Goal: Task Accomplishment & Management: Complete application form

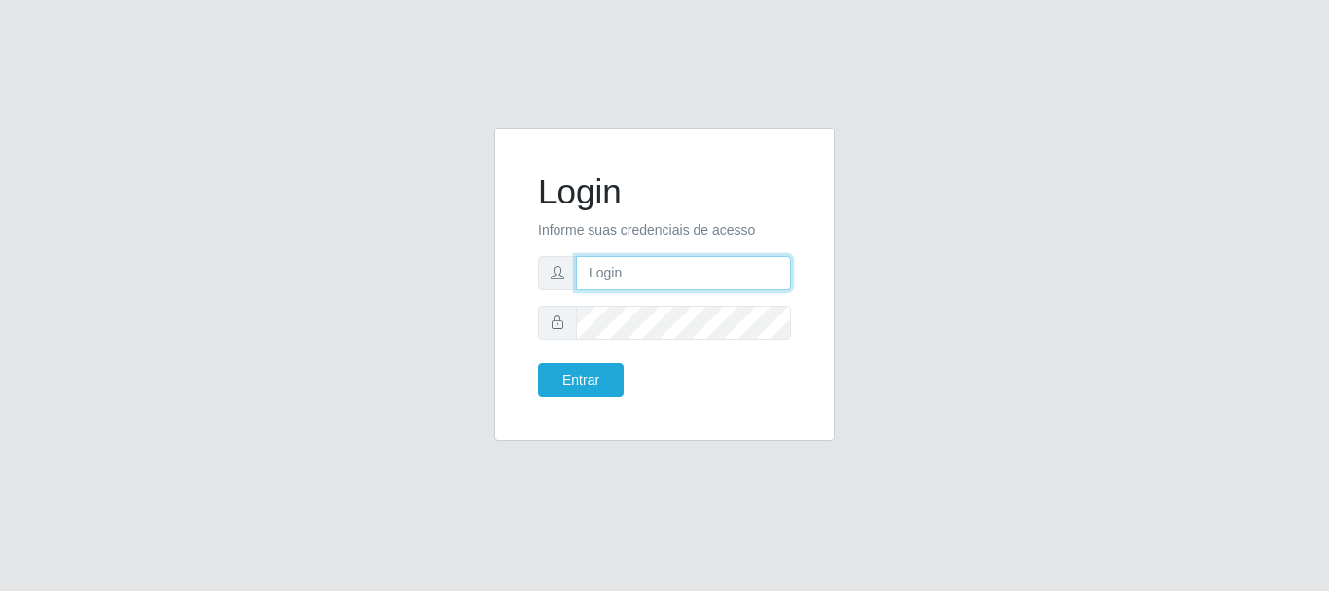
click at [629, 283] on input "text" at bounding box center [683, 273] width 215 height 34
type input "jankeilajan@gmail.com"
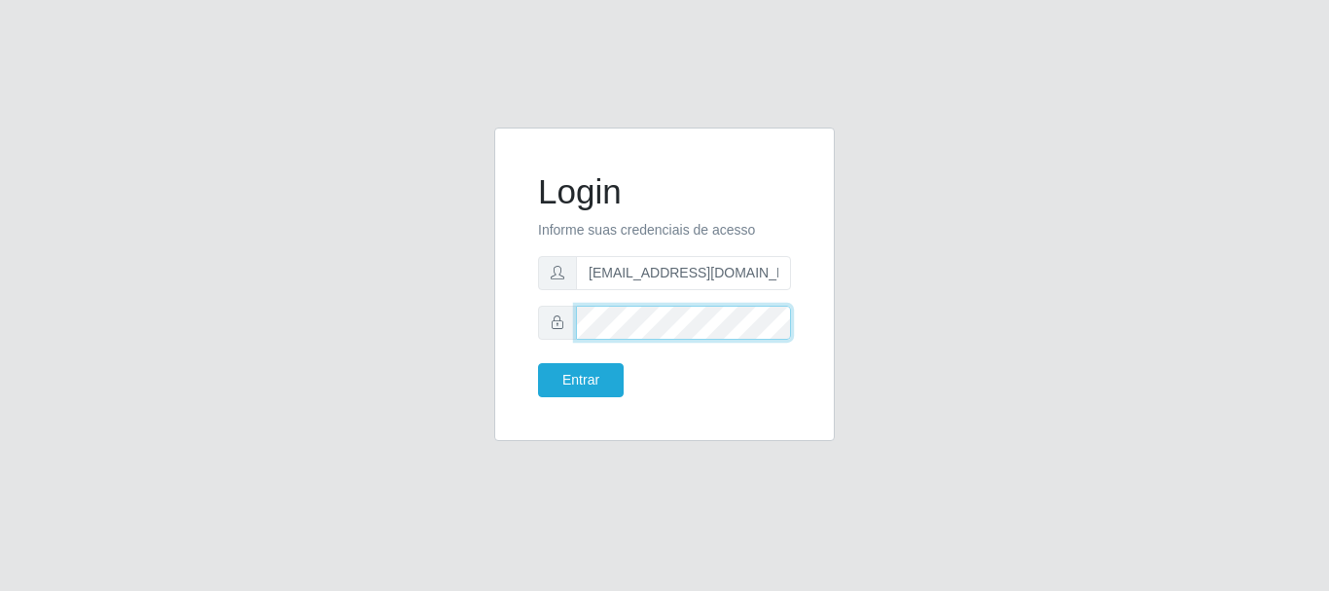
click at [538, 363] on button "Entrar" at bounding box center [581, 380] width 86 height 34
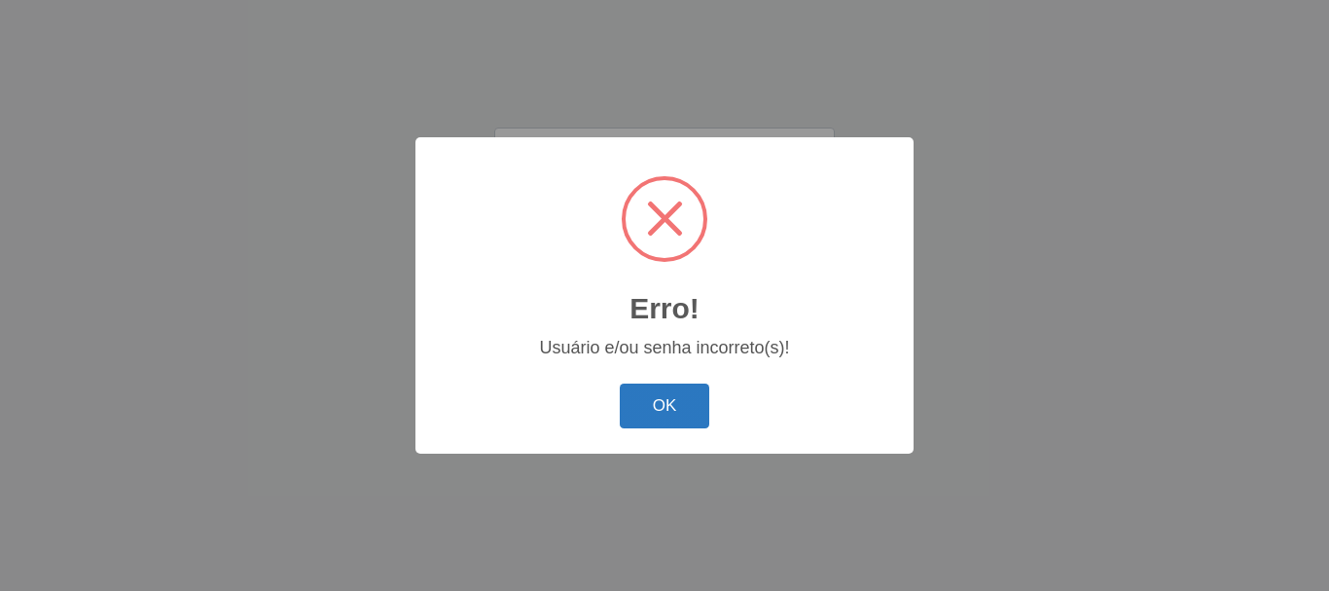
click at [642, 415] on button "OK" at bounding box center [665, 406] width 91 height 46
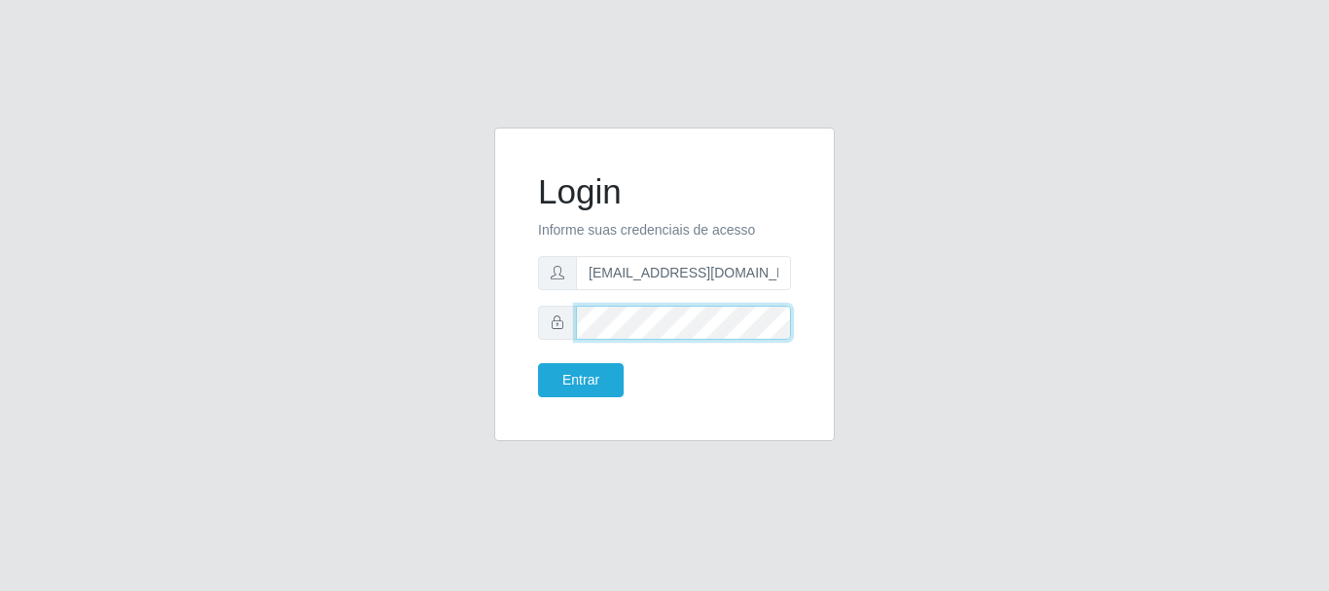
click at [538, 363] on button "Entrar" at bounding box center [581, 380] width 86 height 34
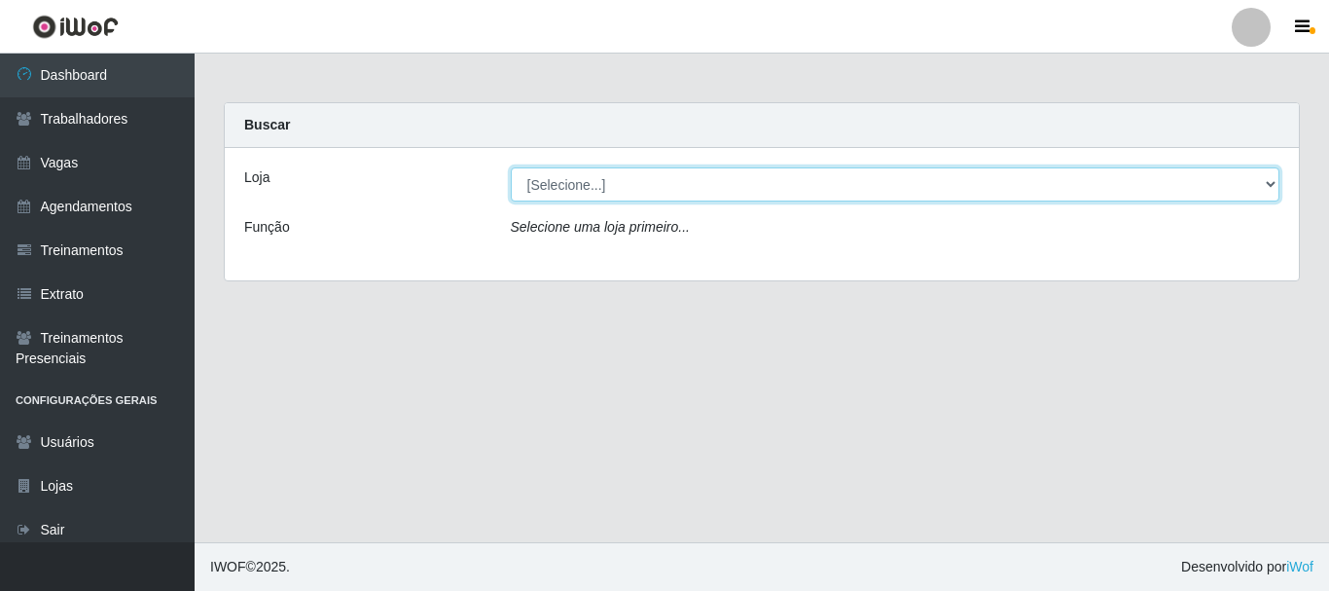
click at [1273, 185] on select "[Selecione...] SuperFácil Atacado - Alto de São Manoel SuperFácil Atacado - Ema…" at bounding box center [896, 184] width 770 height 34
select select "407"
click at [511, 167] on select "[Selecione...] SuperFácil Atacado - Alto de São Manoel SuperFácil Atacado - Ema…" at bounding box center [896, 184] width 770 height 34
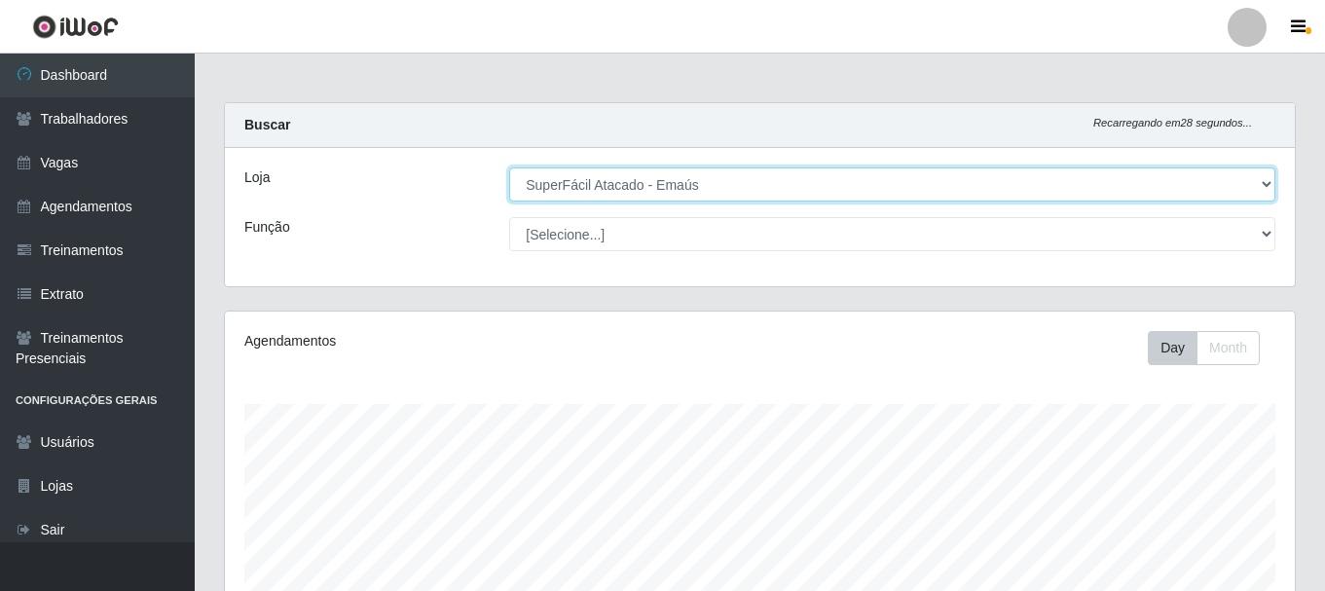
scroll to position [404, 1070]
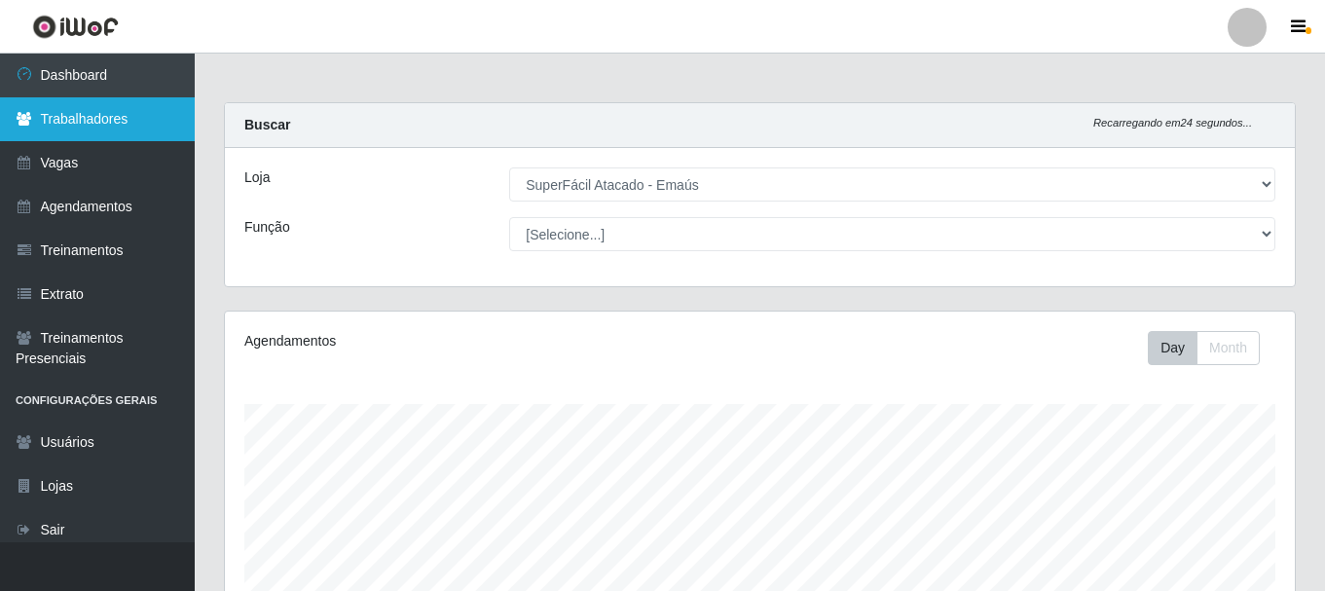
click at [51, 115] on link "Trabalhadores" at bounding box center [97, 119] width 195 height 44
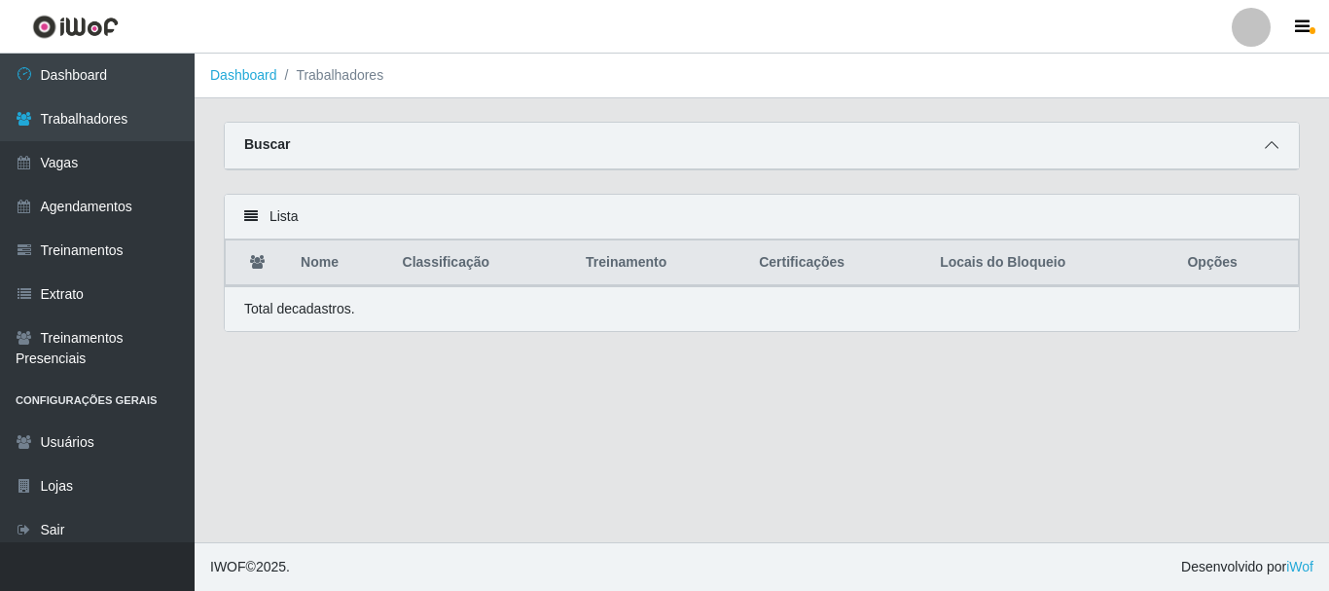
click at [1273, 149] on icon at bounding box center [1272, 145] width 14 height 14
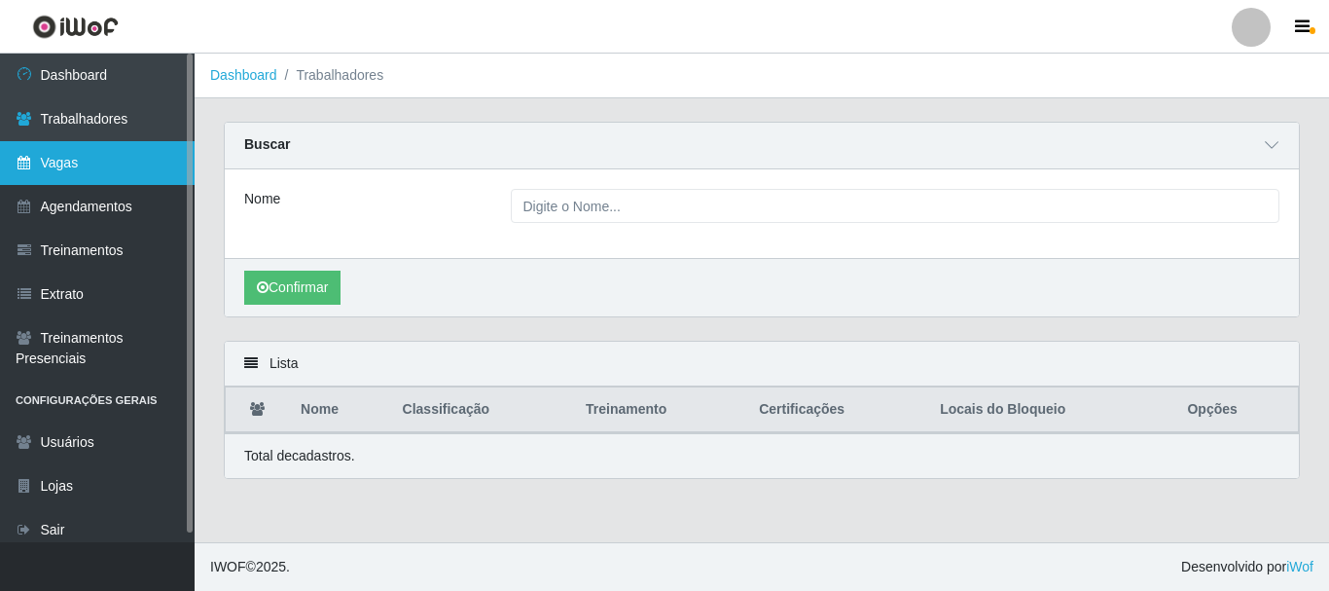
click at [49, 159] on link "Vagas" at bounding box center [97, 163] width 195 height 44
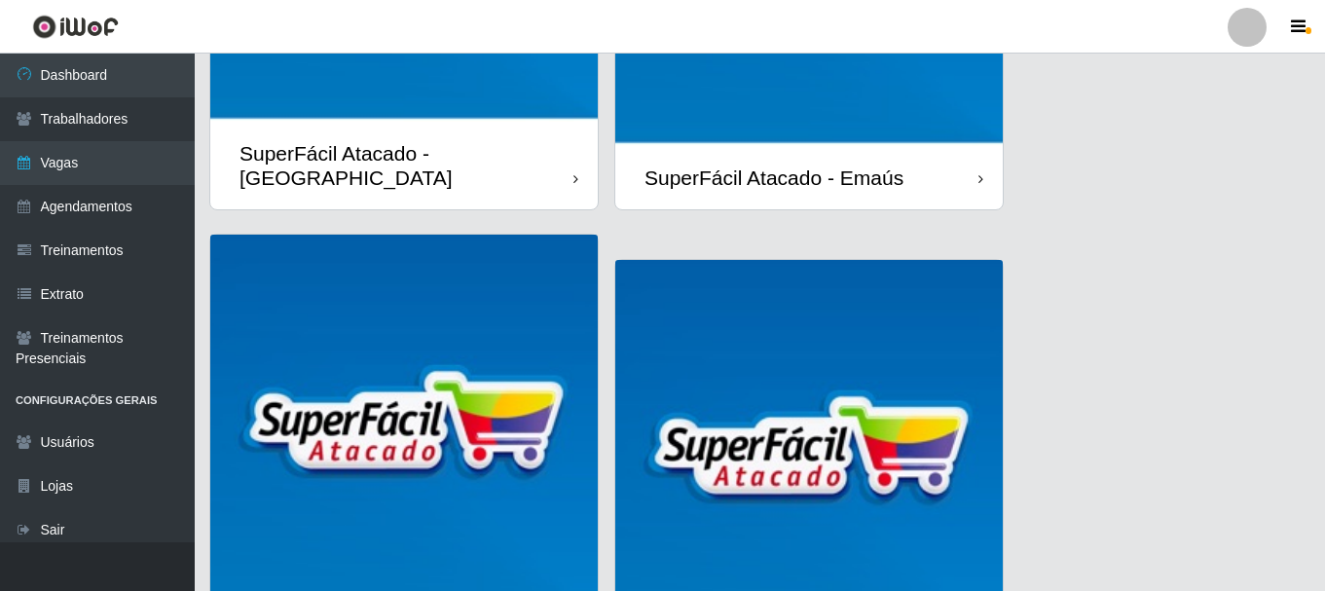
scroll to position [389, 0]
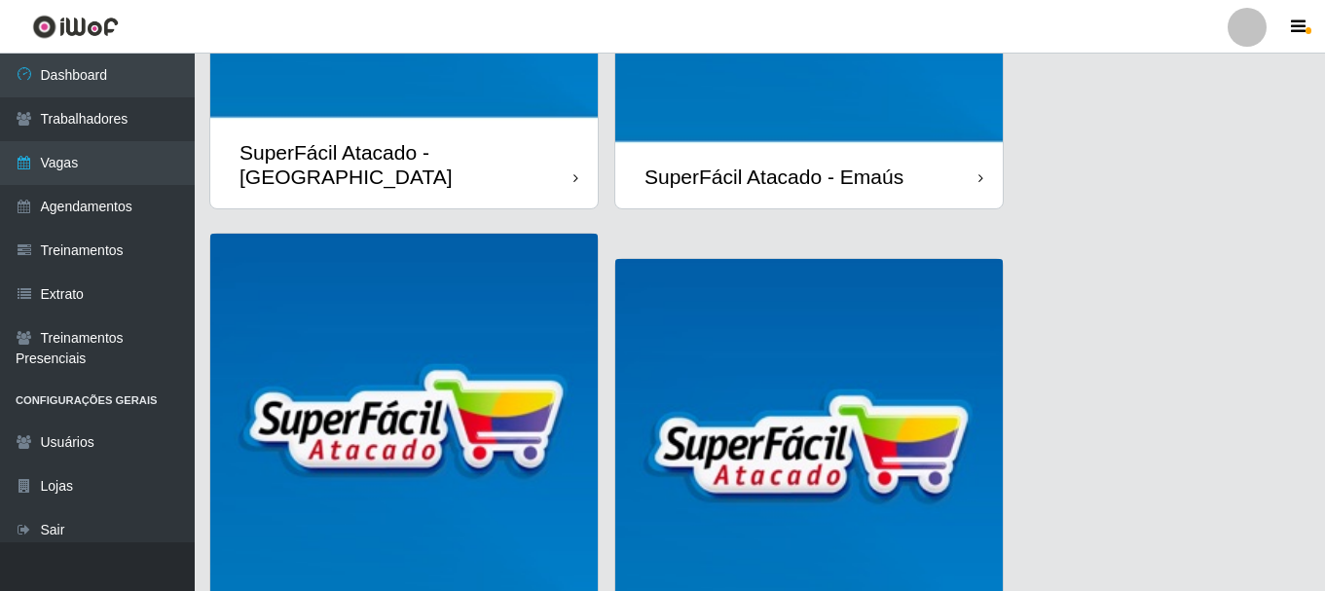
click at [784, 164] on div "SuperFácil Atacado - Emaús" at bounding box center [773, 176] width 259 height 24
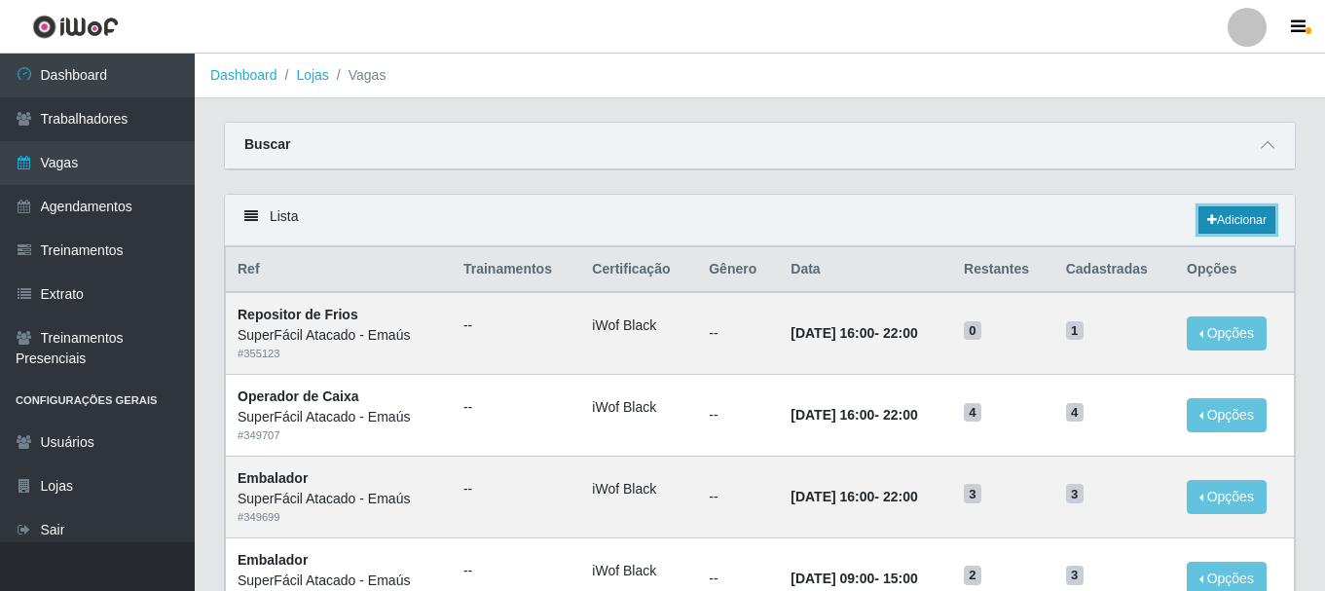
click at [1226, 221] on link "Adicionar" at bounding box center [1236, 219] width 77 height 27
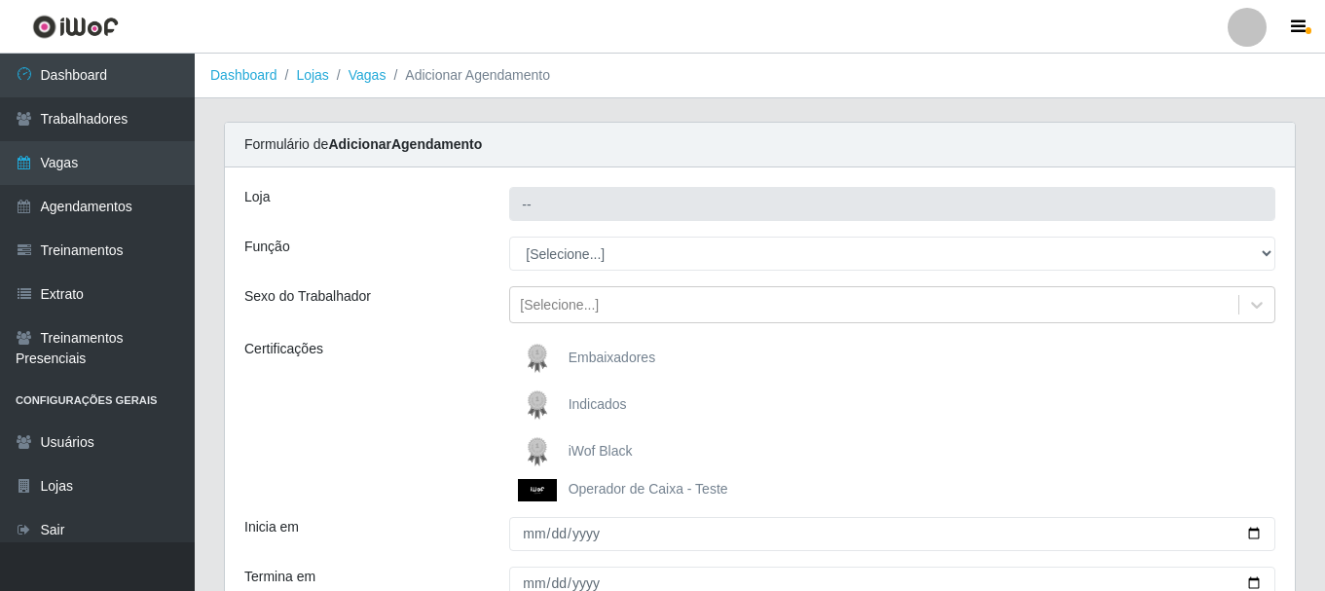
type input "SuperFácil Atacado - Emaús"
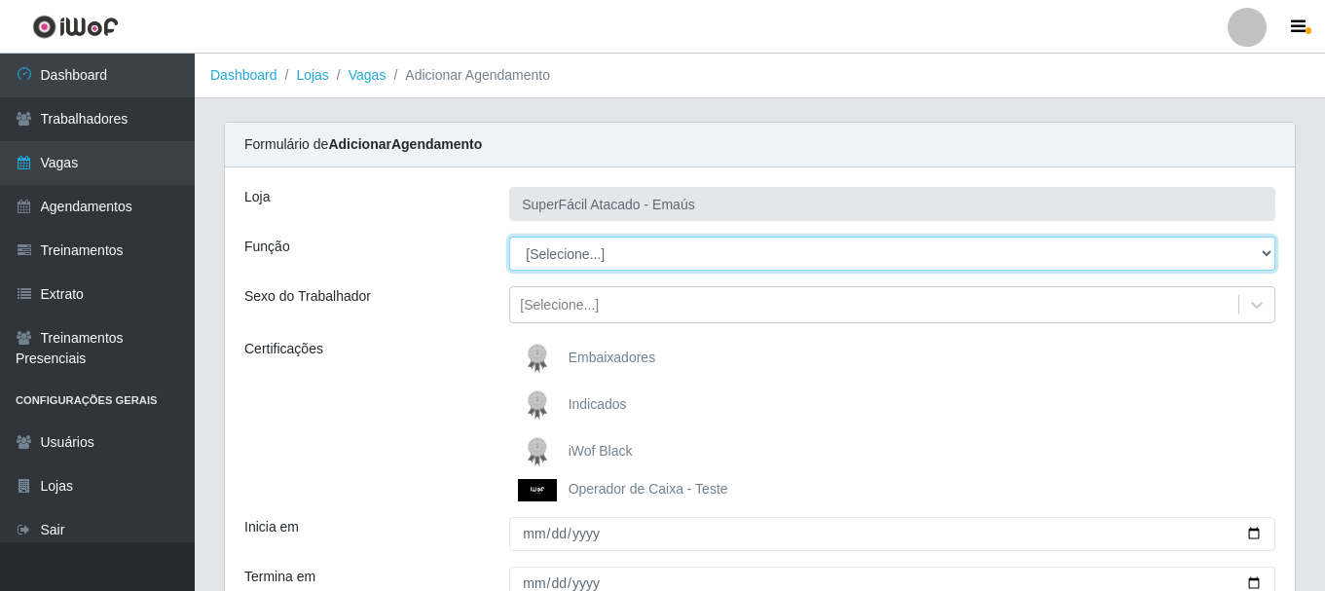
click at [1261, 254] on select "[Selecione...] Auxiliar de Estacionamento Auxiliar de Estacionamento + Auxiliar…" at bounding box center [892, 253] width 766 height 34
select select "86"
click at [509, 236] on select "[Selecione...] Auxiliar de Estacionamento Auxiliar de Estacionamento + Auxiliar…" at bounding box center [892, 253] width 766 height 34
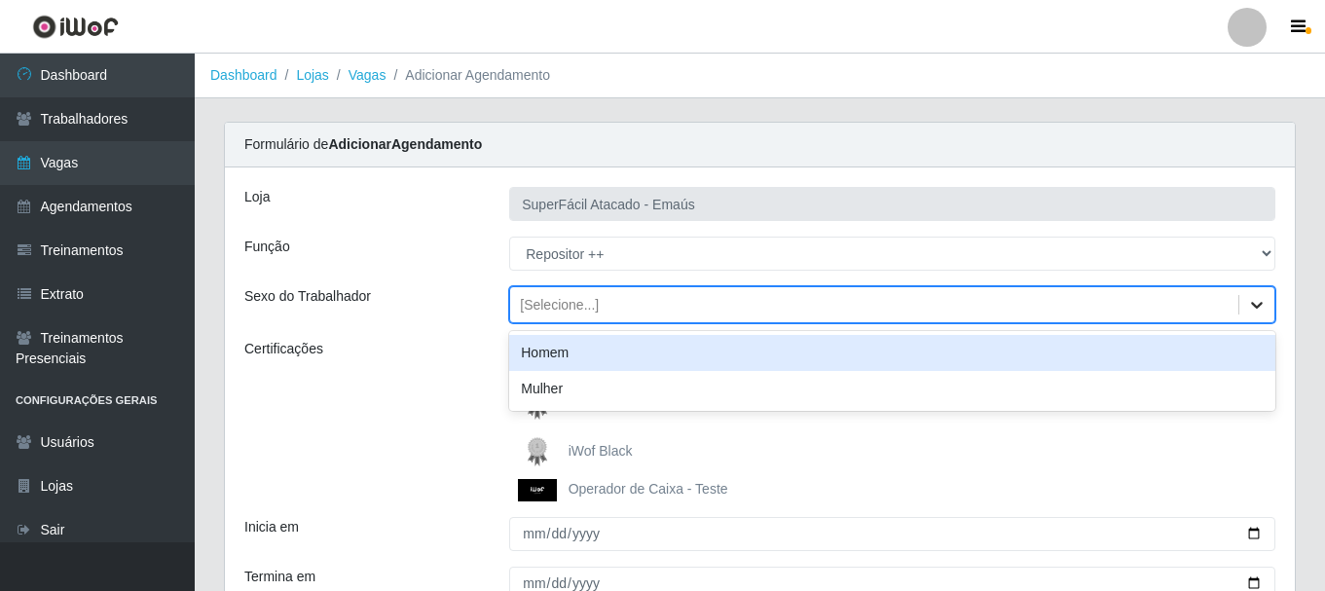
click at [1252, 304] on icon at bounding box center [1257, 305] width 12 height 7
click at [940, 357] on div "Homem" at bounding box center [892, 353] width 766 height 36
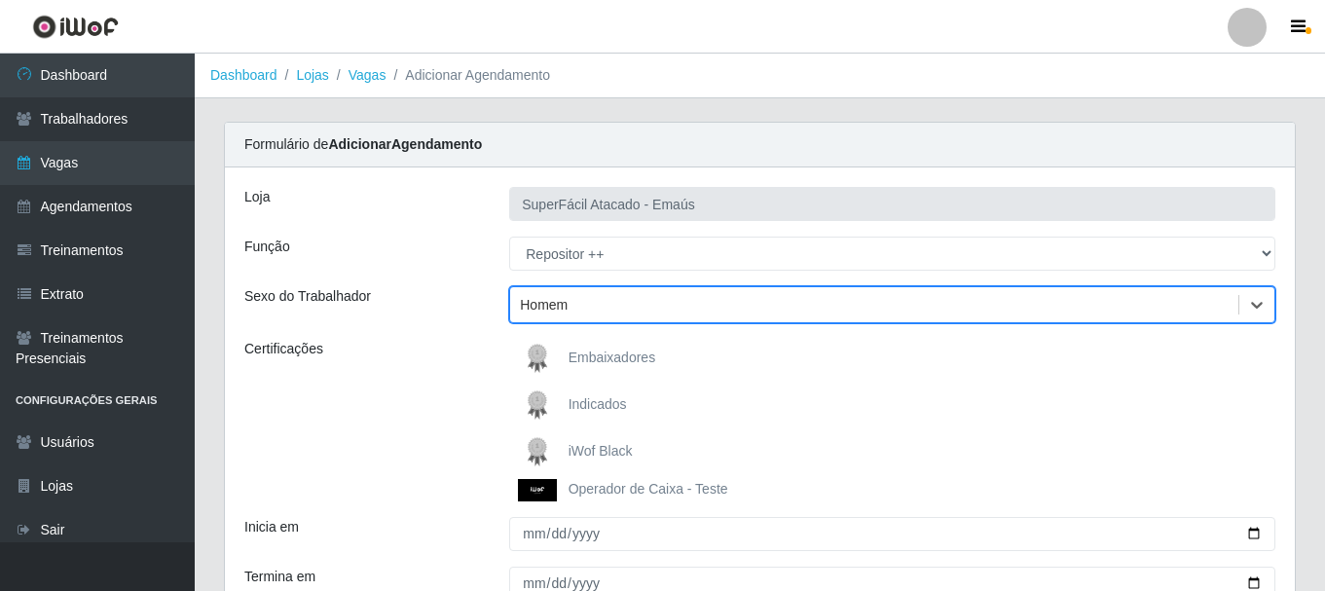
click at [569, 450] on span "iWof Black" at bounding box center [600, 451] width 64 height 16
click at [0, 0] on input "iWof Black" at bounding box center [0, 0] width 0 height 0
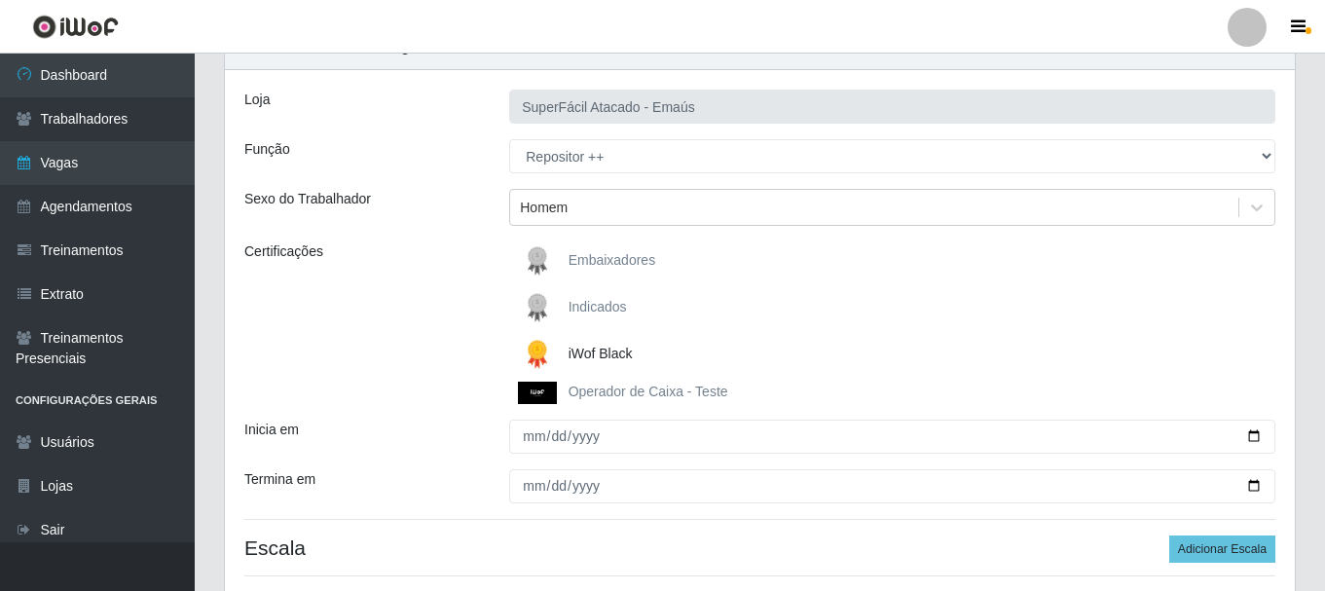
scroll to position [195, 0]
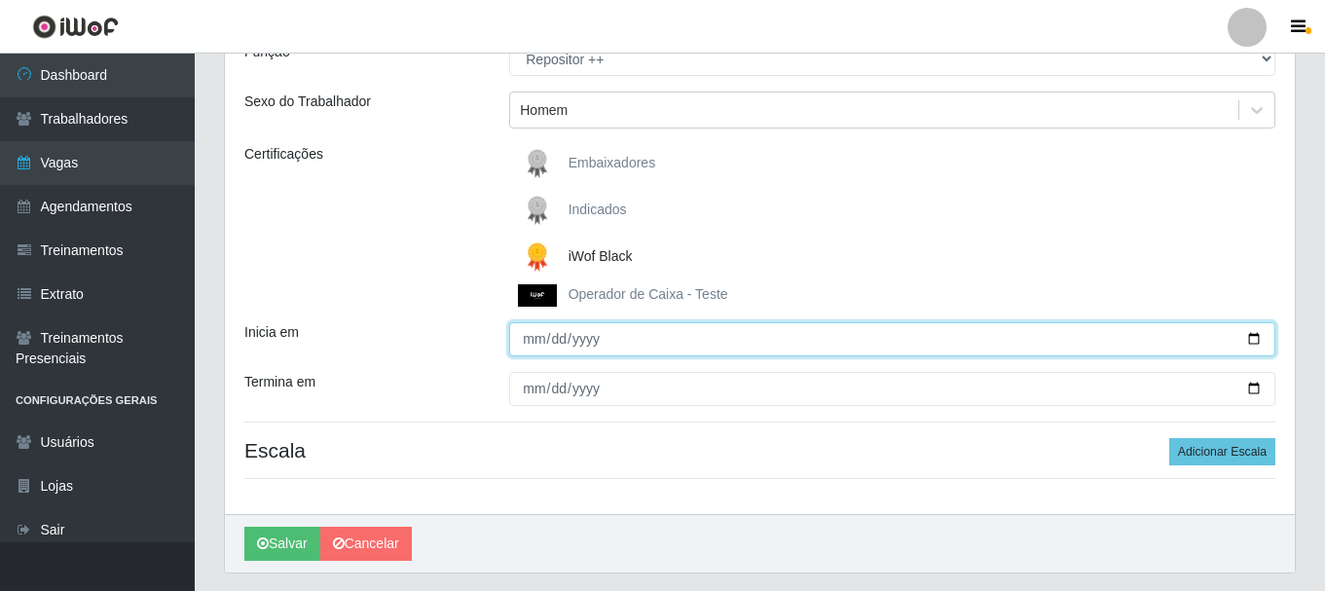
click at [1253, 340] on input "Inicia em" at bounding box center [892, 339] width 766 height 34
type input "2025-10-04"
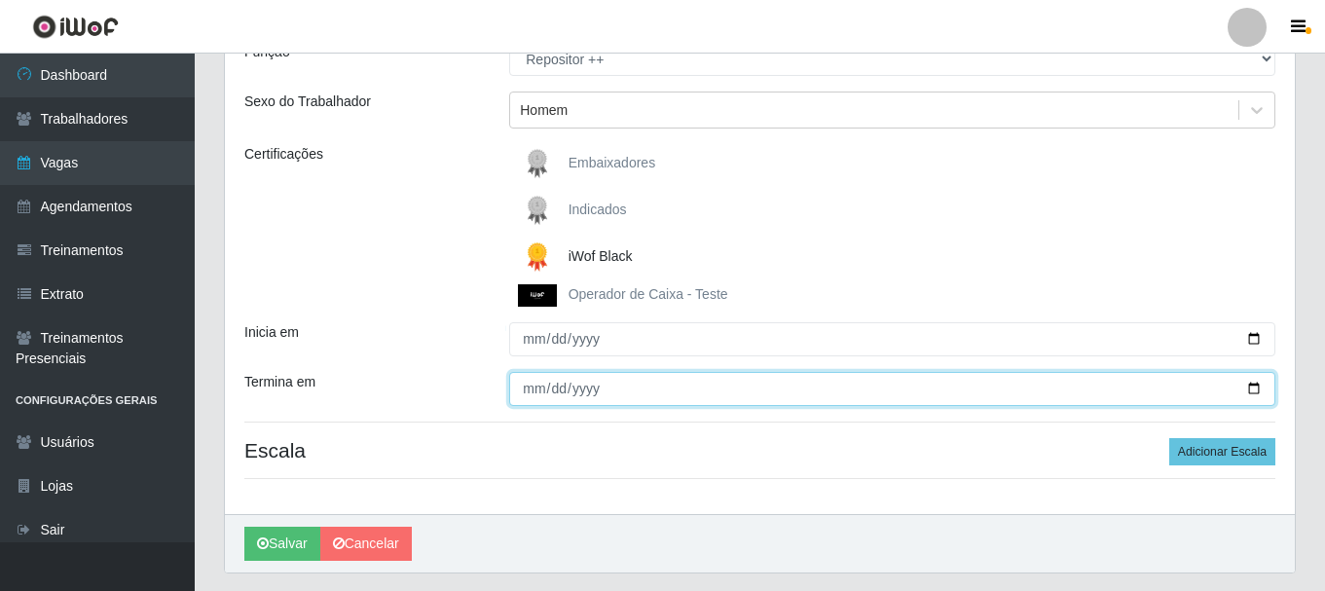
click at [1249, 390] on input "Termina em" at bounding box center [892, 389] width 766 height 34
type input "2025-10-04"
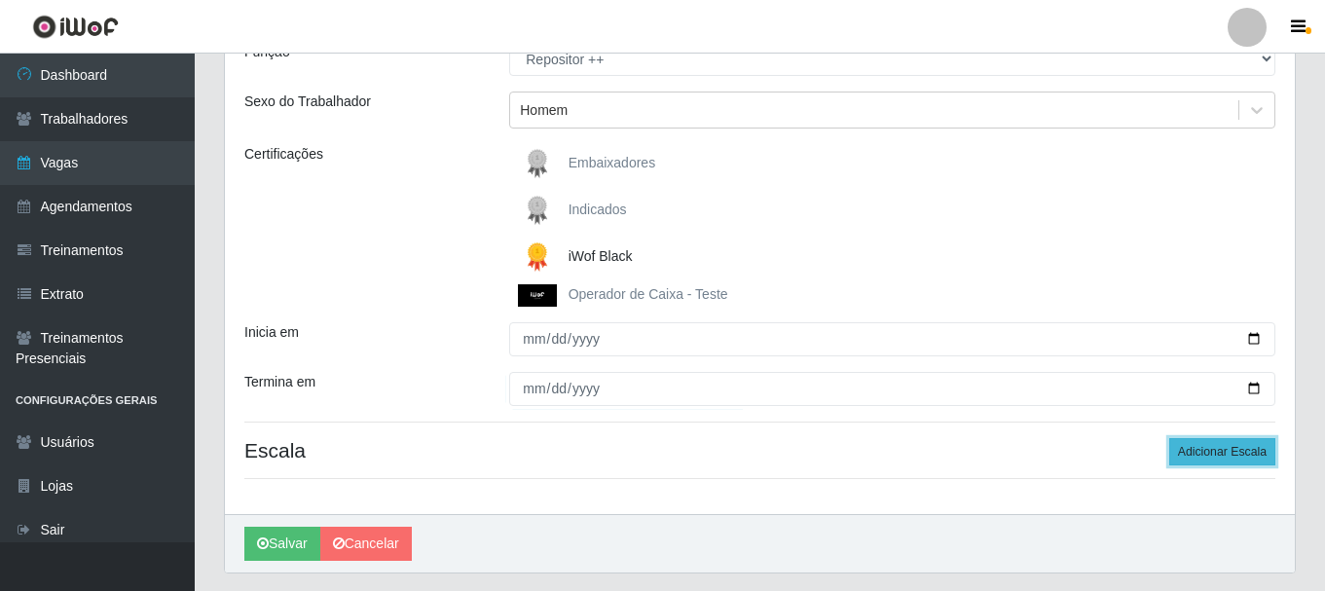
click at [1206, 452] on button "Adicionar Escala" at bounding box center [1222, 451] width 106 height 27
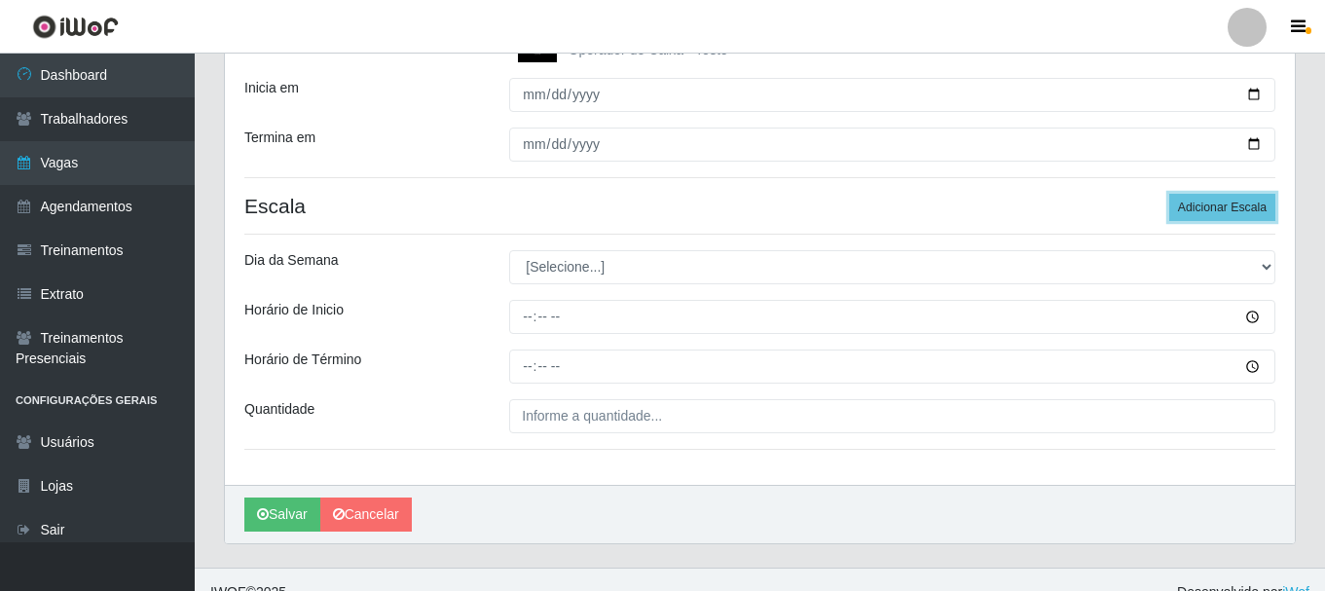
scroll to position [465, 0]
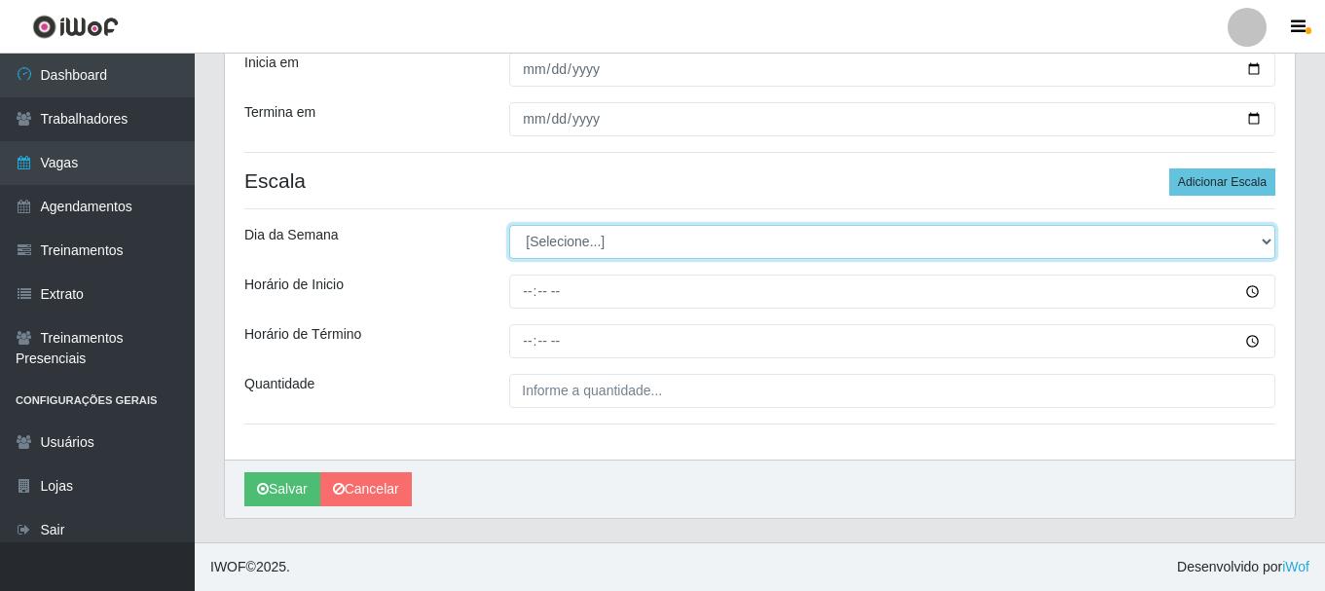
click at [1267, 242] on select "[Selecione...] Segunda Terça Quarta Quinta Sexta [PERSON_NAME]" at bounding box center [892, 242] width 766 height 34
select select "6"
click at [509, 225] on select "[Selecione...] Segunda Terça Quarta Quinta Sexta [PERSON_NAME]" at bounding box center [892, 242] width 766 height 34
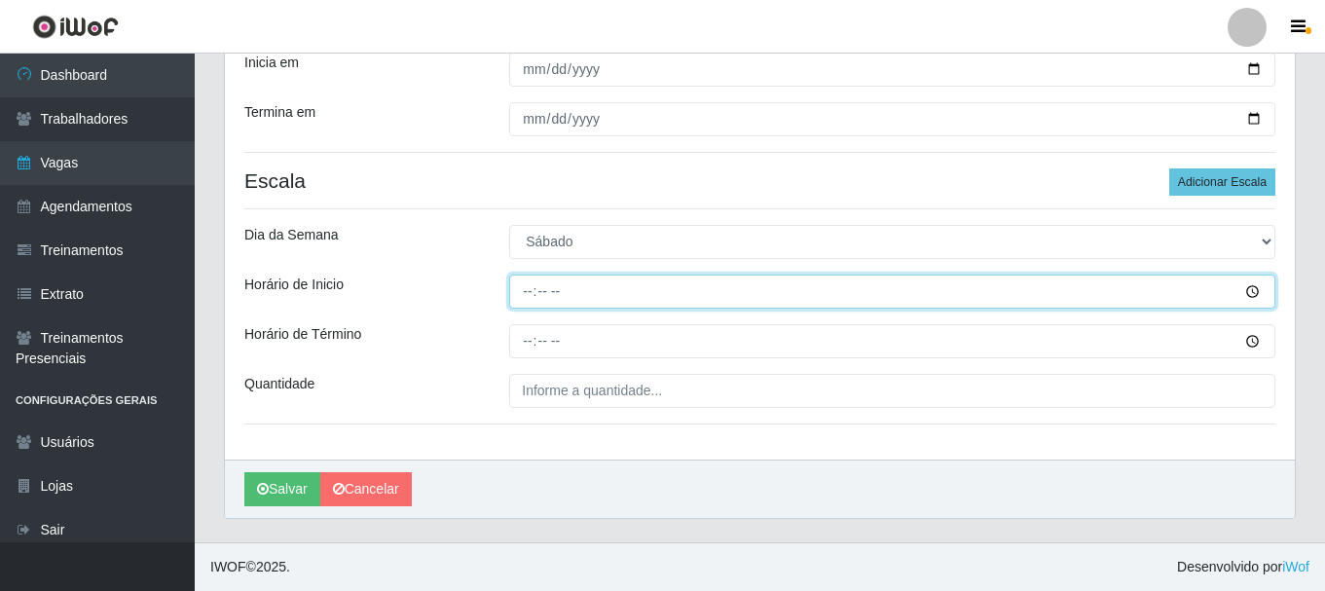
click at [529, 292] on input "Horário de Inicio" at bounding box center [892, 291] width 766 height 34
type input "16:00"
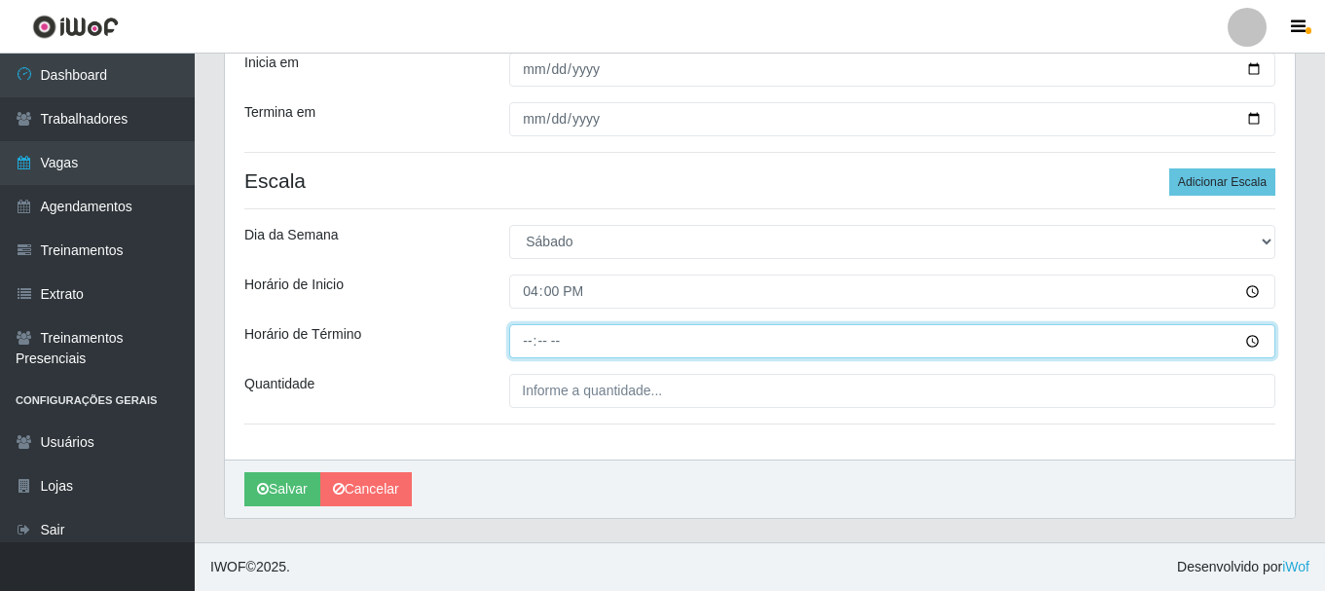
click at [529, 340] on input "Horário de Término" at bounding box center [892, 341] width 766 height 34
type input "22:00"
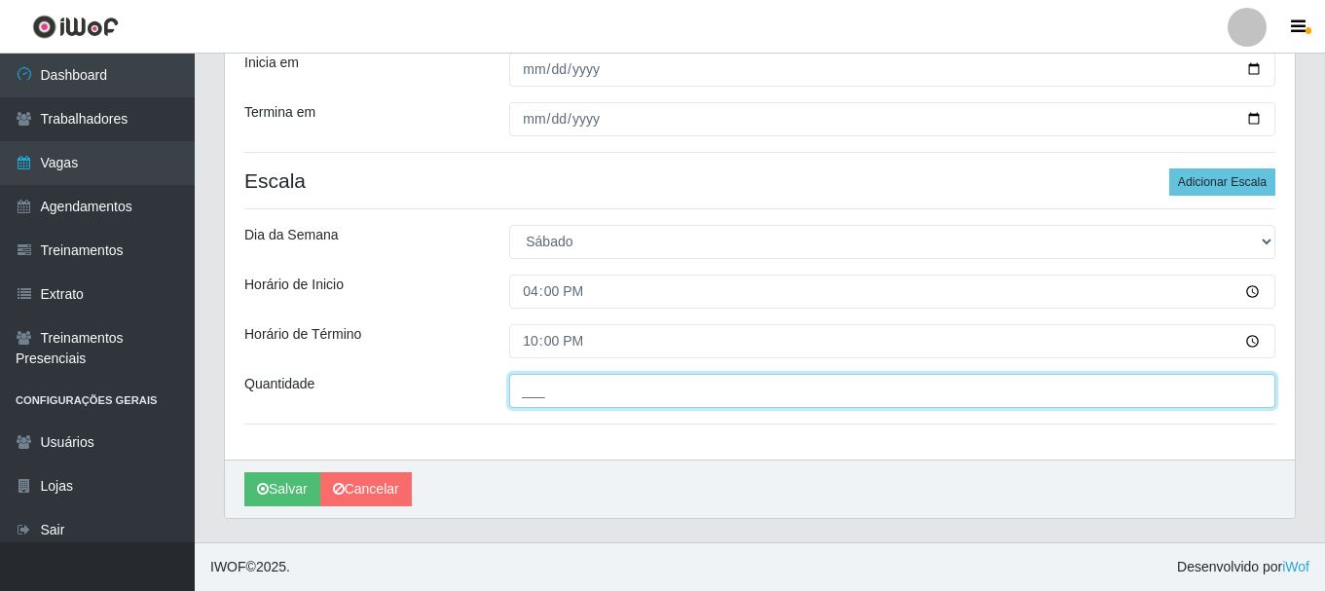
click at [578, 395] on input "___" at bounding box center [892, 391] width 766 height 34
type input "5__"
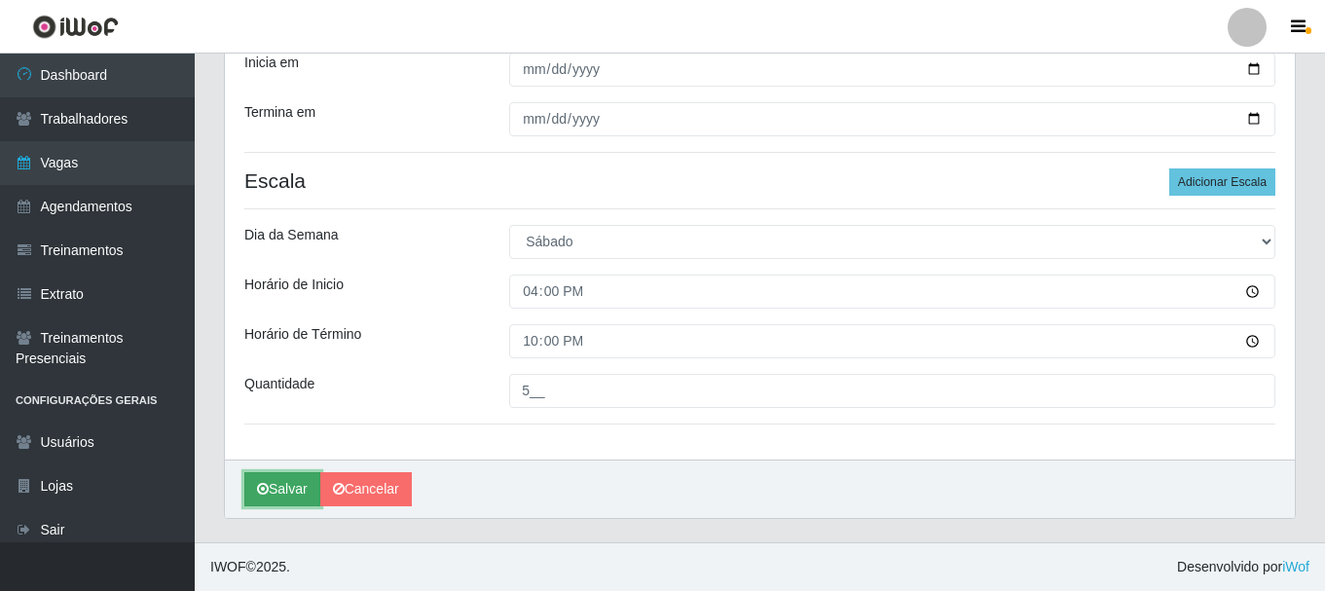
click at [279, 493] on button "Salvar" at bounding box center [282, 489] width 76 height 34
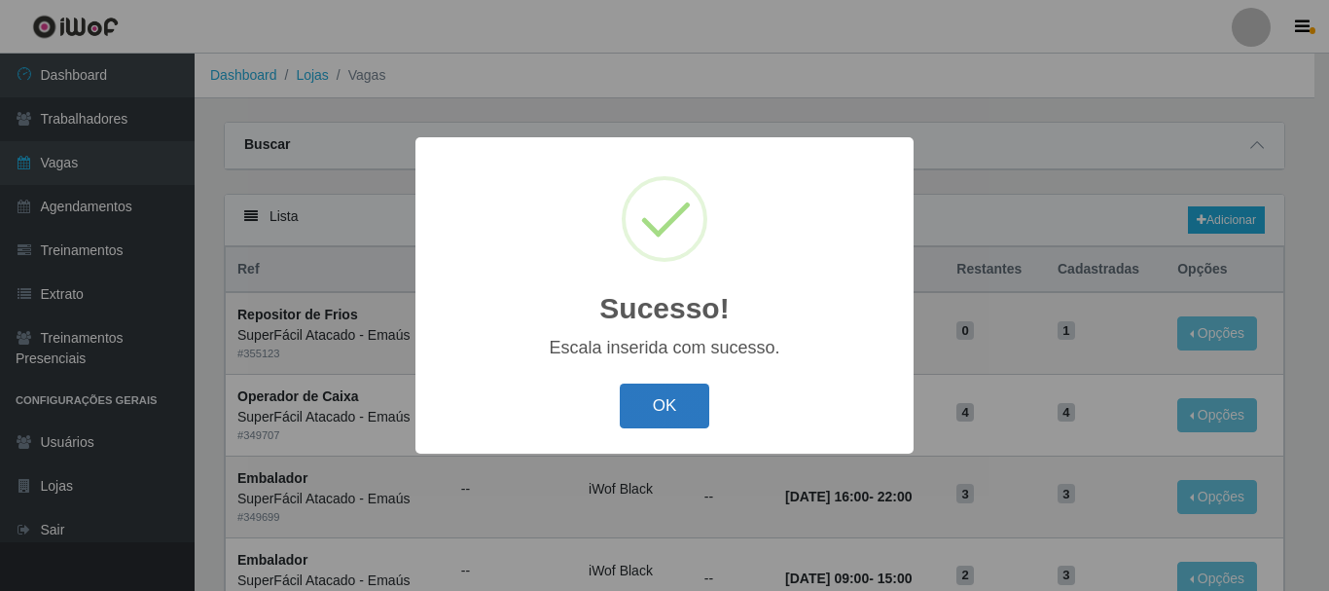
click at [669, 406] on button "OK" at bounding box center [665, 406] width 91 height 46
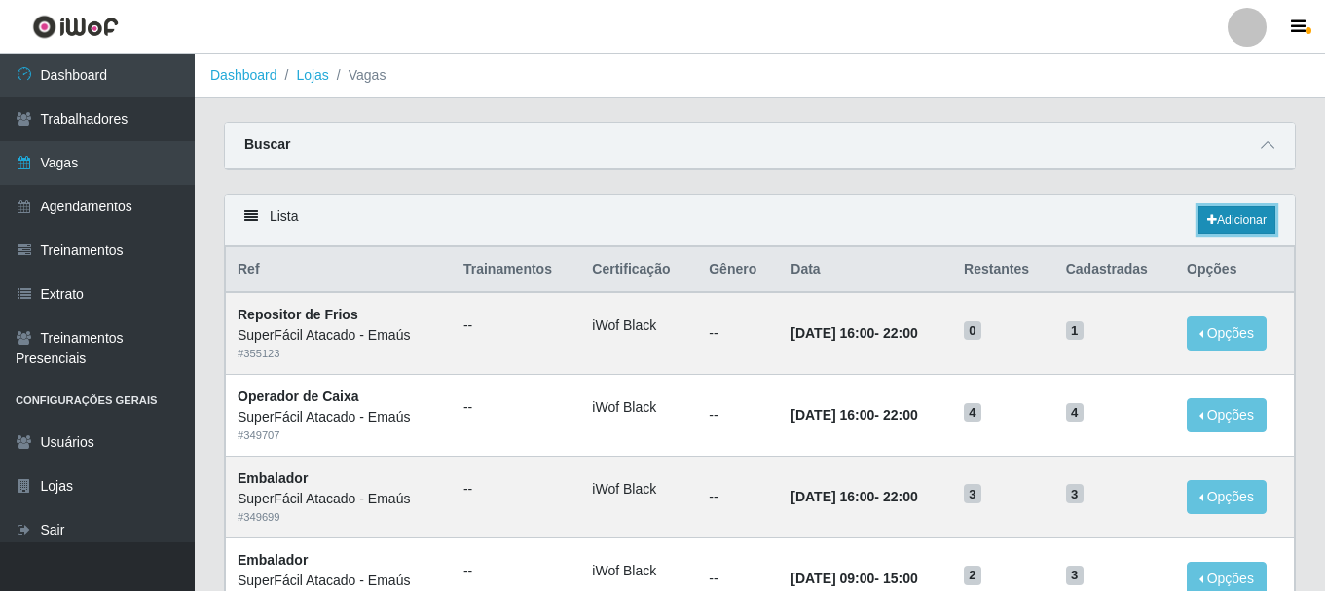
click at [1248, 220] on link "Adicionar" at bounding box center [1236, 219] width 77 height 27
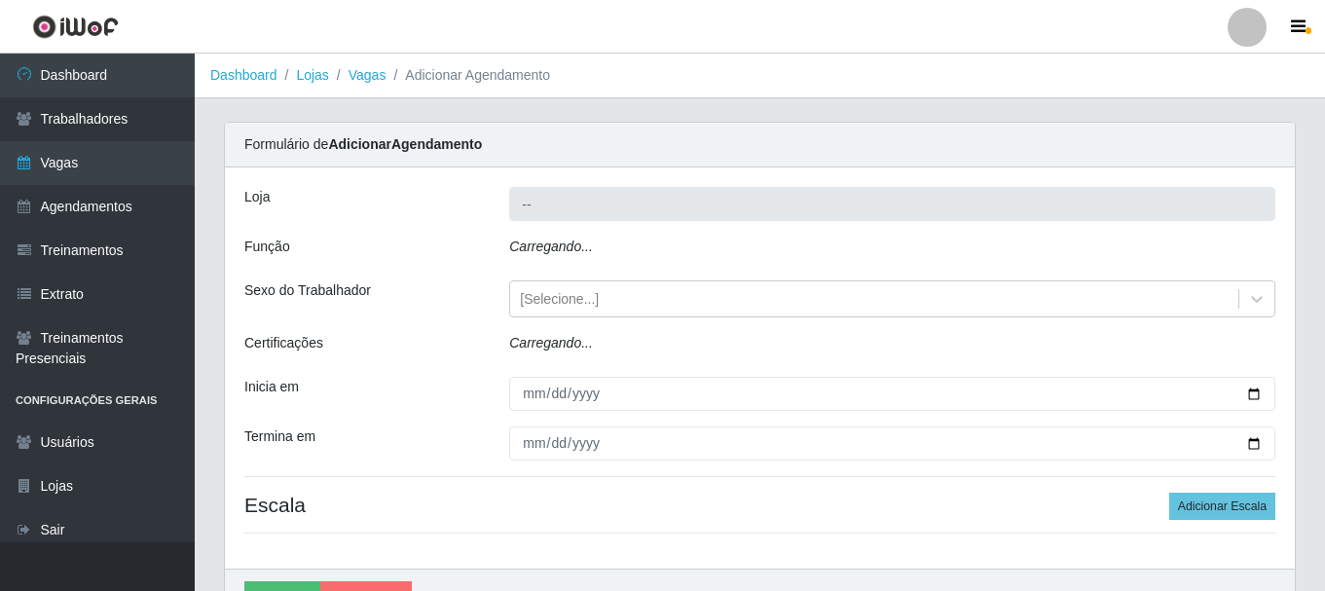
type input "SuperFácil Atacado - Emaús"
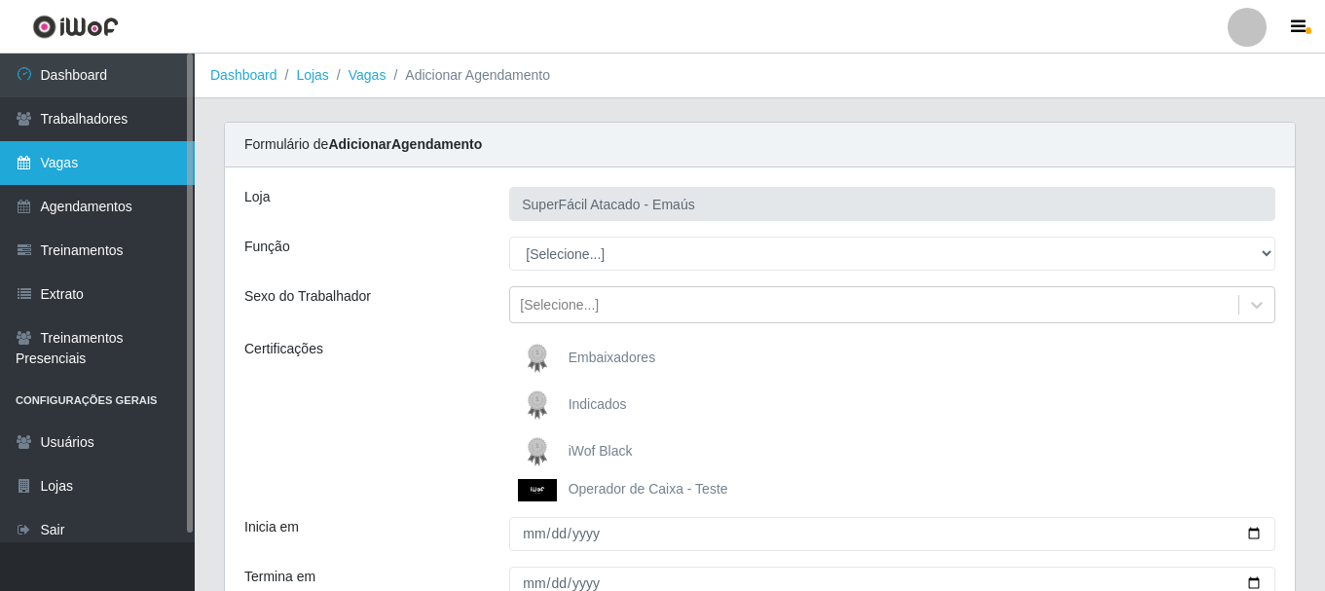
click at [79, 158] on link "Vagas" at bounding box center [97, 163] width 195 height 44
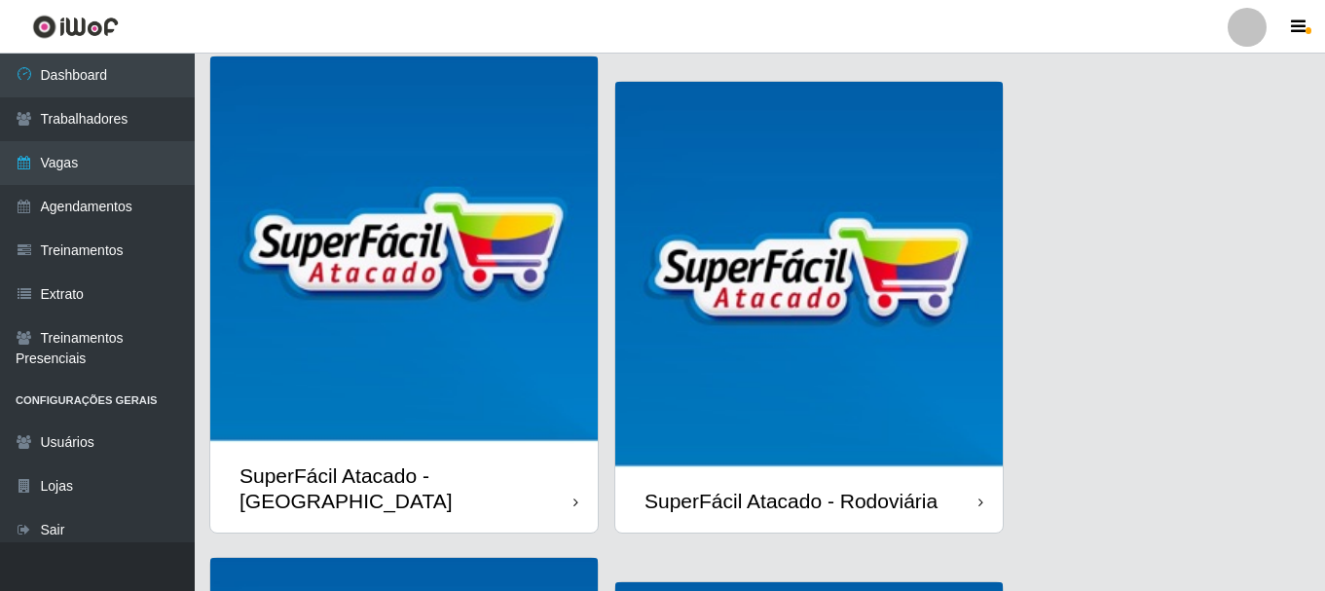
scroll to position [584, 0]
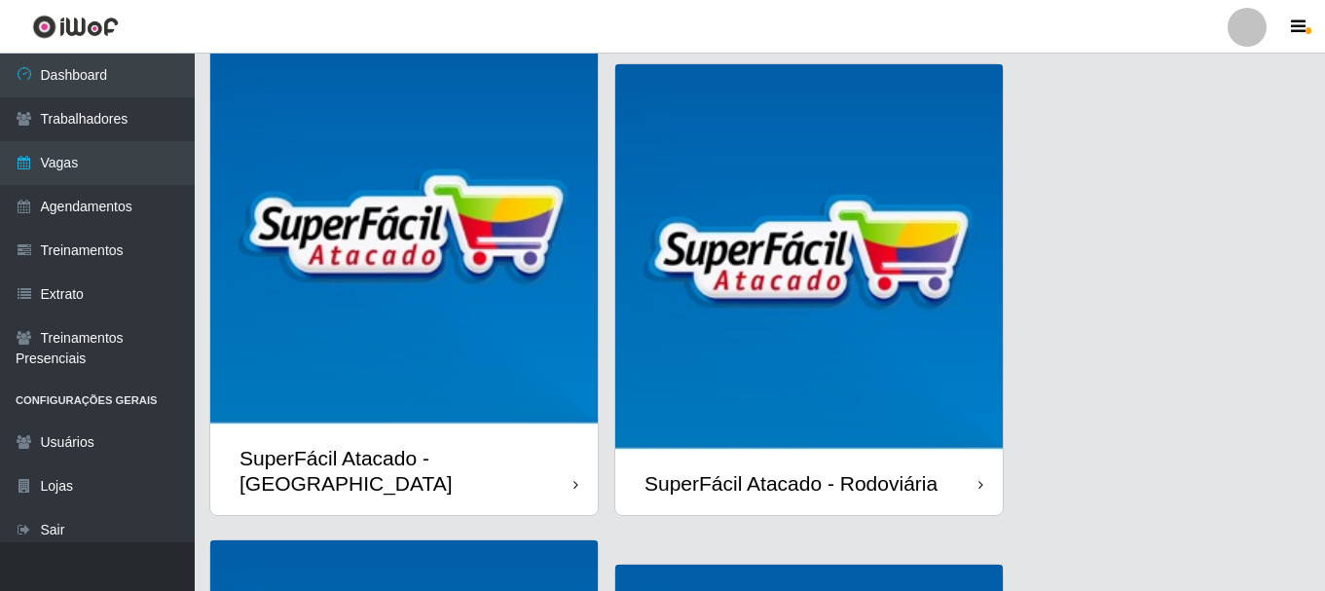
click at [801, 471] on div "SuperFácil Atacado - Rodoviária" at bounding box center [790, 483] width 293 height 24
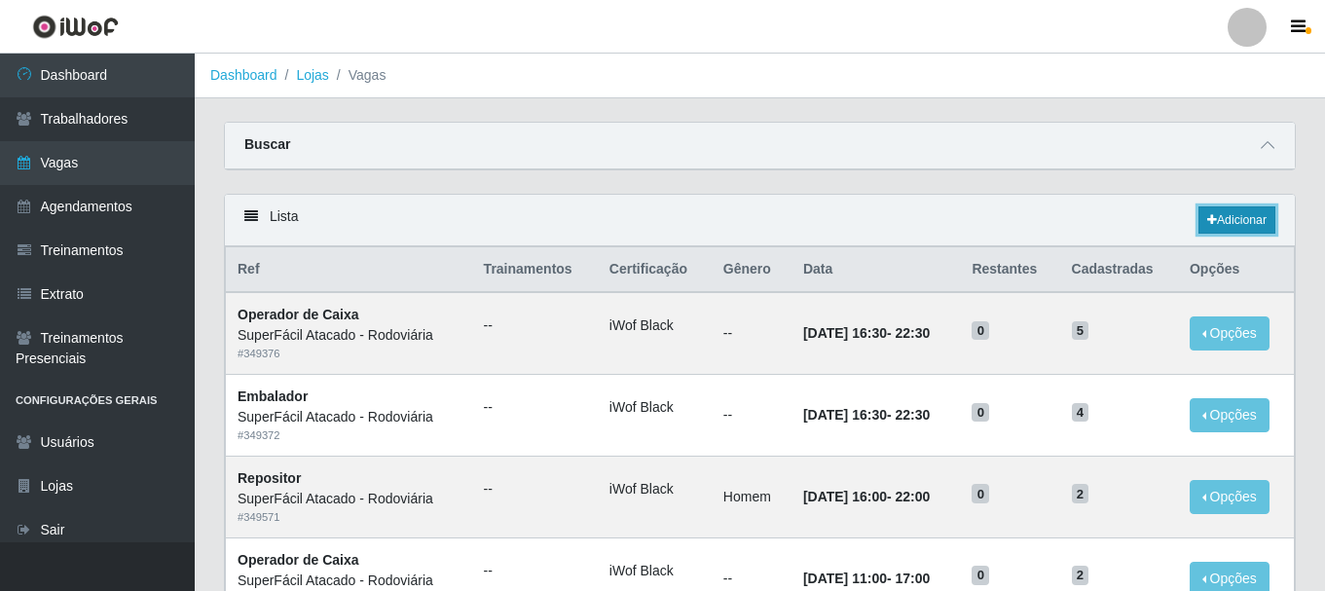
click at [1235, 223] on link "Adicionar" at bounding box center [1236, 219] width 77 height 27
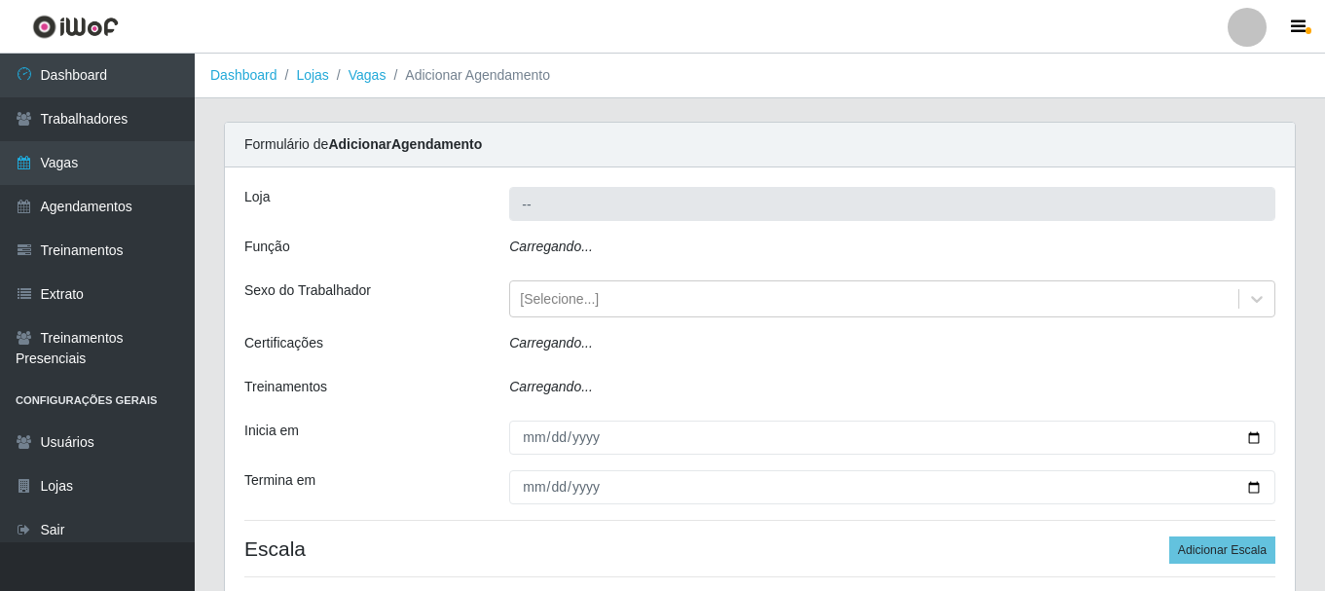
type input "SuperFácil Atacado - Rodoviária"
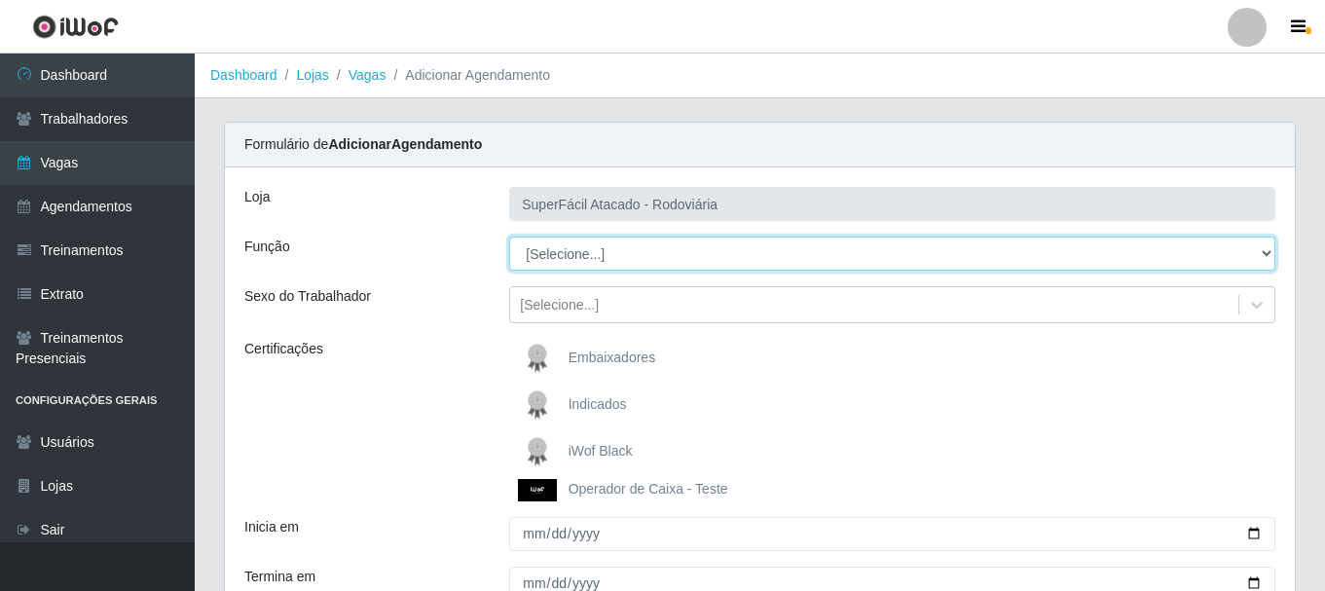
click at [1262, 251] on select "[Selecione...] Balconista de Padaria Balconista de Padaria + Balconista de Pada…" at bounding box center [892, 253] width 766 height 34
select select "86"
click at [509, 236] on select "[Selecione...] Balconista de Padaria Balconista de Padaria + Balconista de Pada…" at bounding box center [892, 253] width 766 height 34
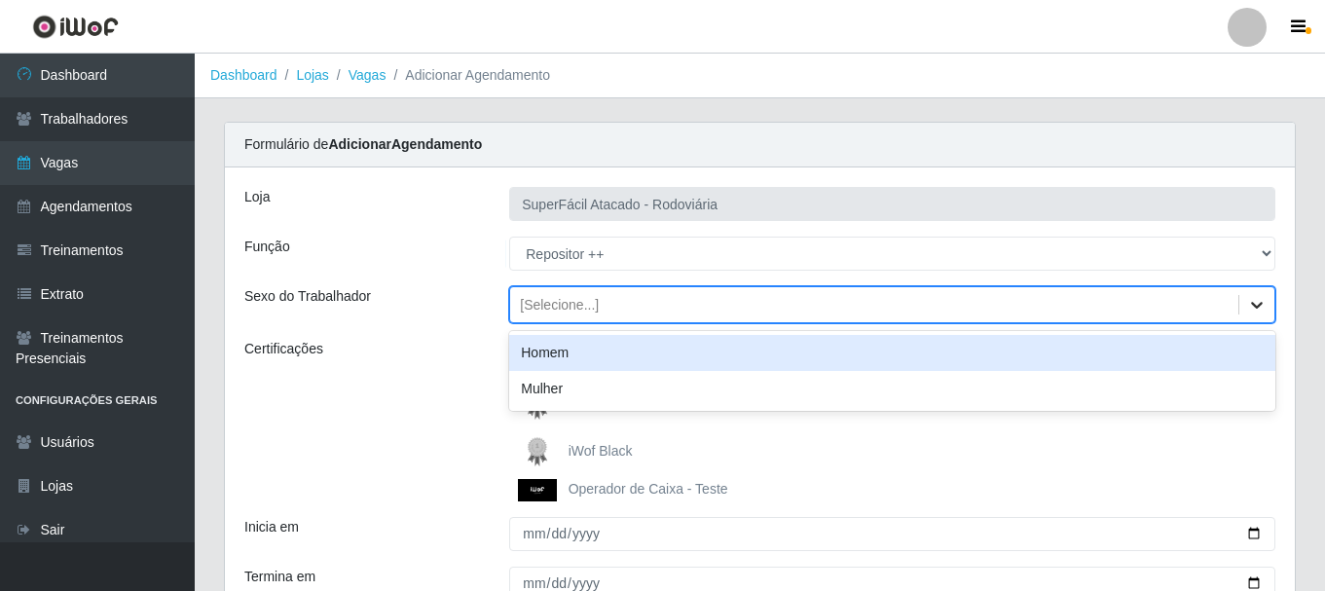
click at [1260, 300] on icon at bounding box center [1256, 304] width 19 height 19
click at [902, 355] on div "Homem" at bounding box center [892, 353] width 766 height 36
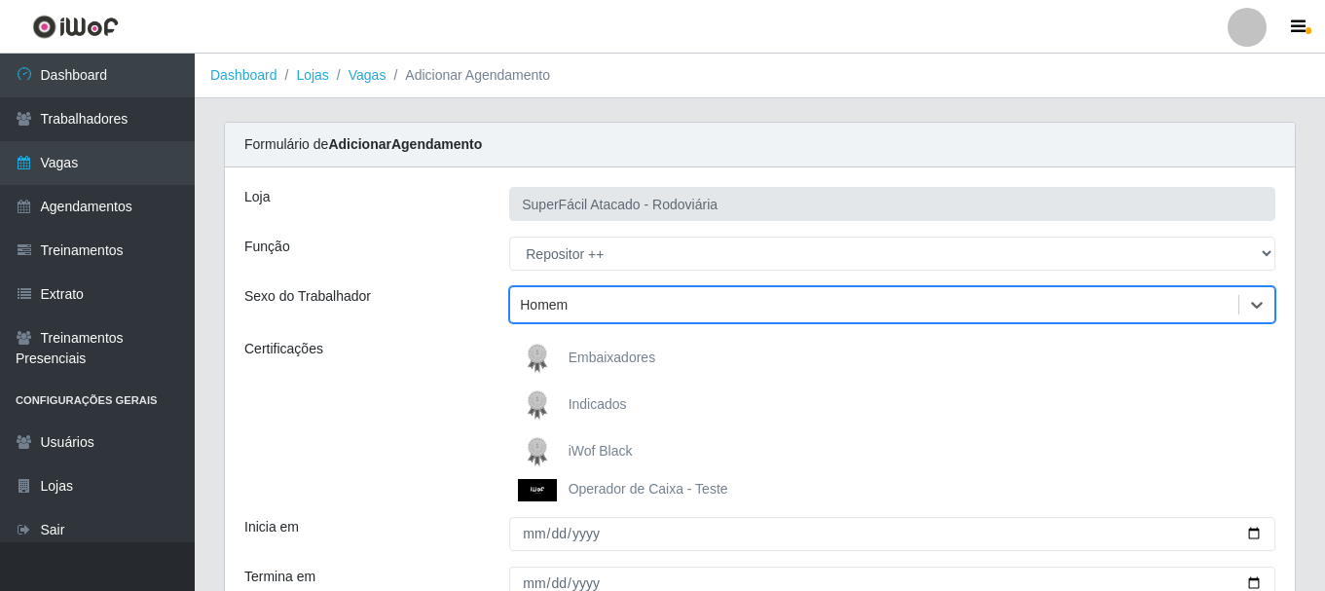
click at [587, 447] on span "iWof Black" at bounding box center [600, 451] width 64 height 16
click at [0, 0] on input "iWof Black" at bounding box center [0, 0] width 0 height 0
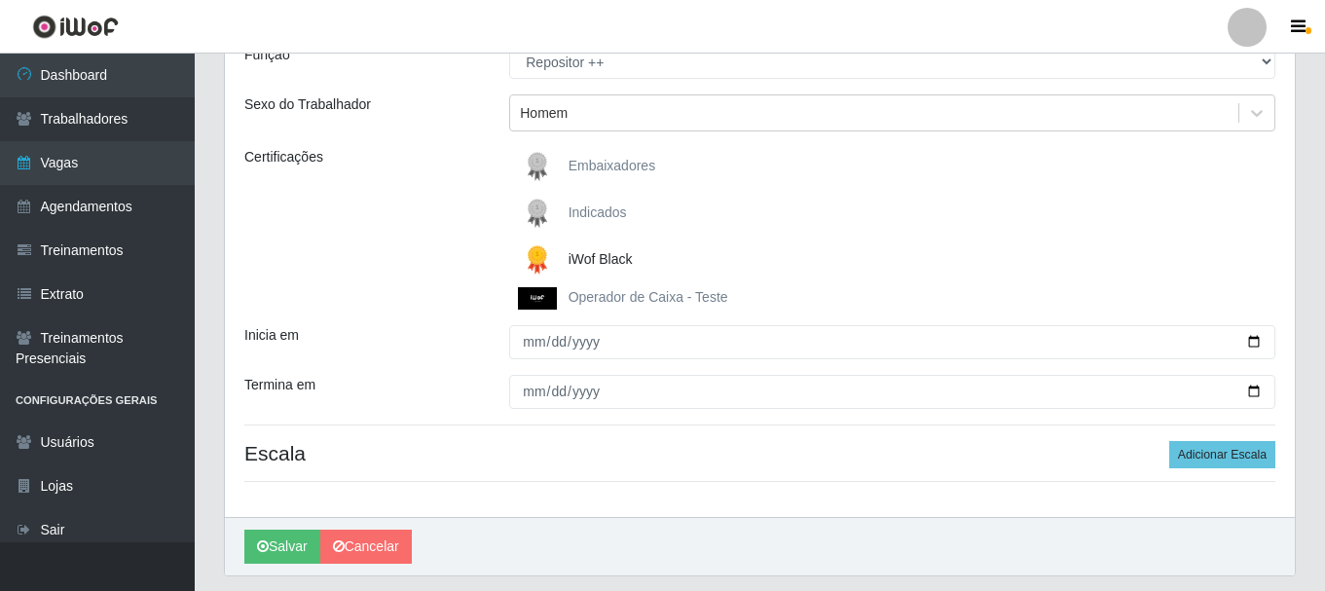
scroll to position [195, 0]
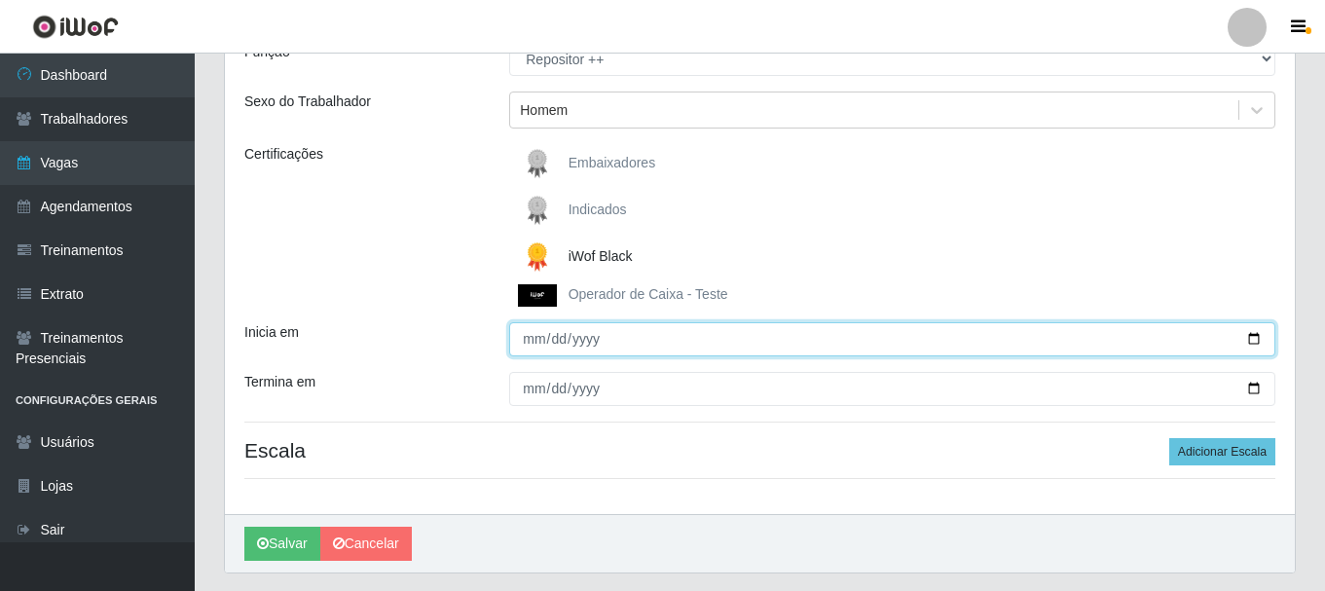
click at [1250, 341] on input "Inicia em" at bounding box center [892, 339] width 766 height 34
type input "2025-10-04"
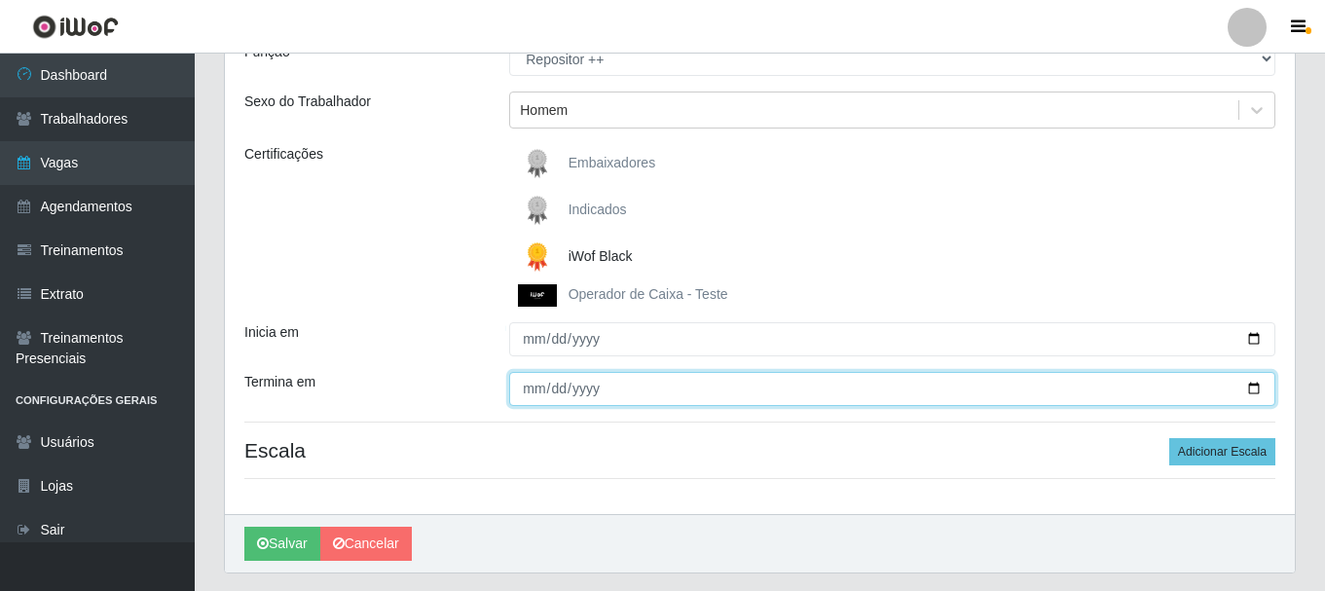
click at [1251, 389] on input "Termina em" at bounding box center [892, 389] width 766 height 34
type input "2025-10-04"
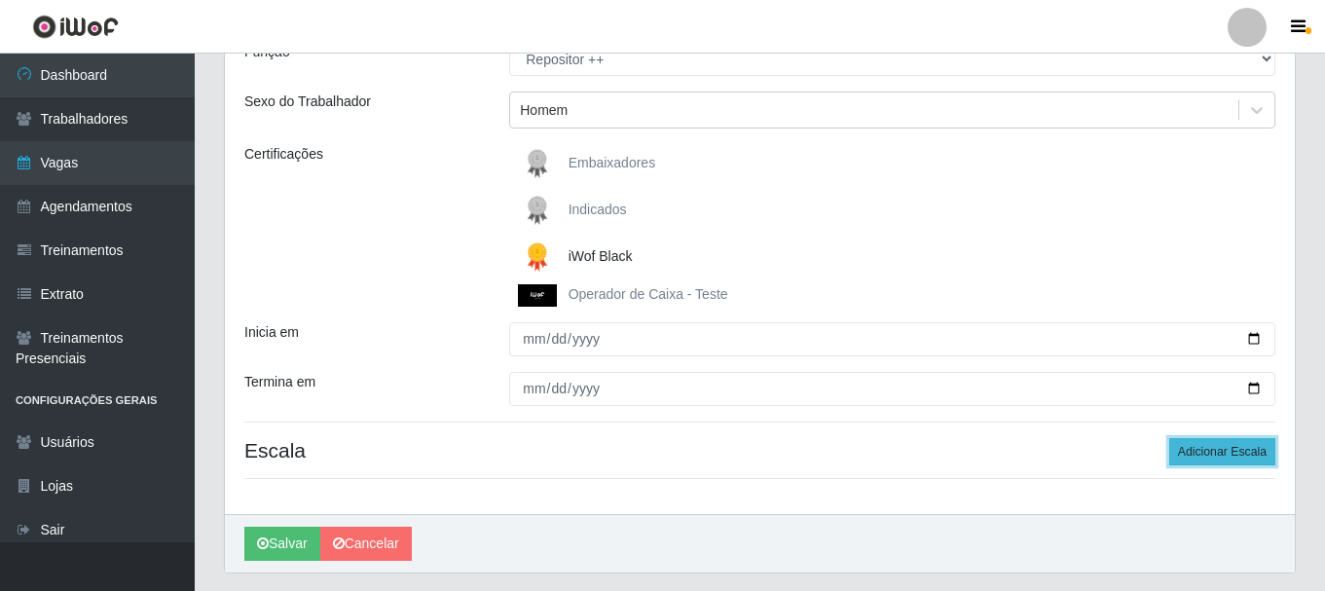
click at [1185, 455] on button "Adicionar Escala" at bounding box center [1222, 451] width 106 height 27
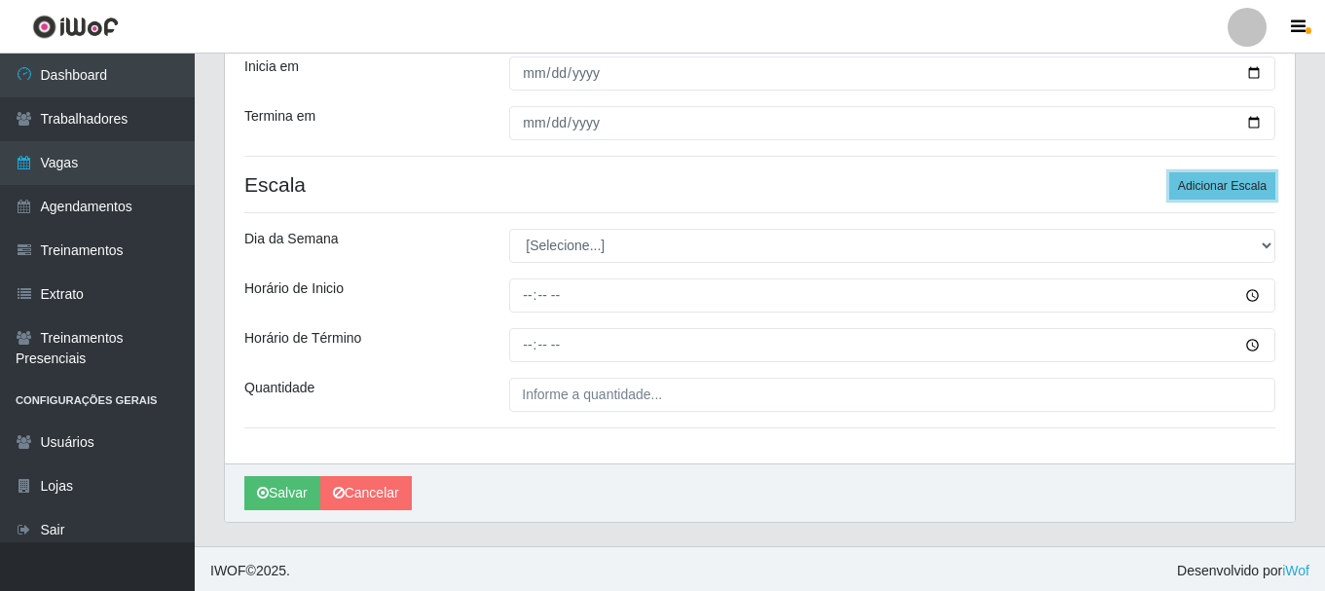
scroll to position [465, 0]
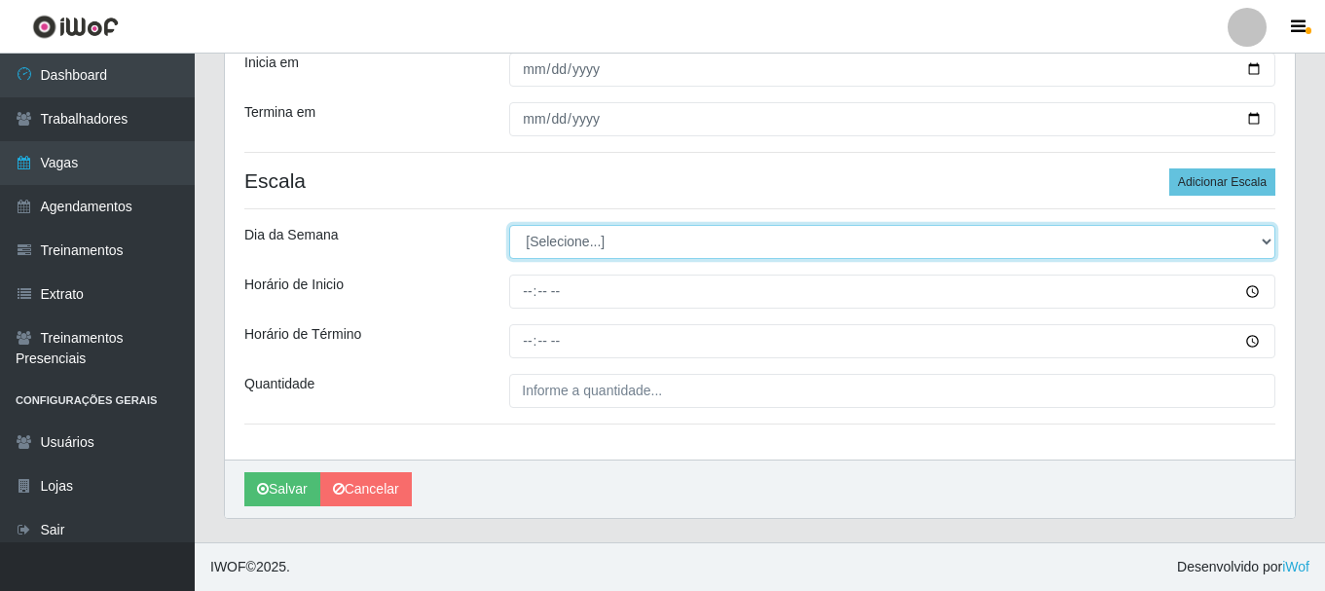
click at [1263, 237] on select "[Selecione...] Segunda Terça Quarta Quinta Sexta [PERSON_NAME]" at bounding box center [892, 242] width 766 height 34
select select "6"
click at [509, 225] on select "[Selecione...] Segunda Terça Quarta Quinta Sexta [PERSON_NAME]" at bounding box center [892, 242] width 766 height 34
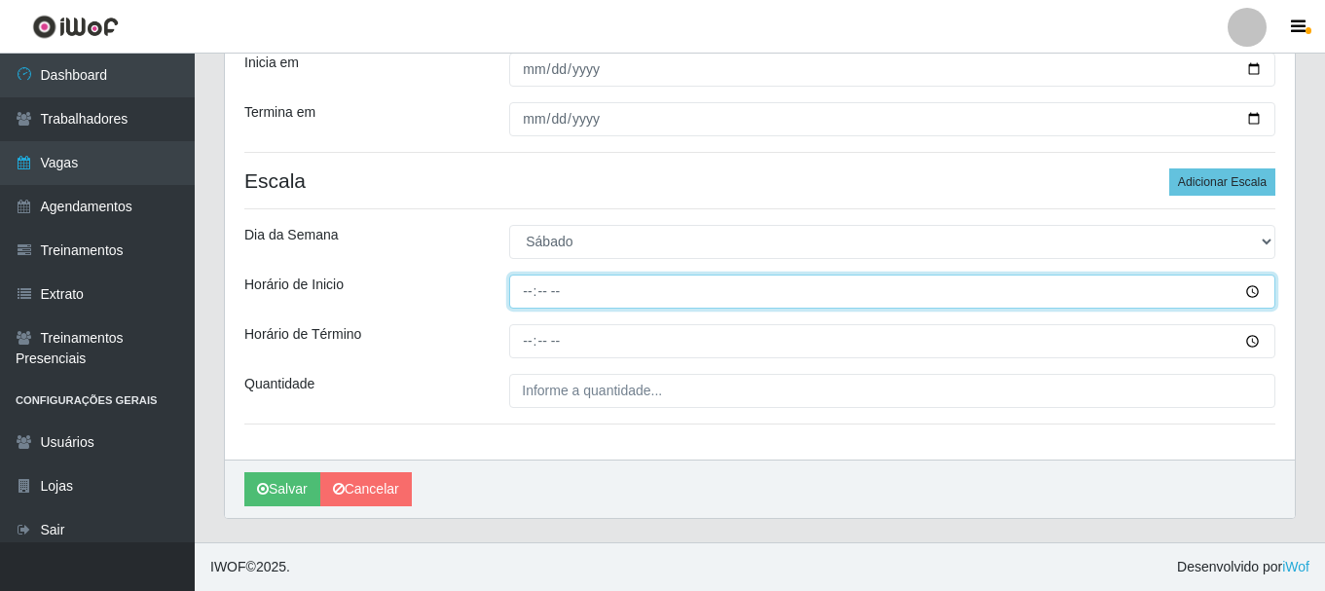
click at [535, 293] on input "Horário de Inicio" at bounding box center [892, 291] width 766 height 34
type input "16:00"
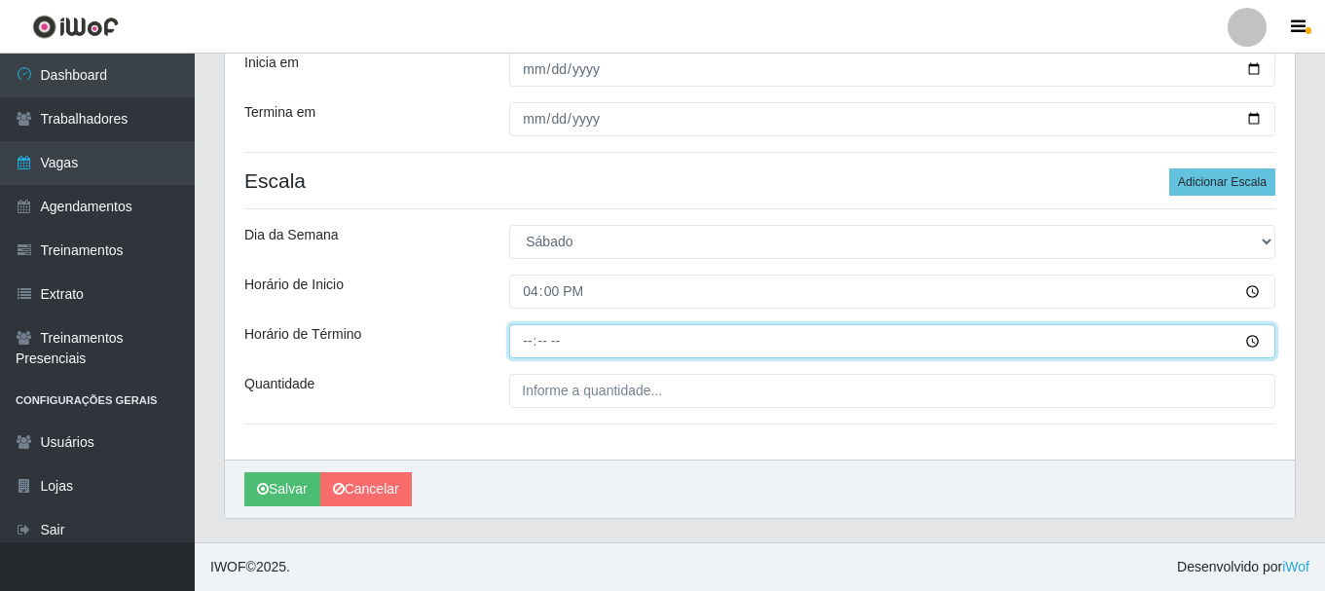
click at [527, 342] on input "Horário de Término" at bounding box center [892, 341] width 766 height 34
type input "22:00"
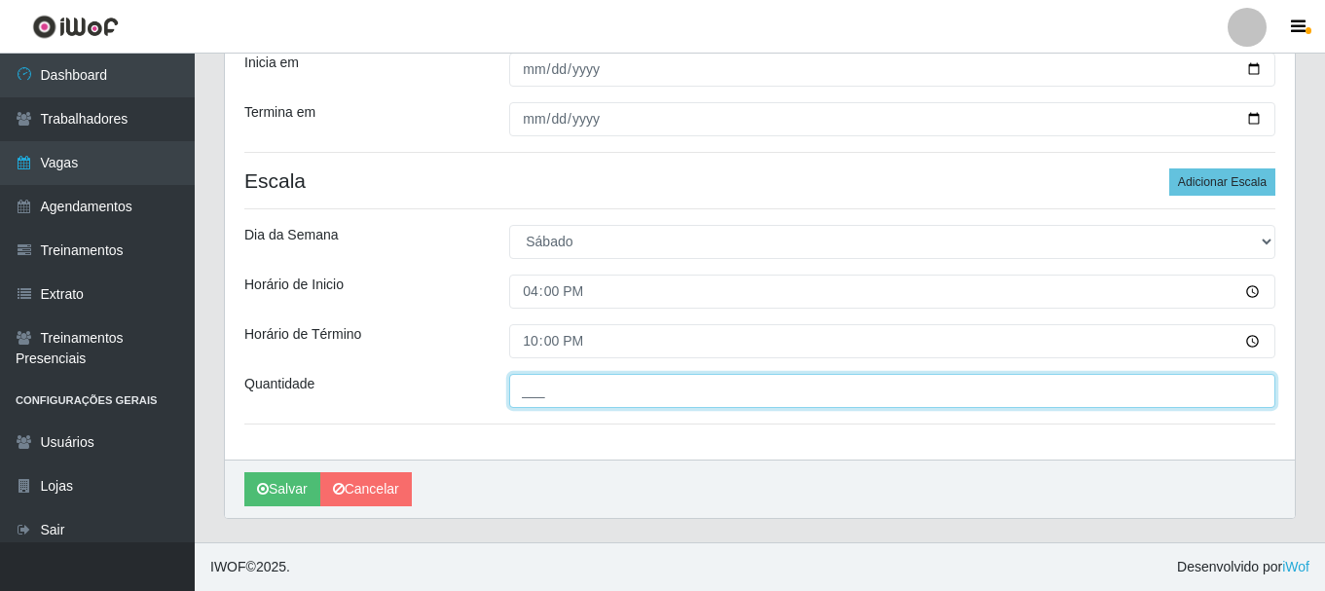
click at [731, 387] on input "___" at bounding box center [892, 391] width 766 height 34
type input "5__"
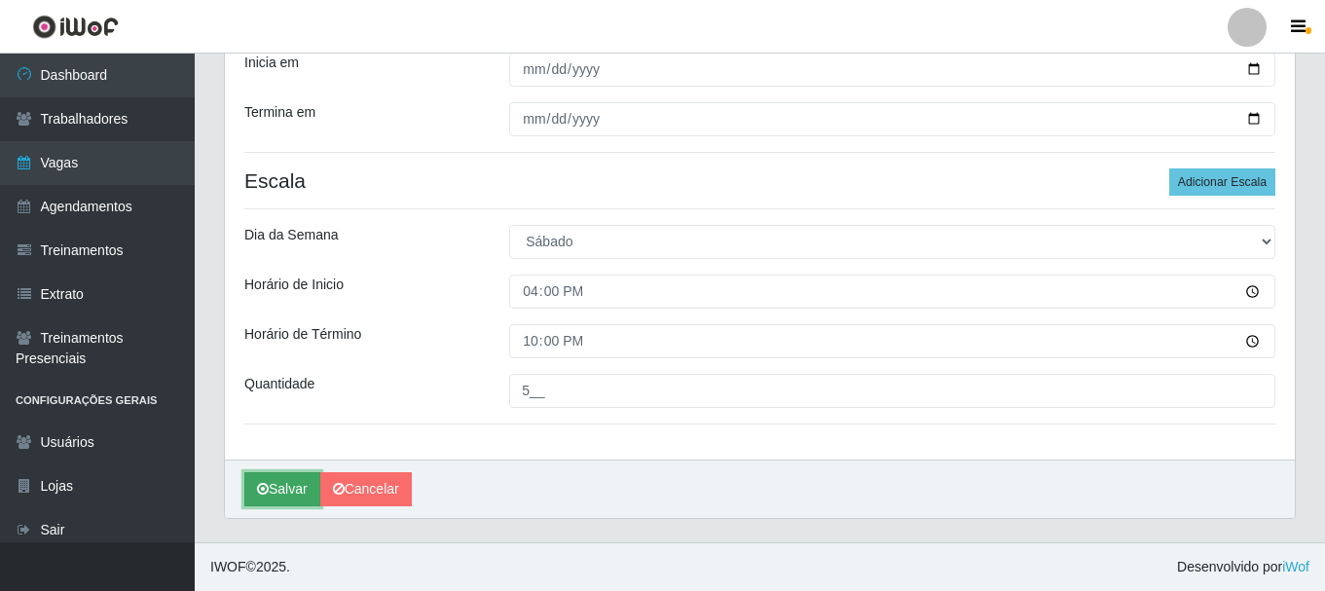
click at [288, 490] on button "Salvar" at bounding box center [282, 489] width 76 height 34
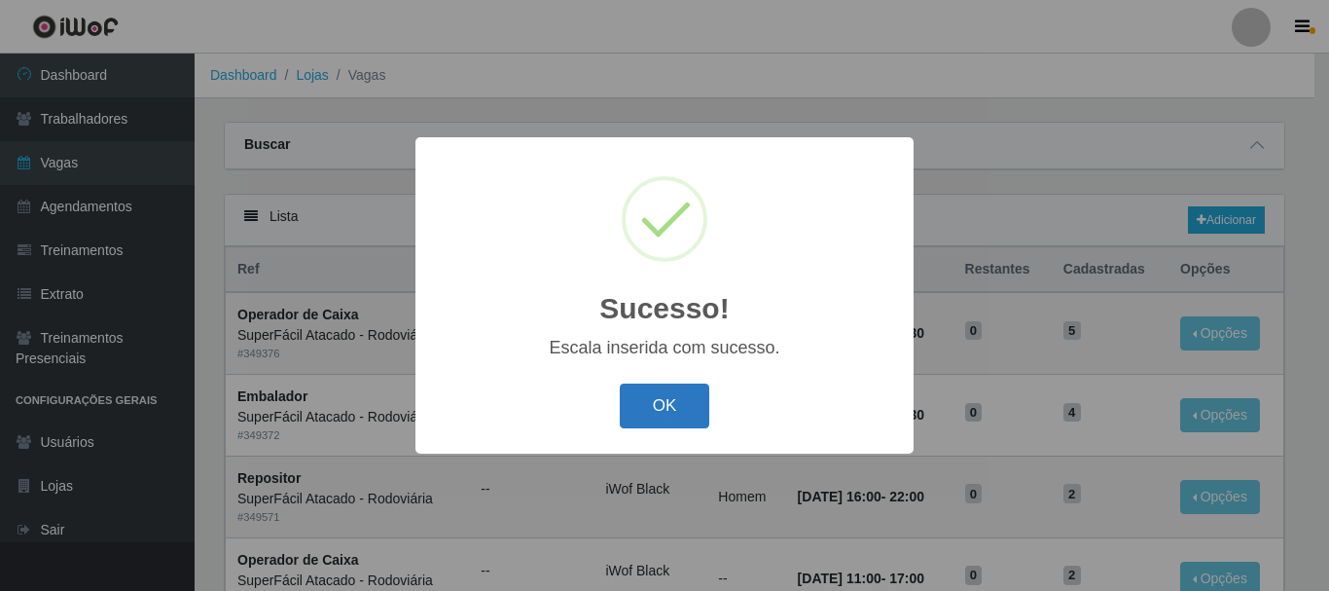
click at [665, 408] on button "OK" at bounding box center [665, 406] width 91 height 46
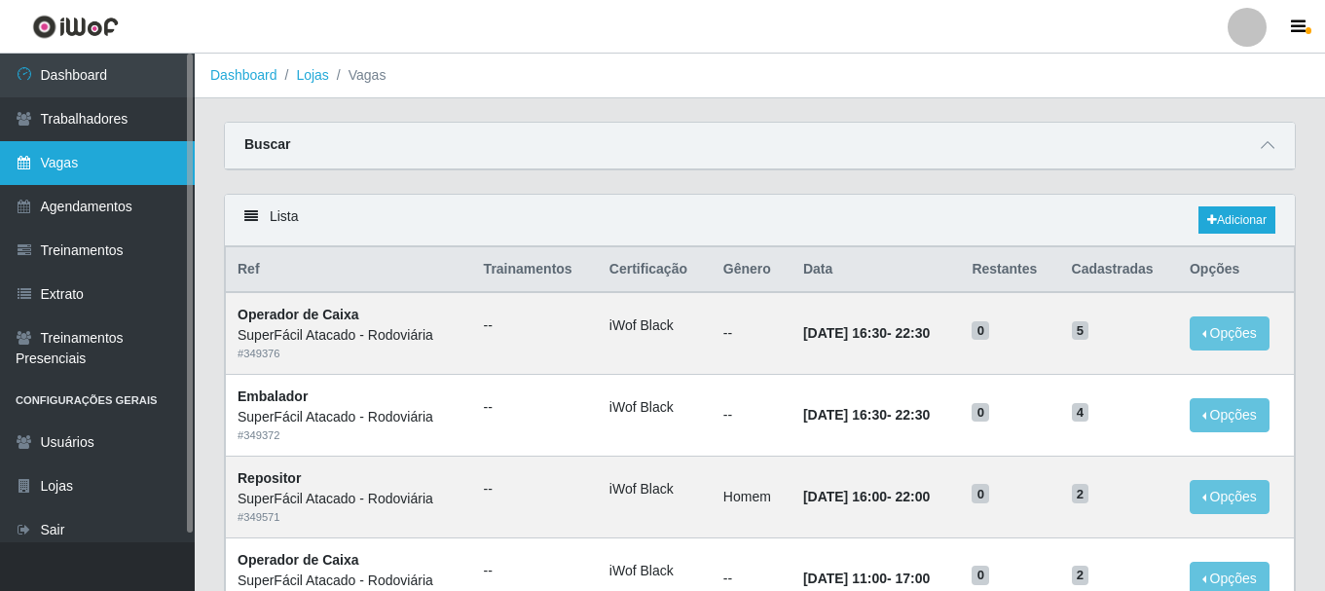
click at [60, 161] on link "Vagas" at bounding box center [97, 163] width 195 height 44
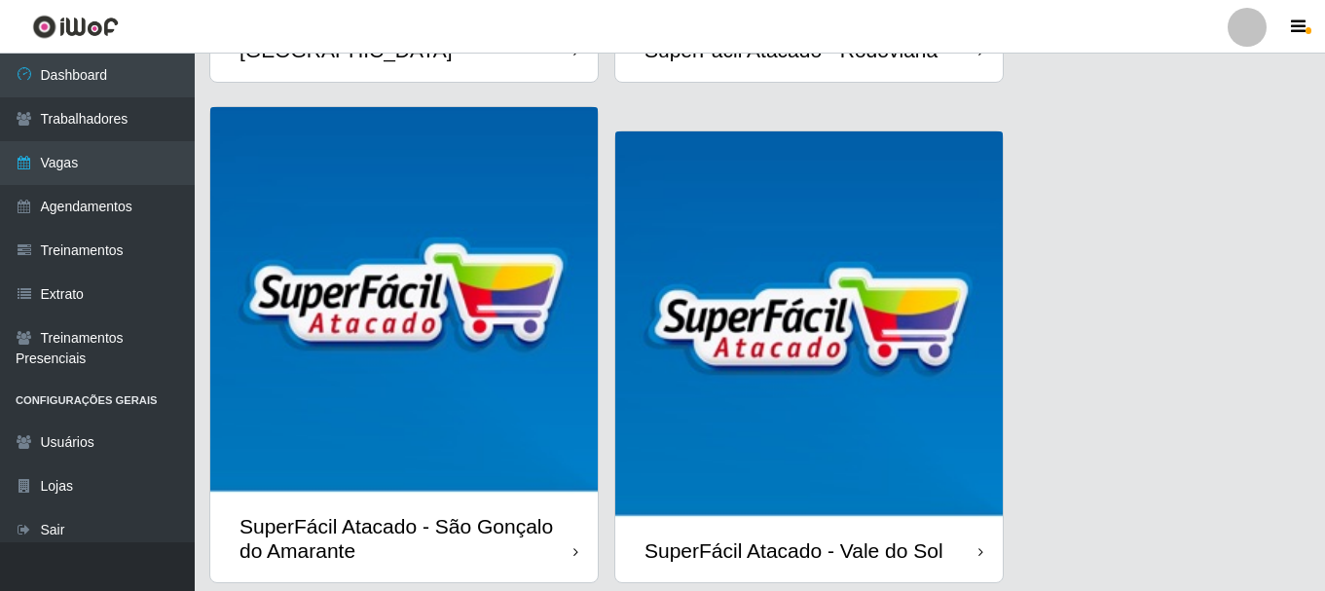
scroll to position [1057, 0]
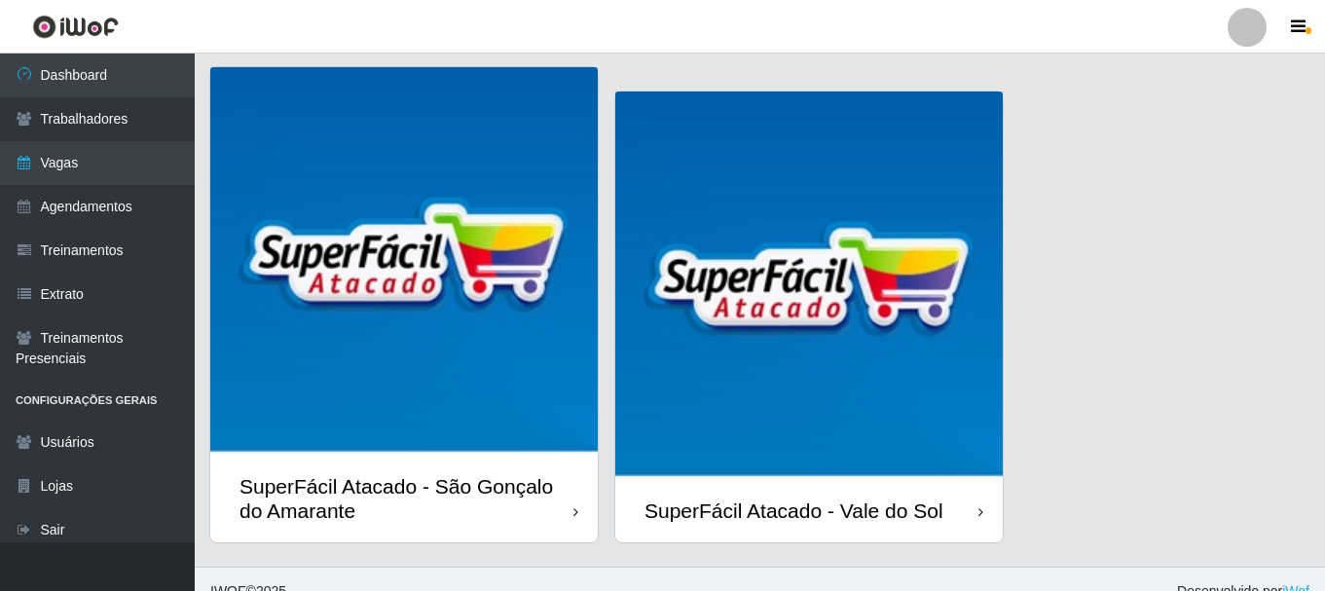
click at [867, 498] on div "SuperFácil Atacado - Vale do Sol" at bounding box center [793, 510] width 299 height 24
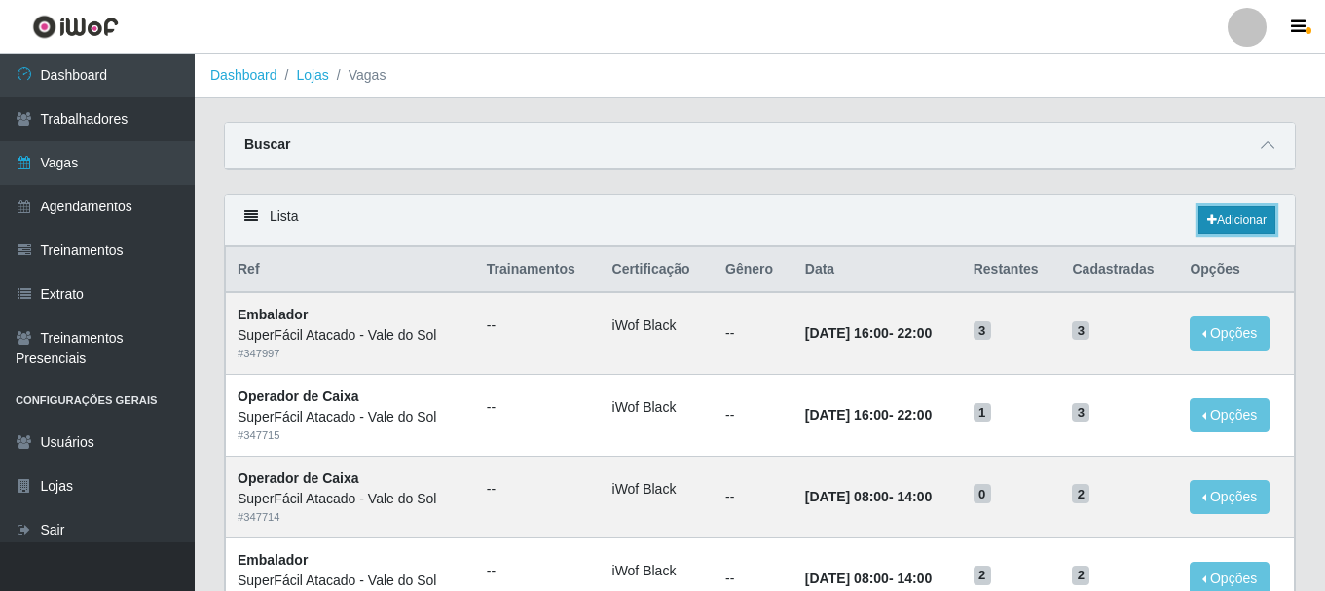
click at [1228, 222] on link "Adicionar" at bounding box center [1236, 219] width 77 height 27
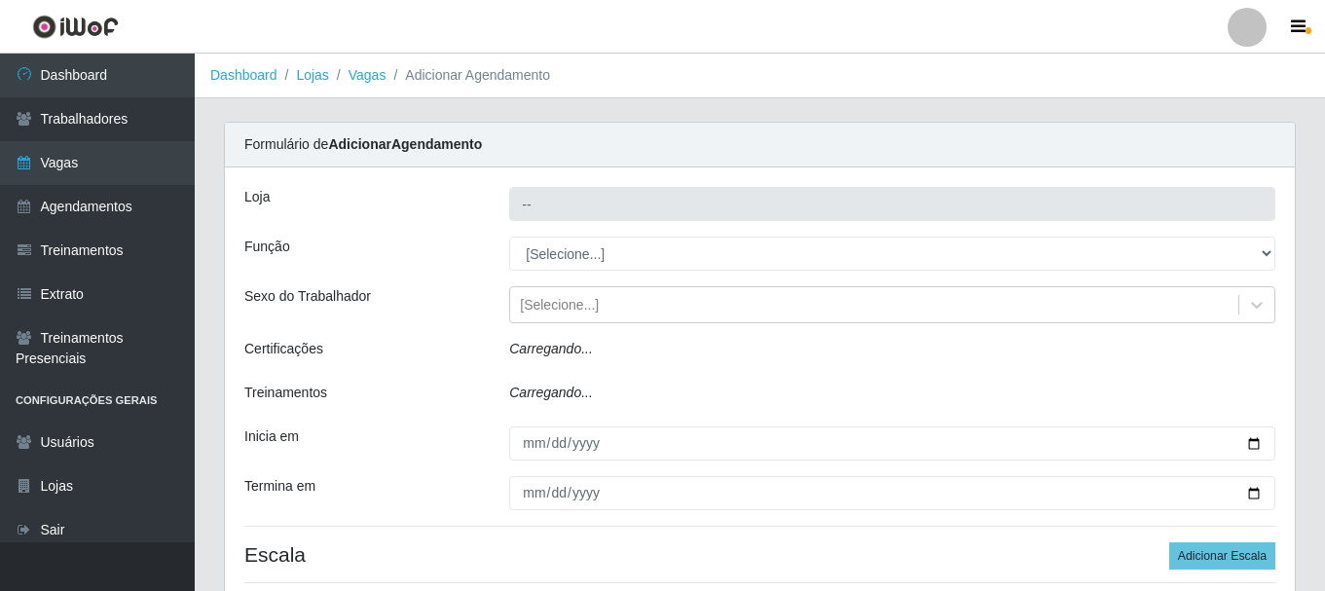
type input "SuperFácil Atacado - Vale do Sol"
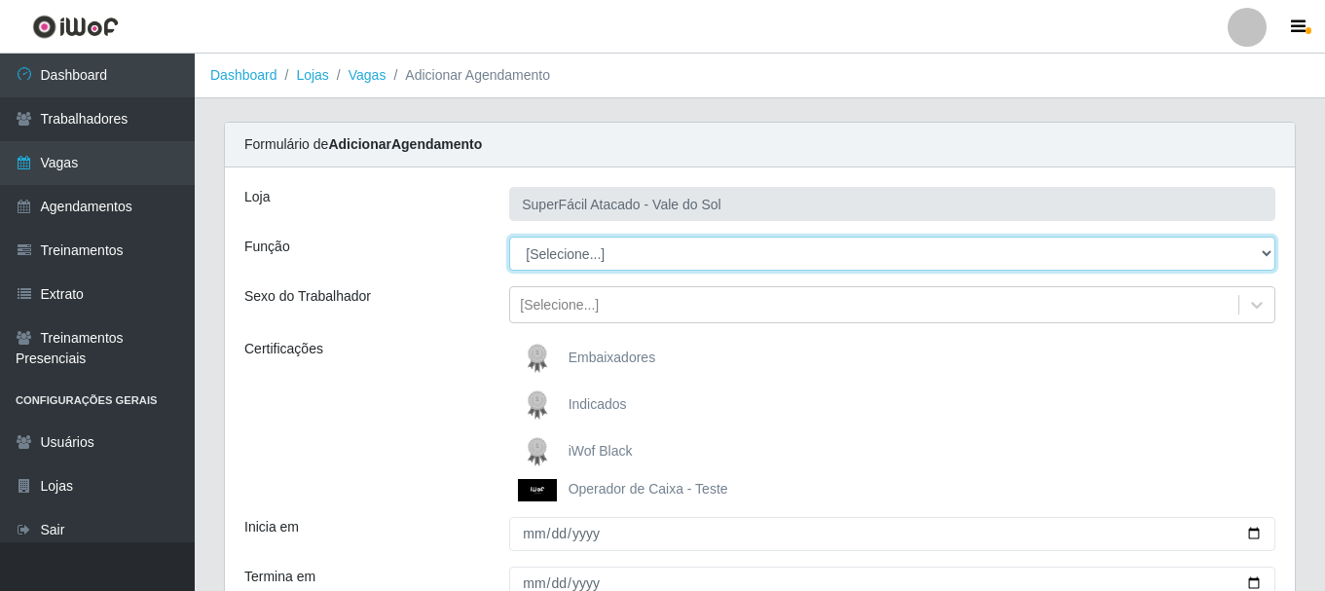
click at [1264, 251] on select "[Selecione...] Embalador Embalador + Embalador ++ Operador de Caixa Operador de…" at bounding box center [892, 253] width 766 height 34
select select "86"
click at [509, 236] on select "[Selecione...] Embalador Embalador + Embalador ++ Operador de Caixa Operador de…" at bounding box center [892, 253] width 766 height 34
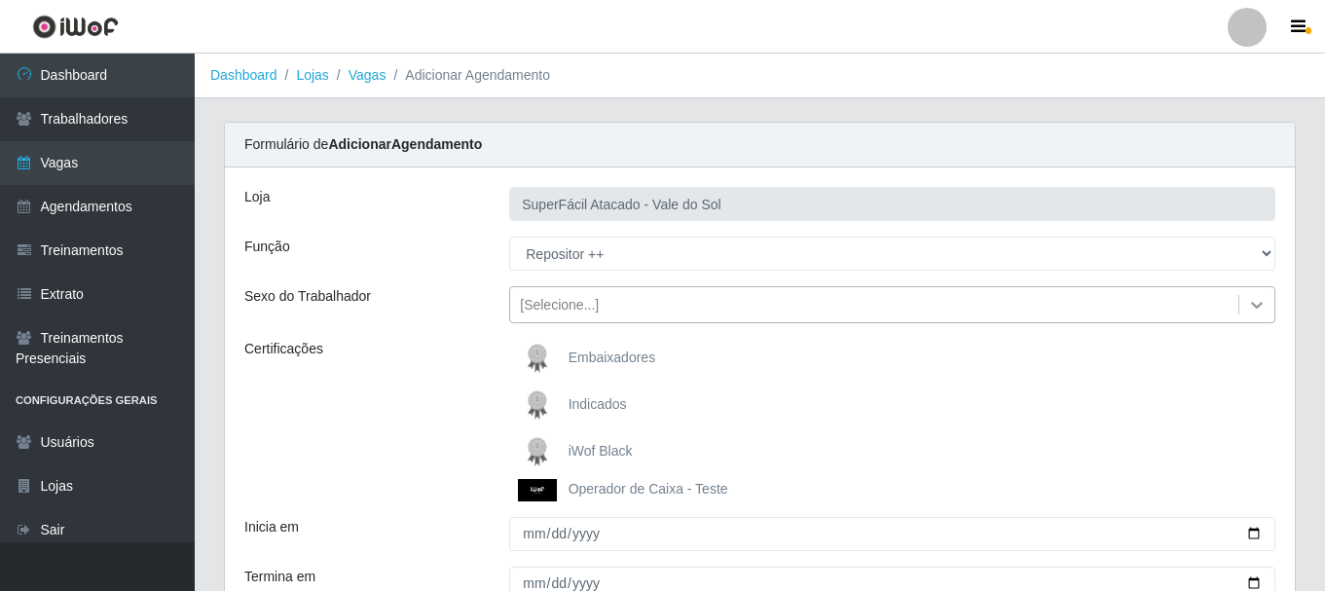
click at [1255, 303] on icon at bounding box center [1256, 304] width 19 height 19
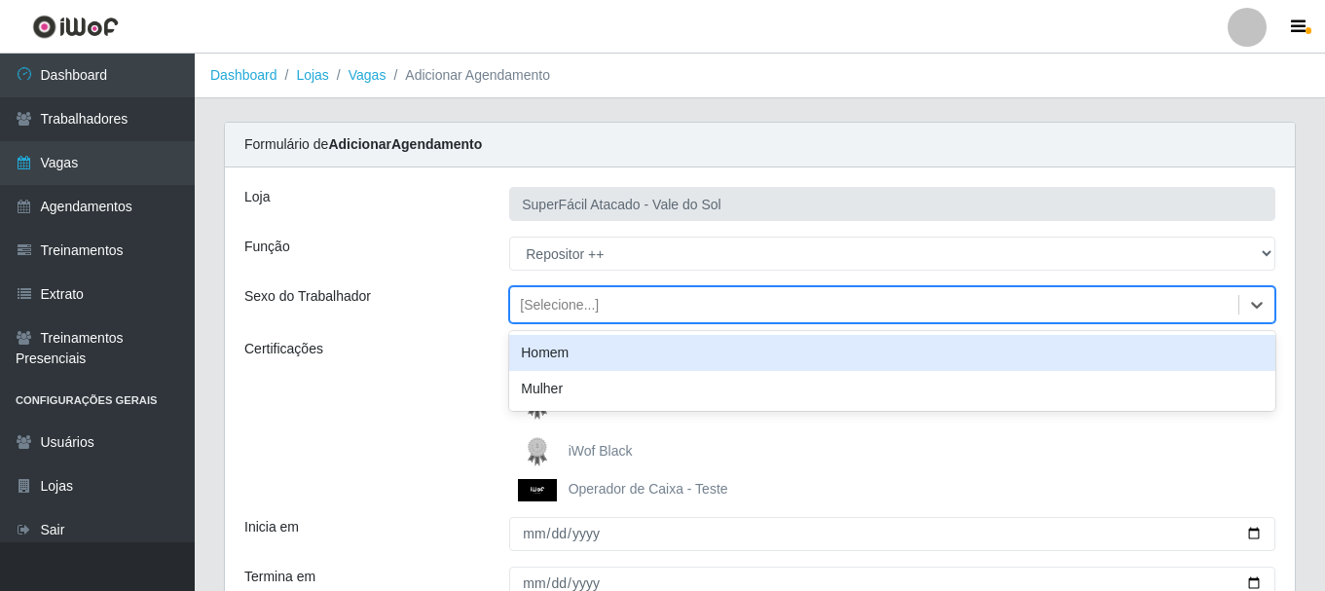
click at [899, 358] on div "Homem" at bounding box center [892, 353] width 766 height 36
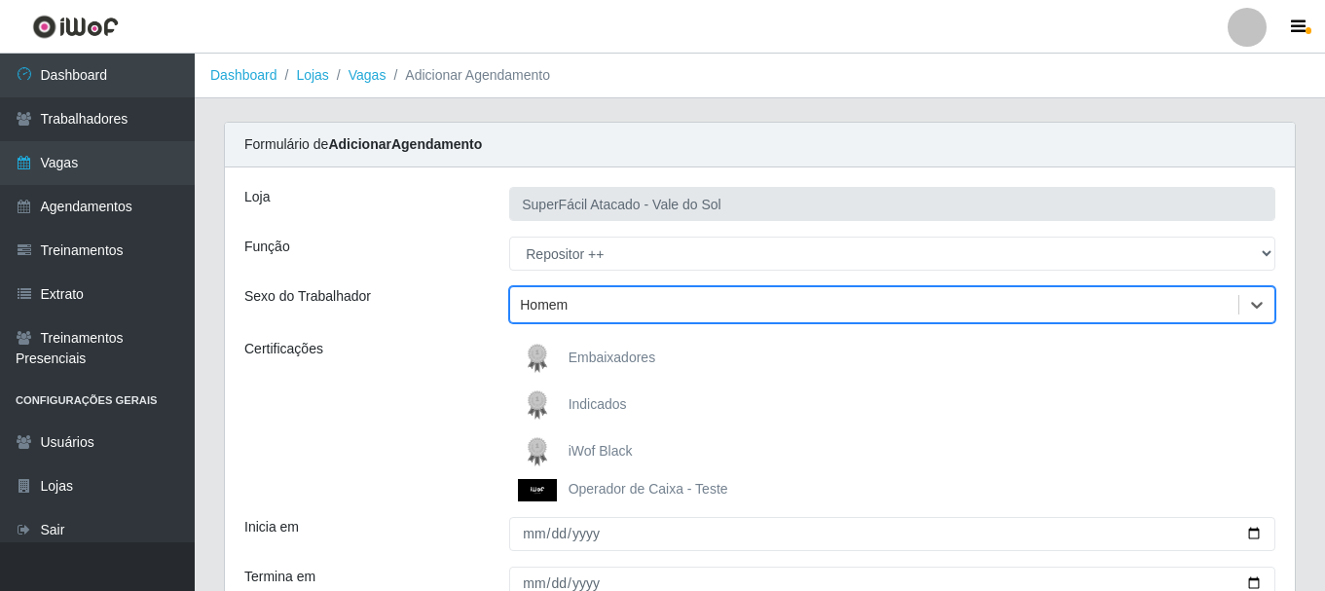
click at [572, 444] on span "iWof Black" at bounding box center [600, 451] width 64 height 16
click at [0, 0] on input "iWof Black" at bounding box center [0, 0] width 0 height 0
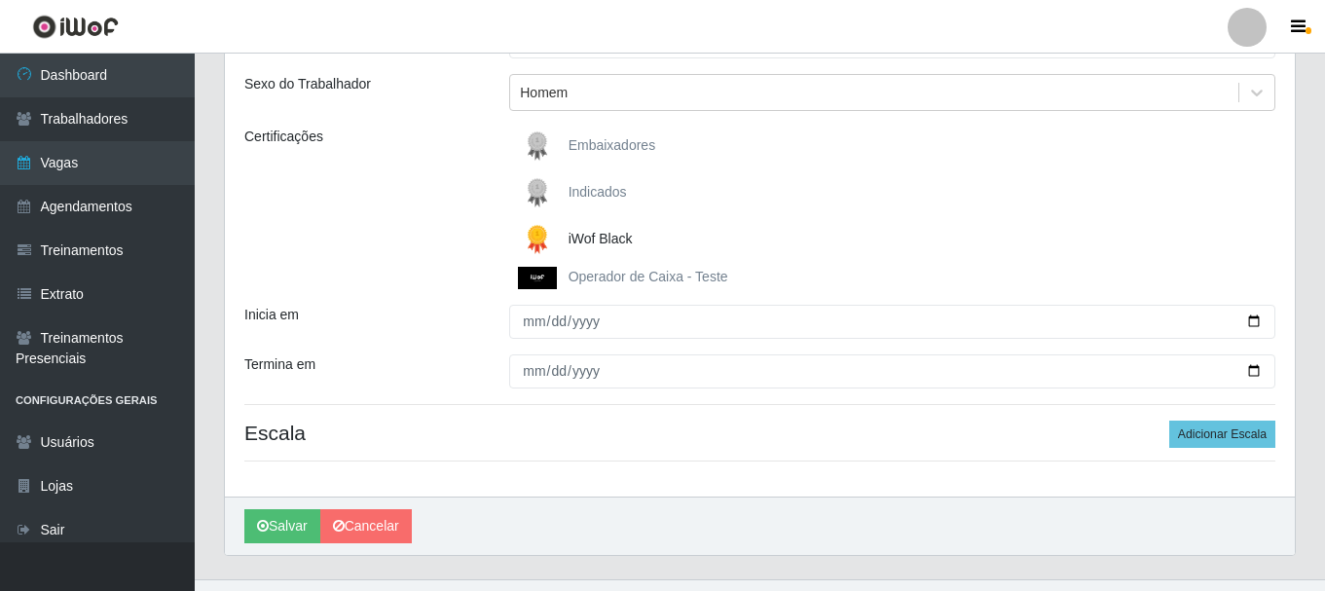
scroll to position [250, 0]
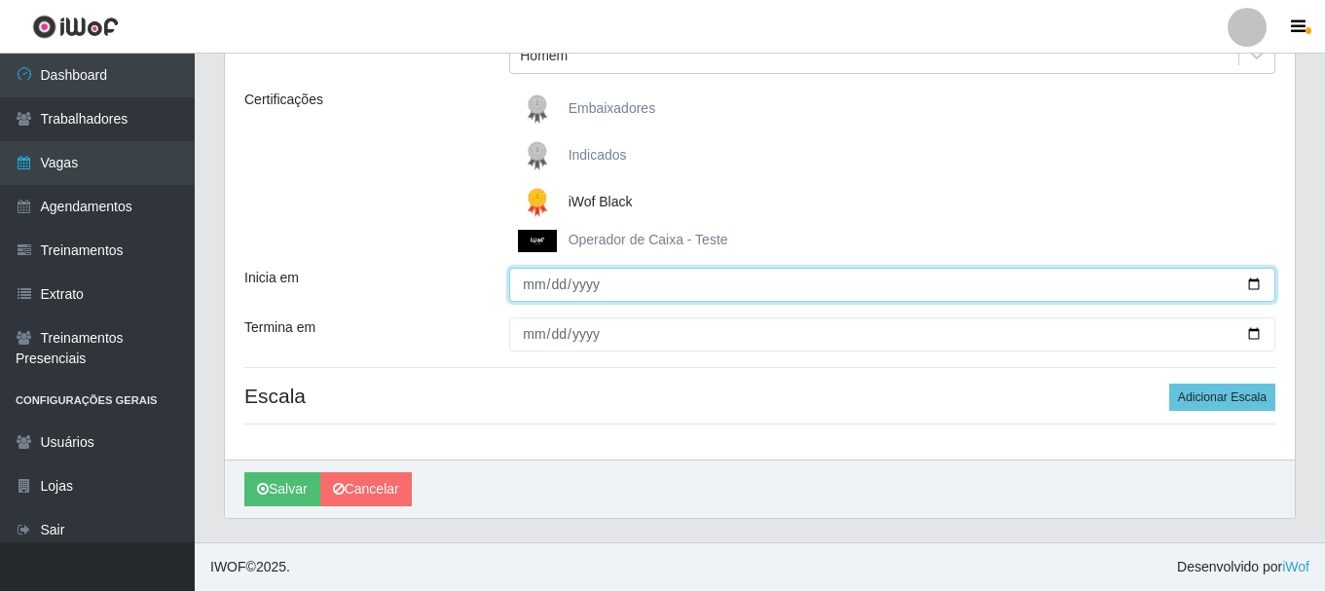
click at [619, 286] on input "Inicia em" at bounding box center [892, 285] width 766 height 34
click at [1252, 283] on input "Inicia em" at bounding box center [892, 285] width 766 height 34
type input "2025-10-04"
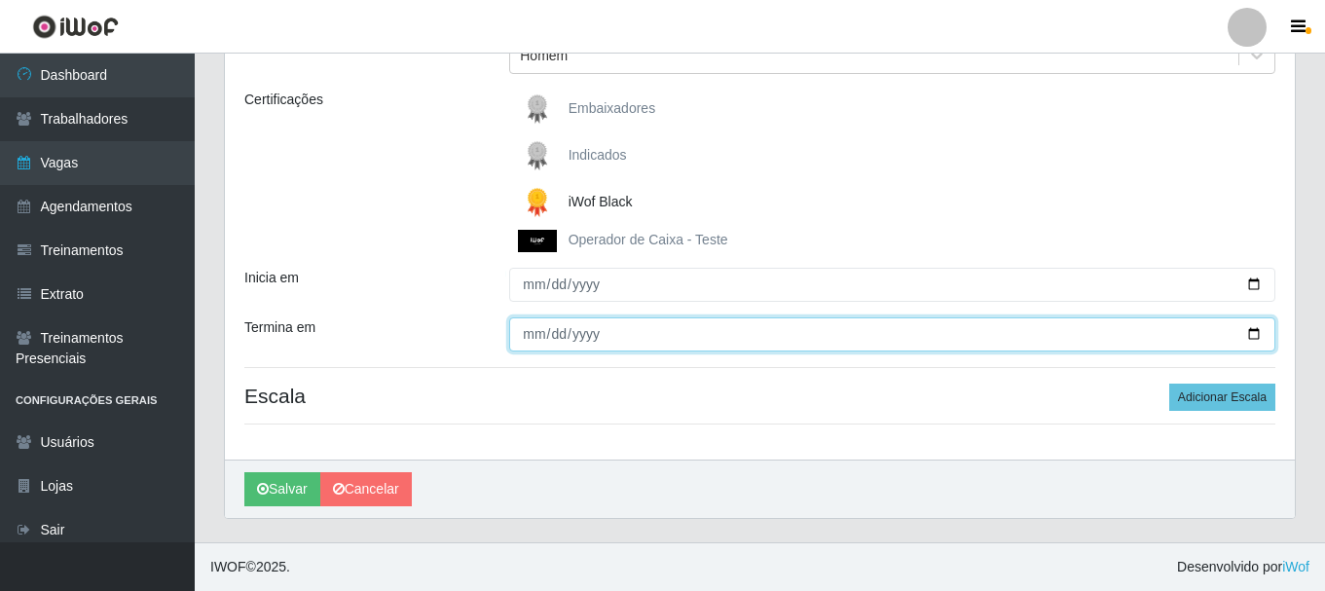
click at [1253, 334] on input "Termina em" at bounding box center [892, 334] width 766 height 34
type input "2025-10-04"
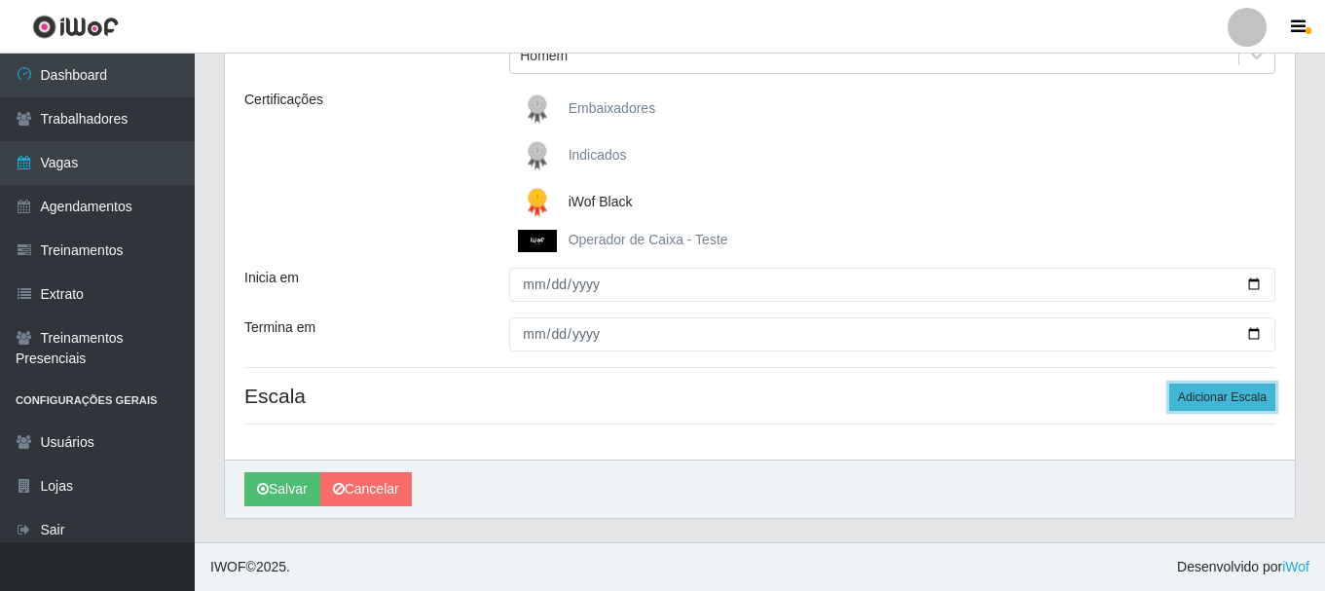
click at [1211, 404] on button "Adicionar Escala" at bounding box center [1222, 396] width 106 height 27
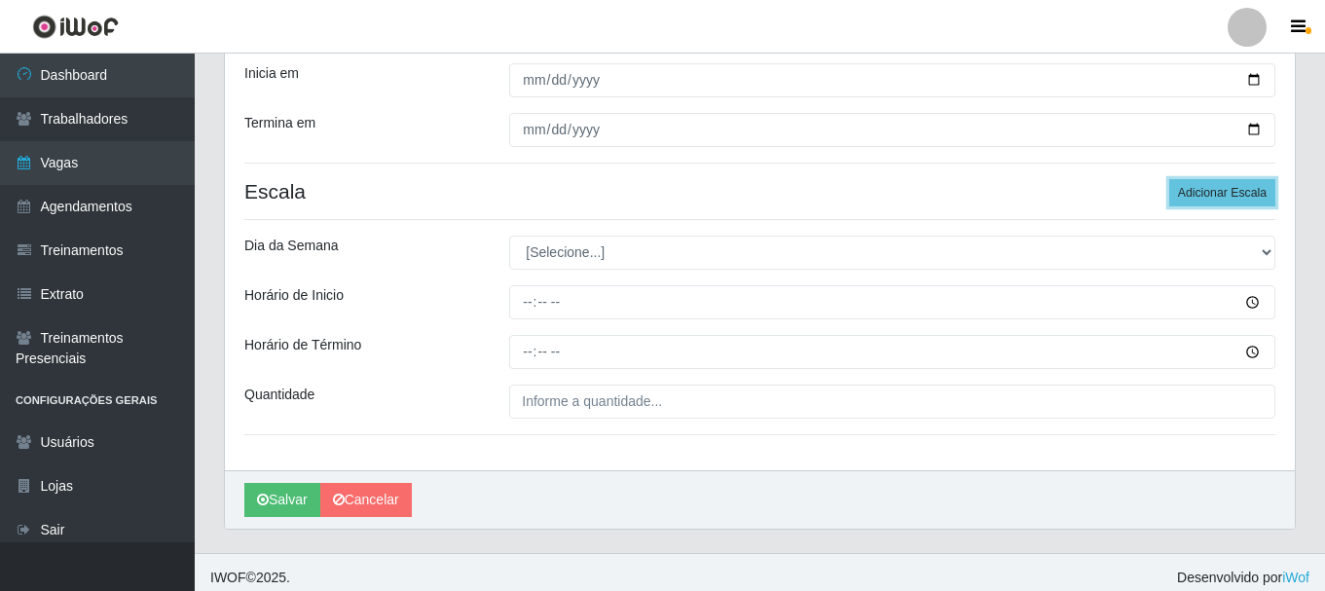
scroll to position [465, 0]
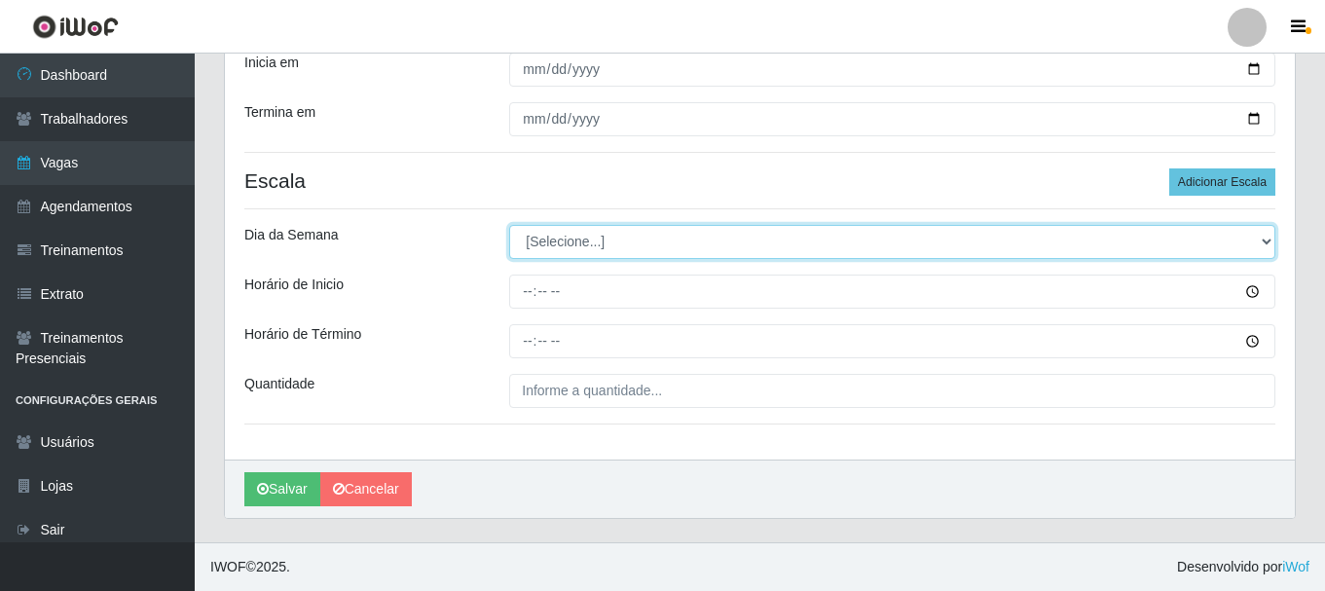
click at [1271, 237] on select "[Selecione...] Segunda Terça Quarta Quinta Sexta [PERSON_NAME]" at bounding box center [892, 242] width 766 height 34
select select "6"
click at [509, 225] on select "[Selecione...] Segunda Terça Quarta Quinta Sexta [PERSON_NAME]" at bounding box center [892, 242] width 766 height 34
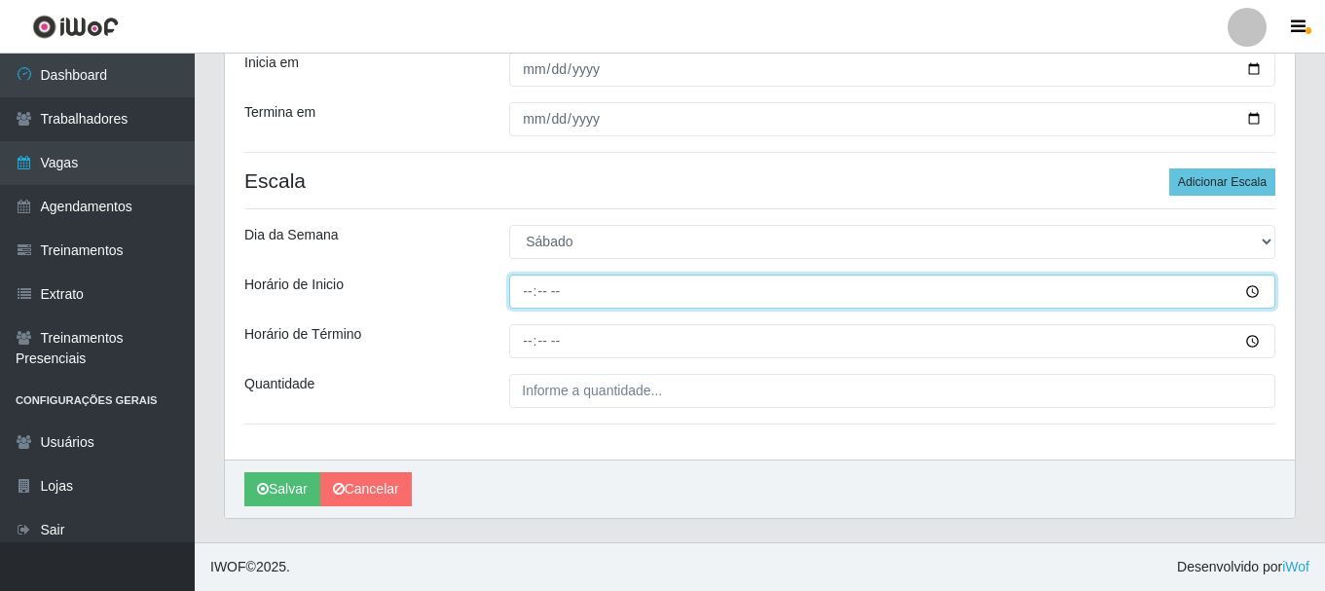
click at [533, 288] on input "Horário de Inicio" at bounding box center [892, 291] width 766 height 34
type input "16:00"
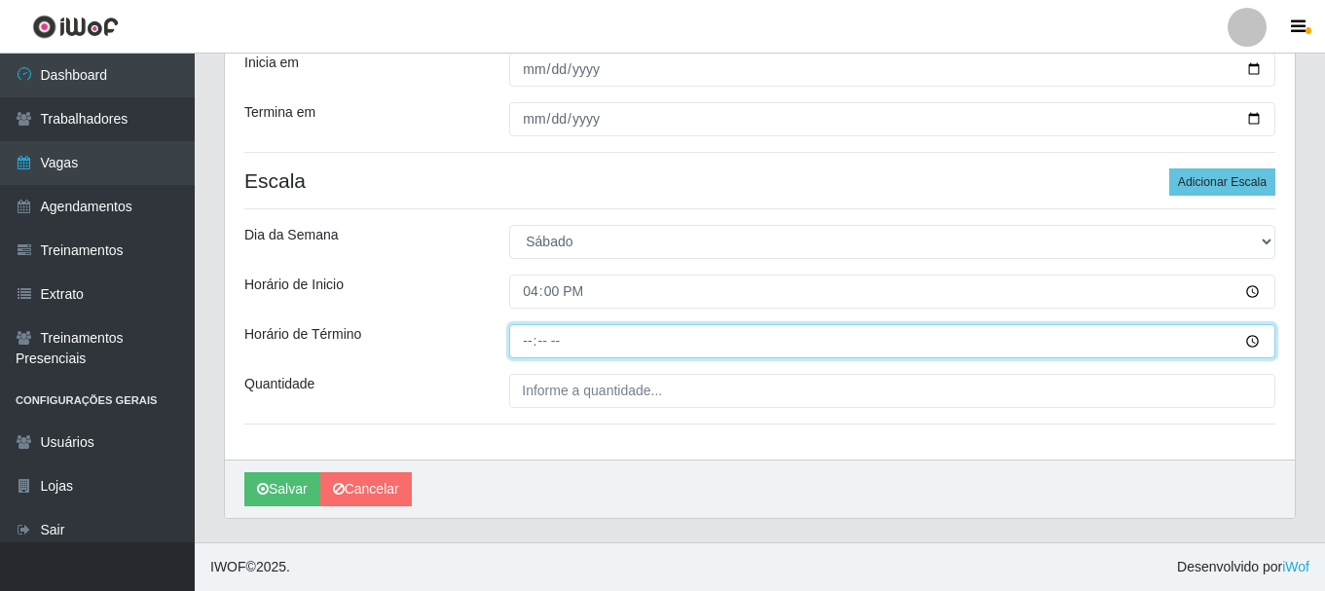
click at [520, 341] on input "Horário de Término" at bounding box center [892, 341] width 766 height 34
type input "22:00"
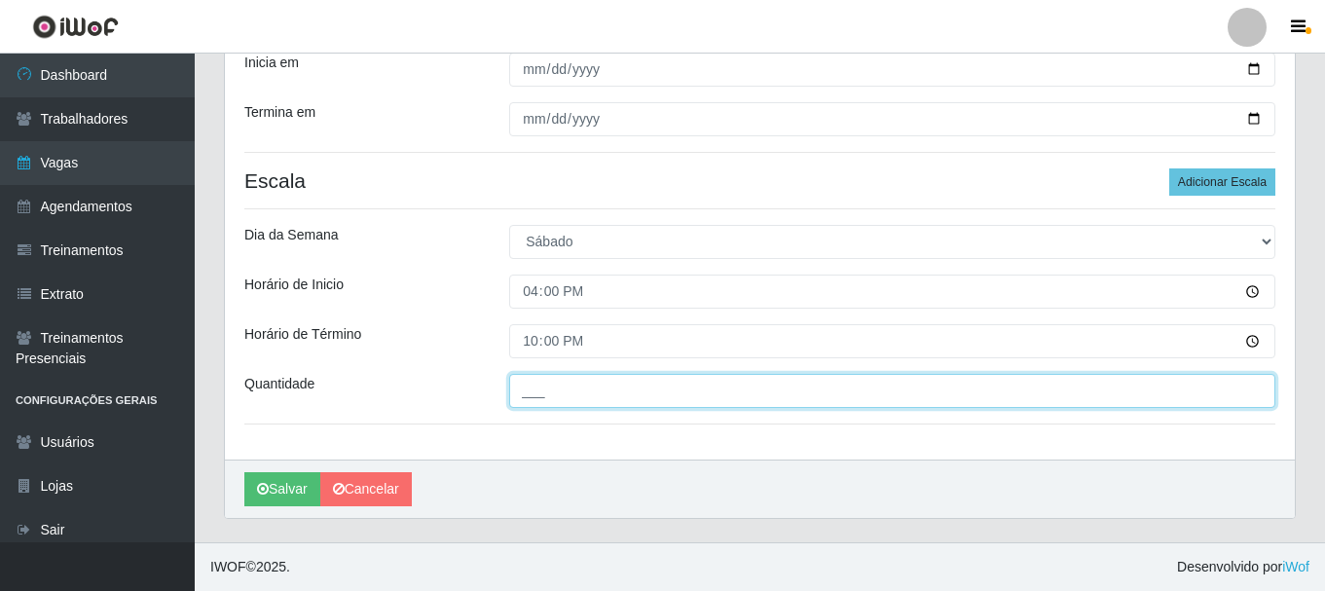
click at [600, 390] on input "___" at bounding box center [892, 391] width 766 height 34
type input "5__"
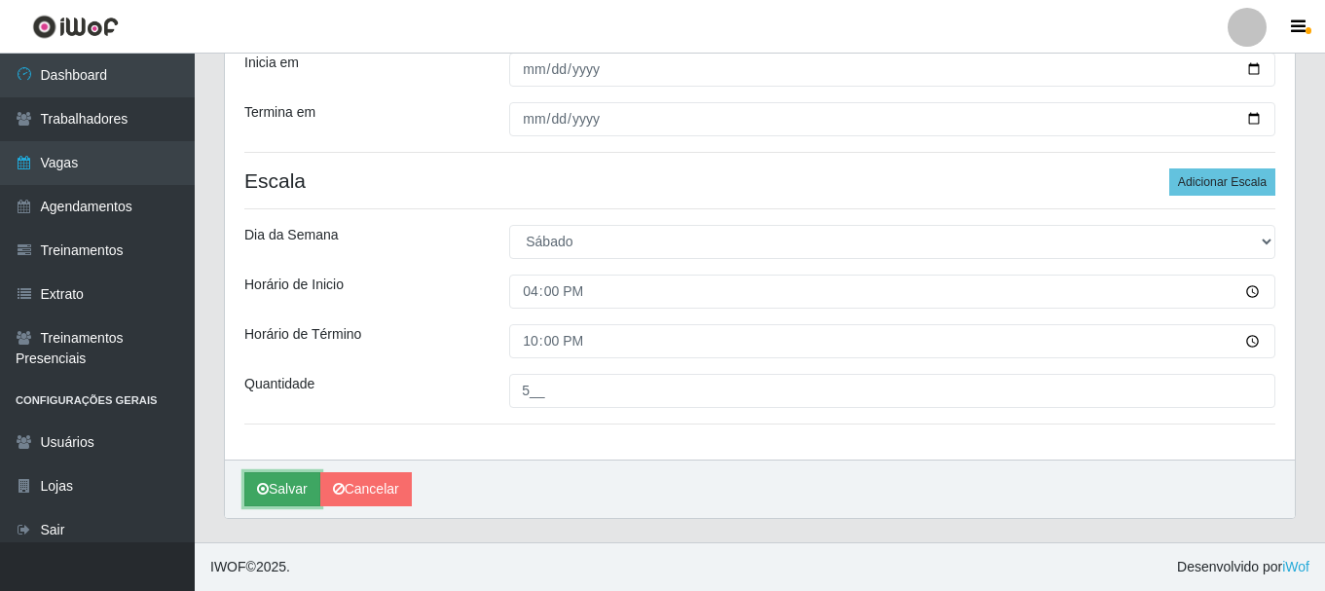
click at [285, 485] on button "Salvar" at bounding box center [282, 489] width 76 height 34
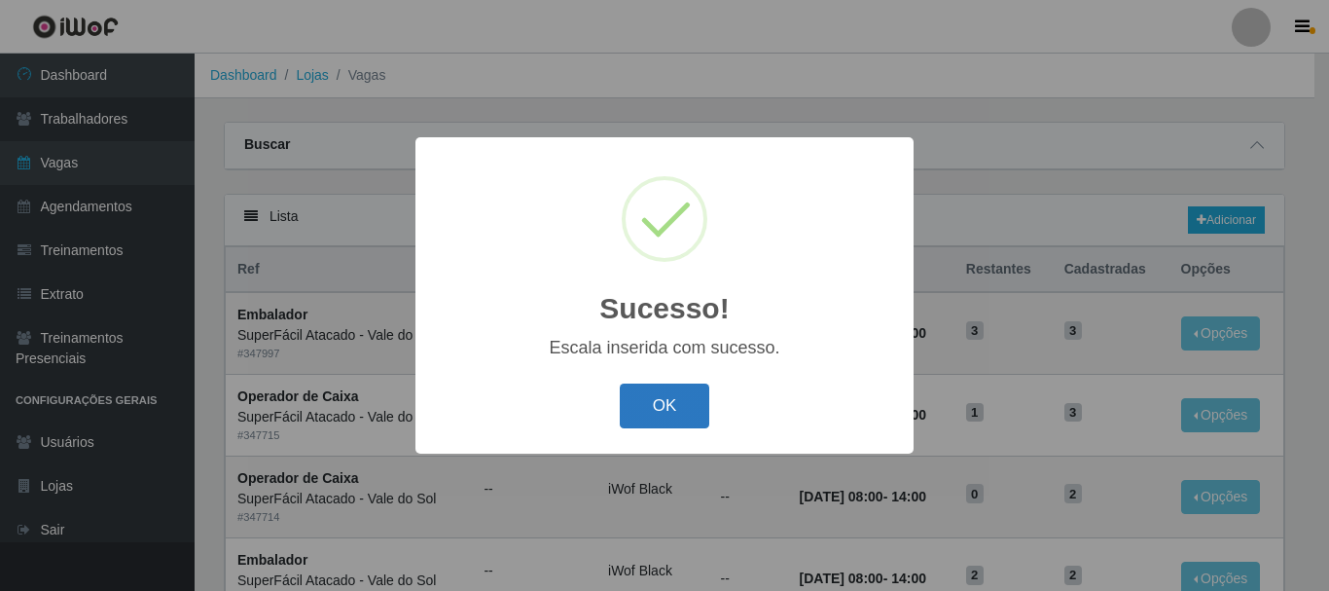
click at [678, 408] on button "OK" at bounding box center [665, 406] width 91 height 46
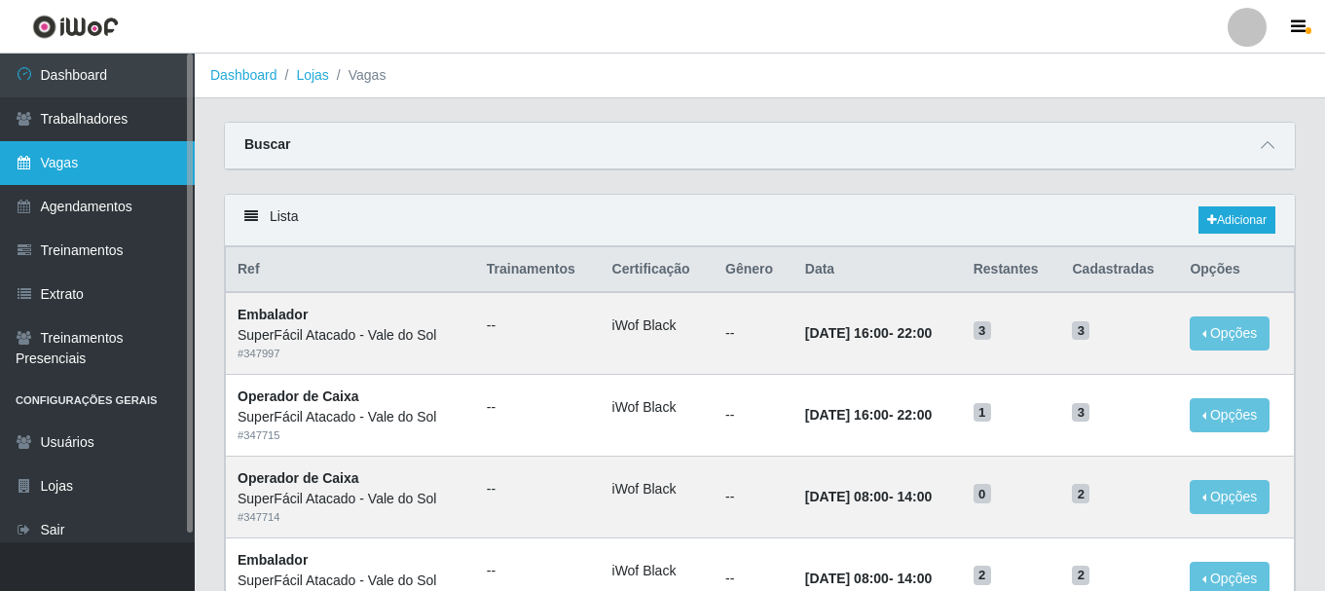
click at [63, 162] on link "Vagas" at bounding box center [97, 163] width 195 height 44
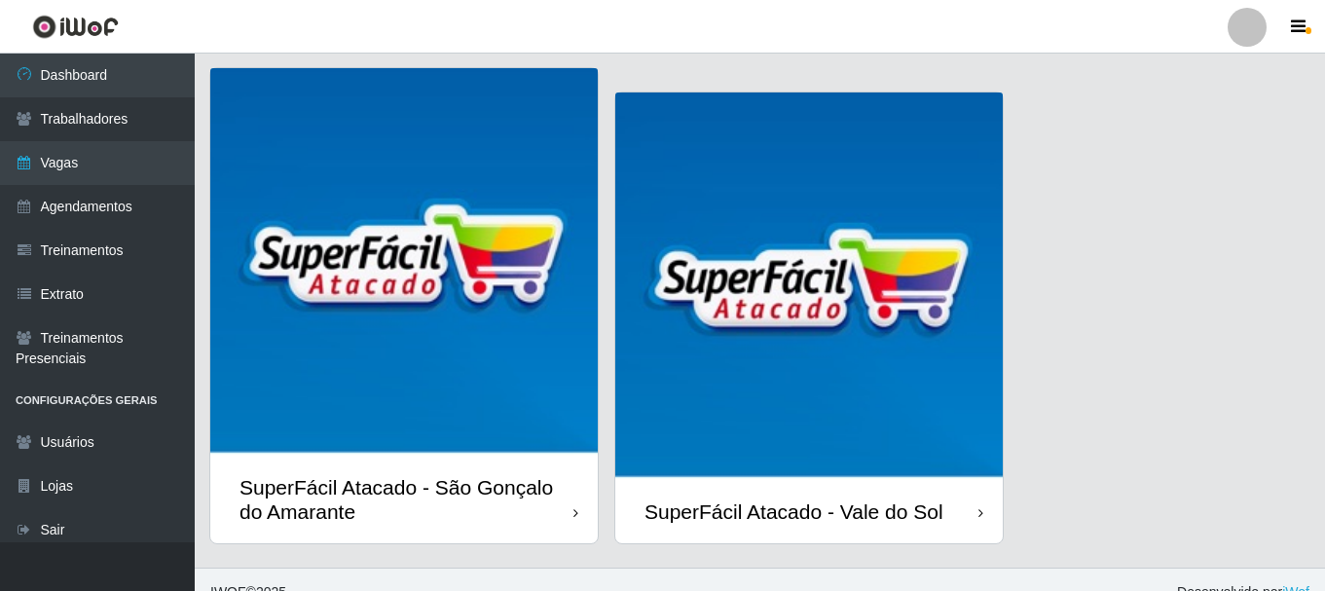
scroll to position [1057, 0]
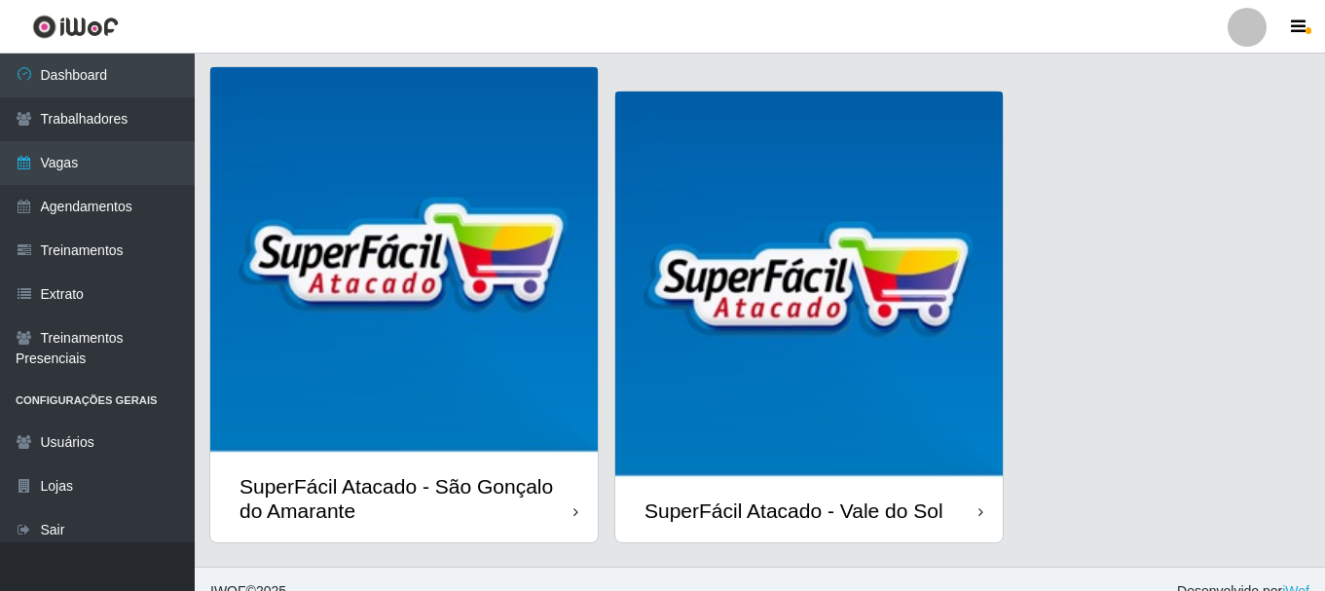
click at [411, 485] on div "SuperFácil Atacado - São Gonçalo do Amarante" at bounding box center [406, 498] width 334 height 49
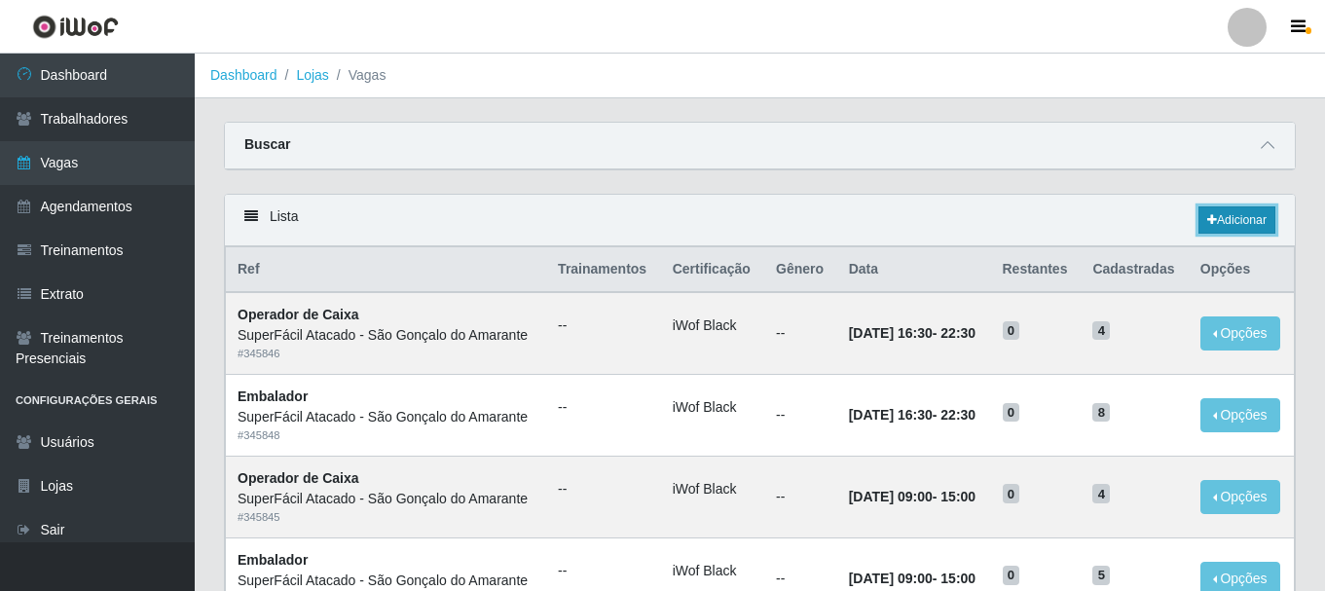
click at [1240, 221] on link "Adicionar" at bounding box center [1236, 219] width 77 height 27
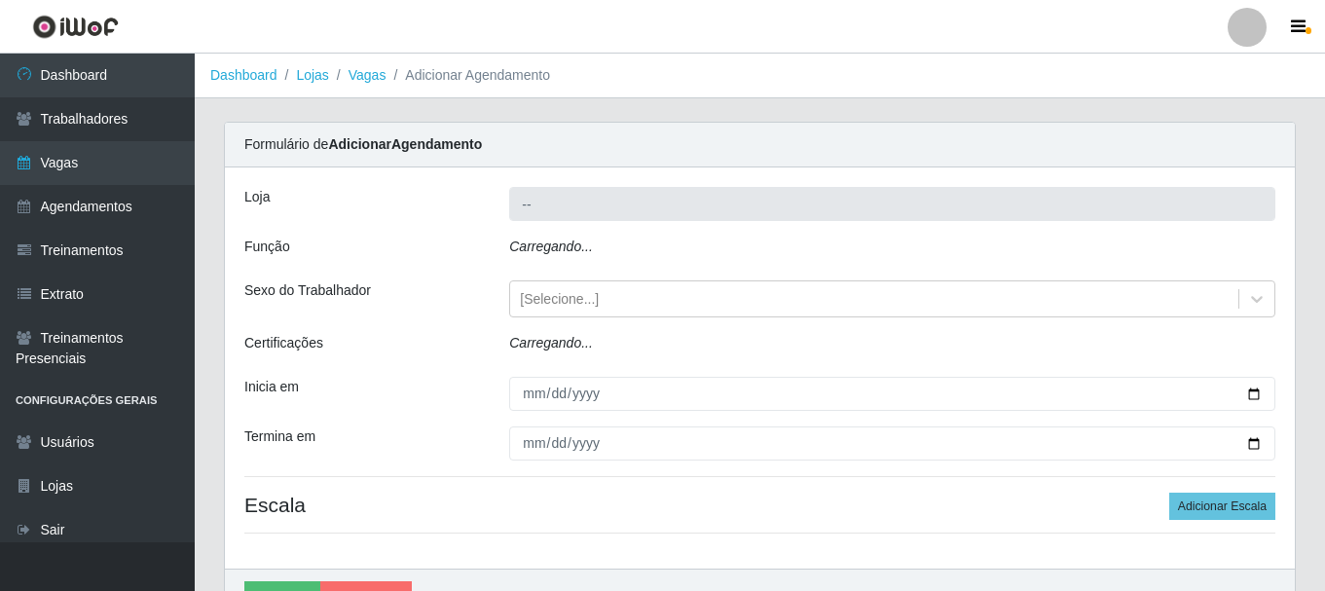
type input "SuperFácil Atacado - São Gonçalo do Amarante"
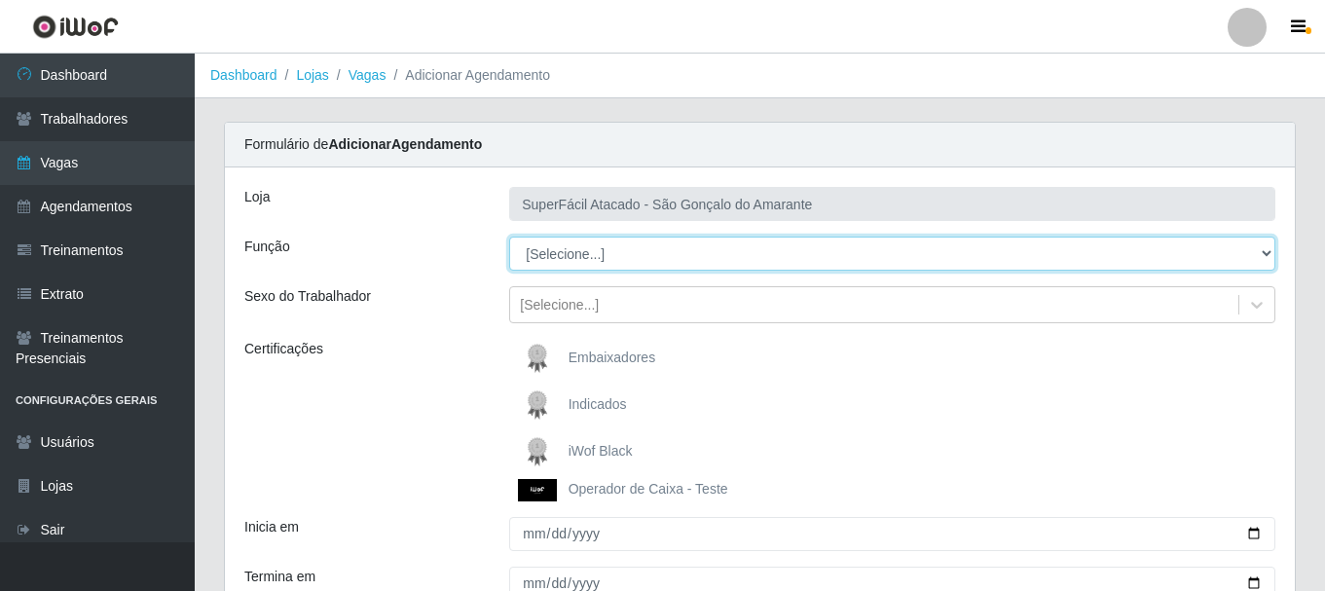
click at [1261, 253] on select "[Selecione...] Auxiliar de Estacionamento Auxiliar de Estacionamento + Auxiliar…" at bounding box center [892, 253] width 766 height 34
select select "86"
click at [509, 236] on select "[Selecione...] Auxiliar de Estacionamento Auxiliar de Estacionamento + Auxiliar…" at bounding box center [892, 253] width 766 height 34
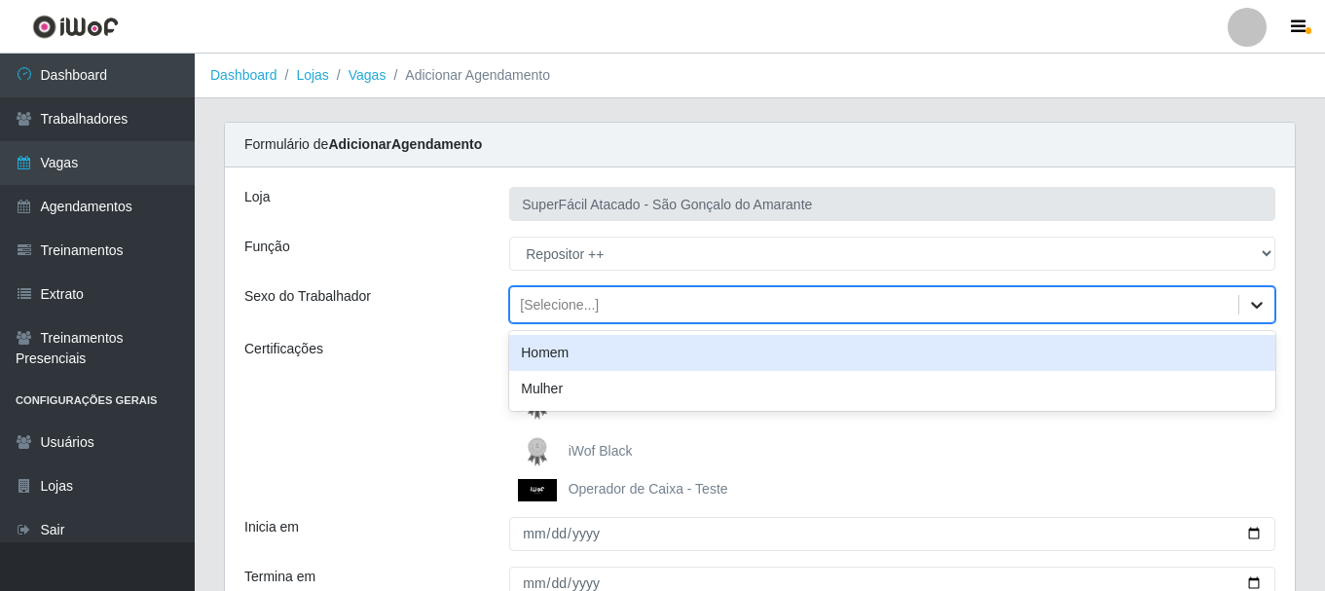
click at [1252, 309] on icon at bounding box center [1256, 304] width 19 height 19
click at [823, 358] on div "Homem" at bounding box center [892, 353] width 766 height 36
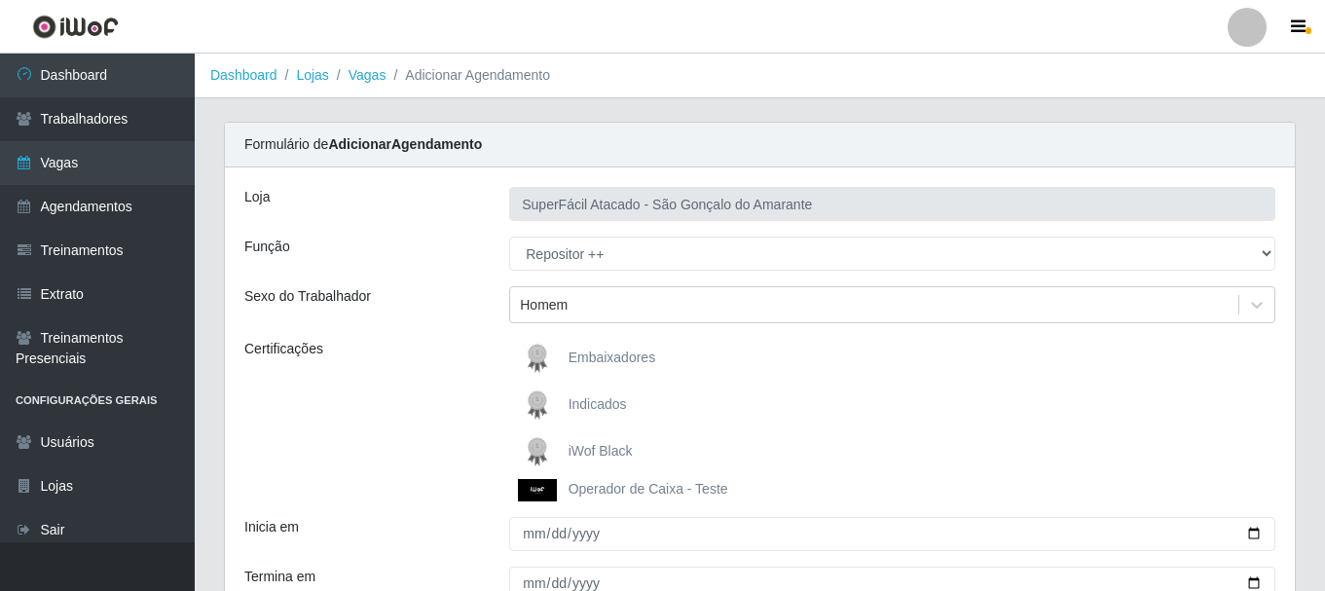
click at [604, 444] on span "iWof Black" at bounding box center [600, 451] width 64 height 16
click at [0, 0] on input "iWof Black" at bounding box center [0, 0] width 0 height 0
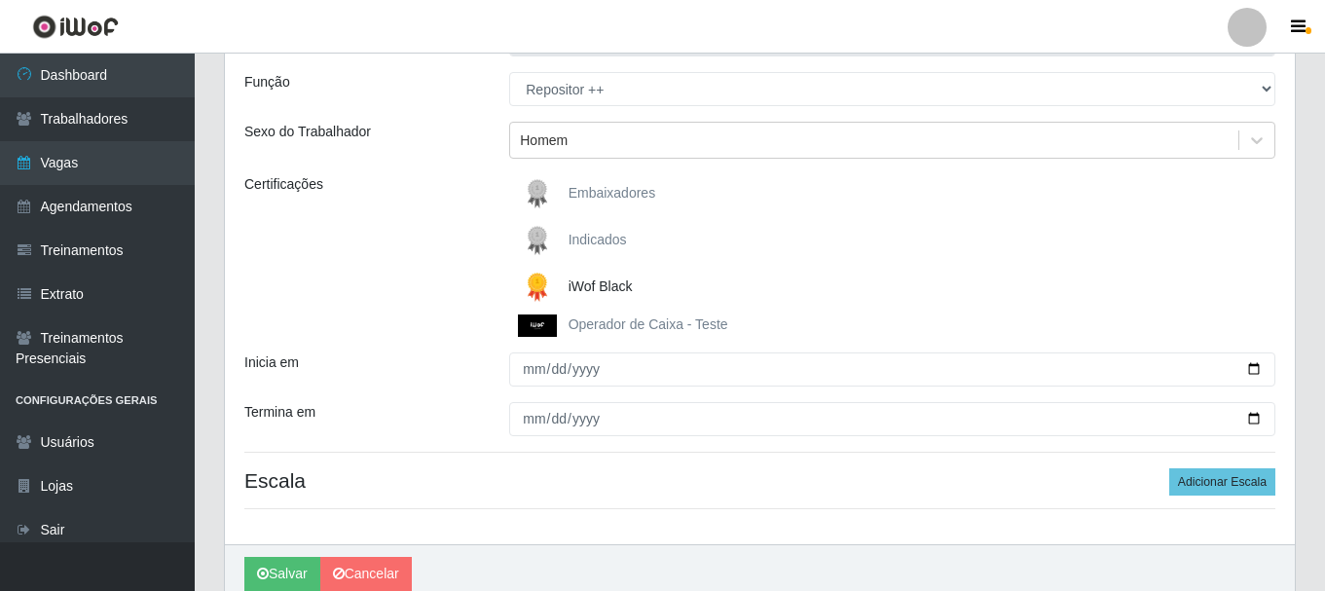
scroll to position [195, 0]
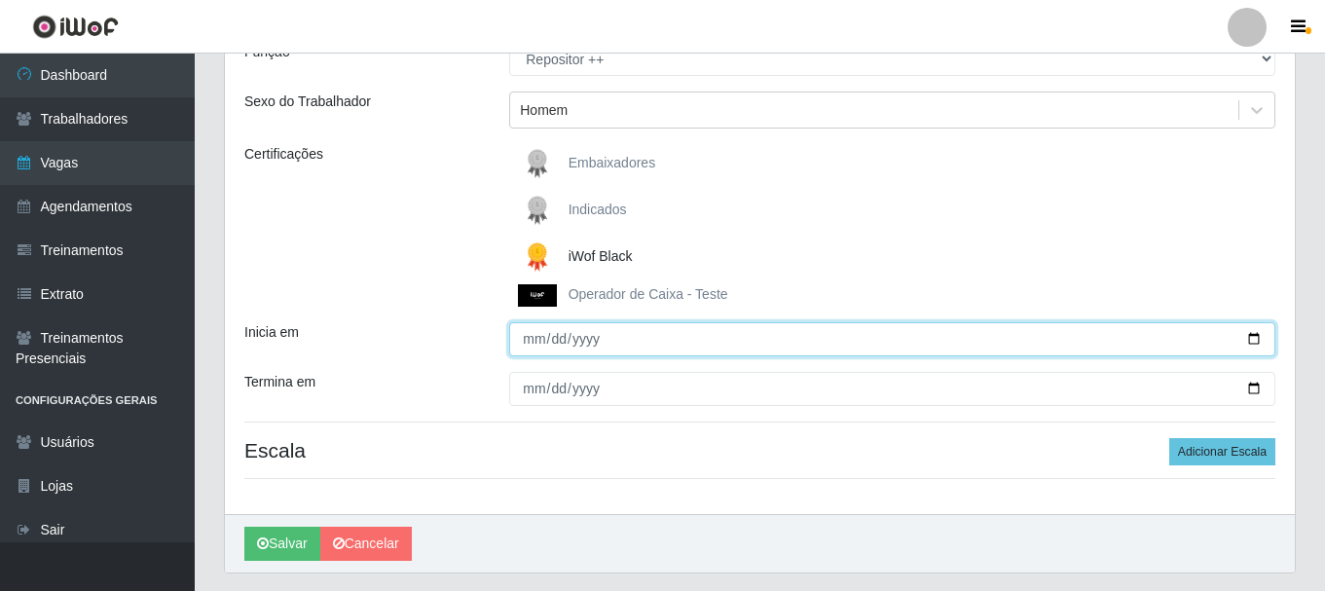
click at [1256, 339] on input "Inicia em" at bounding box center [892, 339] width 766 height 34
type input "2025-10-04"
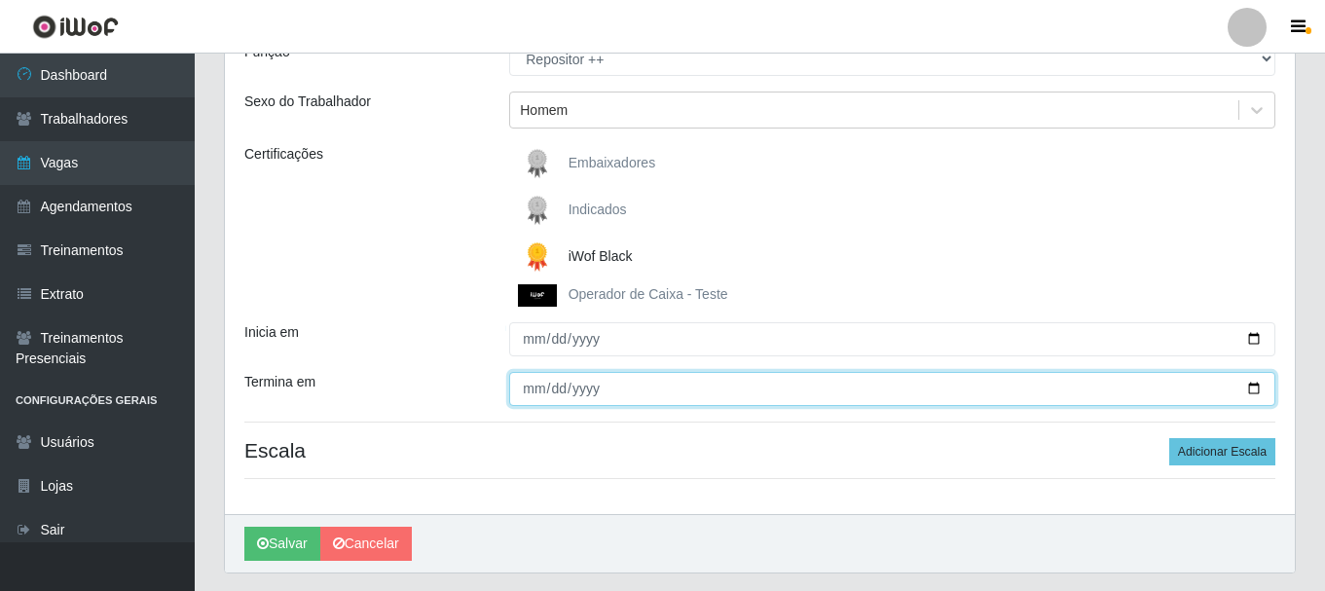
click at [1254, 387] on input "Termina em" at bounding box center [892, 389] width 766 height 34
type input "2025-10-04"
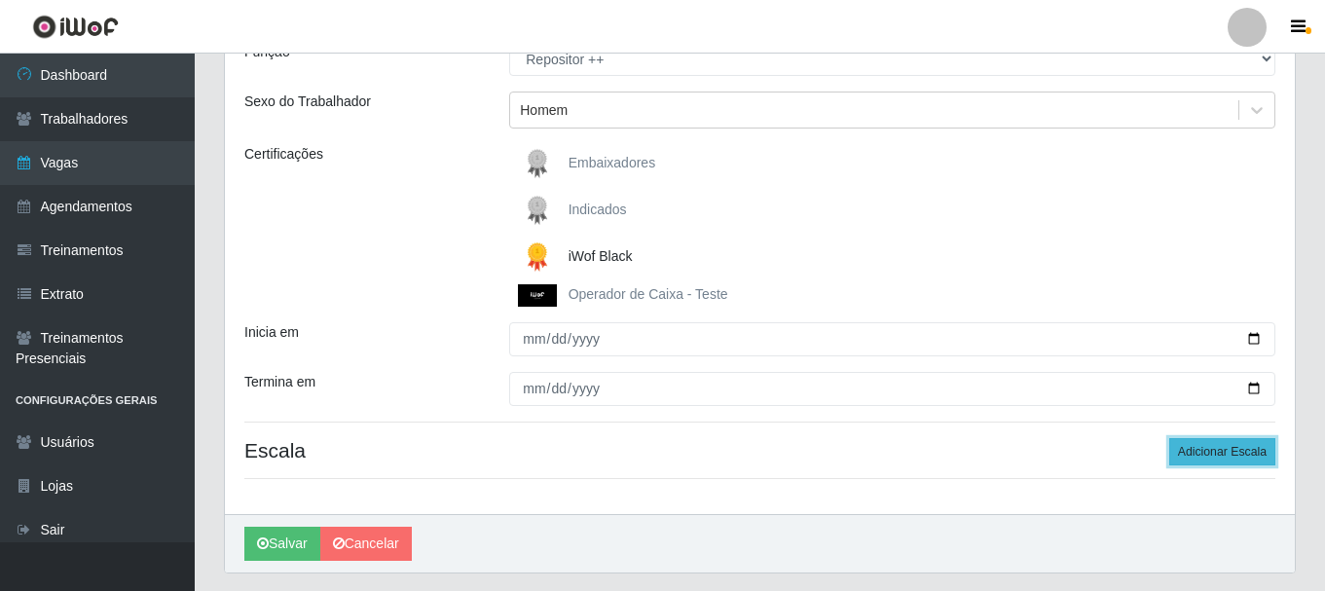
click at [1227, 455] on button "Adicionar Escala" at bounding box center [1222, 451] width 106 height 27
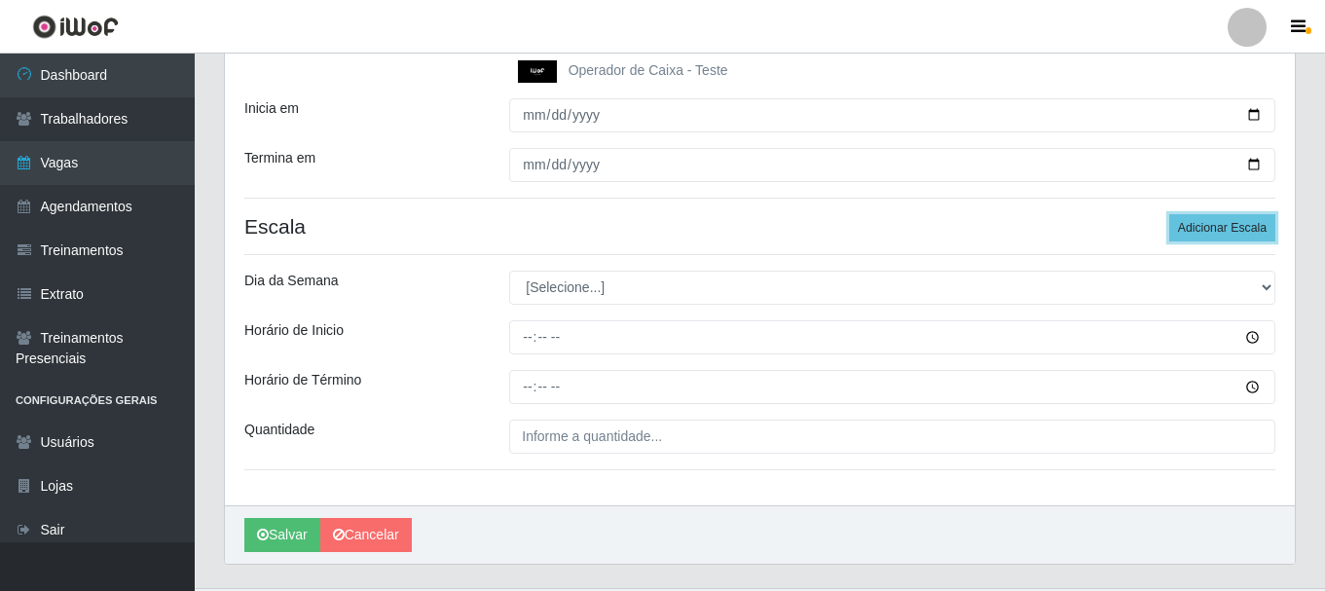
scroll to position [465, 0]
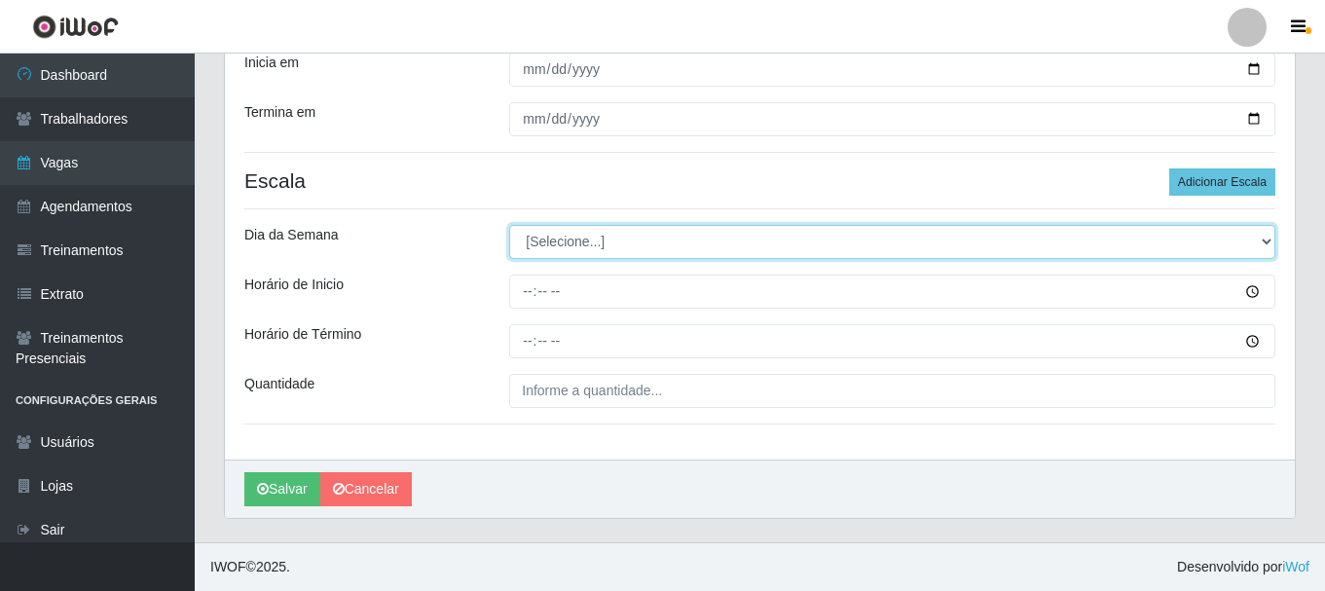
click at [1260, 241] on select "[Selecione...] Segunda Terça Quarta Quinta Sexta [PERSON_NAME]" at bounding box center [892, 242] width 766 height 34
select select "6"
click at [509, 225] on select "[Selecione...] Segunda Terça Quarta Quinta Sexta [PERSON_NAME]" at bounding box center [892, 242] width 766 height 34
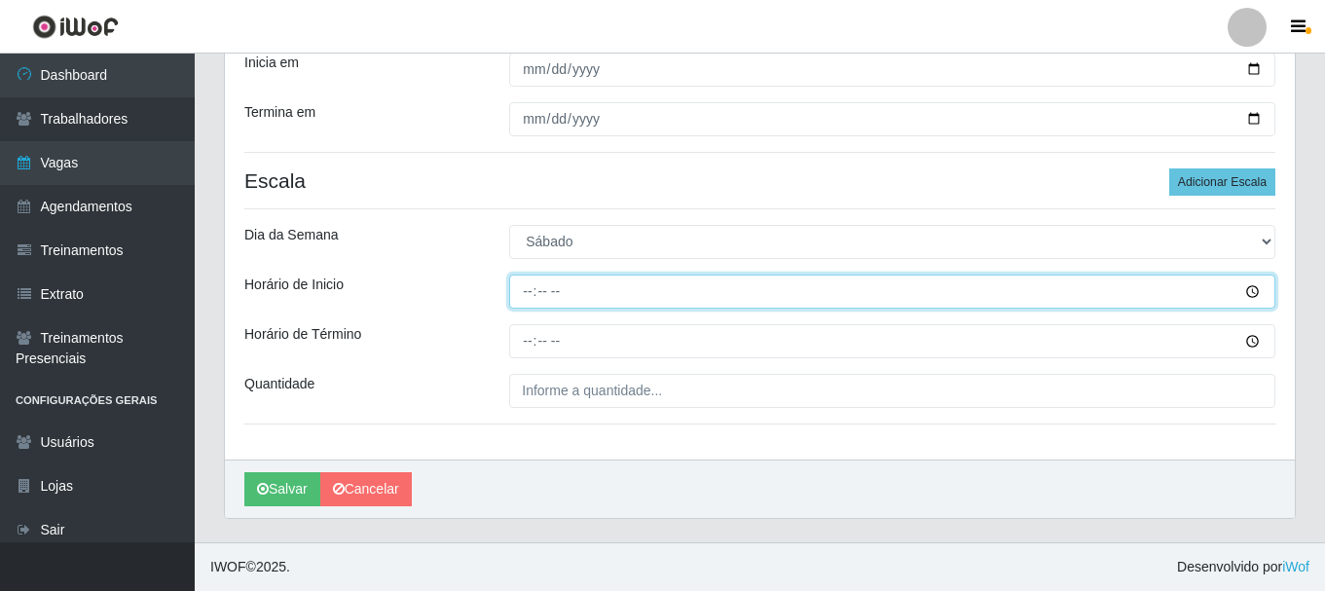
click at [528, 292] on input "Horário de Inicio" at bounding box center [892, 291] width 766 height 34
type input "16:00"
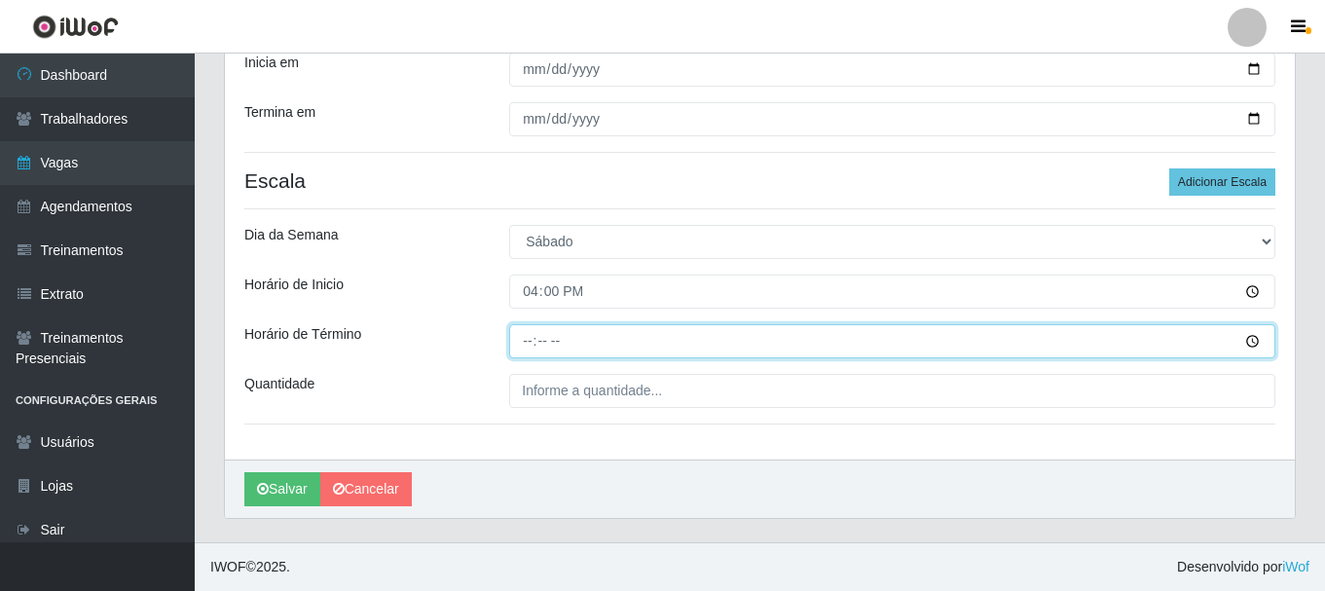
click at [530, 342] on input "Horário de Término" at bounding box center [892, 341] width 766 height 34
type input "22:00"
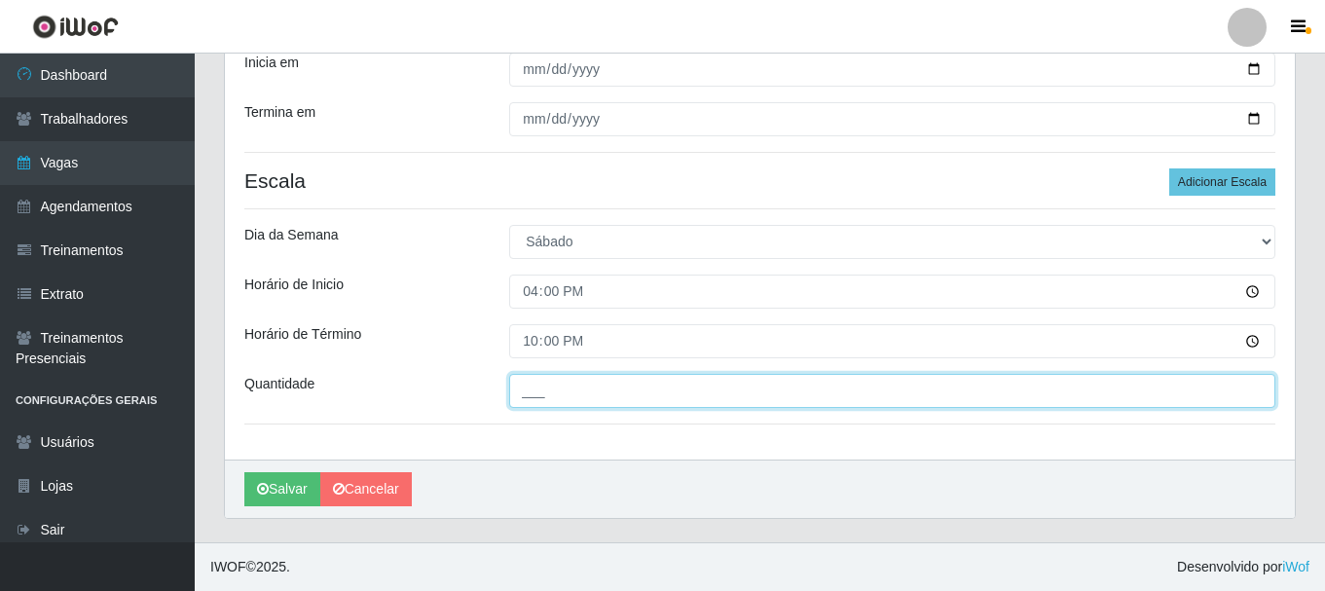
click at [592, 392] on input "___" at bounding box center [892, 391] width 766 height 34
type input "5__"
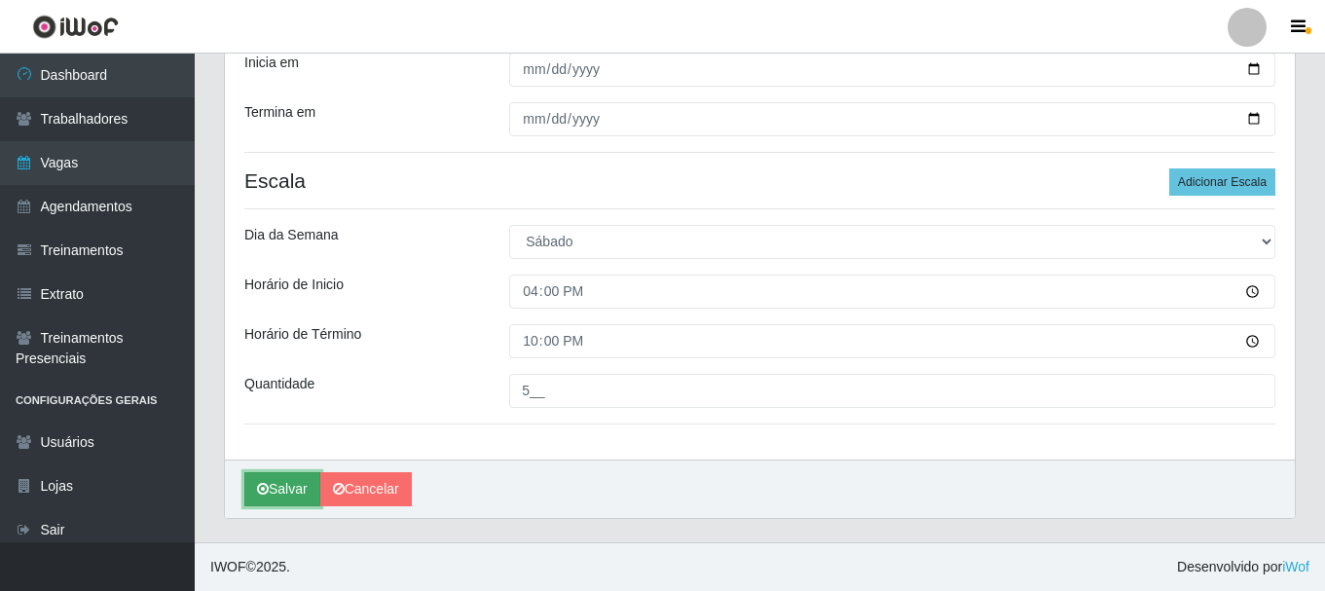
click at [283, 484] on button "Salvar" at bounding box center [282, 489] width 76 height 34
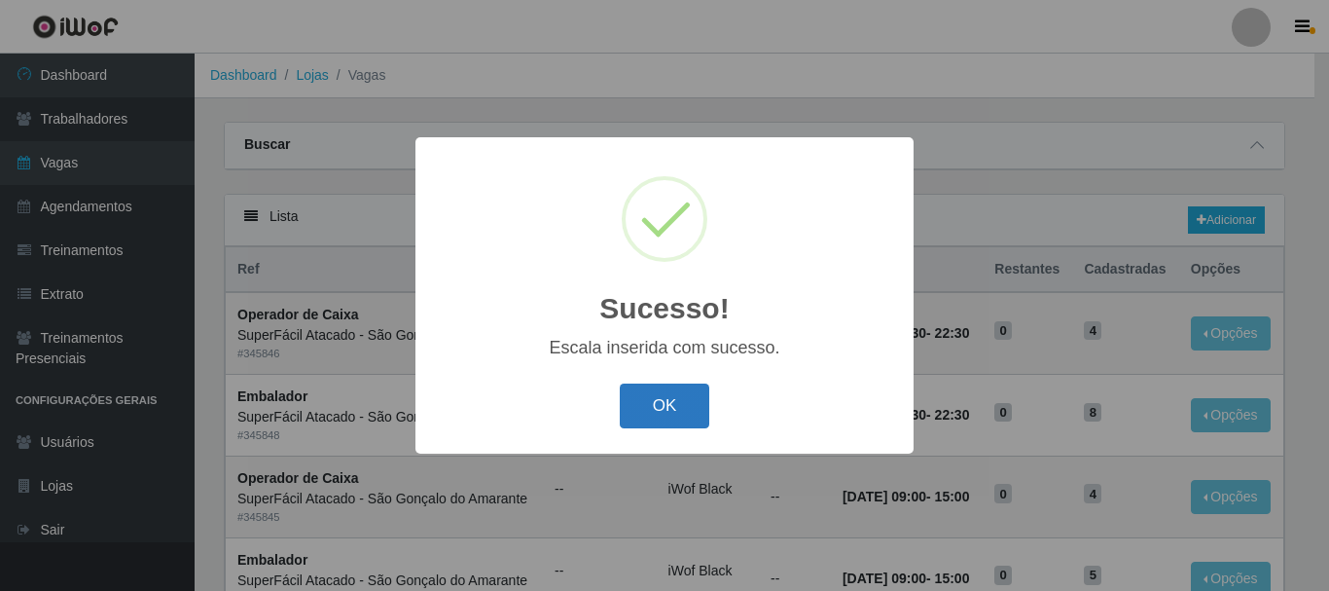
click at [685, 401] on button "OK" at bounding box center [665, 406] width 91 height 46
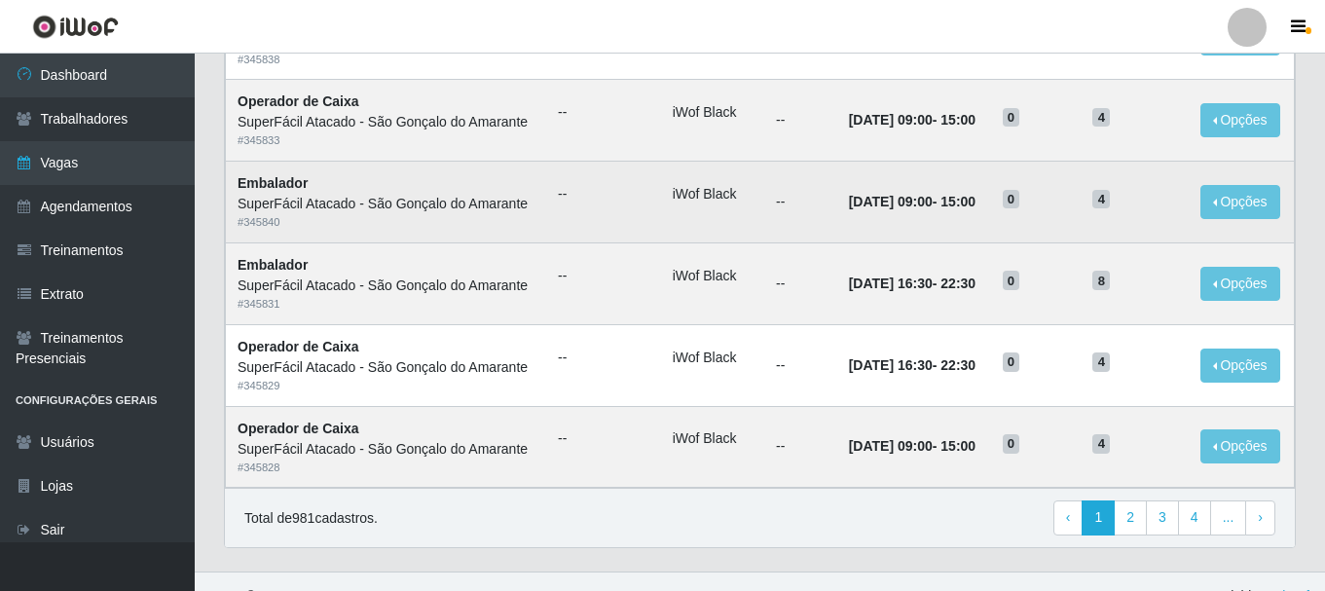
scroll to position [1059, 0]
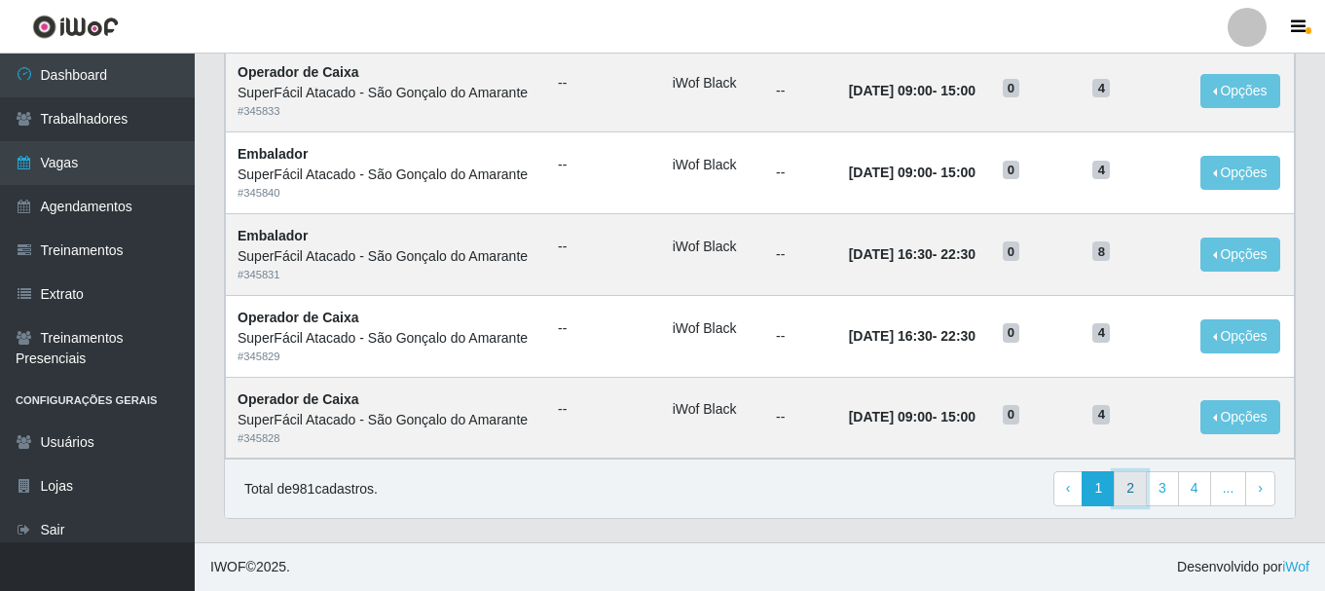
click at [1136, 488] on link "2" at bounding box center [1129, 488] width 33 height 35
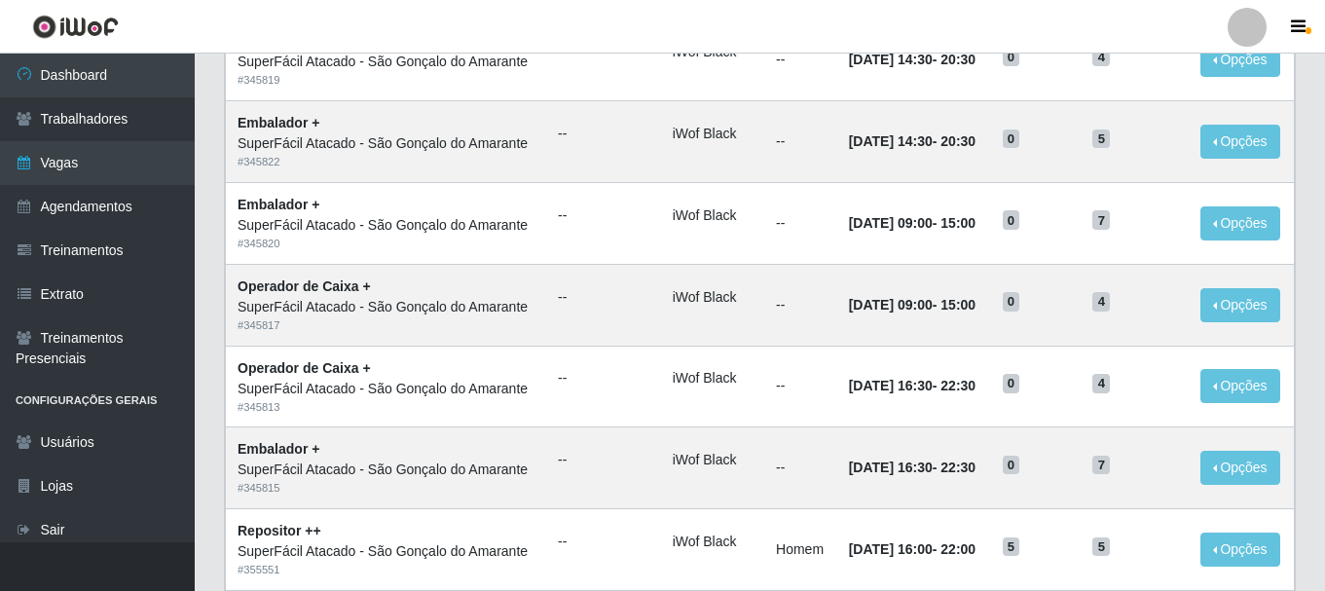
scroll to position [779, 0]
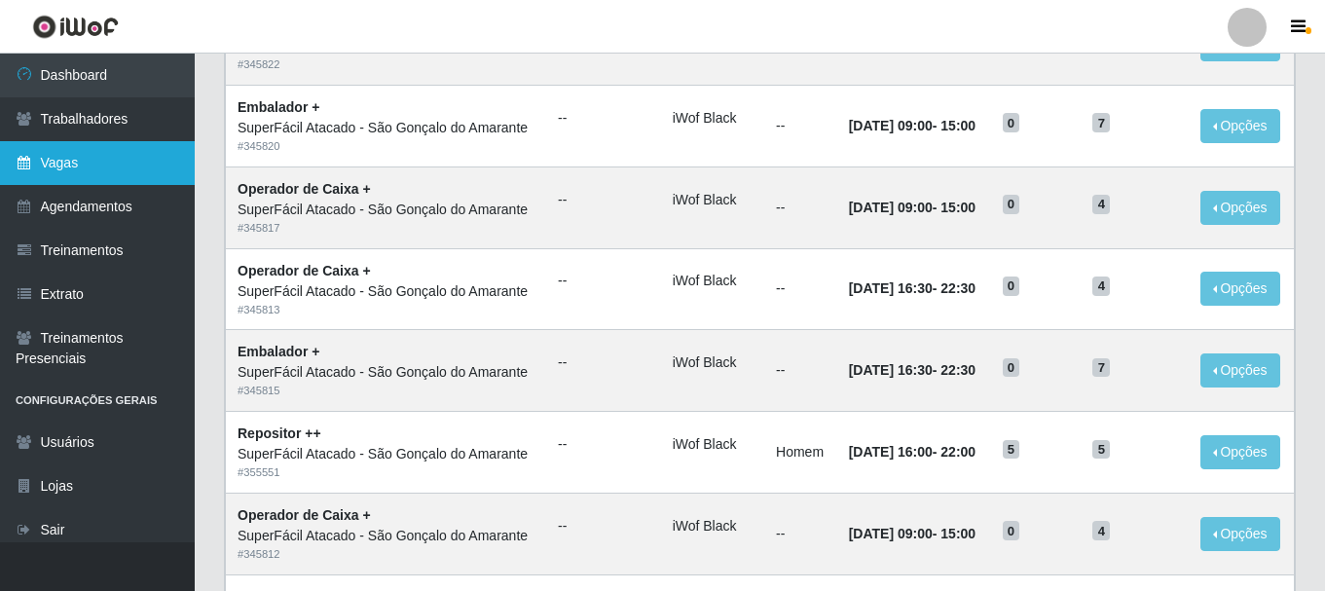
click at [160, 167] on link "Vagas" at bounding box center [97, 163] width 195 height 44
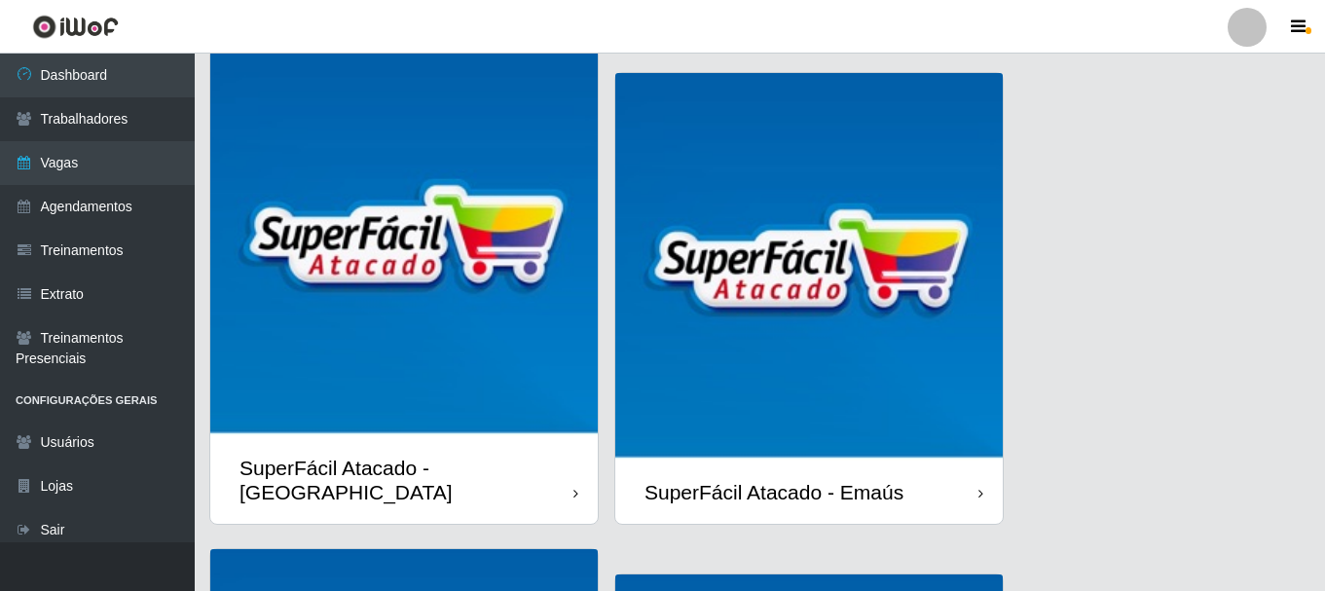
scroll to position [195, 0]
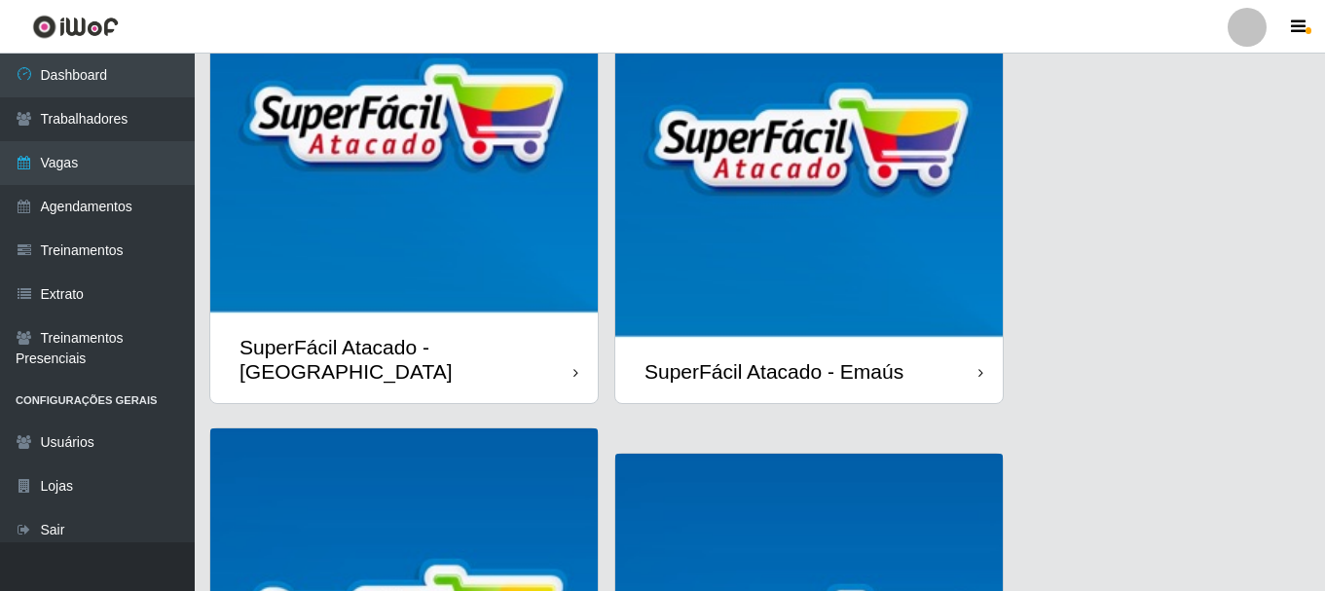
click at [873, 289] on img at bounding box center [808, 145] width 387 height 387
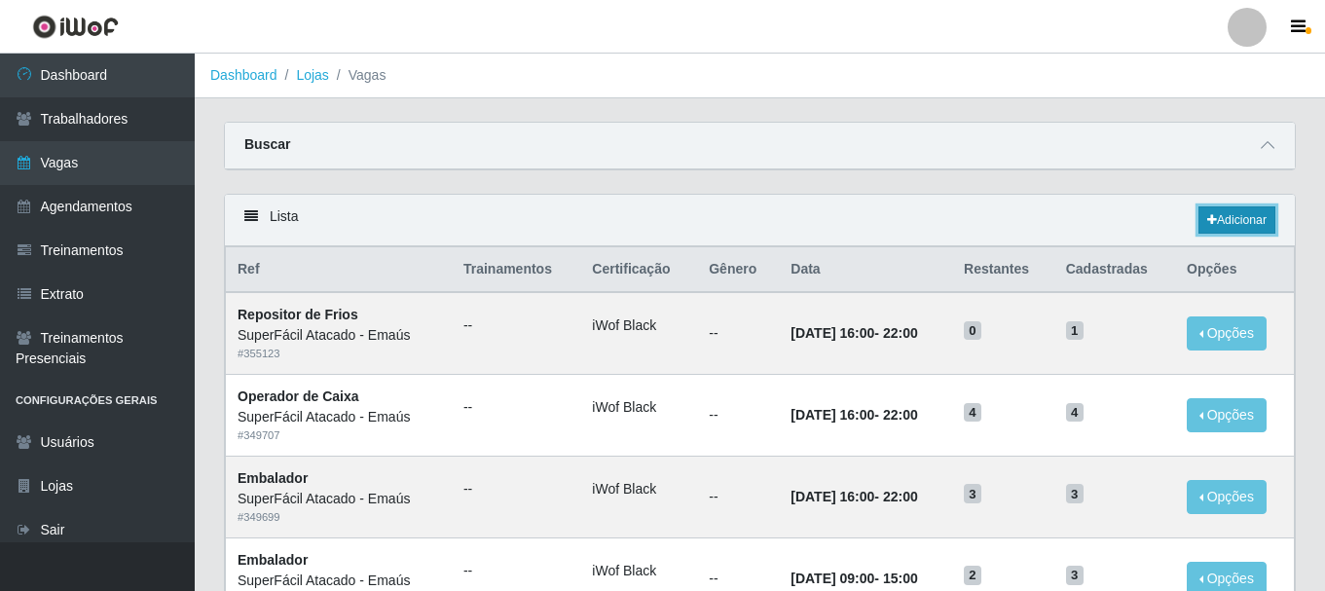
click at [1240, 221] on link "Adicionar" at bounding box center [1236, 219] width 77 height 27
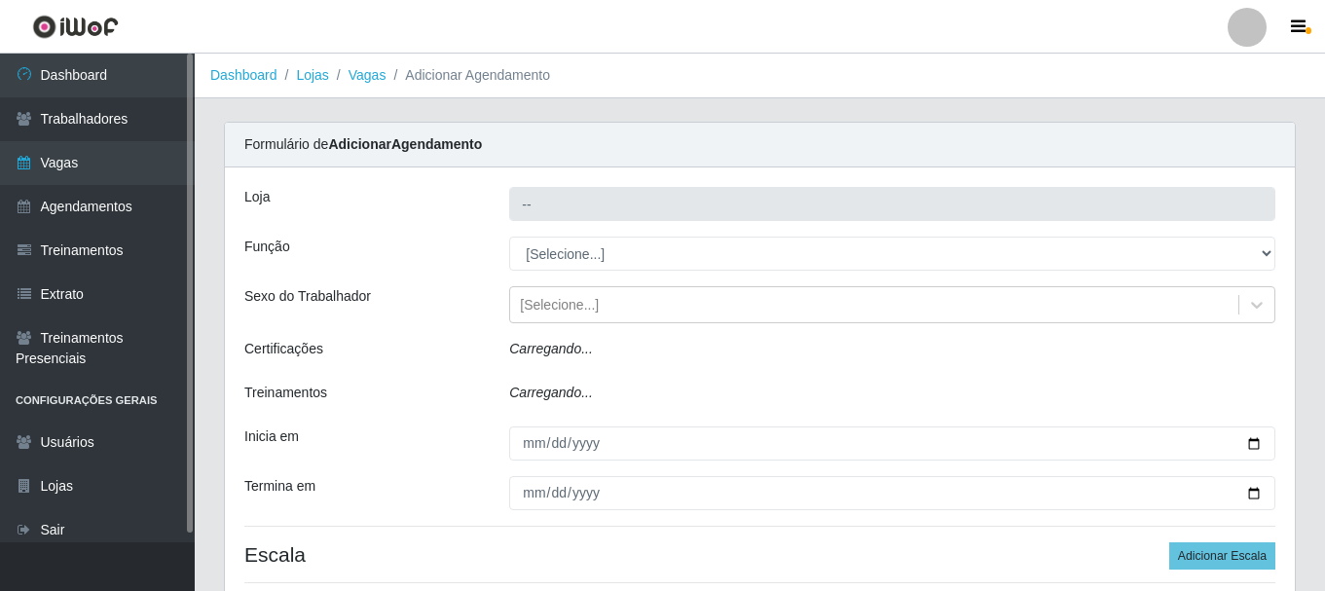
type input "SuperFácil Atacado - Emaús"
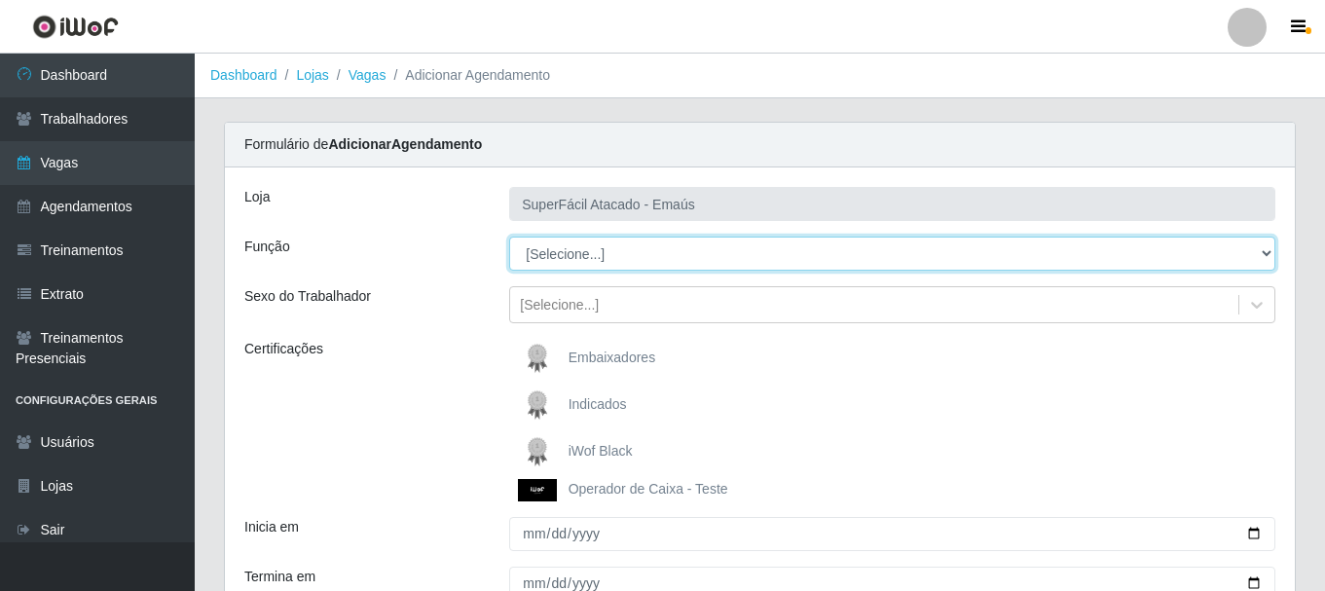
click at [1261, 254] on select "[Selecione...] Auxiliar de Estacionamento Auxiliar de Estacionamento + Auxiliar…" at bounding box center [892, 253] width 766 height 34
select select "24"
click at [509, 236] on select "[Selecione...] Auxiliar de Estacionamento Auxiliar de Estacionamento + Auxiliar…" at bounding box center [892, 253] width 766 height 34
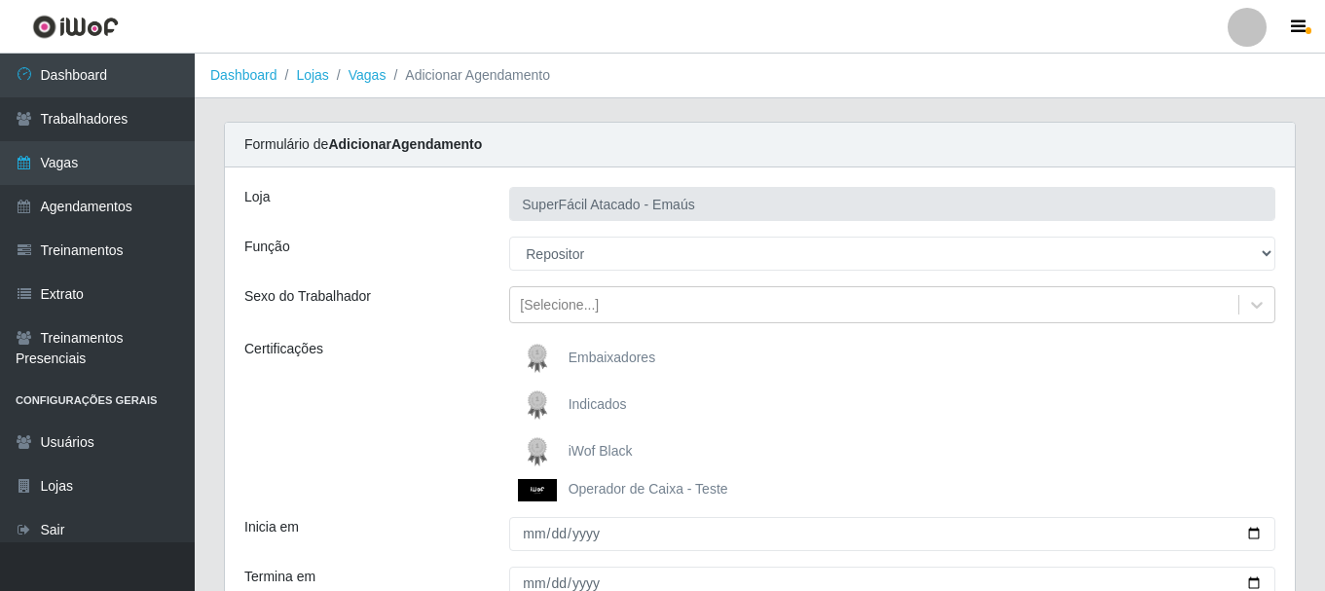
click at [600, 453] on span "iWof Black" at bounding box center [600, 451] width 64 height 16
click at [0, 0] on input "iWof Black" at bounding box center [0, 0] width 0 height 0
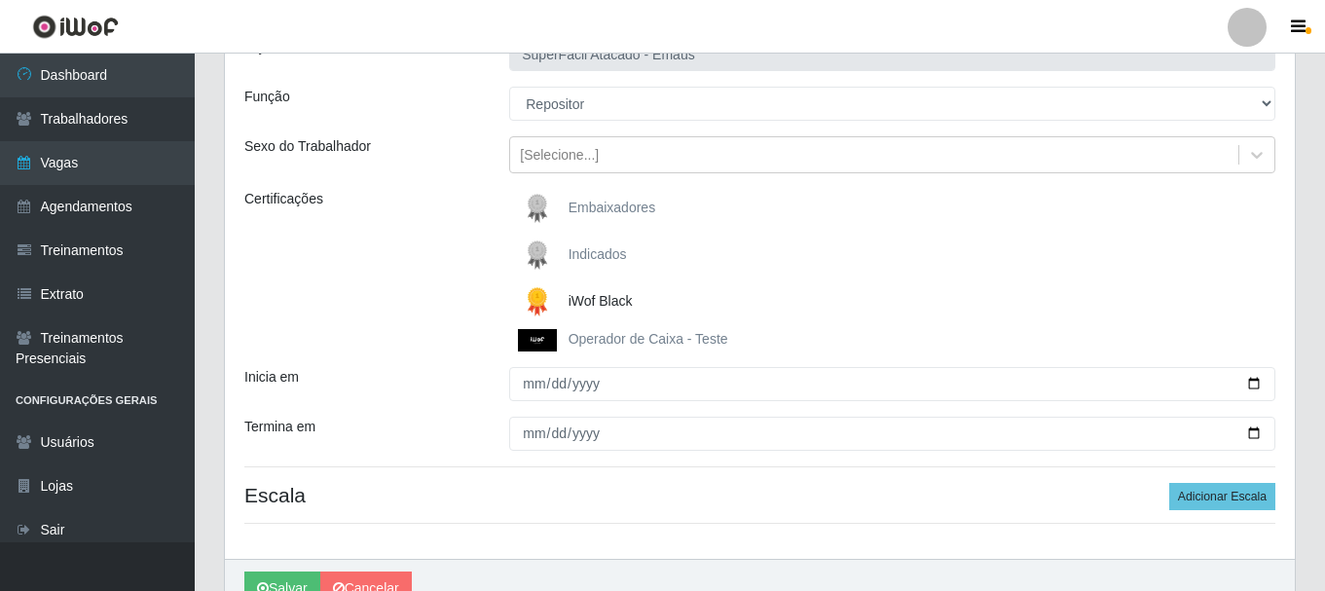
scroll to position [153, 0]
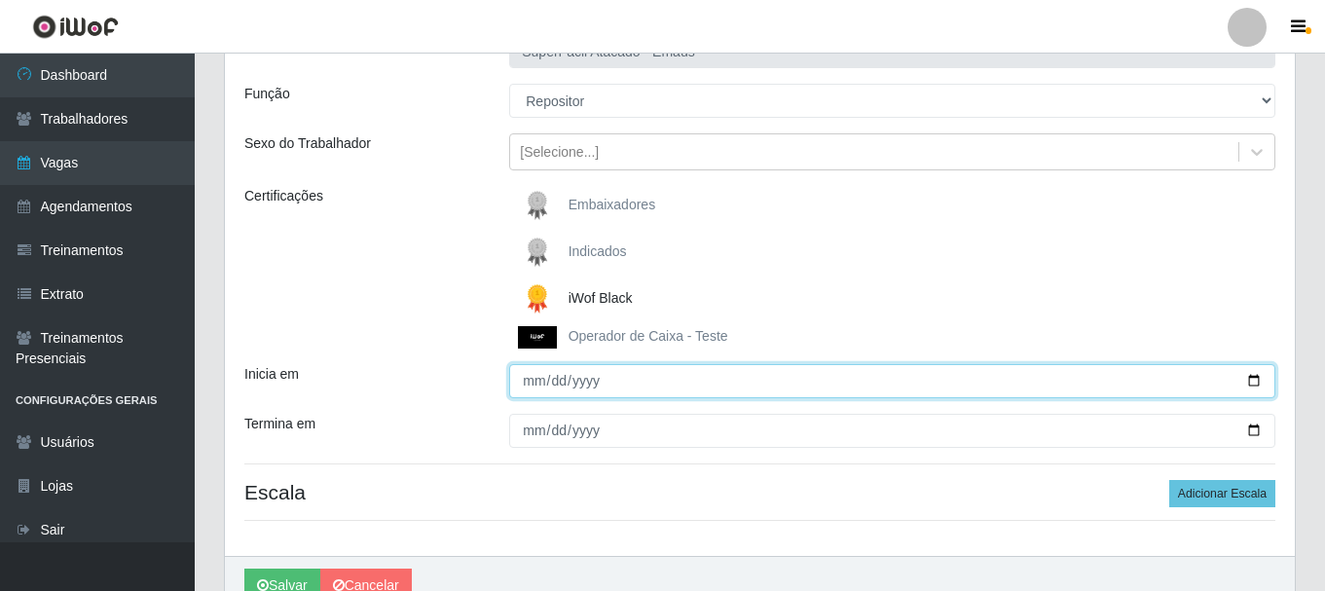
click at [1250, 383] on input "Inicia em" at bounding box center [892, 381] width 766 height 34
click at [1248, 385] on input "[DATE]" at bounding box center [892, 381] width 766 height 34
type input "[DATE]"
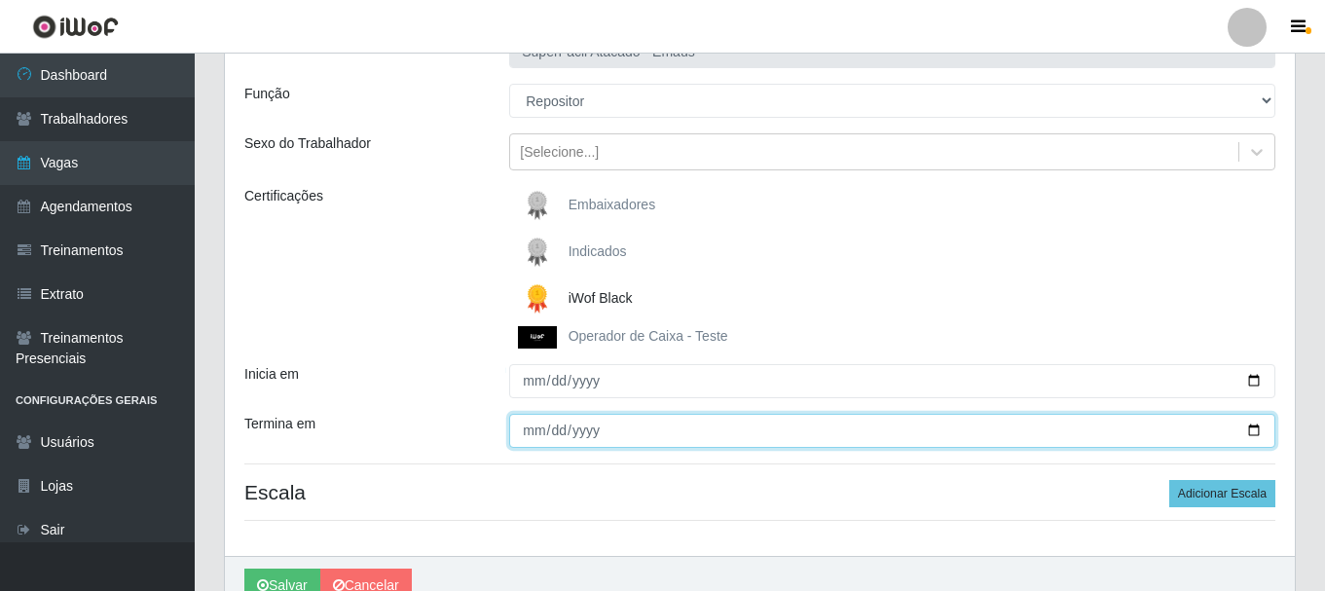
click at [1253, 434] on input "Termina em" at bounding box center [892, 431] width 766 height 34
type input "[DATE]"
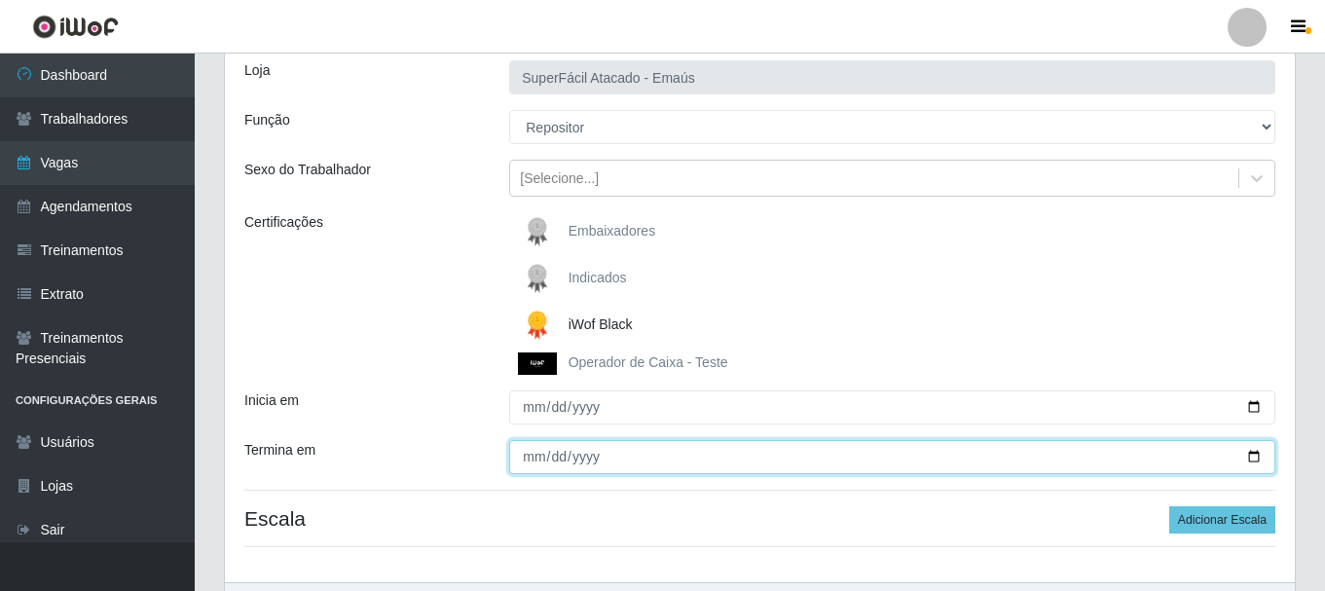
scroll to position [250, 0]
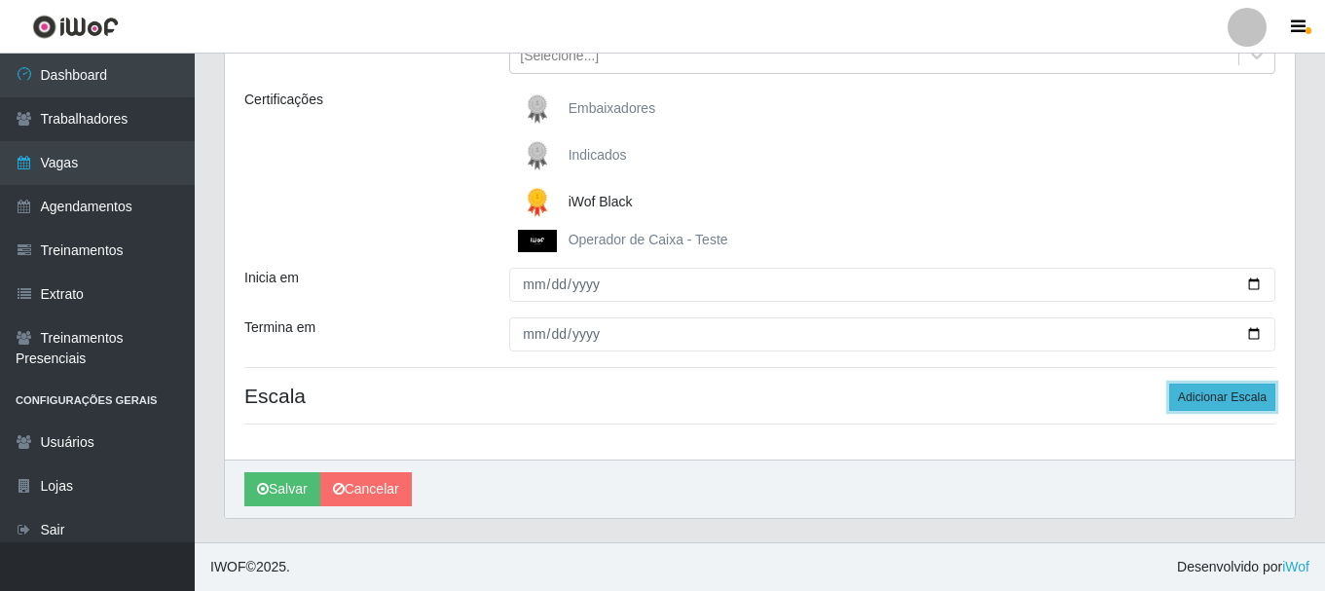
click at [1243, 396] on button "Adicionar Escala" at bounding box center [1222, 396] width 106 height 27
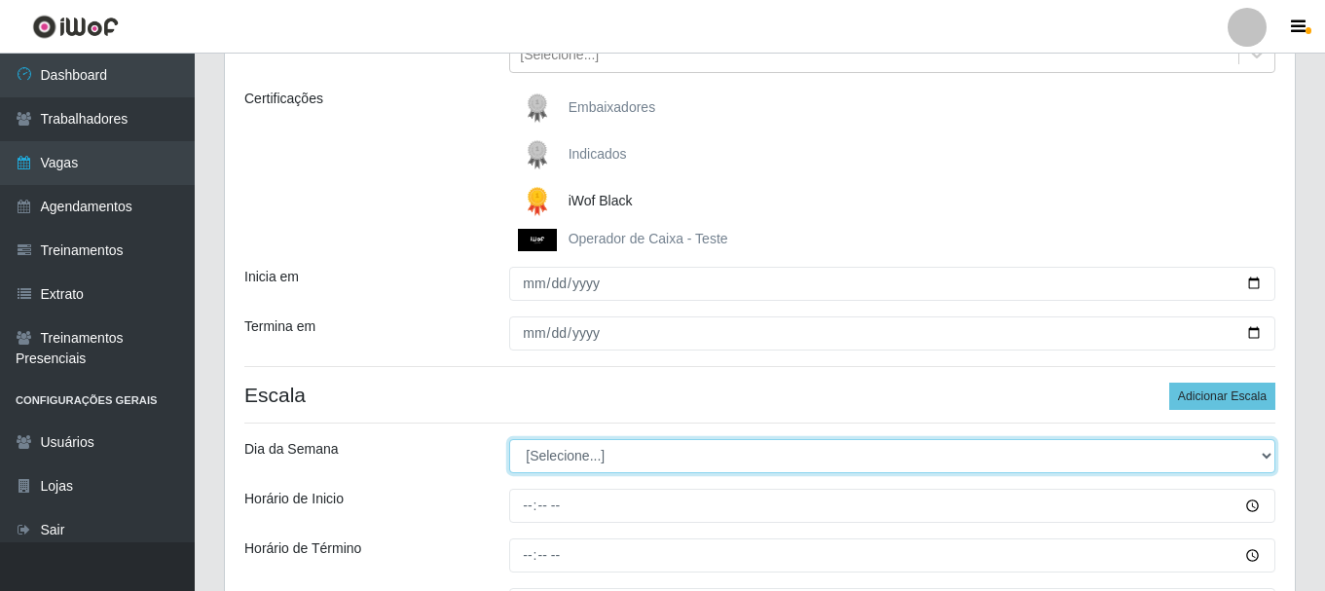
click at [1266, 454] on select "[Selecione...] Segunda Terça Quarta Quinta Sexta [PERSON_NAME]" at bounding box center [892, 456] width 766 height 34
select select "1"
click at [509, 439] on select "[Selecione...] Segunda Terça Quarta Quinta Sexta [PERSON_NAME]" at bounding box center [892, 456] width 766 height 34
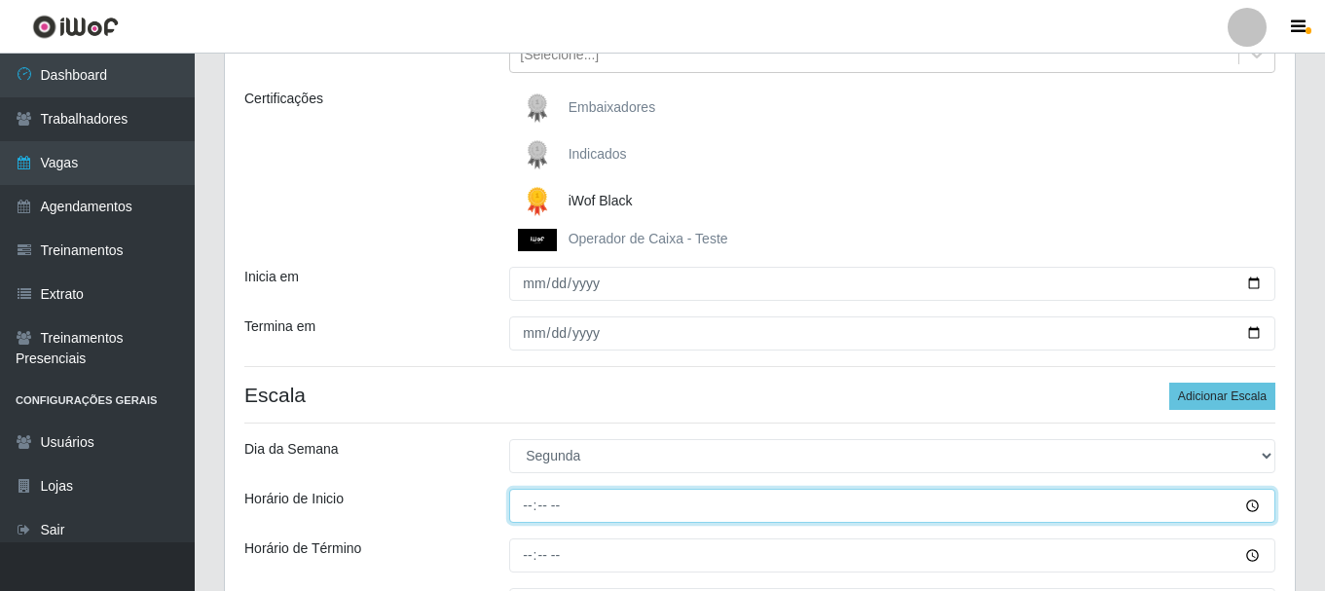
click at [525, 506] on input "Horário de Inicio" at bounding box center [892, 506] width 766 height 34
click at [1251, 505] on input "Horário de Inicio" at bounding box center [892, 506] width 766 height 34
click at [578, 516] on input "16:27" at bounding box center [892, 506] width 766 height 34
click at [576, 511] on input "16:27" at bounding box center [892, 506] width 766 height 34
type input "16:00"
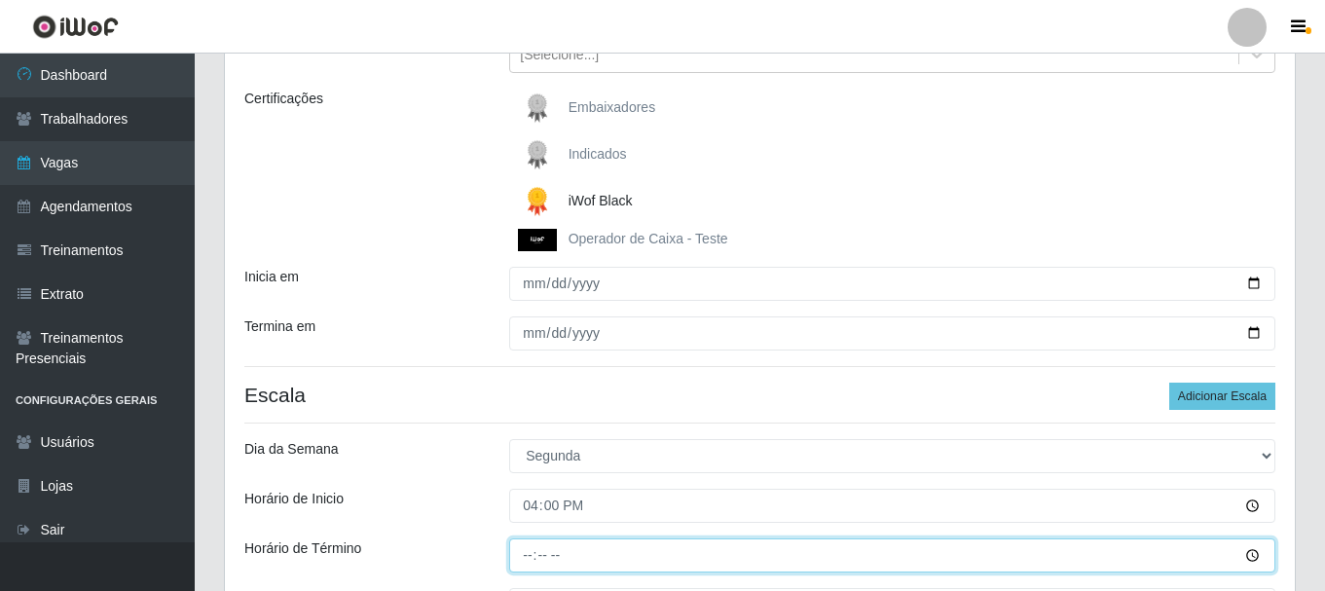
click at [527, 565] on input "Horário de Término" at bounding box center [892, 555] width 766 height 34
type input "22:00"
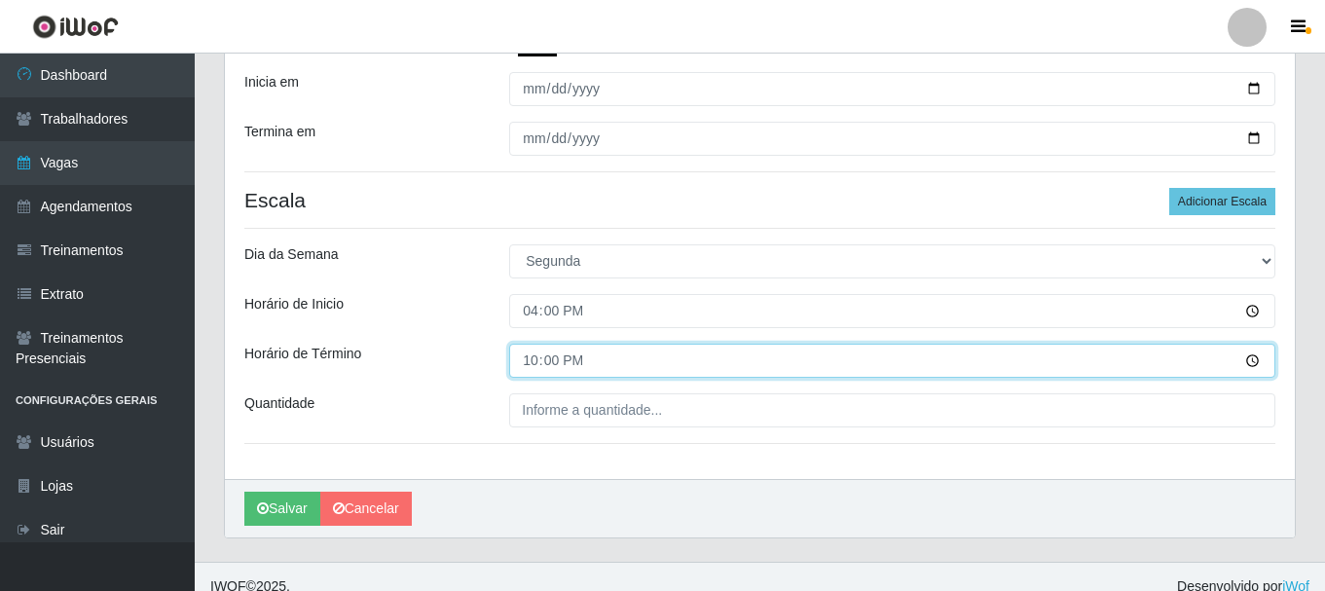
scroll to position [465, 0]
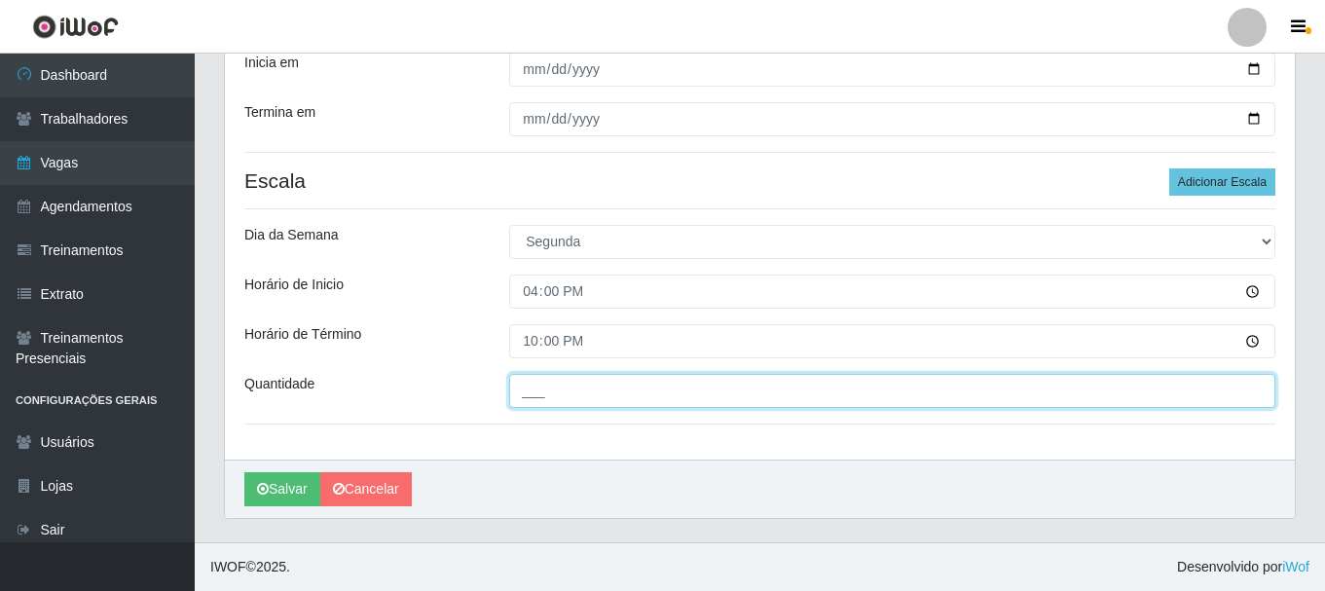
click at [518, 389] on input "___" at bounding box center [892, 391] width 766 height 34
type input "5__"
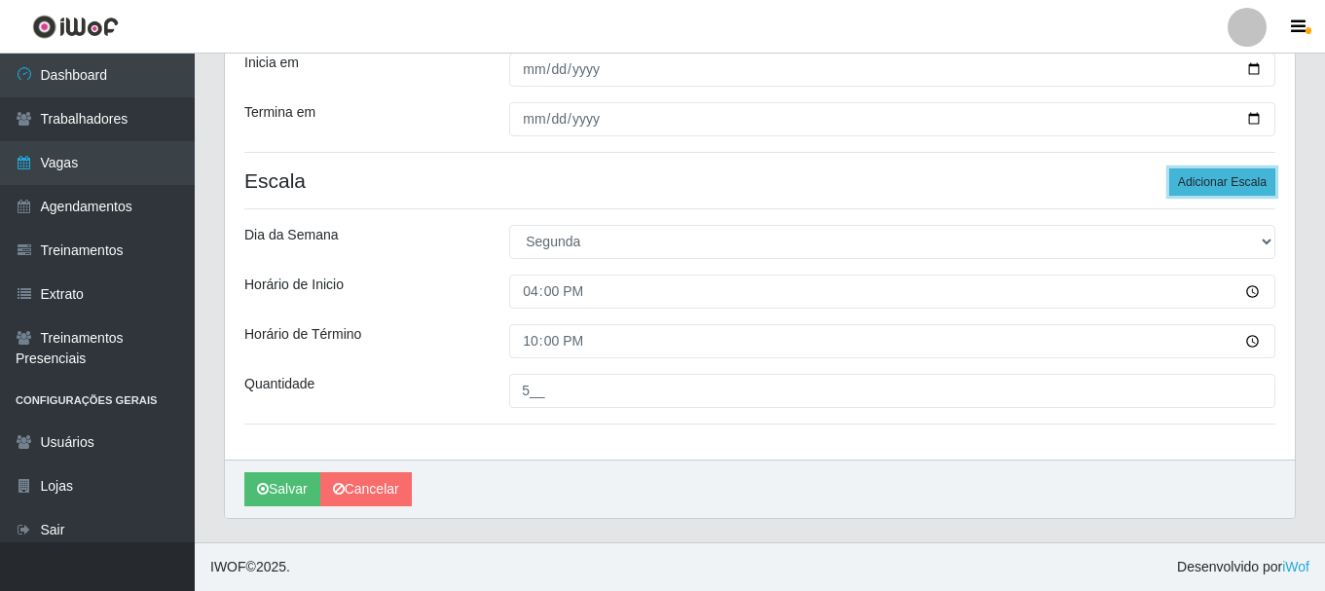
click at [1218, 190] on button "Adicionar Escala" at bounding box center [1222, 181] width 106 height 27
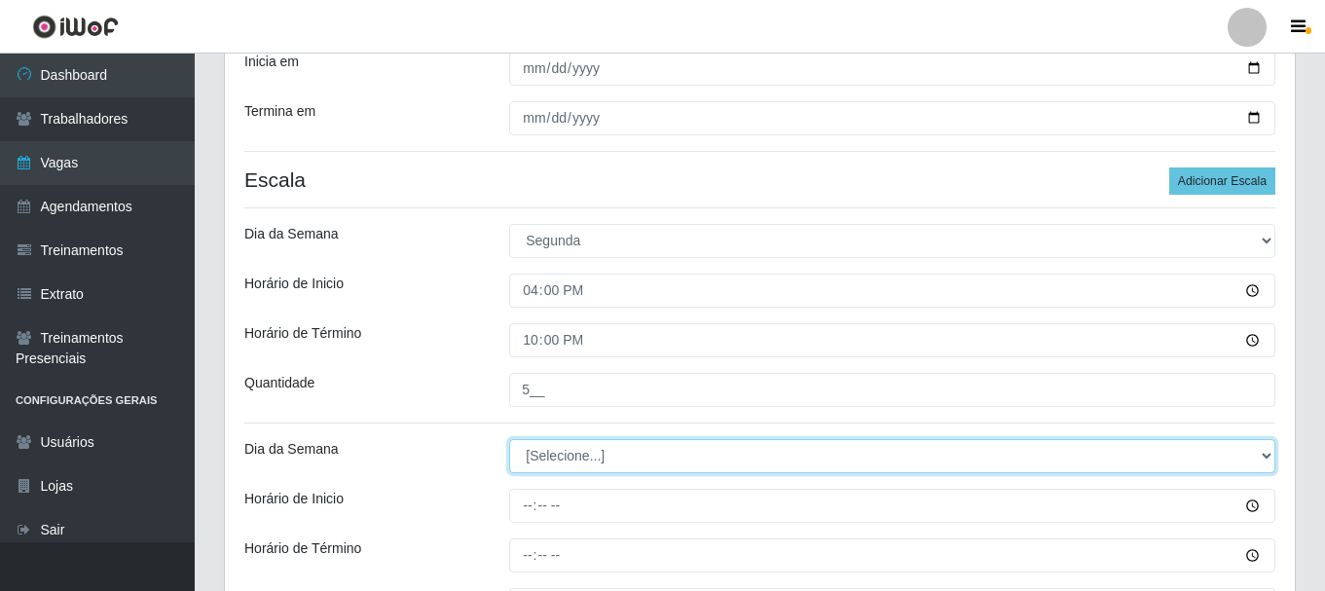
click at [1270, 451] on select "[Selecione...] Segunda Terça Quarta Quinta Sexta [PERSON_NAME]" at bounding box center [892, 456] width 766 height 34
select select "2"
click at [509, 439] on select "[Selecione...] Segunda Terça Quarta Quinta Sexta [PERSON_NAME]" at bounding box center [892, 456] width 766 height 34
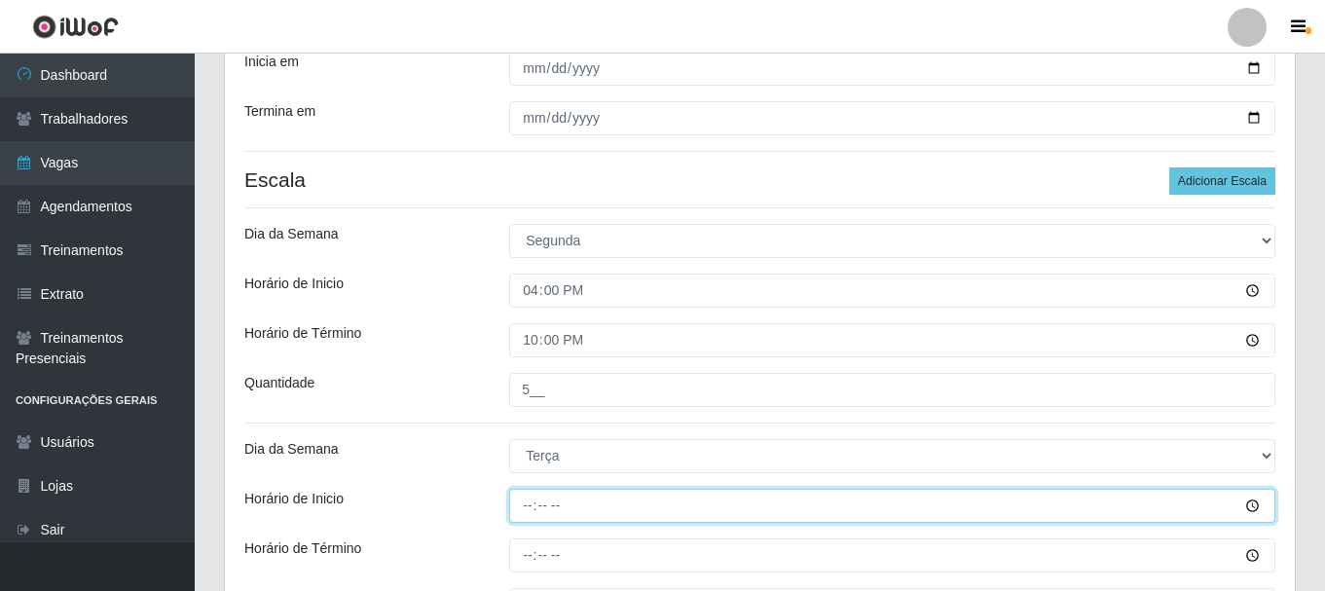
click at [518, 511] on input "Horário de Inicio" at bounding box center [892, 506] width 766 height 34
click at [525, 505] on input "10:59" at bounding box center [892, 506] width 766 height 34
type input "16:00"
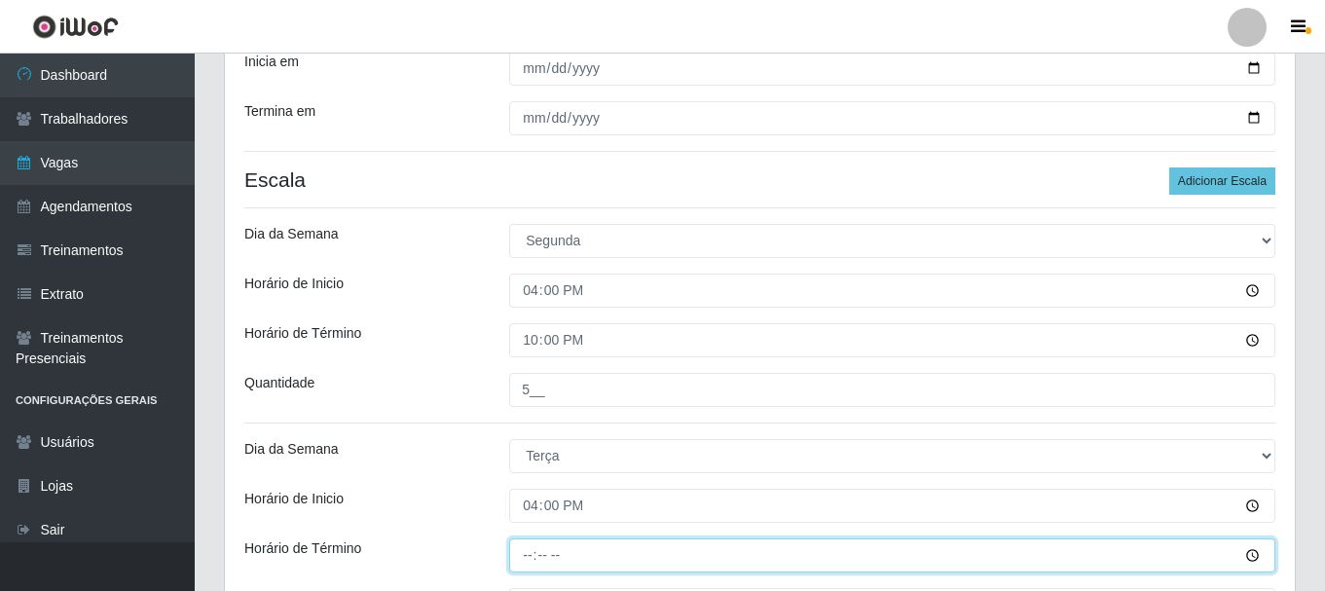
click at [530, 564] on input "Horário de Término" at bounding box center [892, 555] width 766 height 34
type input "22:00"
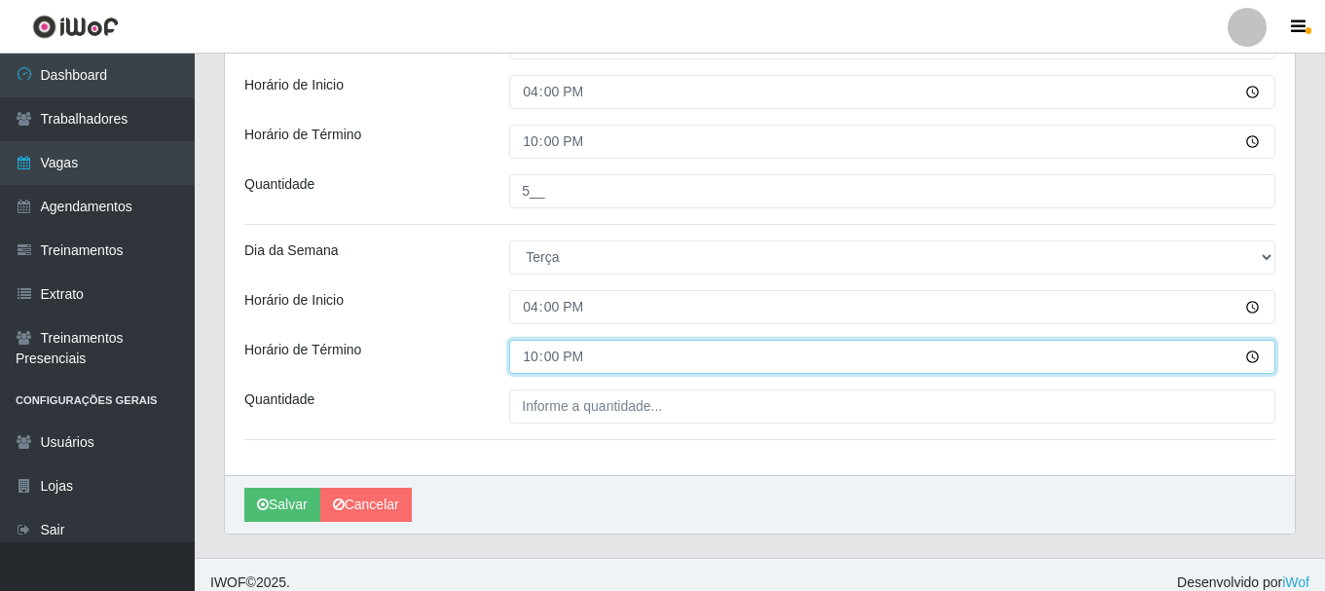
scroll to position [676, 0]
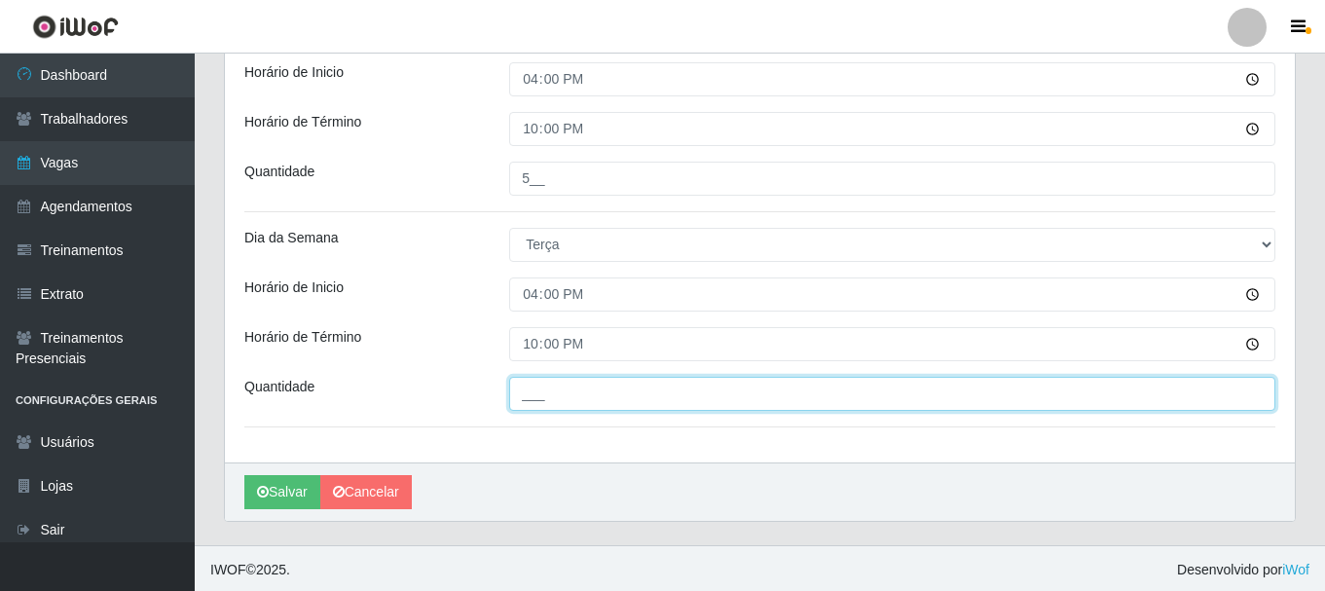
click at [534, 394] on input "___" at bounding box center [892, 394] width 766 height 34
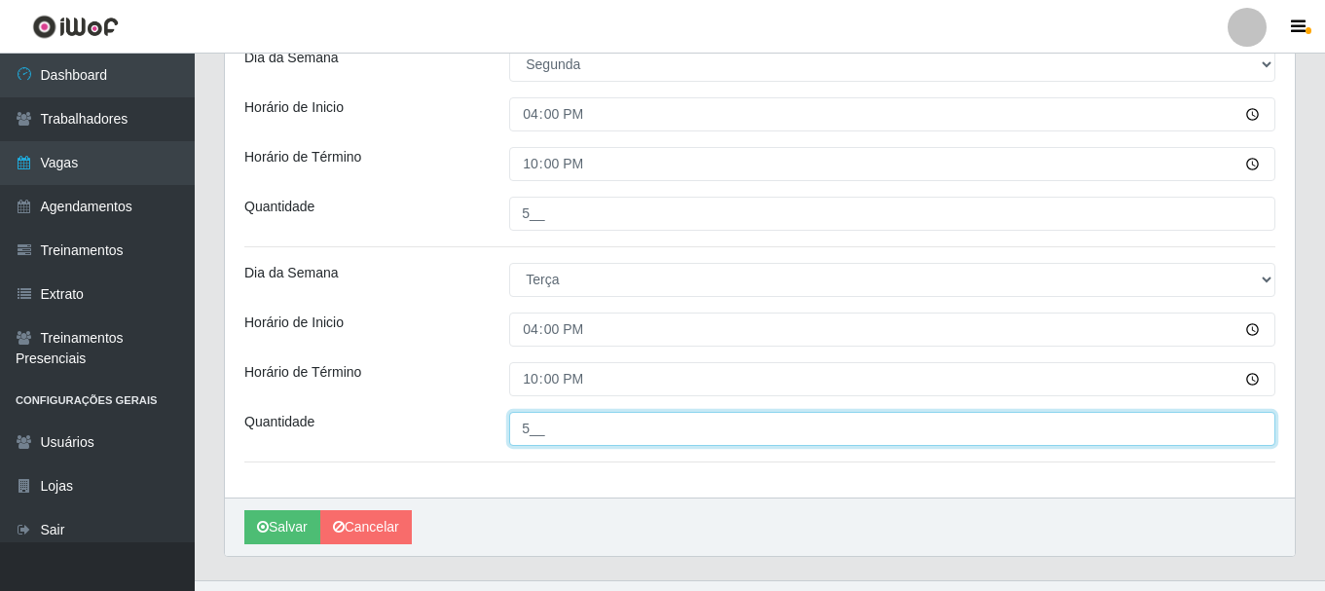
scroll to position [680, 0]
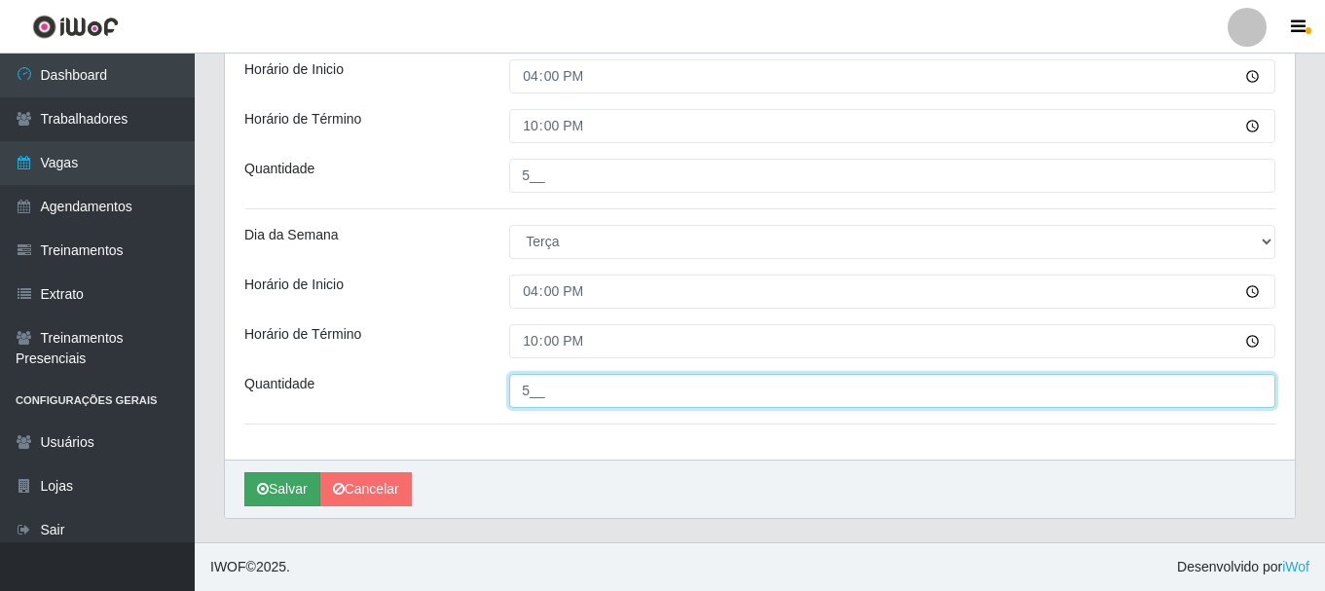
type input "5__"
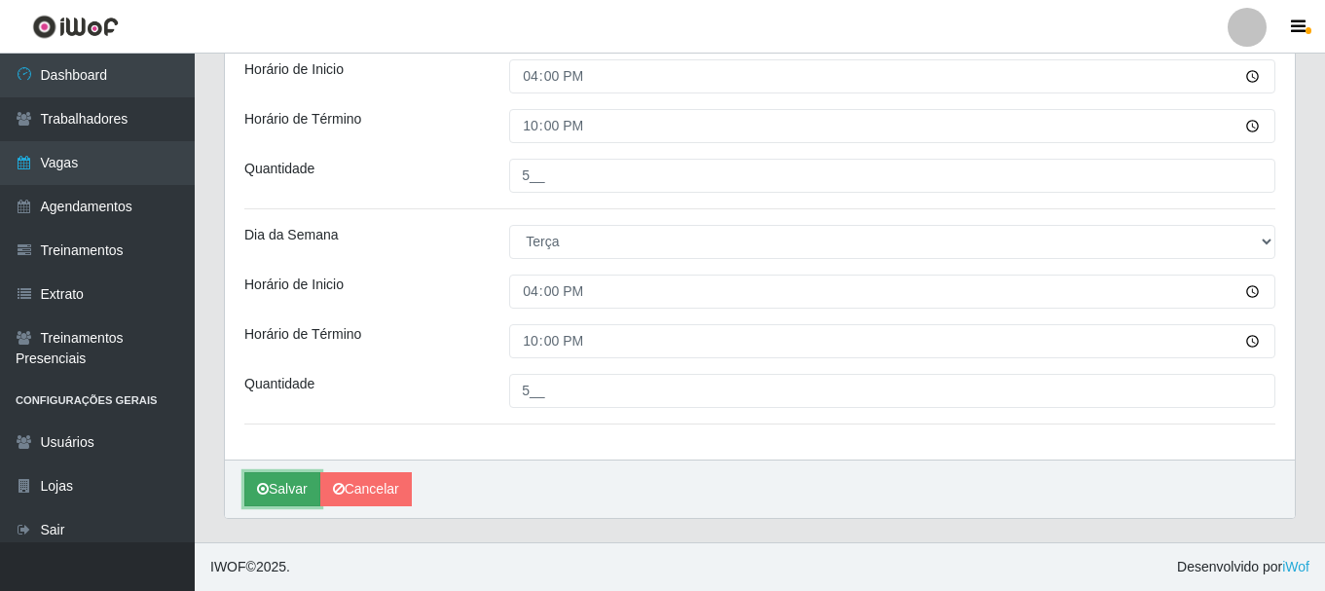
click at [295, 491] on button "Salvar" at bounding box center [282, 489] width 76 height 34
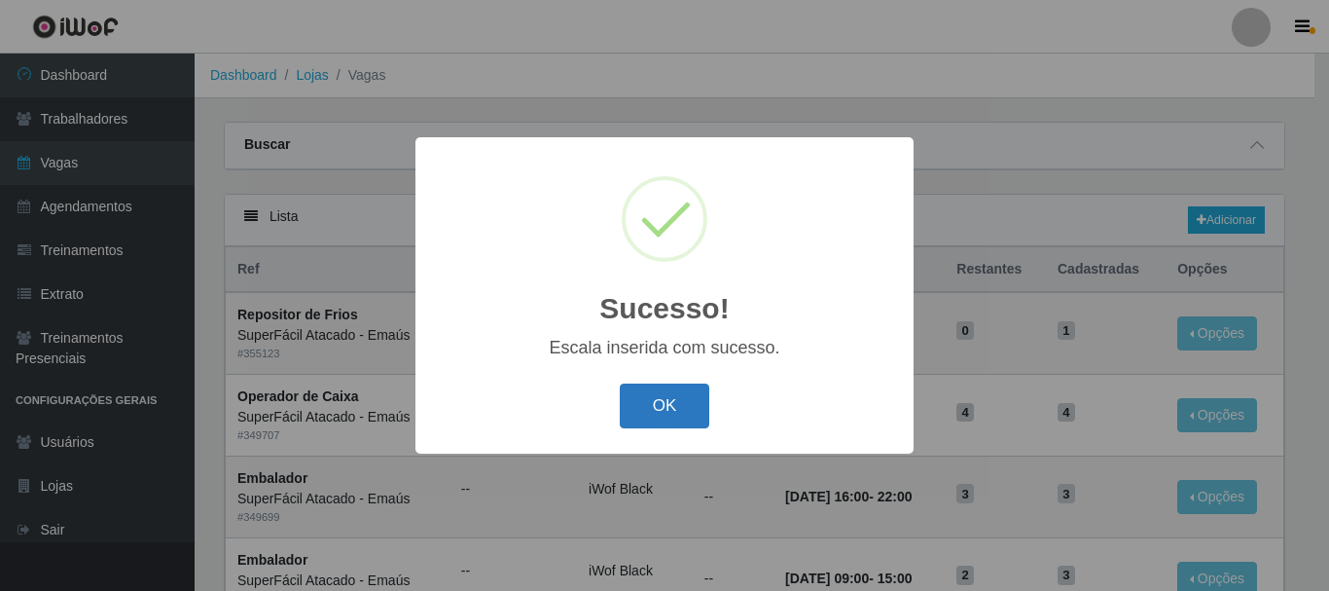
click at [644, 410] on button "OK" at bounding box center [665, 406] width 91 height 46
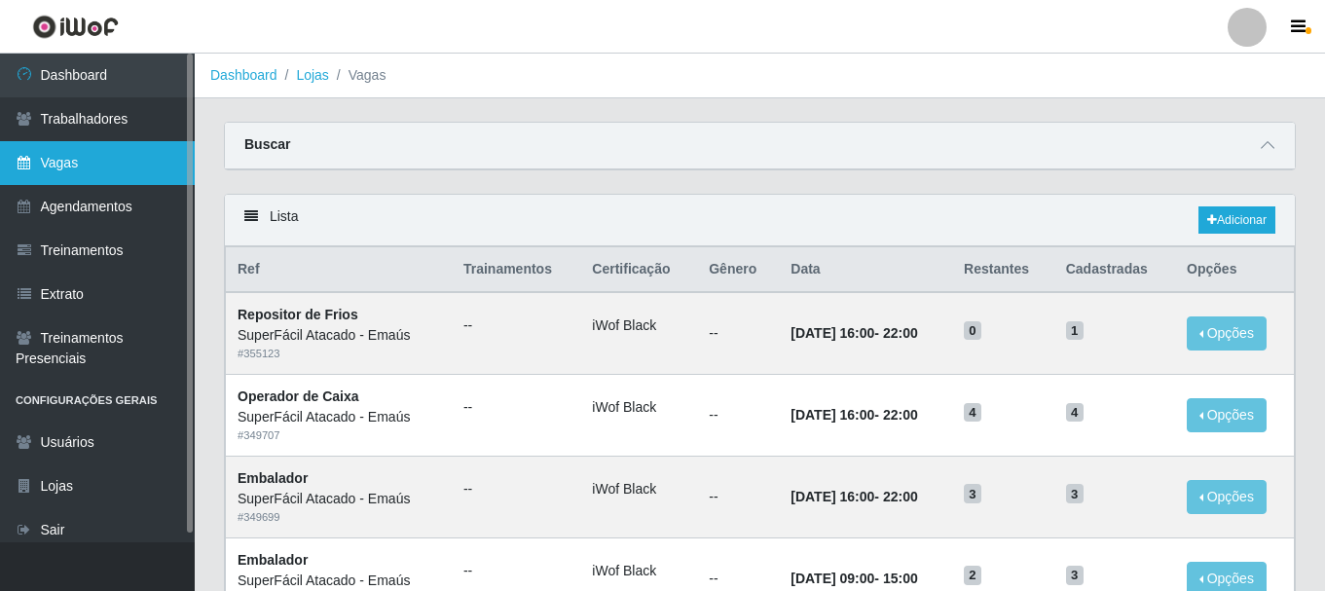
click at [95, 165] on link "Vagas" at bounding box center [97, 163] width 195 height 44
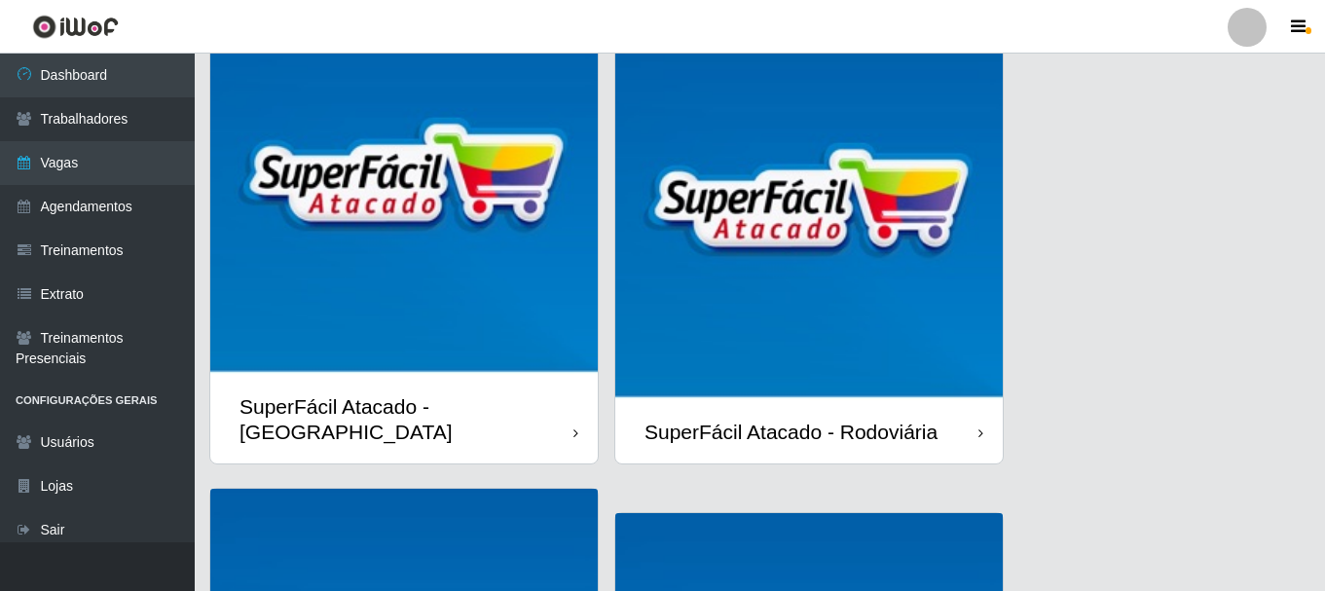
scroll to position [681, 0]
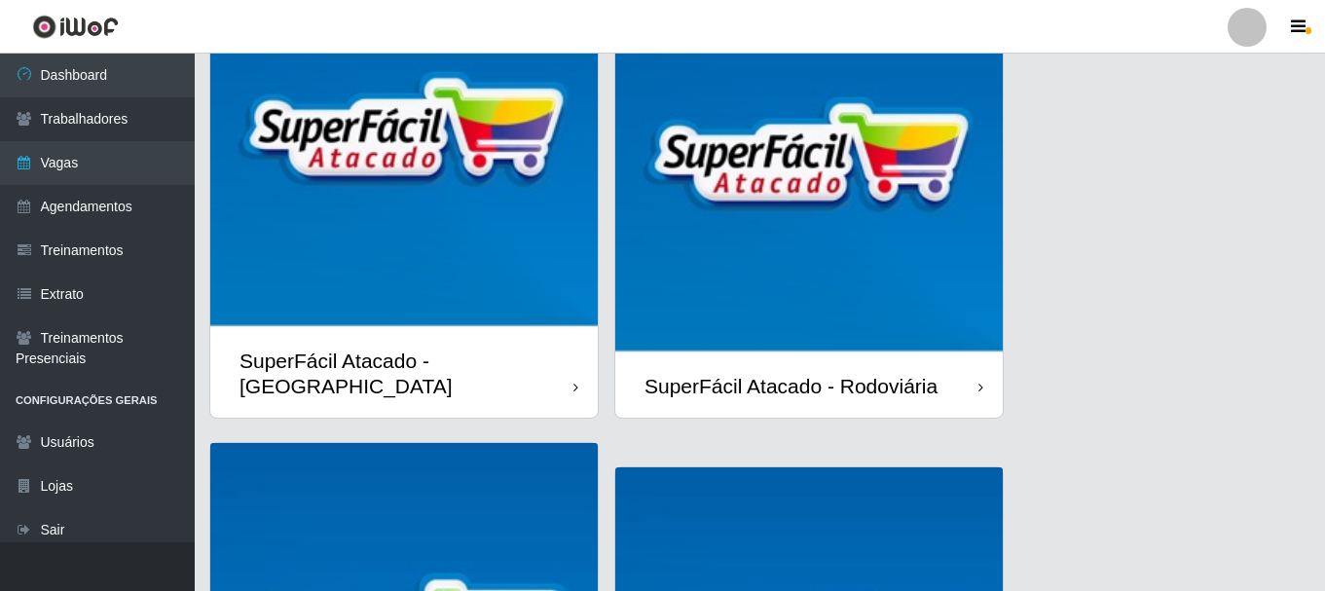
click at [865, 271] on img at bounding box center [808, 160] width 387 height 387
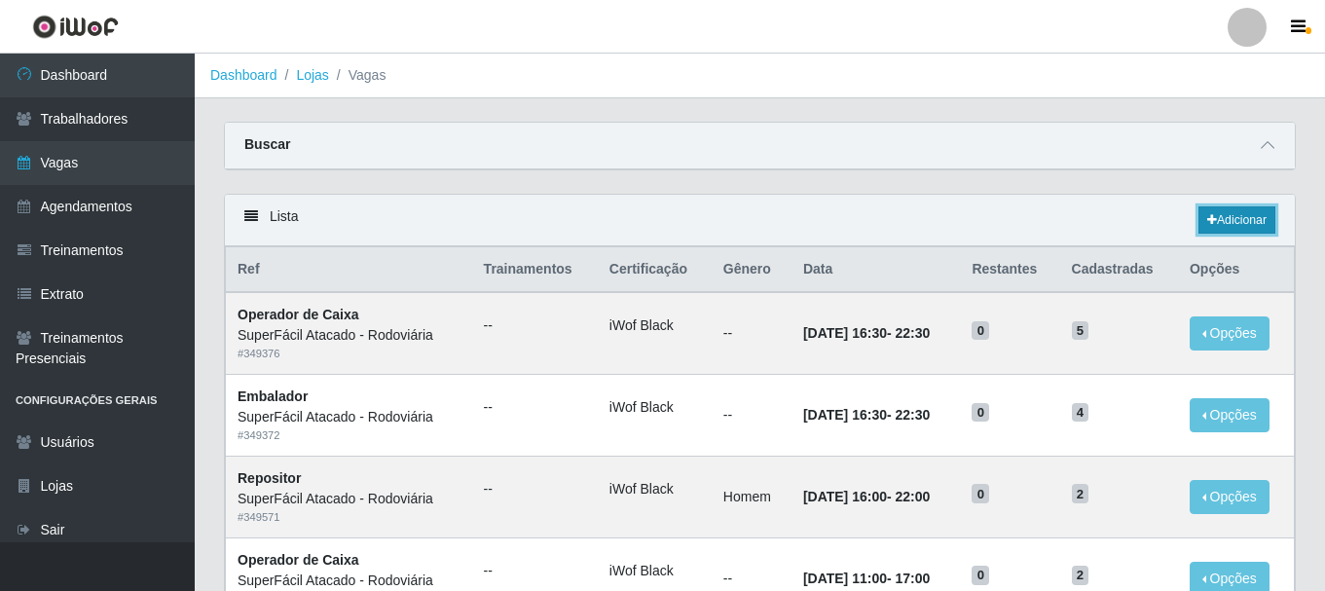
click at [1262, 224] on link "Adicionar" at bounding box center [1236, 219] width 77 height 27
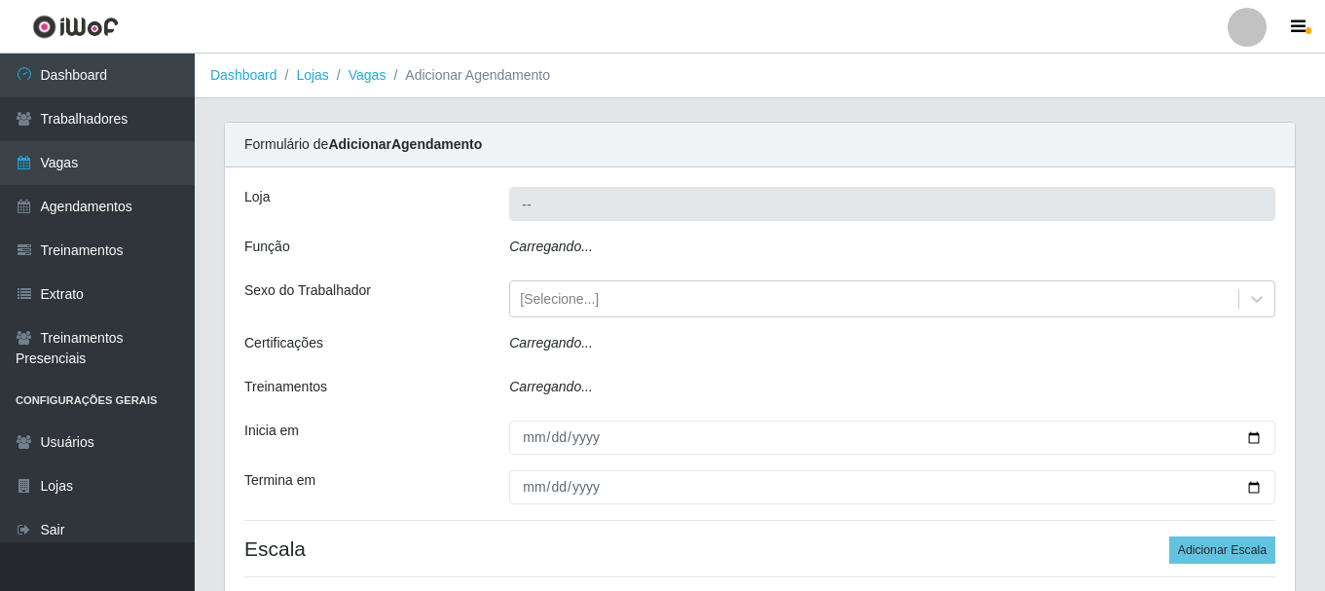
type input "SuperFácil Atacado - Rodoviária"
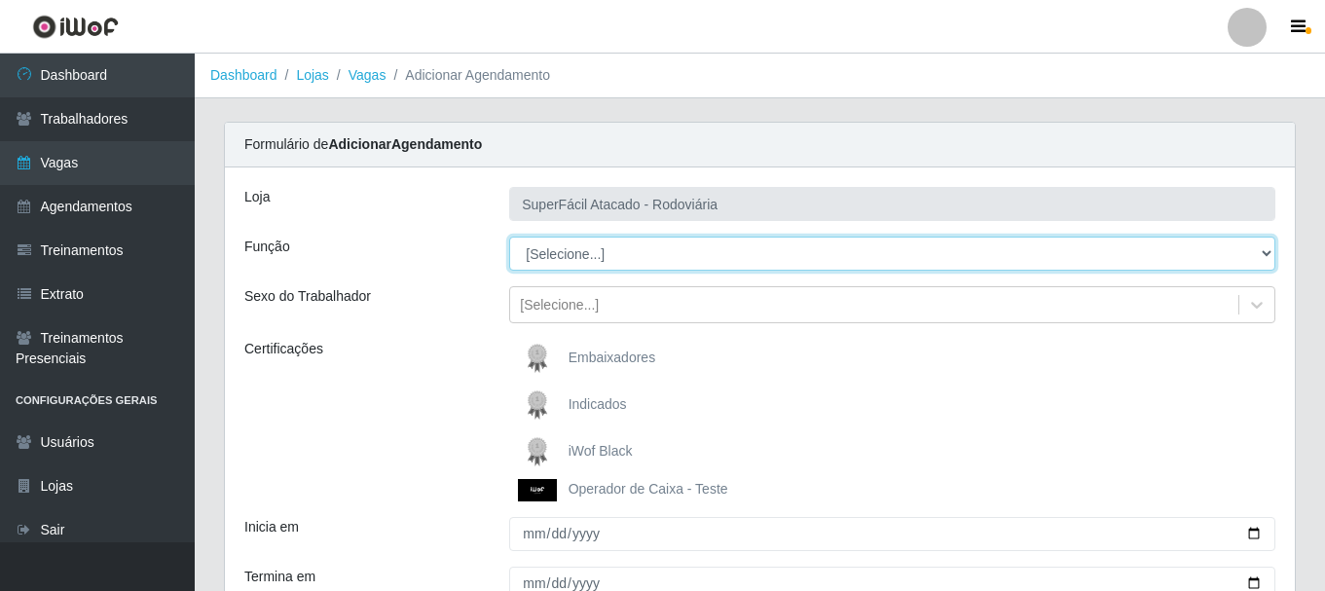
click at [1269, 249] on select "[Selecione...] Balconista de Padaria Balconista de Padaria + Balconista de Pada…" at bounding box center [892, 253] width 766 height 34
select select "24"
click at [509, 236] on select "[Selecione...] Balconista de Padaria Balconista de Padaria + Balconista de Pada…" at bounding box center [892, 253] width 766 height 34
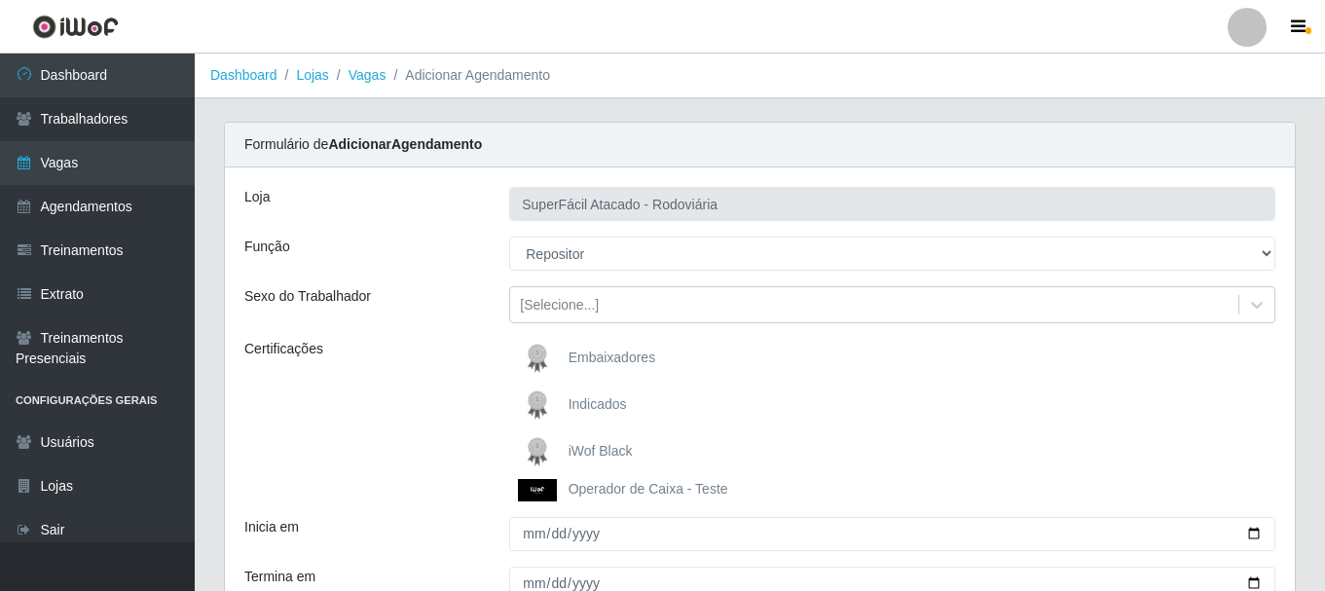
click at [600, 454] on span "iWof Black" at bounding box center [600, 451] width 64 height 16
click at [0, 0] on input "iWof Black" at bounding box center [0, 0] width 0 height 0
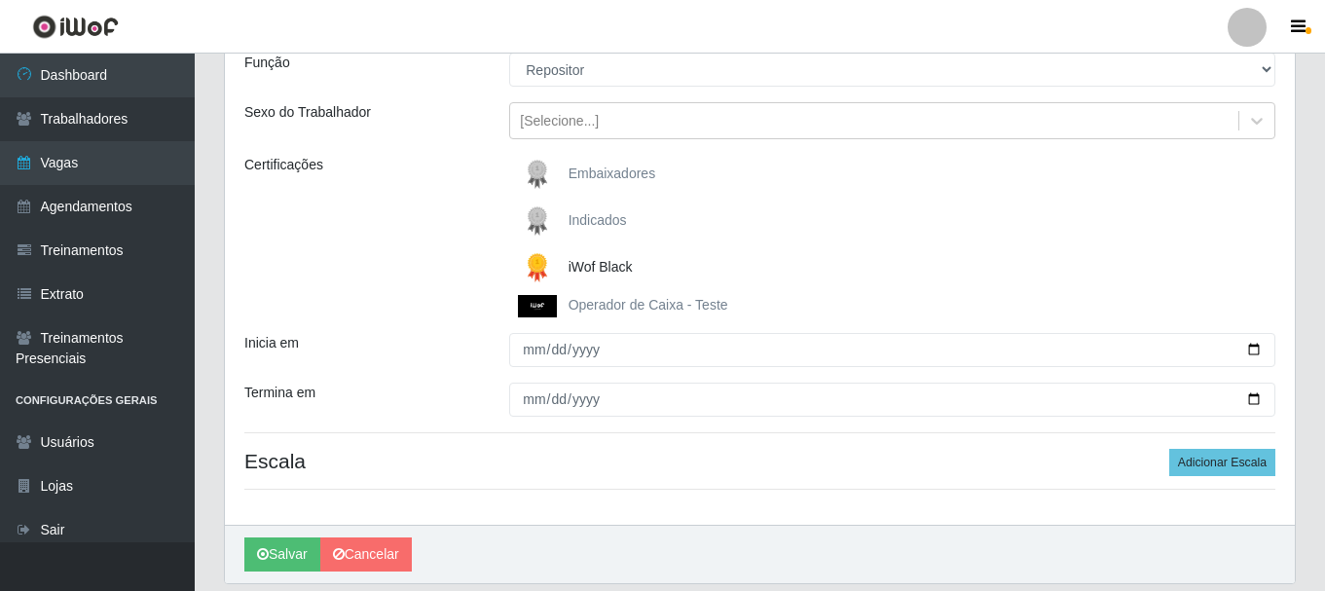
scroll to position [185, 0]
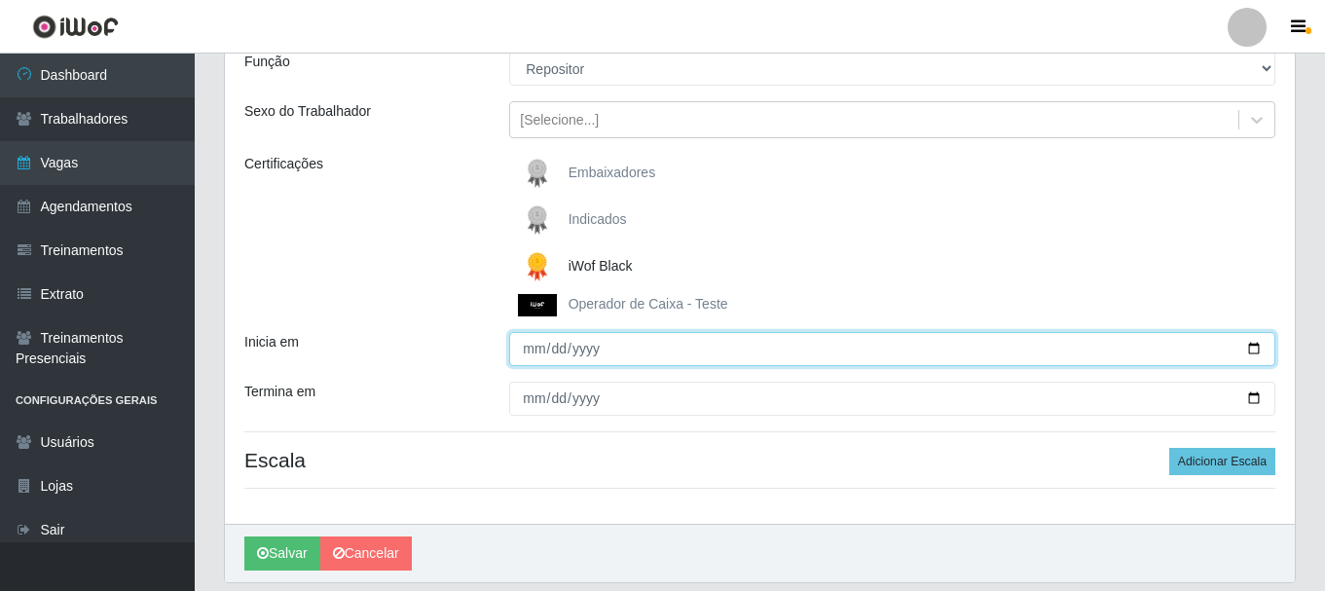
click at [1255, 348] on input "Inicia em" at bounding box center [892, 349] width 766 height 34
type input "[DATE]"
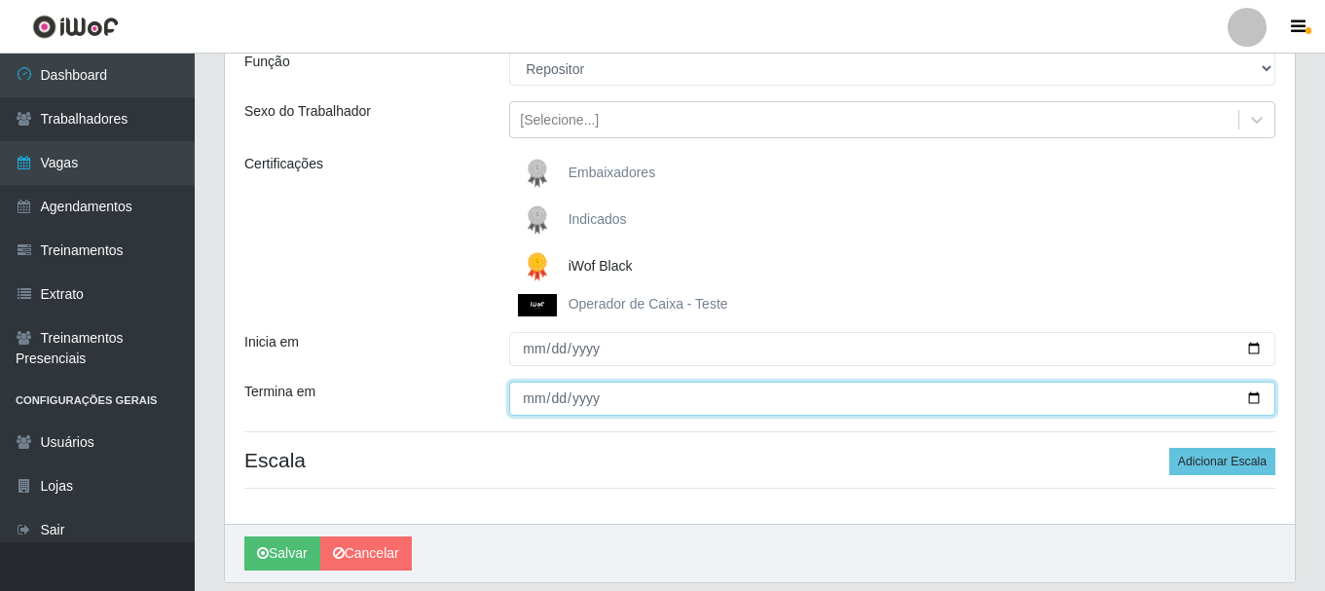
click at [516, 396] on input "Termina em" at bounding box center [892, 399] width 766 height 34
click at [1253, 397] on input "Termina em" at bounding box center [892, 399] width 766 height 34
type input "[DATE]"
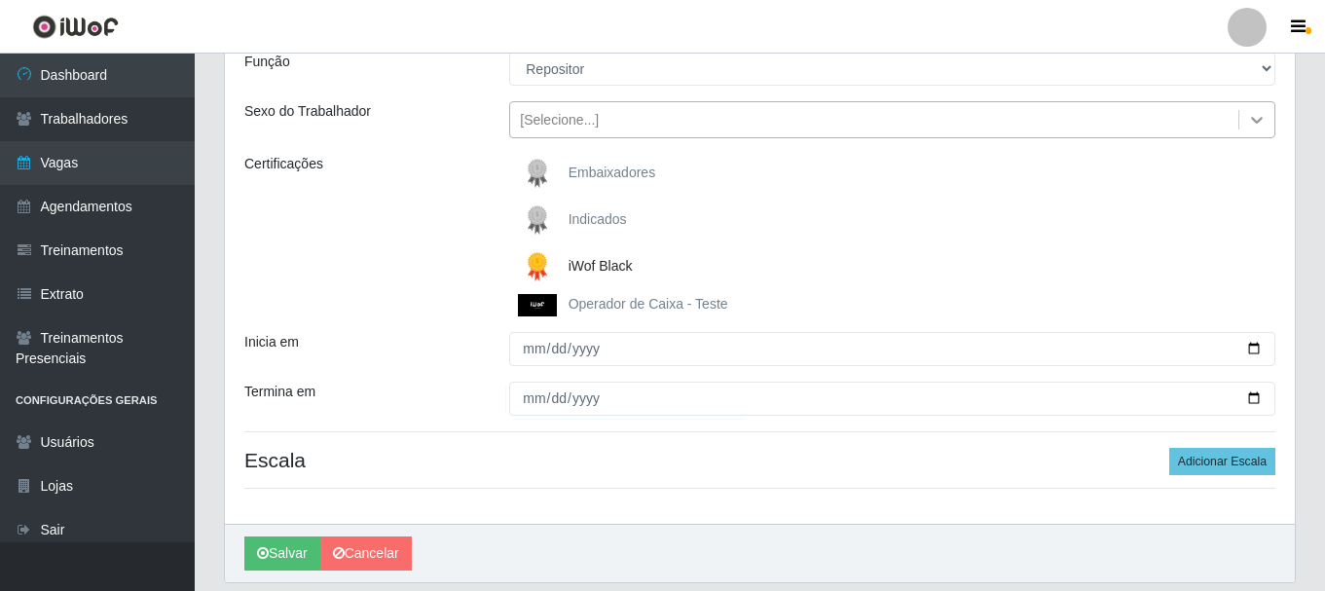
click at [1256, 114] on icon at bounding box center [1256, 119] width 19 height 19
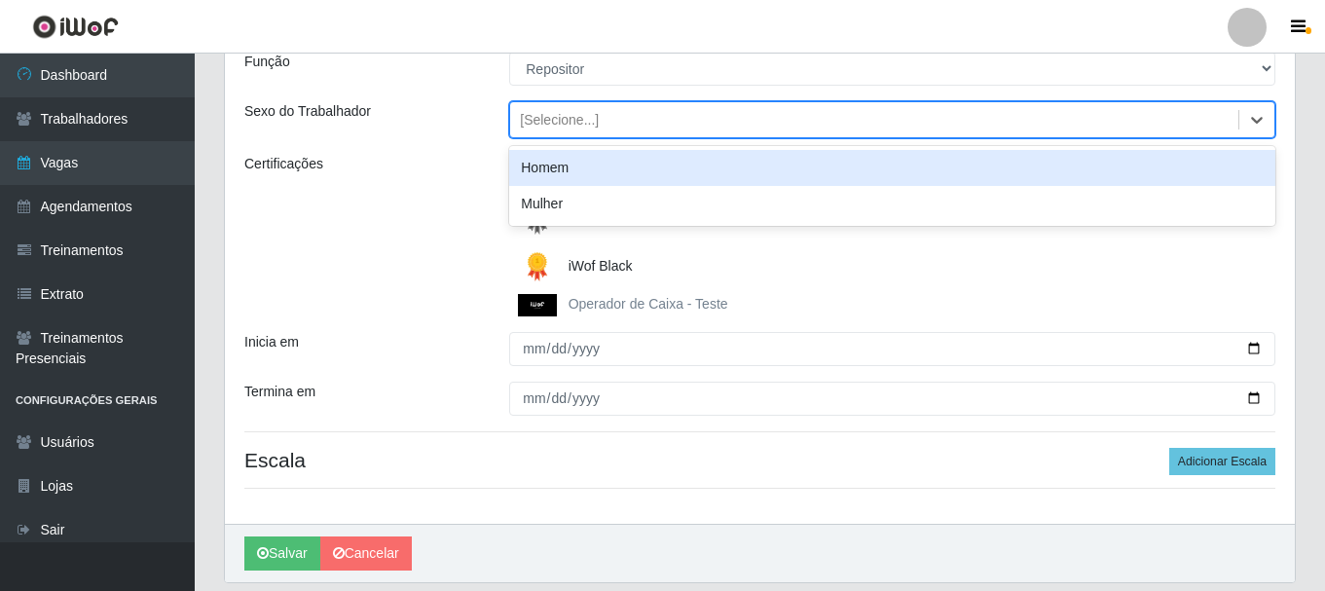
click at [544, 172] on div "Homem" at bounding box center [892, 168] width 766 height 36
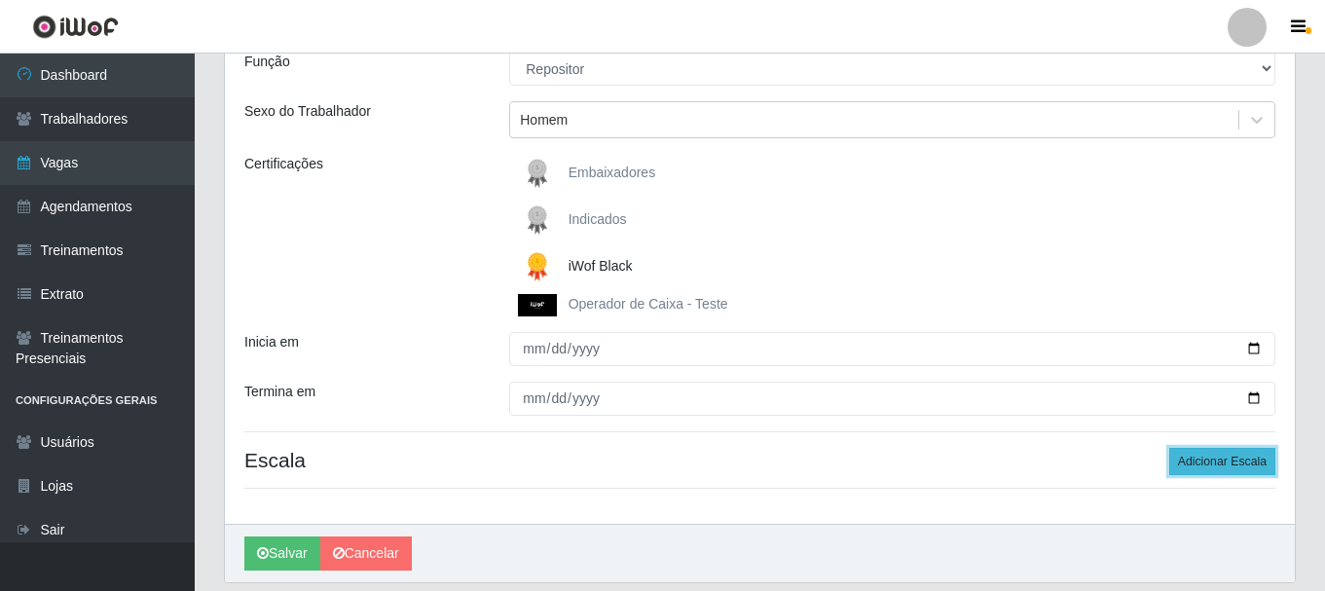
click at [1243, 460] on button "Adicionar Escala" at bounding box center [1222, 461] width 106 height 27
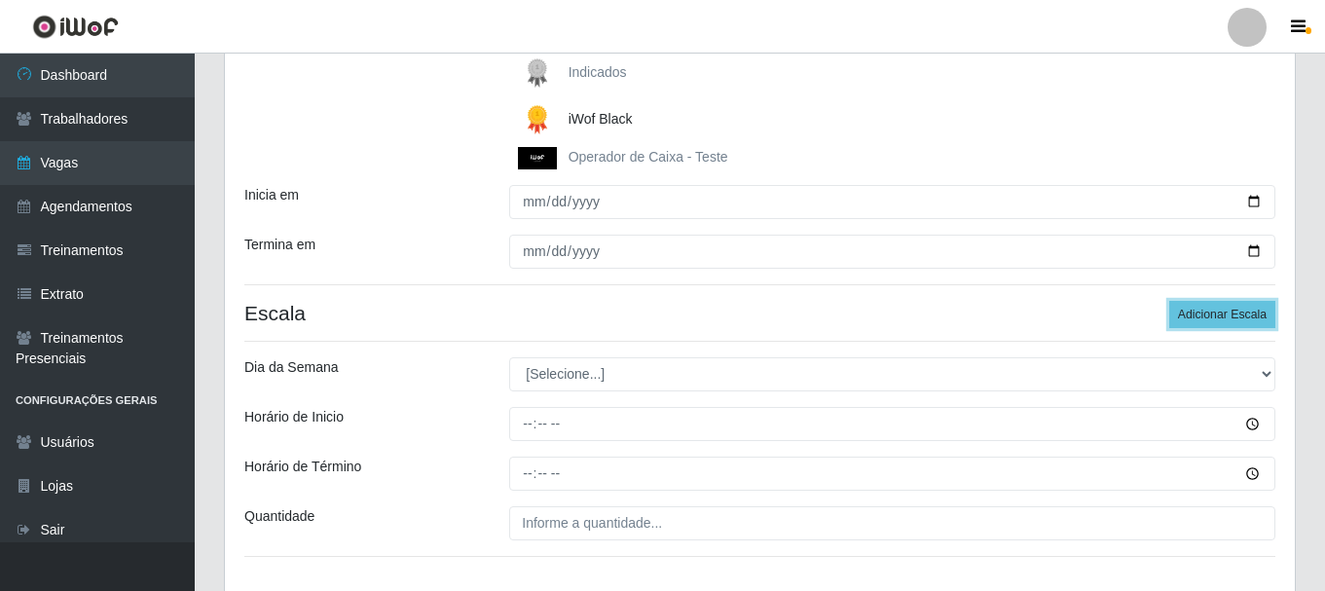
scroll to position [380, 0]
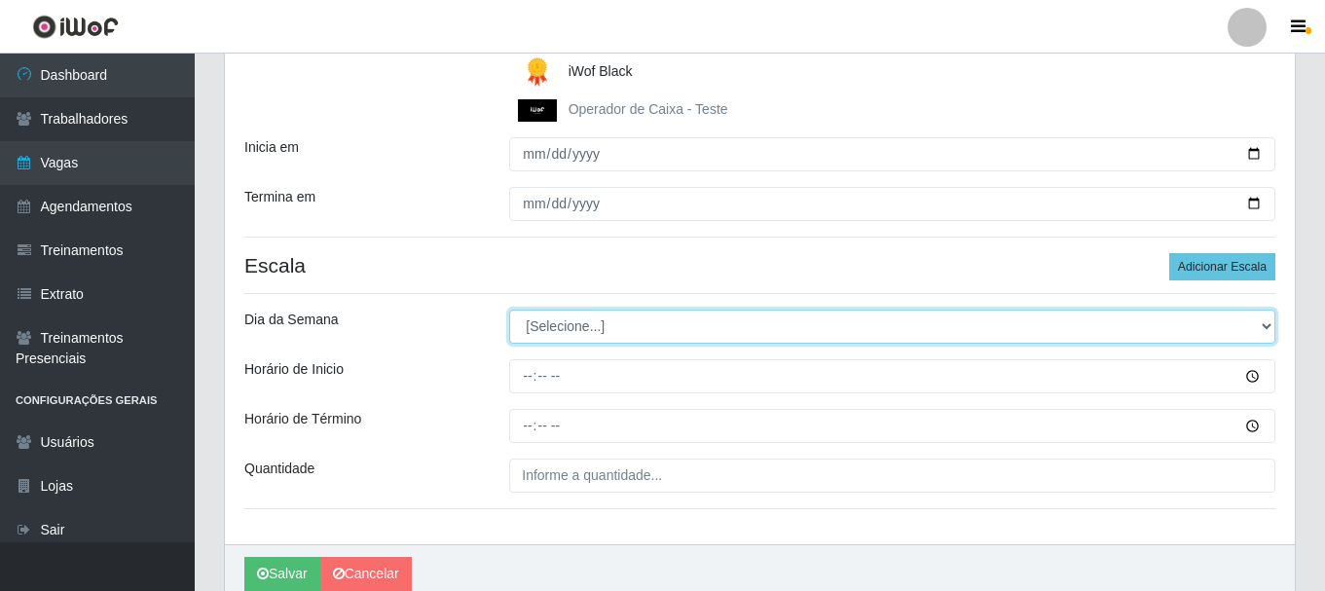
click at [1268, 320] on select "[Selecione...] Segunda Terça Quarta Quinta Sexta [PERSON_NAME]" at bounding box center [892, 326] width 766 height 34
select select "1"
click at [509, 309] on select "[Selecione...] Segunda Terça Quarta Quinta Sexta [PERSON_NAME]" at bounding box center [892, 326] width 766 height 34
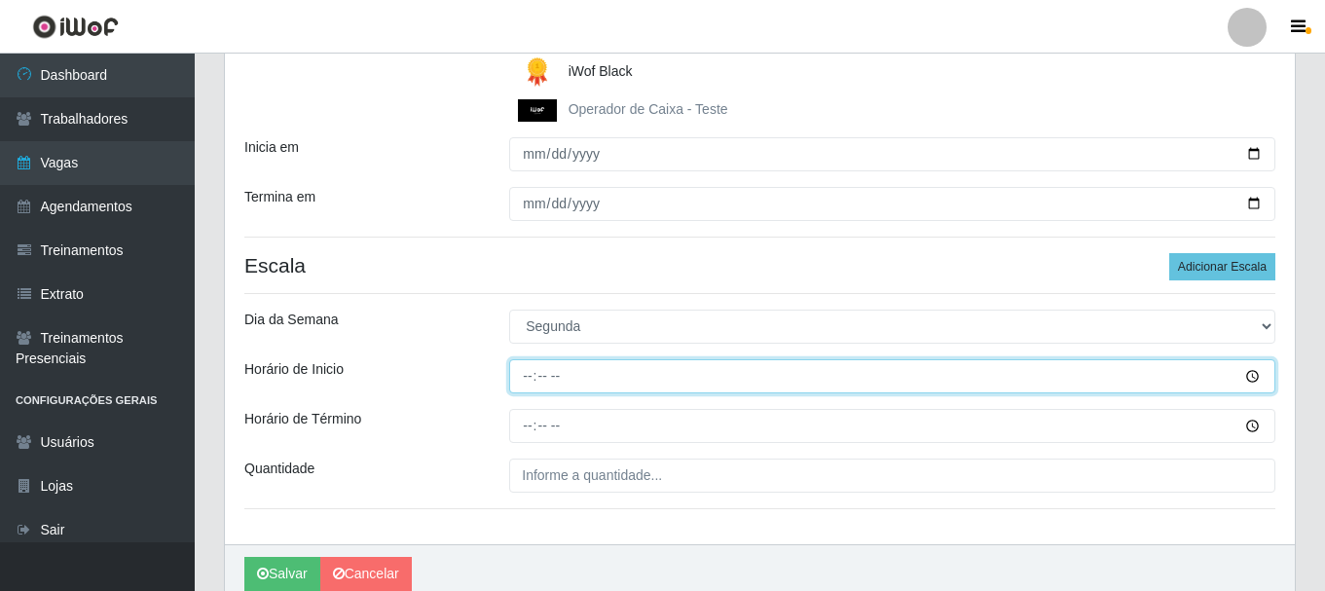
click at [530, 384] on input "Horário de Inicio" at bounding box center [892, 376] width 766 height 34
type input "16:00"
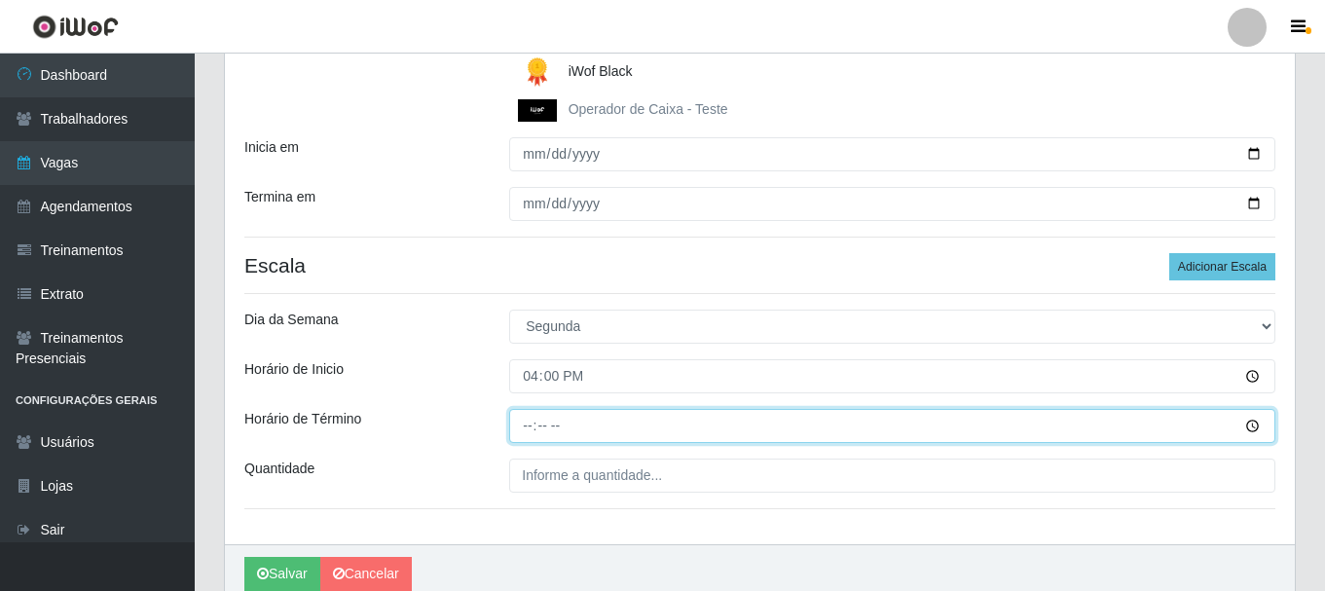
click at [522, 432] on input "Horário de Término" at bounding box center [892, 426] width 766 height 34
type input "22:00"
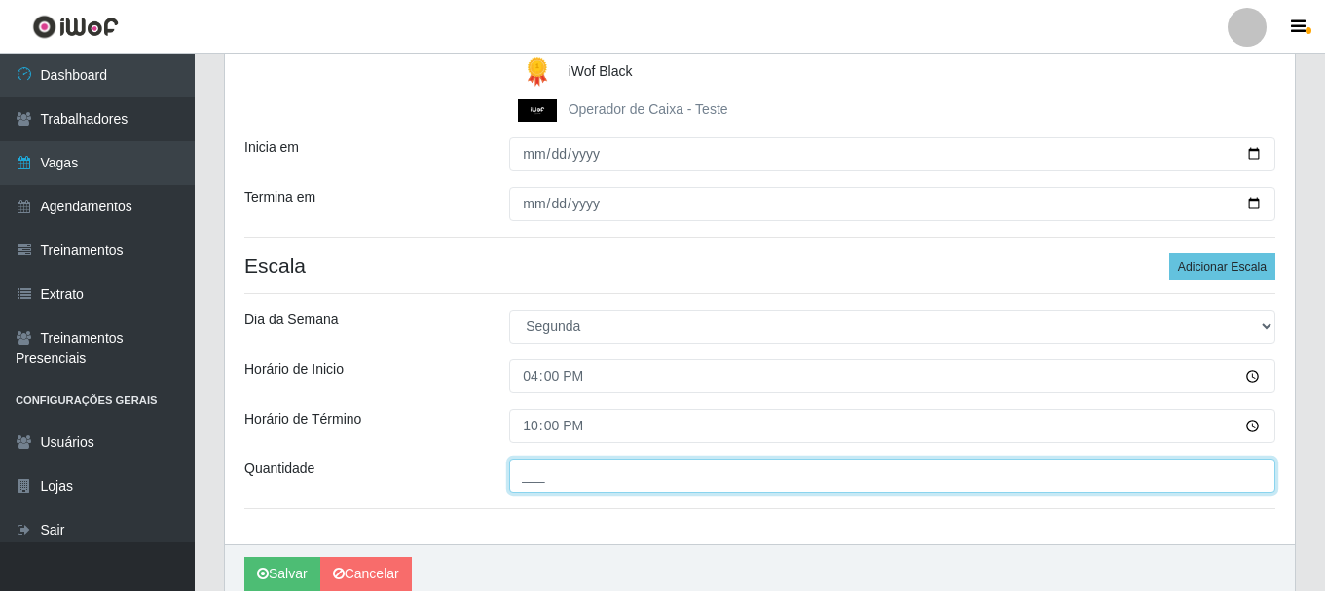
click at [542, 486] on input "___" at bounding box center [892, 475] width 766 height 34
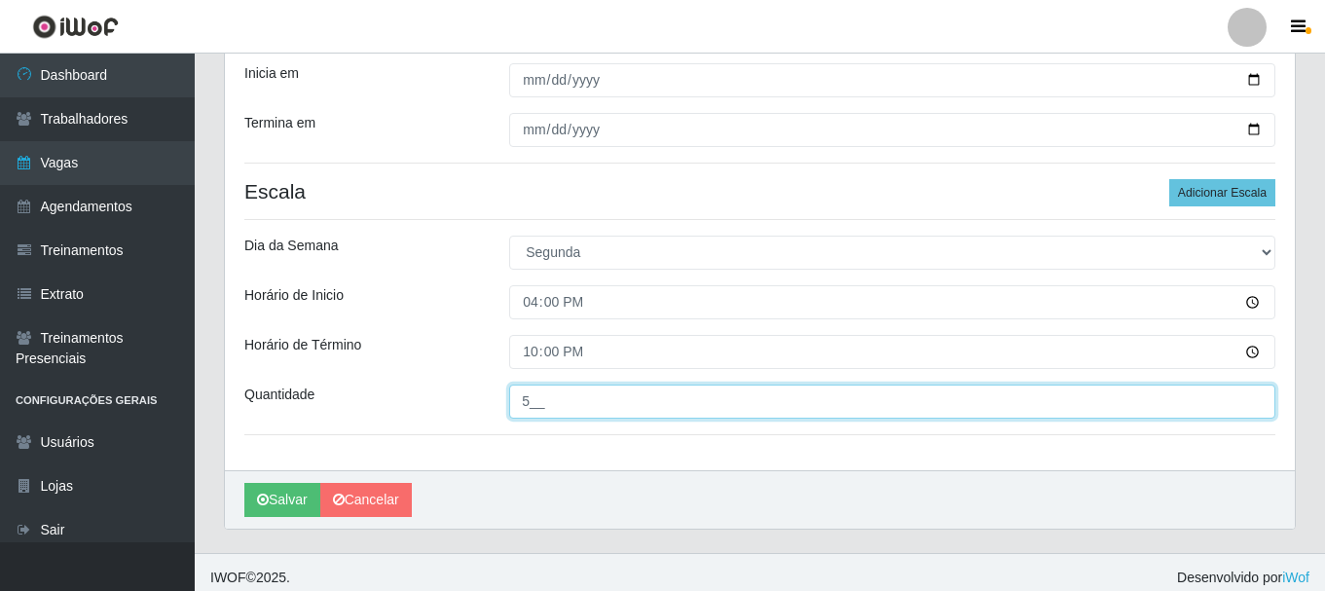
scroll to position [465, 0]
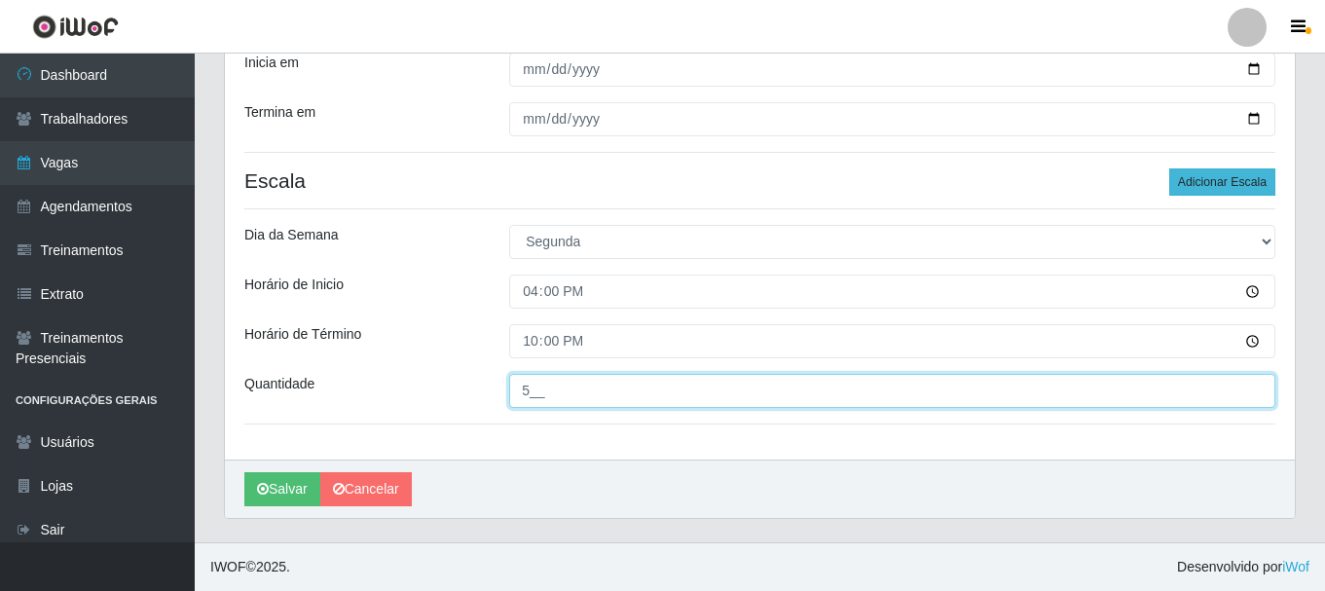
type input "5__"
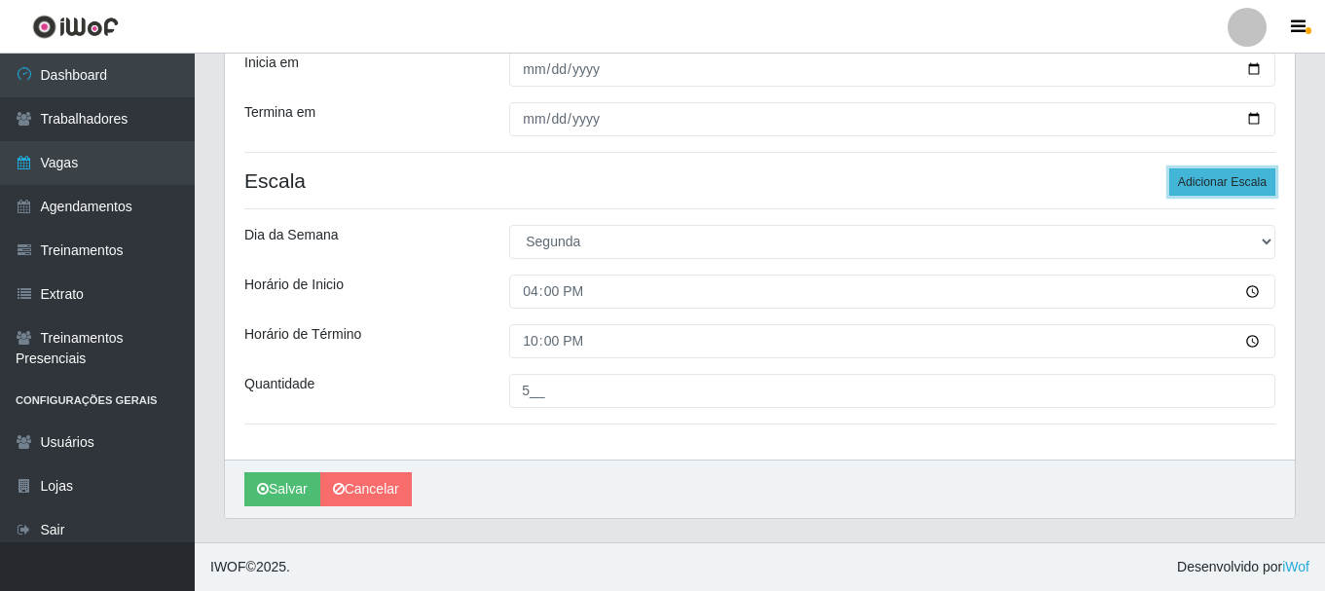
click at [1185, 190] on button "Adicionar Escala" at bounding box center [1222, 181] width 106 height 27
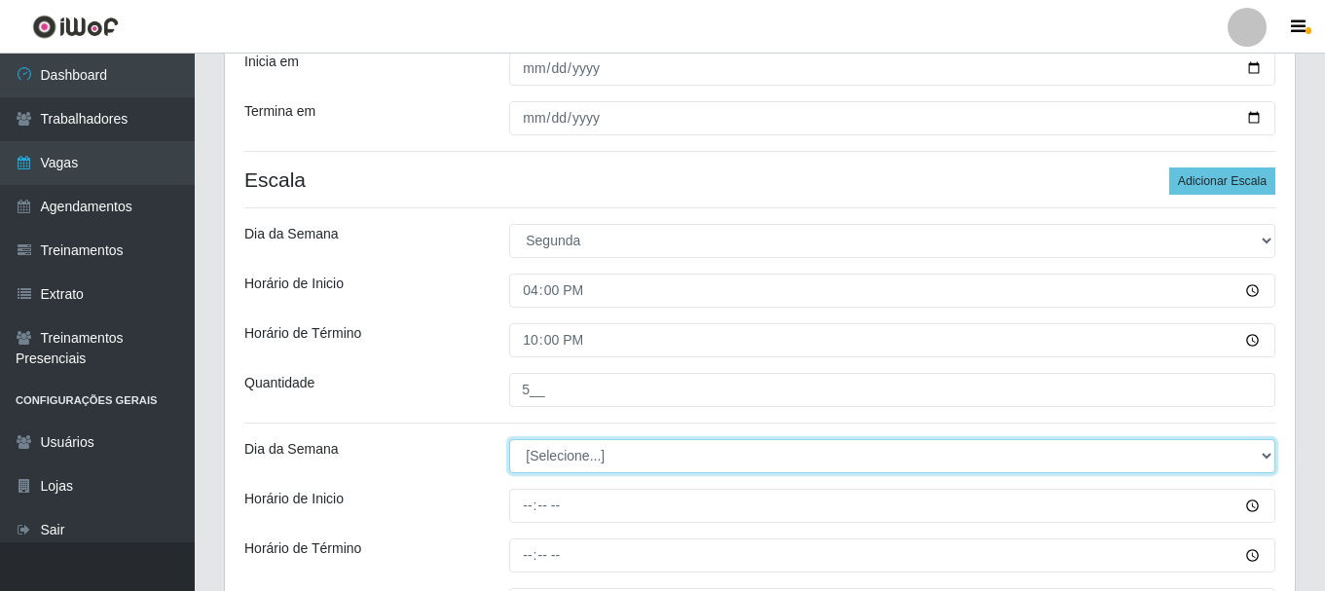
click at [1263, 455] on select "[Selecione...] Segunda Terça Quarta Quinta Sexta [PERSON_NAME]" at bounding box center [892, 456] width 766 height 34
click at [509, 439] on select "[Selecione...] Segunda Terça Quarta Quinta Sexta [PERSON_NAME]" at bounding box center [892, 456] width 766 height 34
click at [1264, 455] on select "[Selecione...] Segunda Terça Quarta Quinta Sexta [PERSON_NAME]" at bounding box center [892, 456] width 766 height 34
select select "2"
click at [509, 439] on select "[Selecione...] Segunda Terça Quarta Quinta Sexta [PERSON_NAME]" at bounding box center [892, 456] width 766 height 34
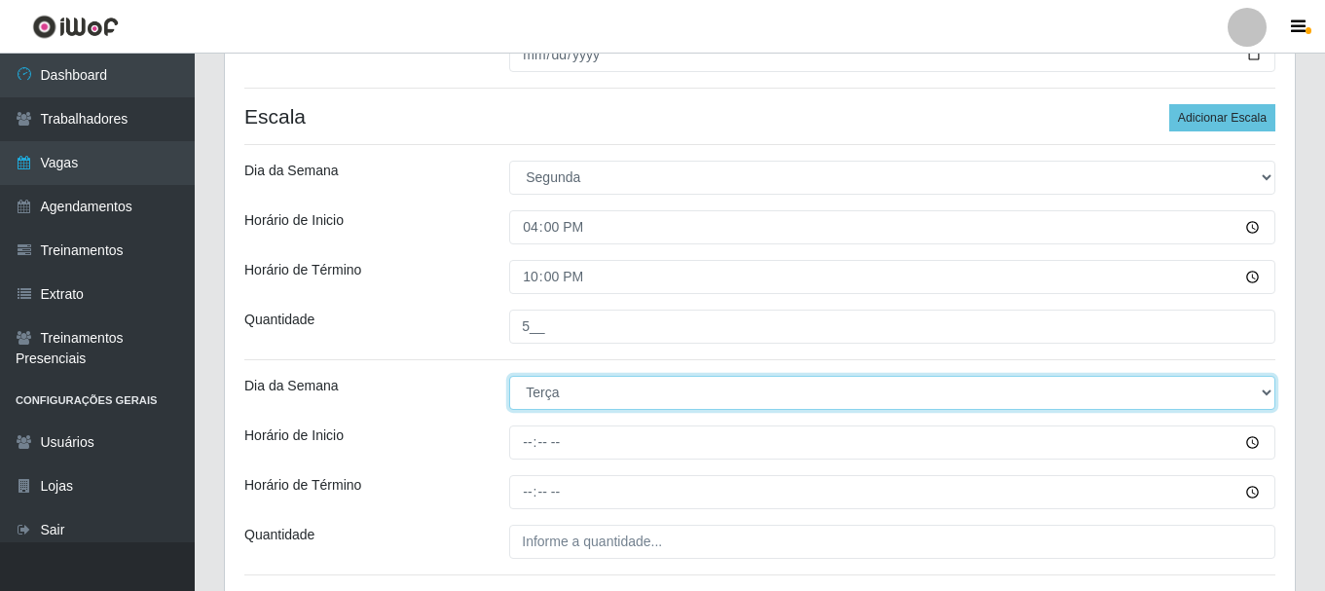
scroll to position [563, 0]
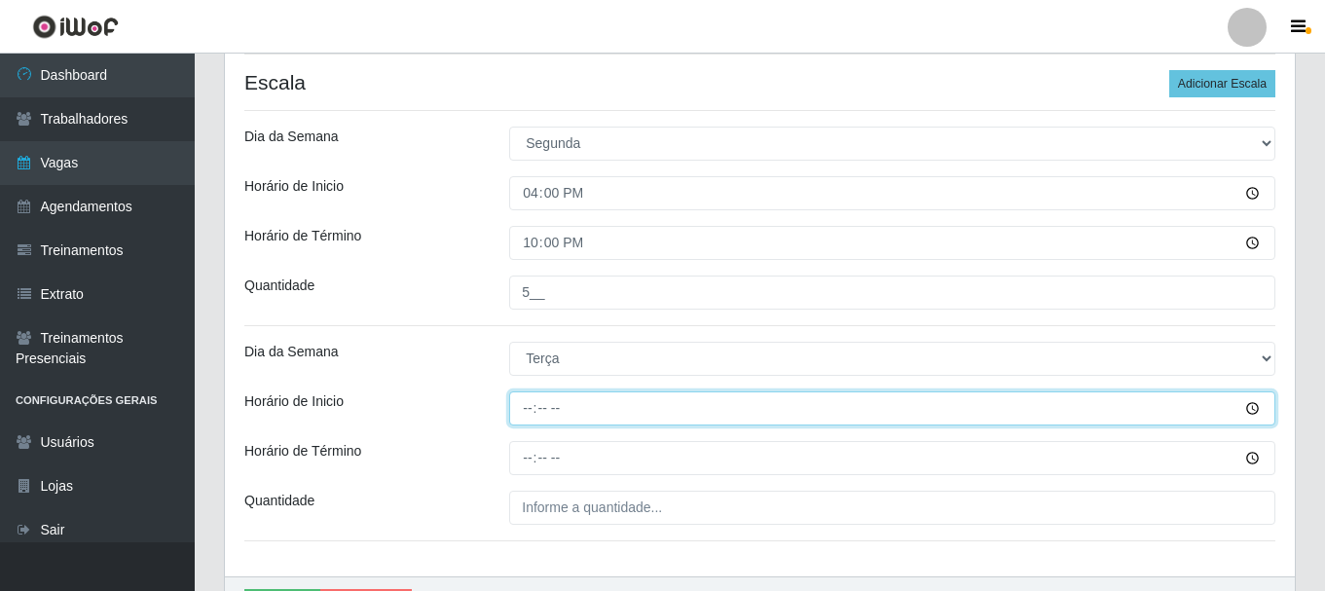
click at [524, 412] on input "Horário de Inicio" at bounding box center [892, 408] width 766 height 34
type input "16:00"
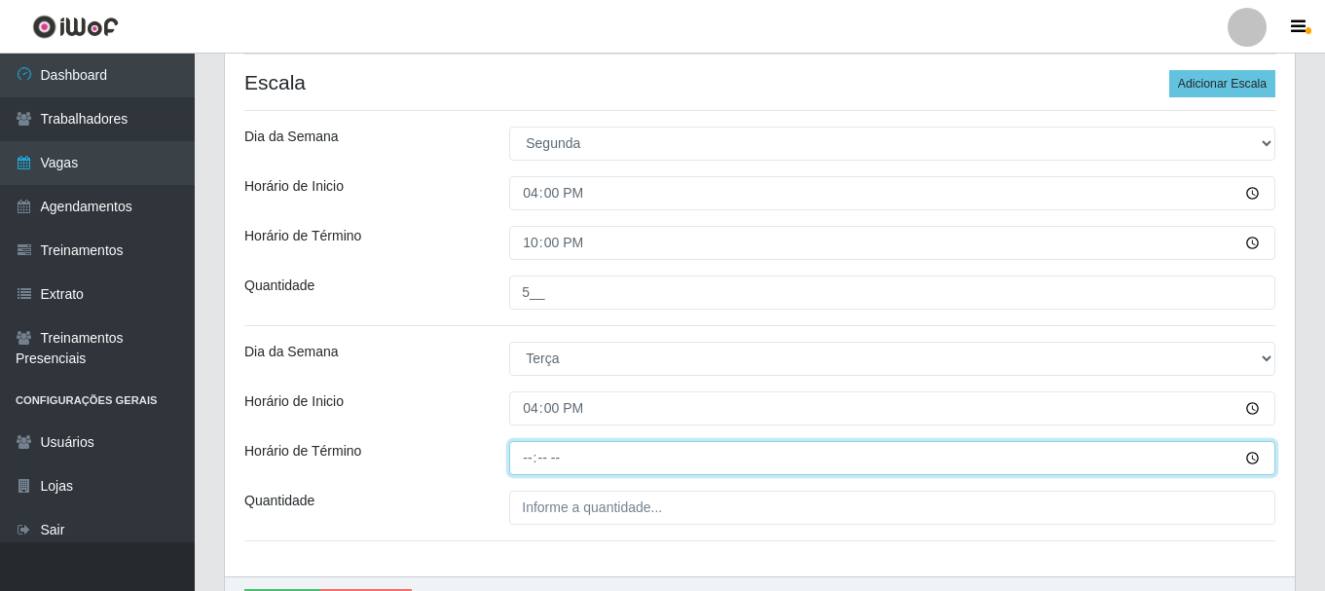
click at [522, 457] on input "Horário de Término" at bounding box center [892, 458] width 766 height 34
type input "22:00"
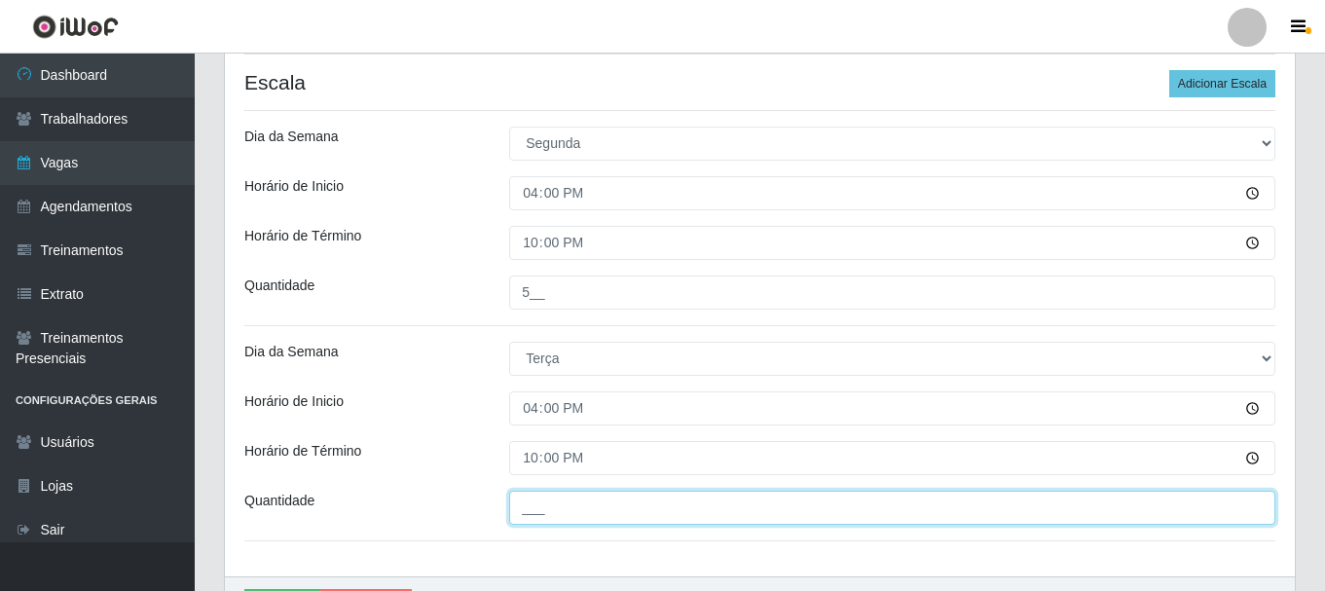
click at [554, 521] on input "___" at bounding box center [892, 508] width 766 height 34
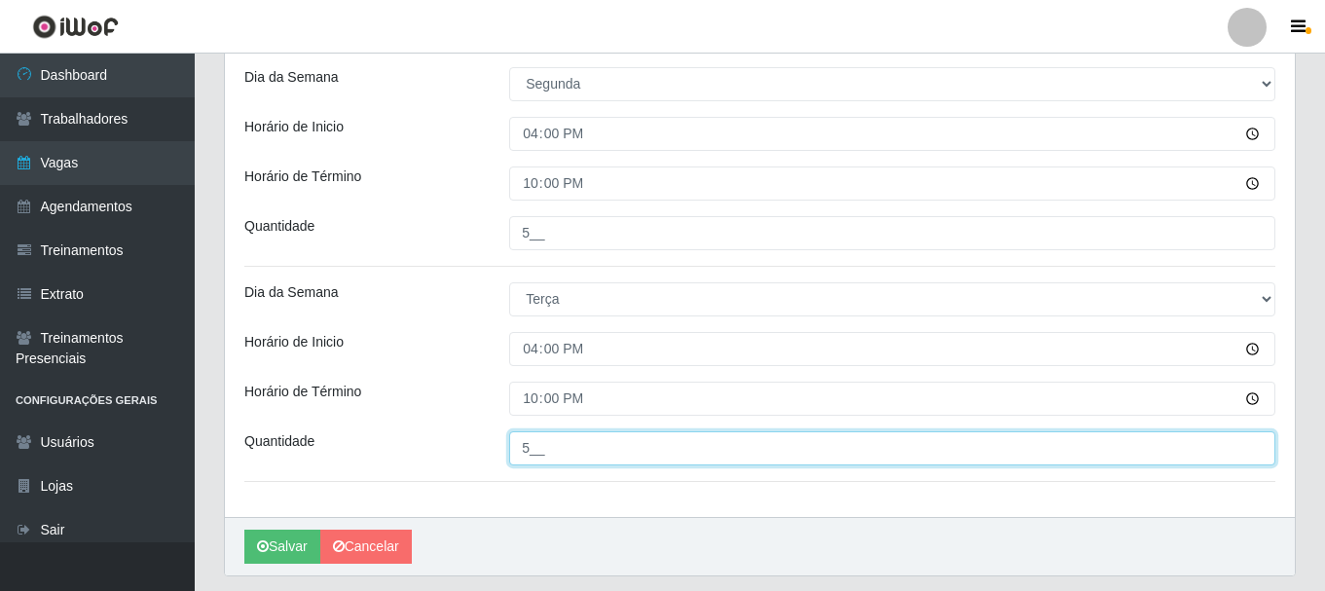
scroll to position [680, 0]
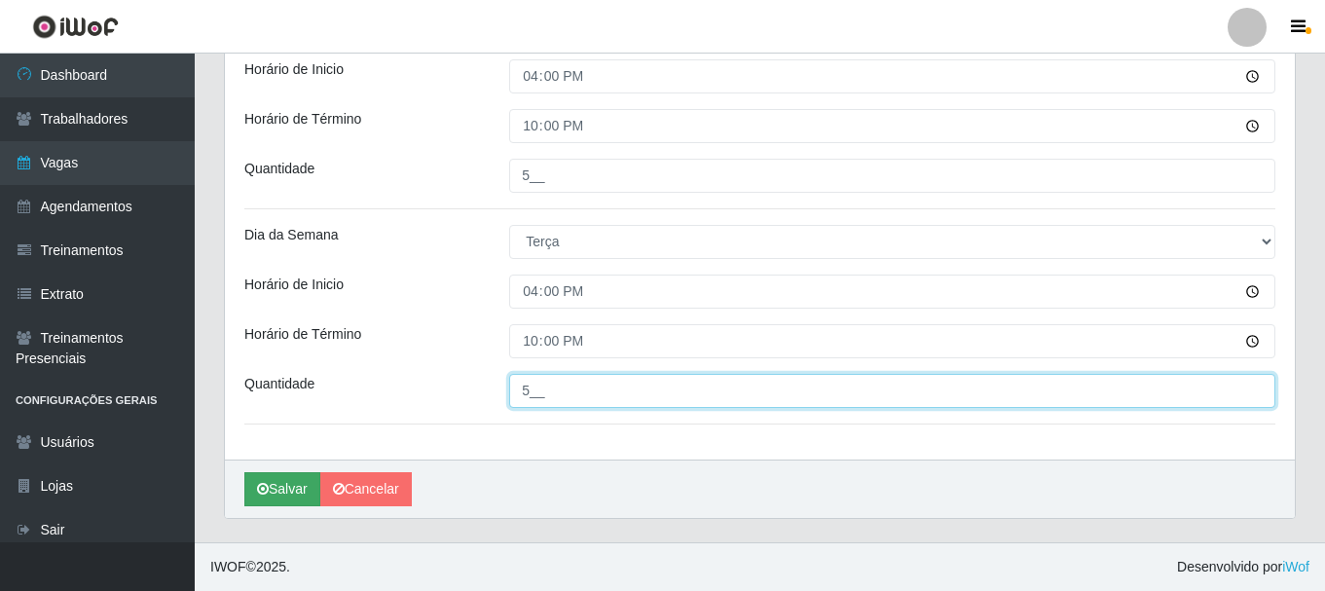
type input "5__"
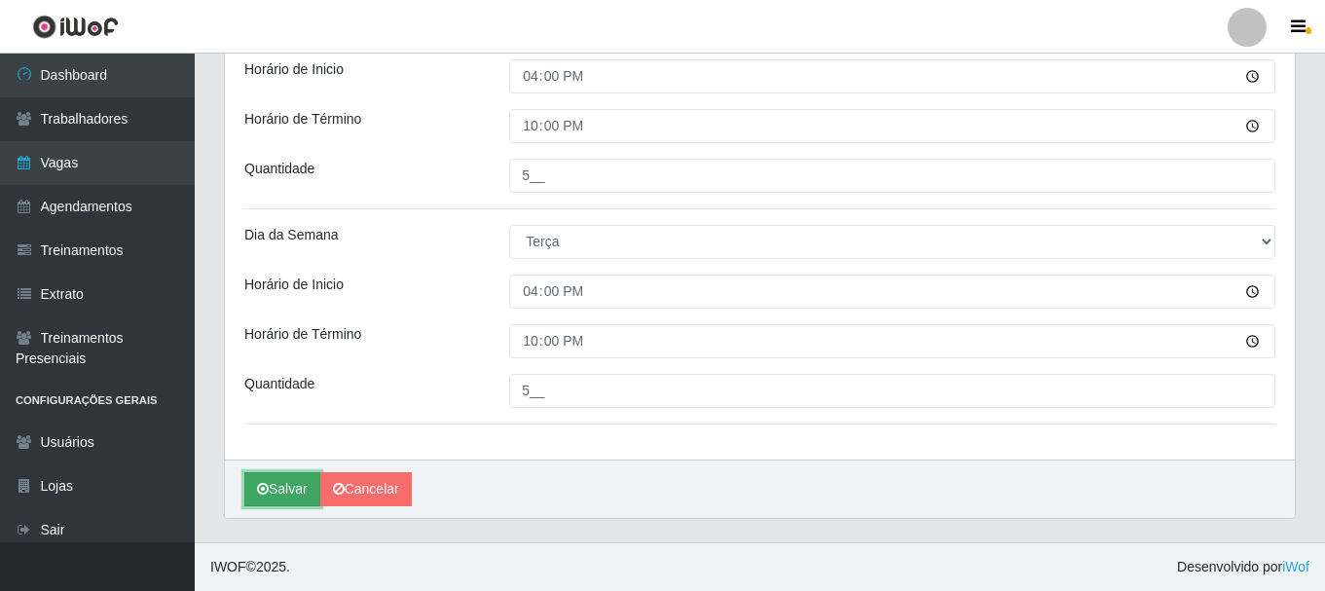
click at [282, 496] on button "Salvar" at bounding box center [282, 489] width 76 height 34
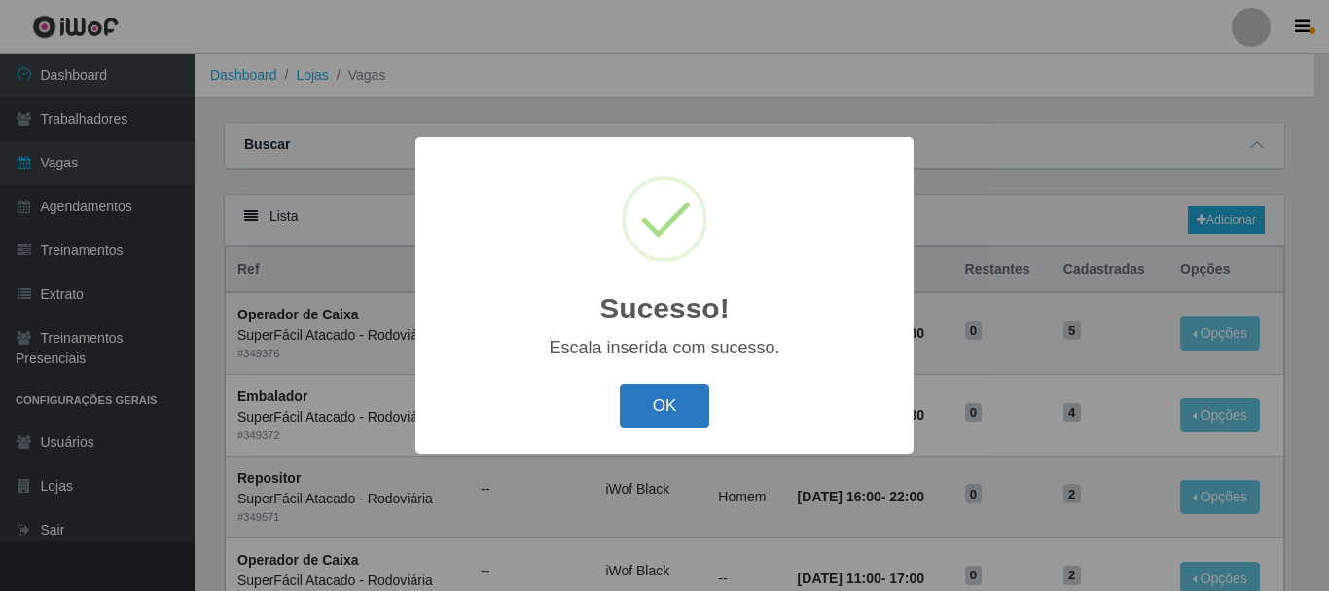
click at [683, 411] on button "OK" at bounding box center [665, 406] width 91 height 46
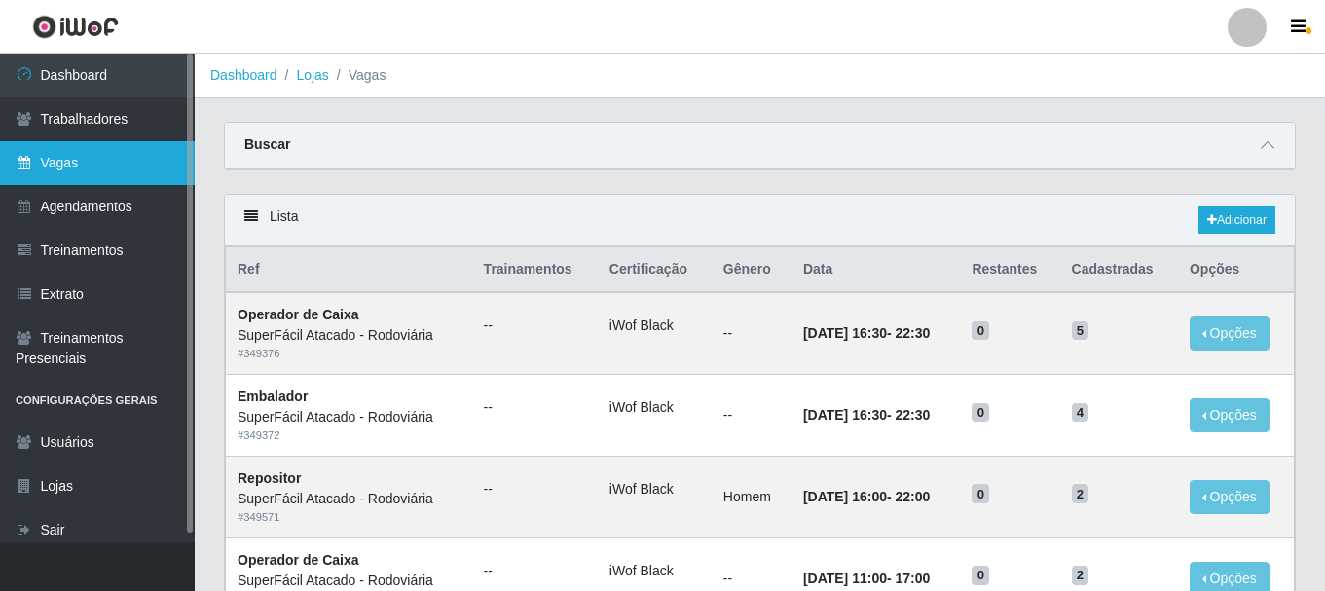
click at [89, 158] on link "Vagas" at bounding box center [97, 163] width 195 height 44
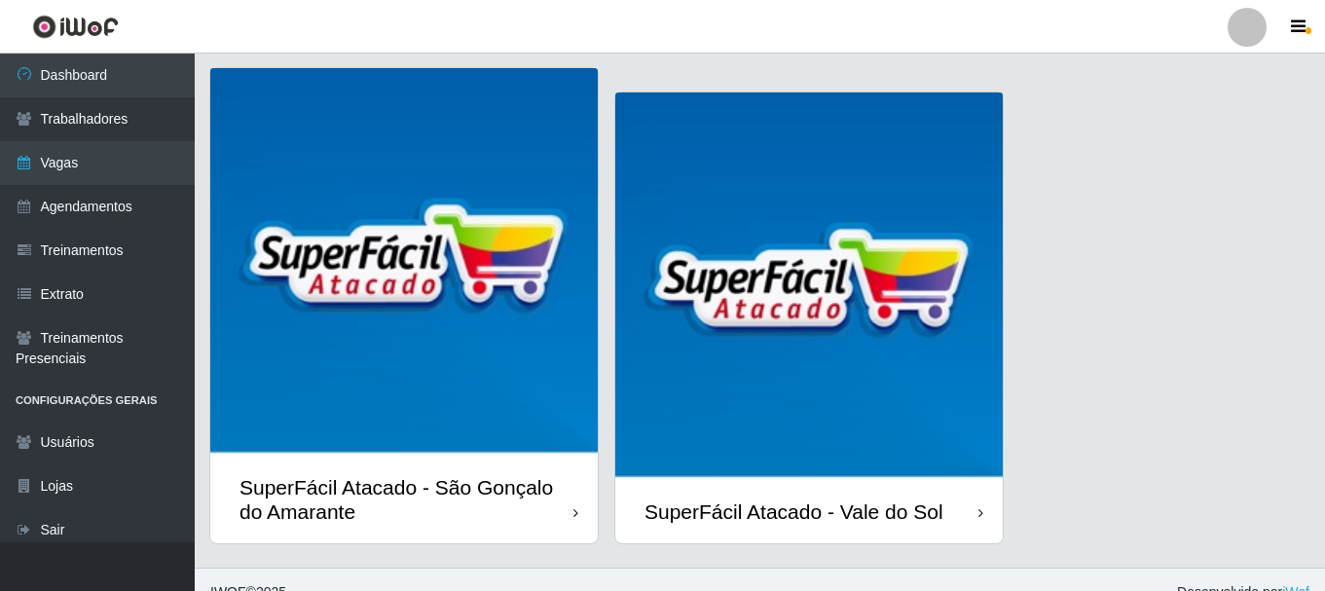
scroll to position [1057, 0]
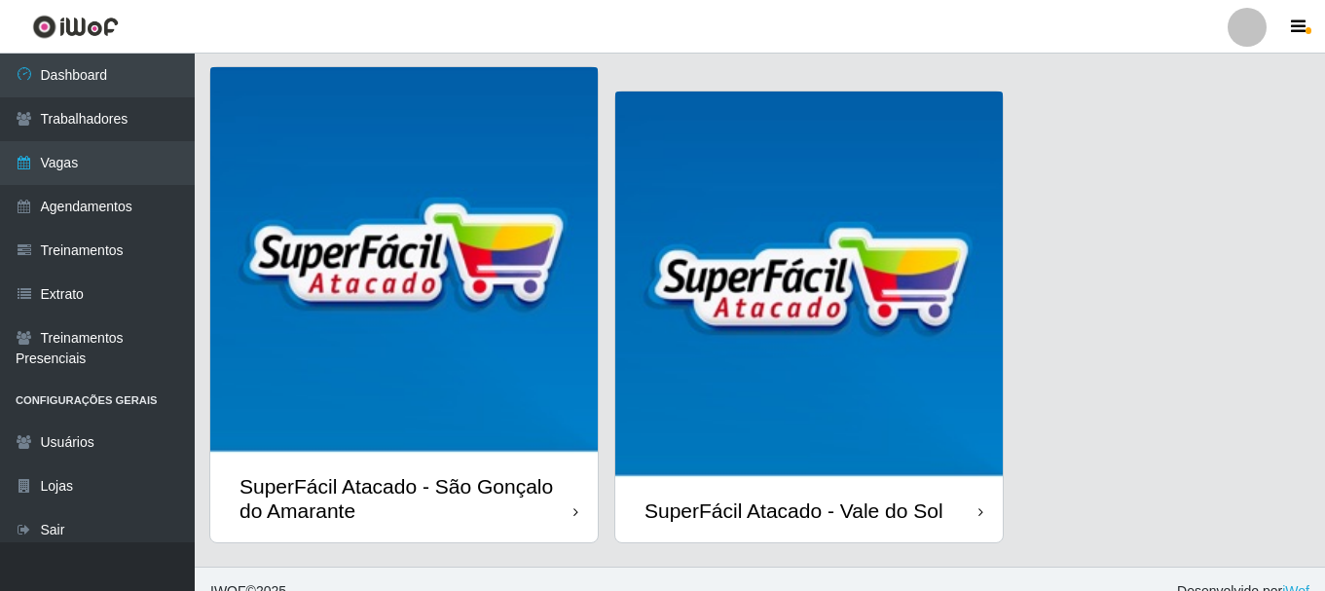
click at [410, 333] on img at bounding box center [403, 260] width 387 height 387
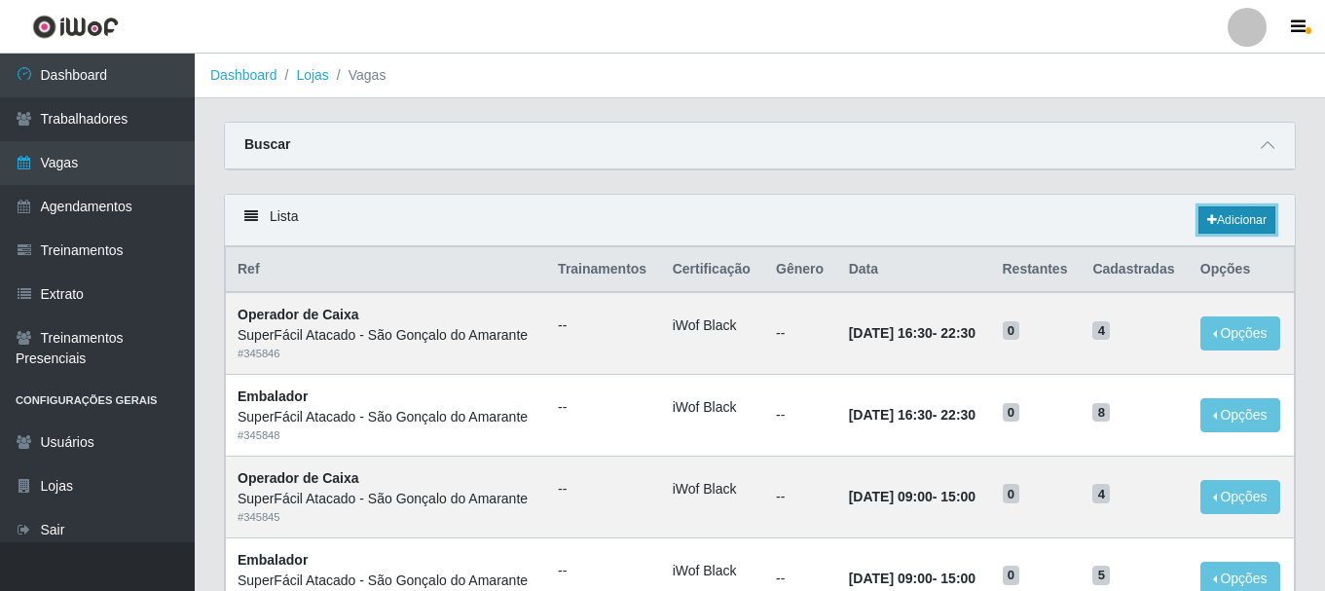
click at [1249, 220] on link "Adicionar" at bounding box center [1236, 219] width 77 height 27
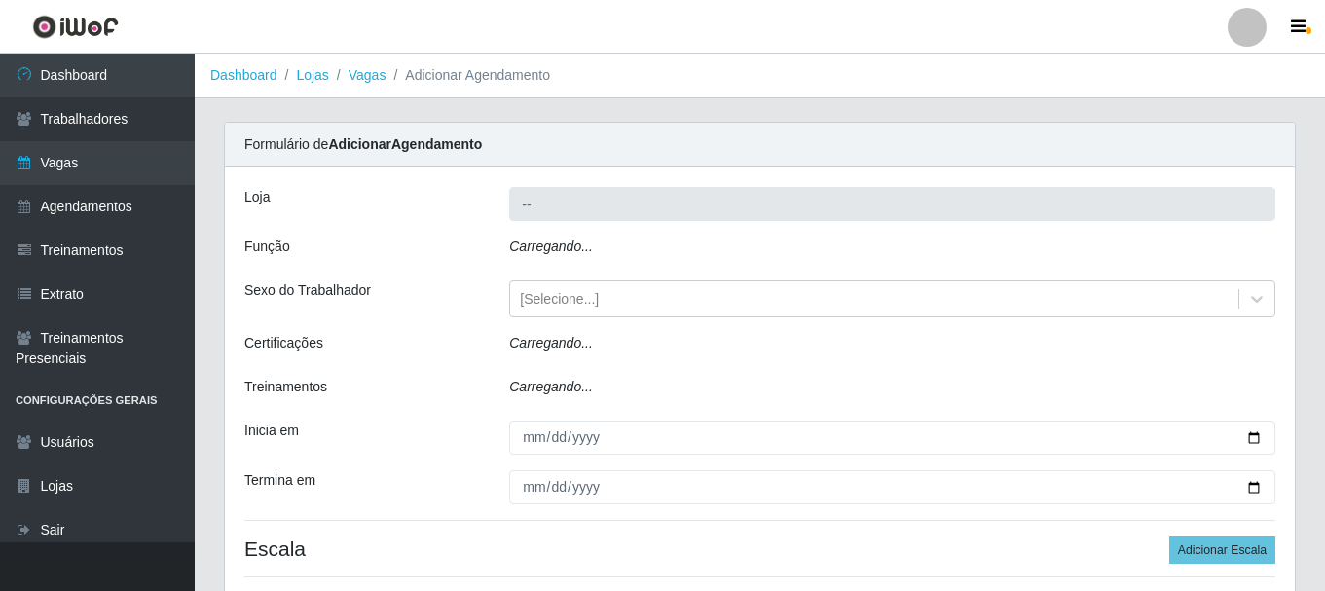
type input "SuperFácil Atacado - São Gonçalo do Amarante"
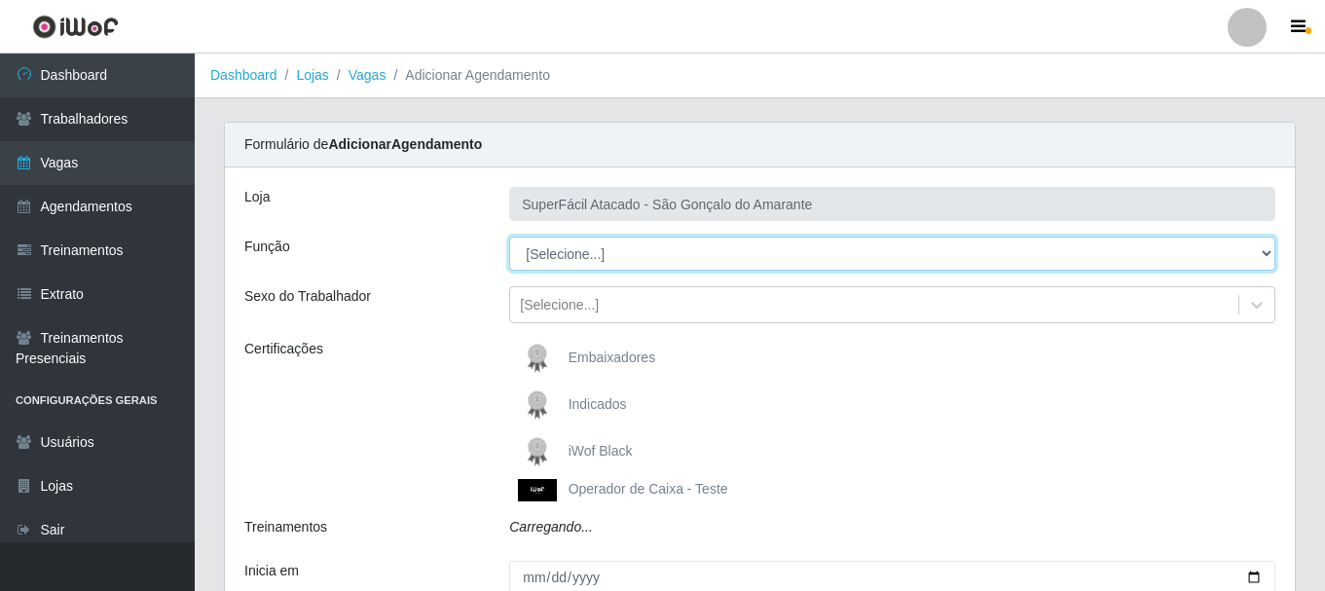
drag, startPoint x: 1263, startPoint y: 252, endPoint x: 1238, endPoint y: 249, distance: 25.5
click at [1263, 252] on select "[Selecione...] Auxiliar de Estacionamento Auxiliar de Estacionamento + Auxiliar…" at bounding box center [892, 253] width 766 height 34
select select "24"
click at [509, 236] on select "[Selecione...] Auxiliar de Estacionamento Auxiliar de Estacionamento + Auxiliar…" at bounding box center [892, 253] width 766 height 34
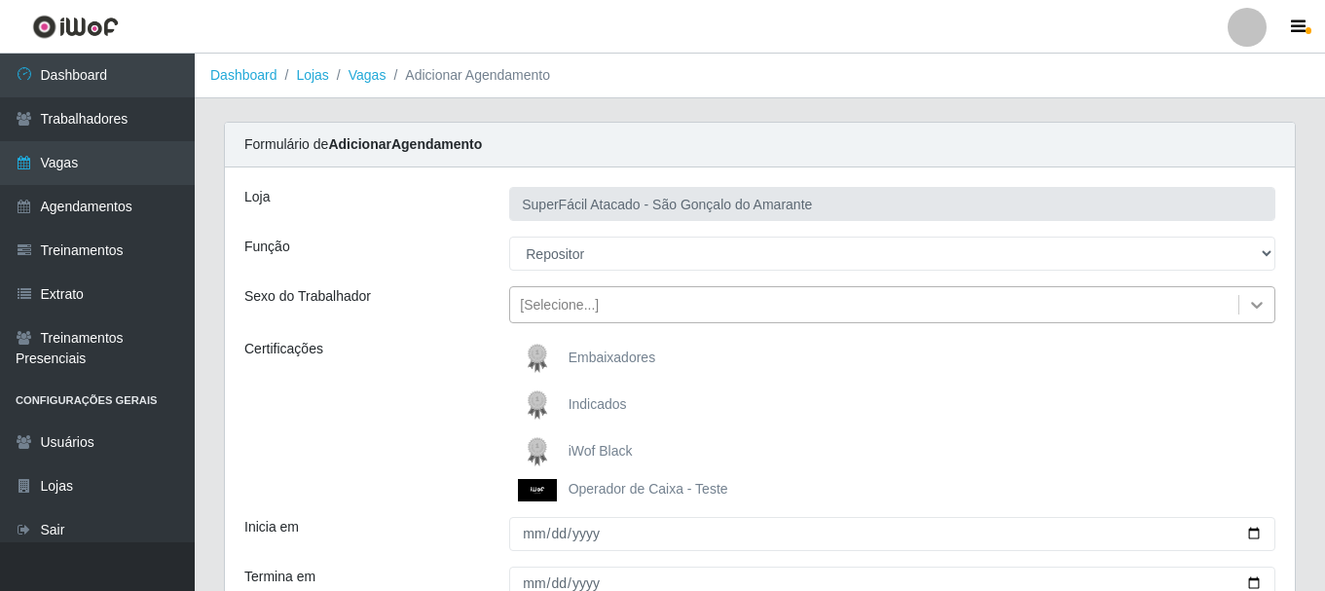
click at [1257, 299] on icon at bounding box center [1256, 304] width 19 height 19
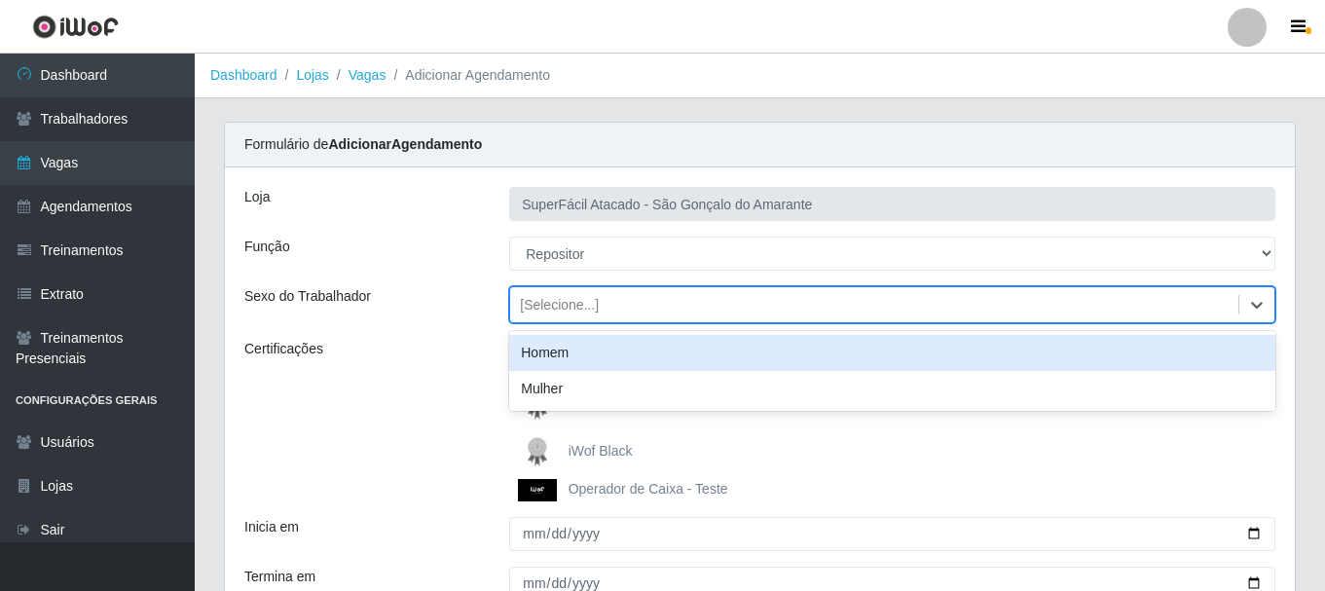
click at [521, 357] on div "Homem" at bounding box center [892, 353] width 766 height 36
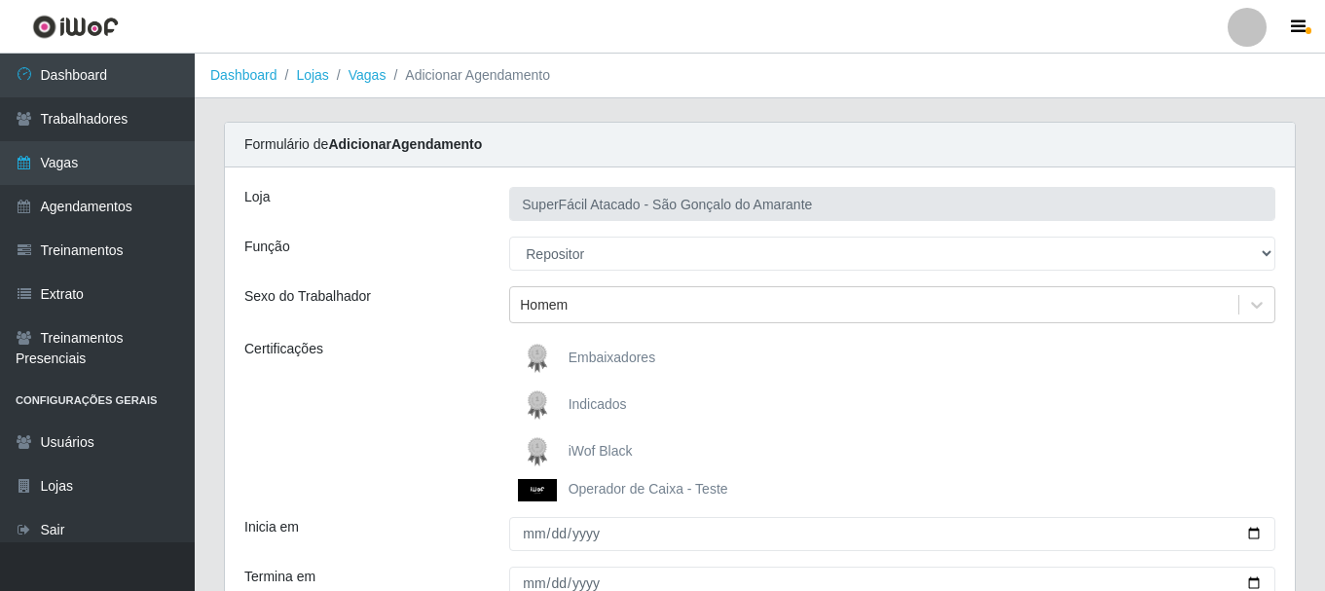
click at [587, 454] on span "iWof Black" at bounding box center [600, 451] width 64 height 16
click at [0, 0] on input "iWof Black" at bounding box center [0, 0] width 0 height 0
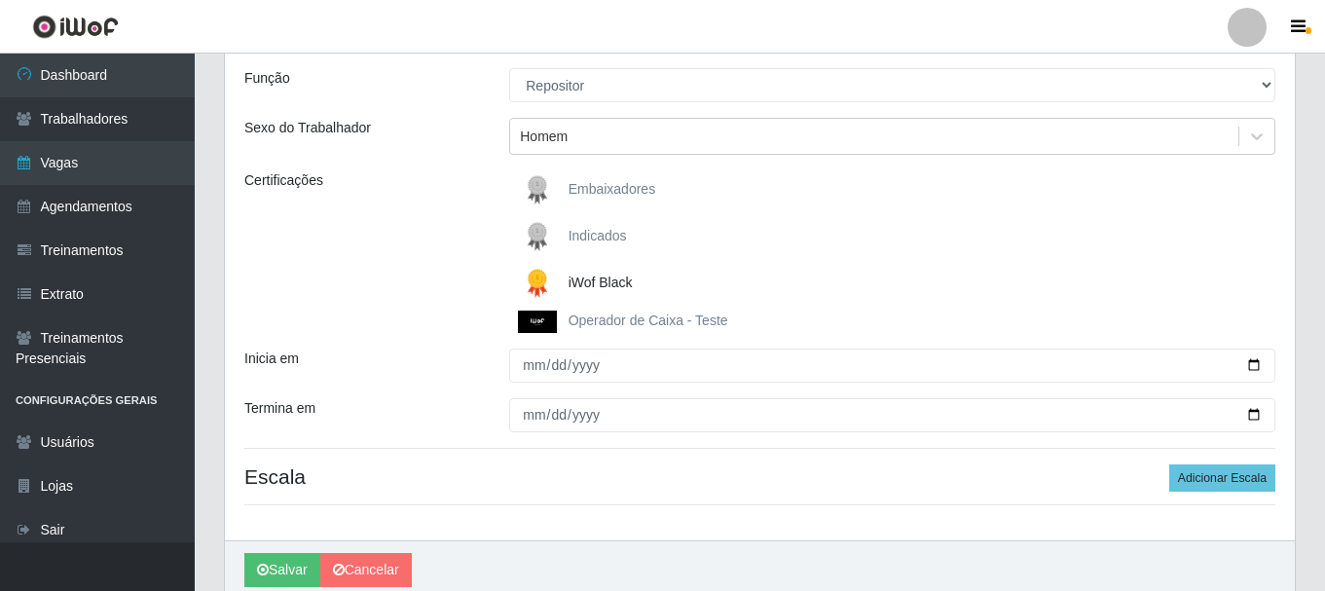
scroll to position [196, 0]
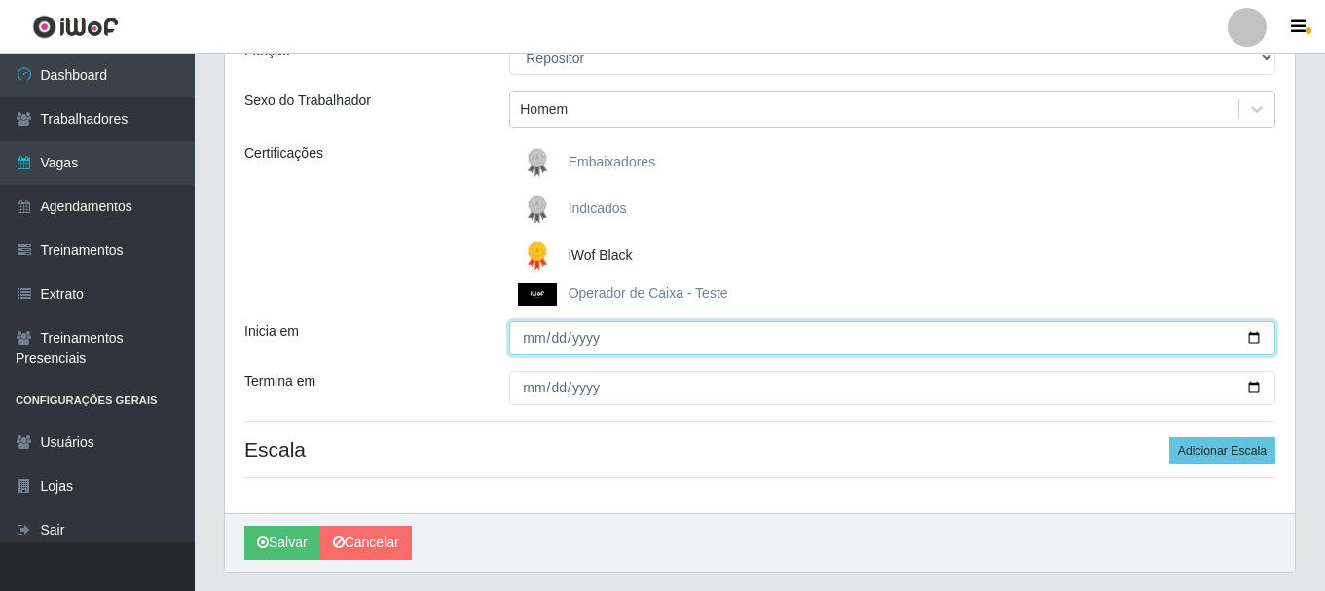
click at [1251, 339] on input "Inicia em" at bounding box center [892, 338] width 766 height 34
type input "[DATE]"
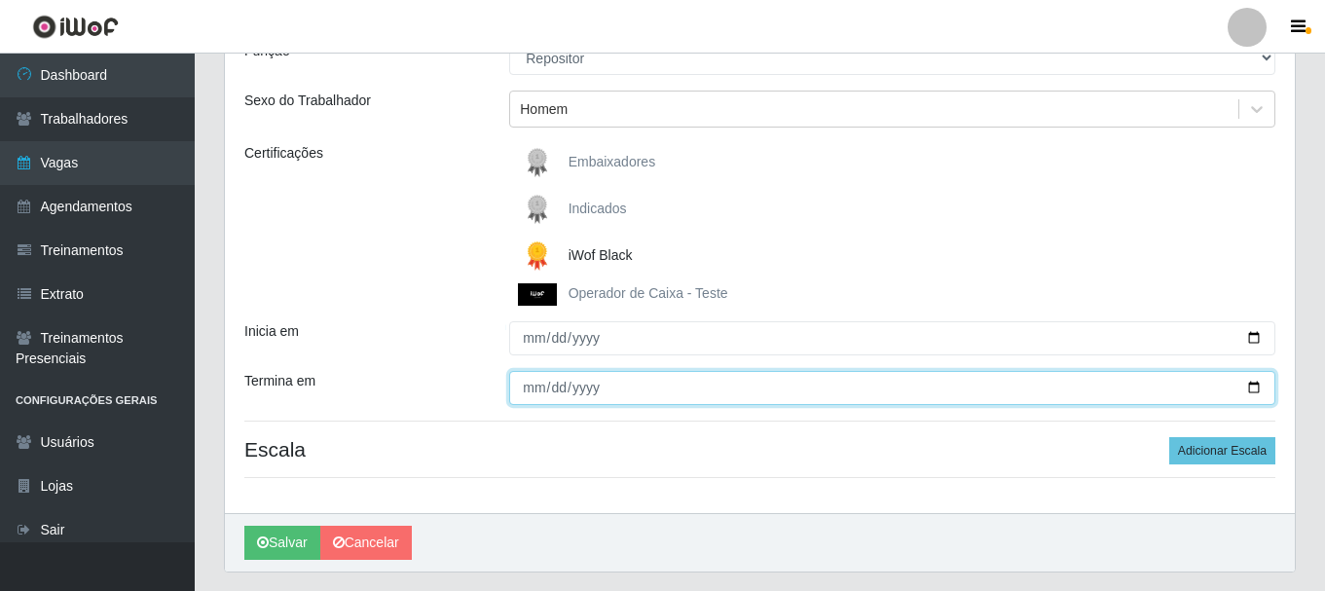
drag, startPoint x: 519, startPoint y: 398, endPoint x: 554, endPoint y: 393, distance: 35.4
click at [520, 398] on input "Termina em" at bounding box center [892, 388] width 766 height 34
click at [1255, 388] on input "Termina em" at bounding box center [892, 388] width 766 height 34
type input "[DATE]"
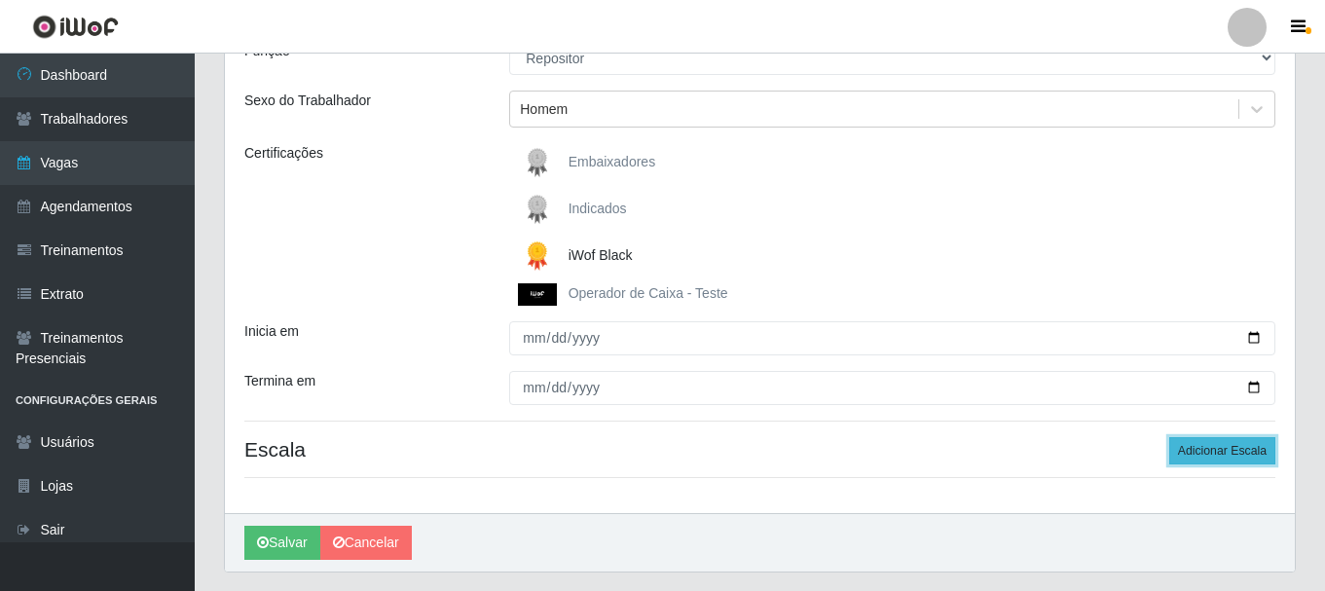
click at [1216, 452] on button "Adicionar Escala" at bounding box center [1222, 450] width 106 height 27
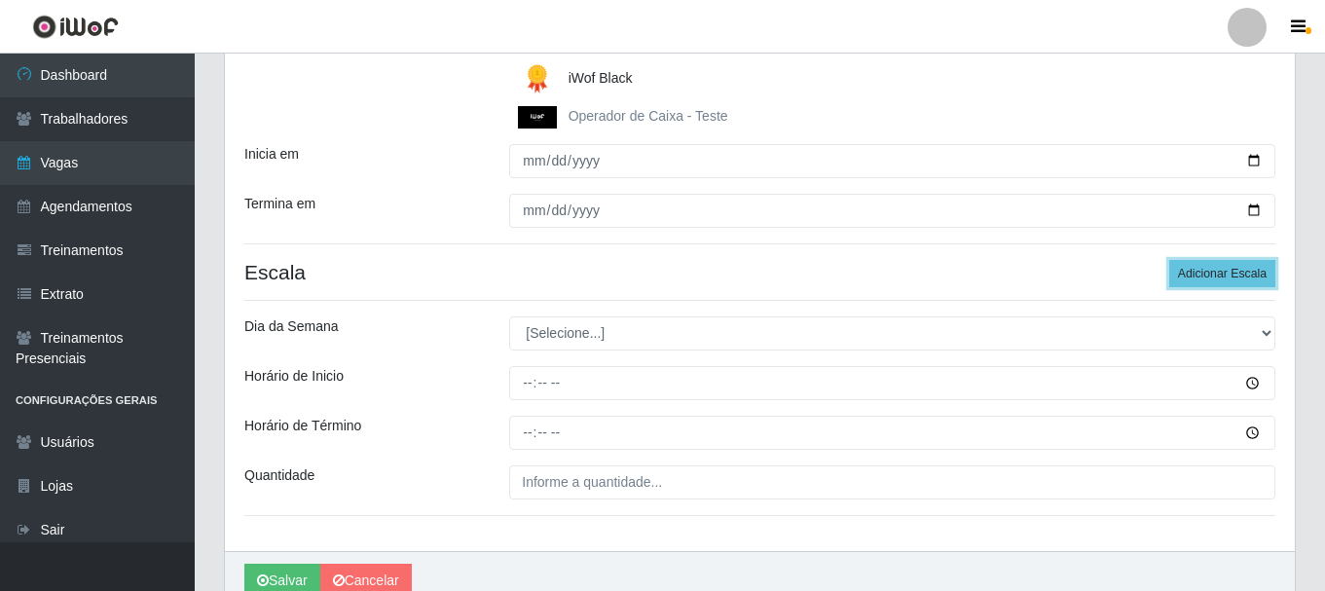
scroll to position [390, 0]
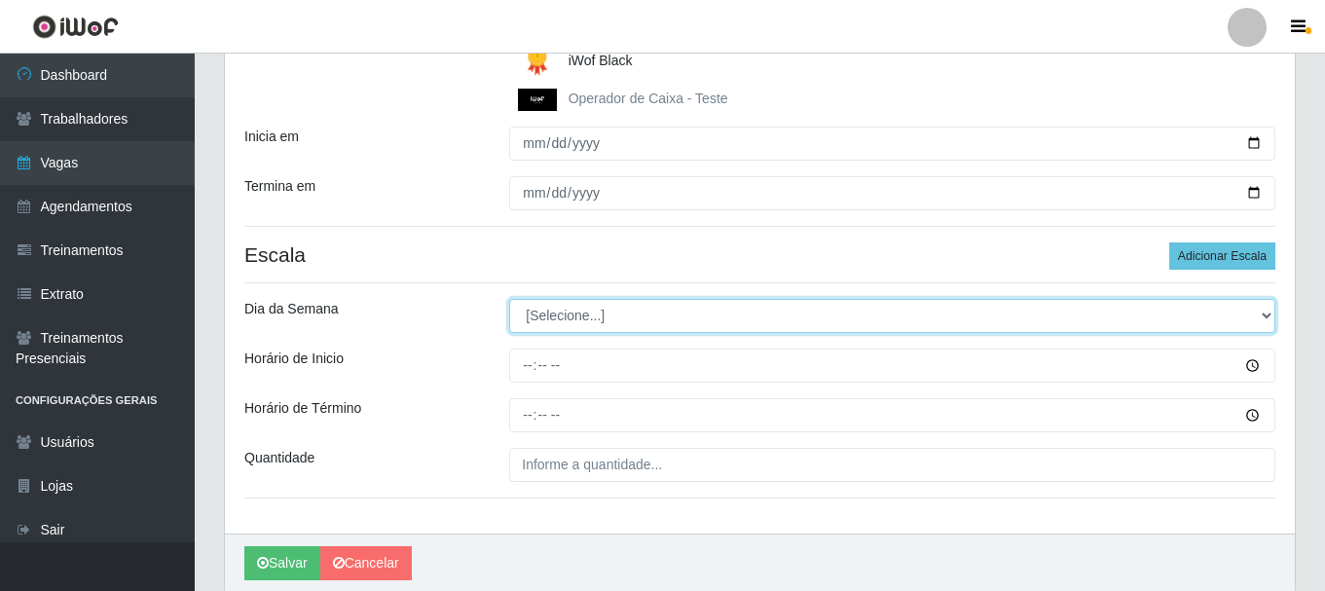
click at [1264, 315] on select "[Selecione...] Segunda Terça Quarta Quinta Sexta [PERSON_NAME]" at bounding box center [892, 316] width 766 height 34
select select "1"
click at [509, 299] on select "[Selecione...] Segunda Terça Quarta Quinta Sexta [PERSON_NAME]" at bounding box center [892, 316] width 766 height 34
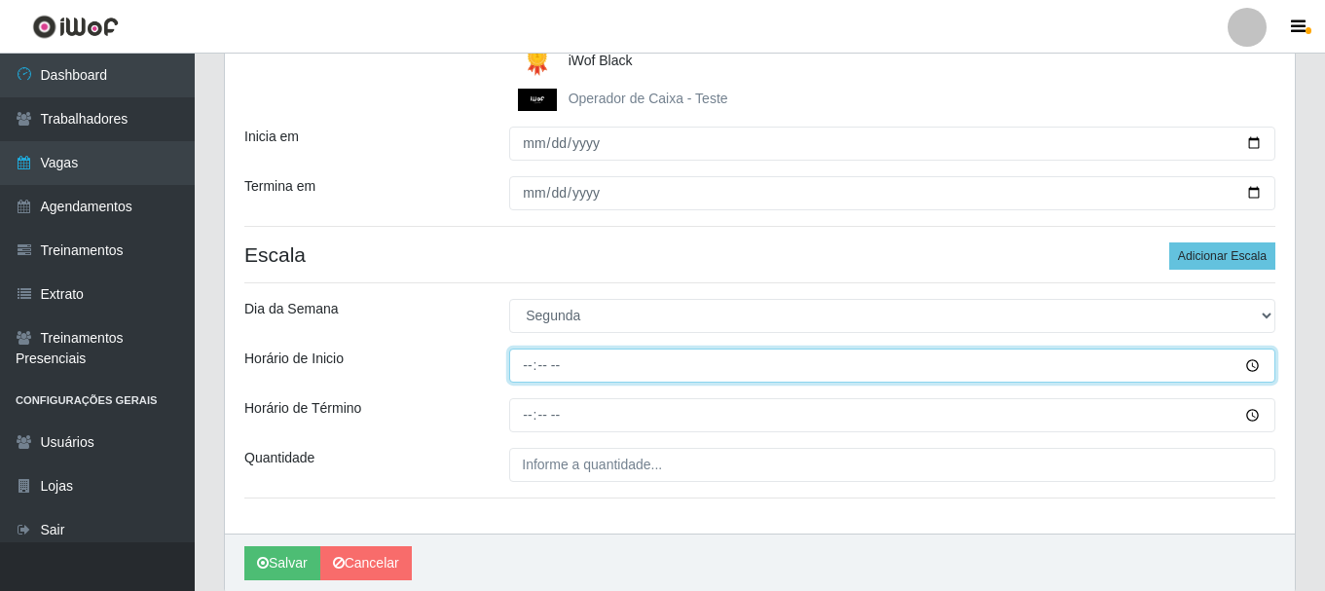
click at [535, 372] on input "Horário de Inicio" at bounding box center [892, 365] width 766 height 34
click at [517, 368] on input "Horário de Inicio" at bounding box center [892, 365] width 766 height 34
click at [520, 367] on input "Horário de Inicio" at bounding box center [892, 365] width 766 height 34
click at [528, 366] on input "Horário de Inicio" at bounding box center [892, 365] width 766 height 34
type input "16:00"
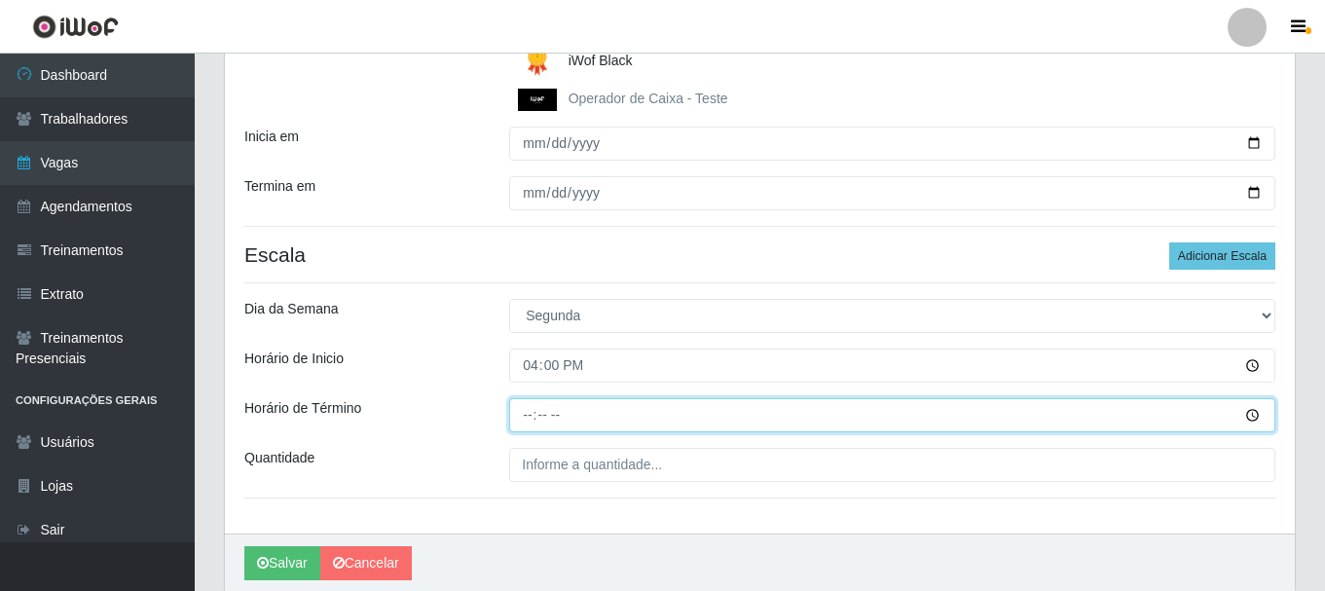
click at [538, 419] on input "Horário de Término" at bounding box center [892, 415] width 766 height 34
click at [527, 418] on input "Horário de Término" at bounding box center [892, 415] width 766 height 34
type input "22:00"
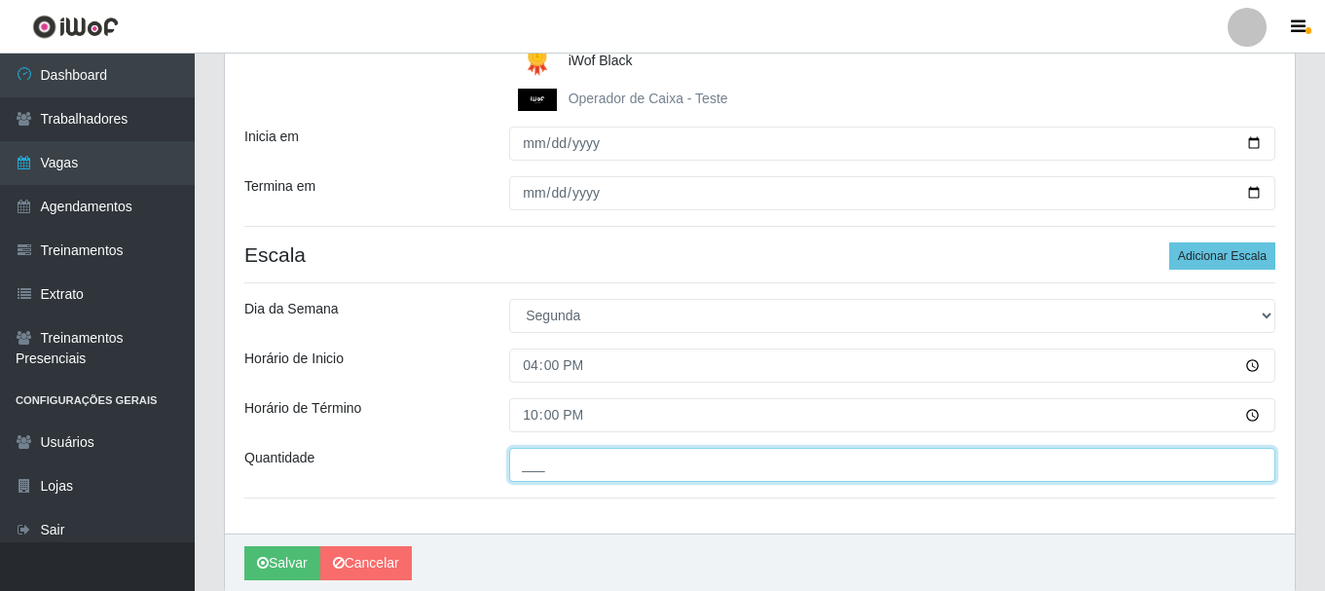
click at [540, 472] on input "___" at bounding box center [892, 465] width 766 height 34
type input "5__"
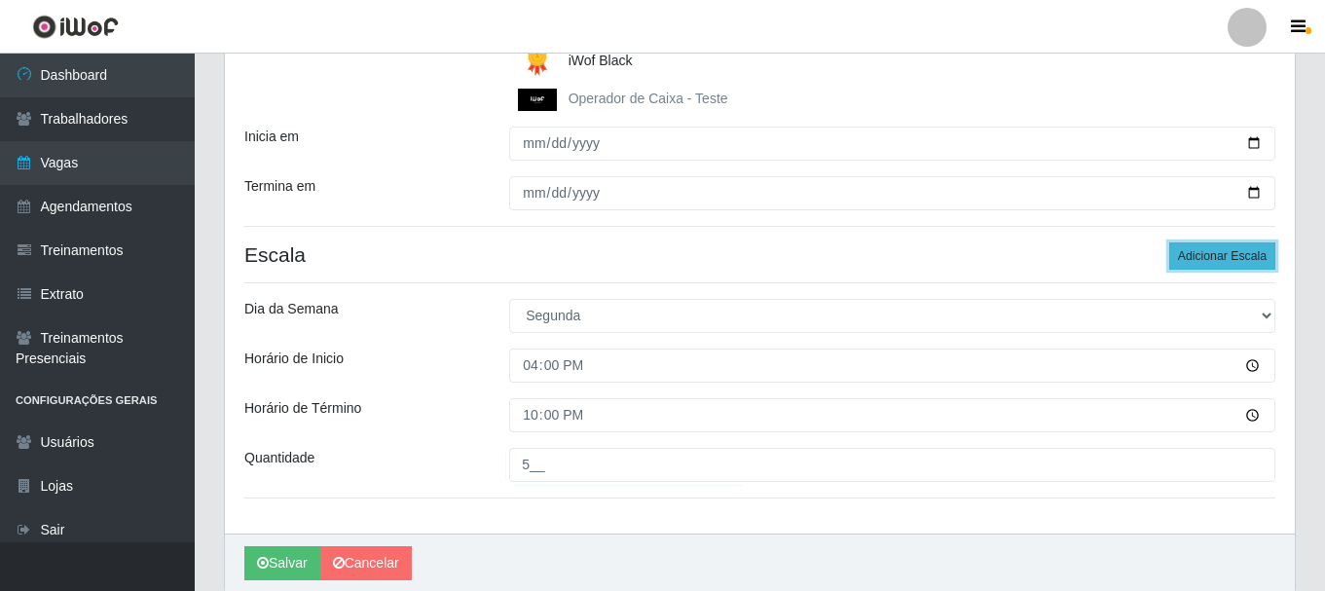
click at [1260, 257] on button "Adicionar Escala" at bounding box center [1222, 255] width 106 height 27
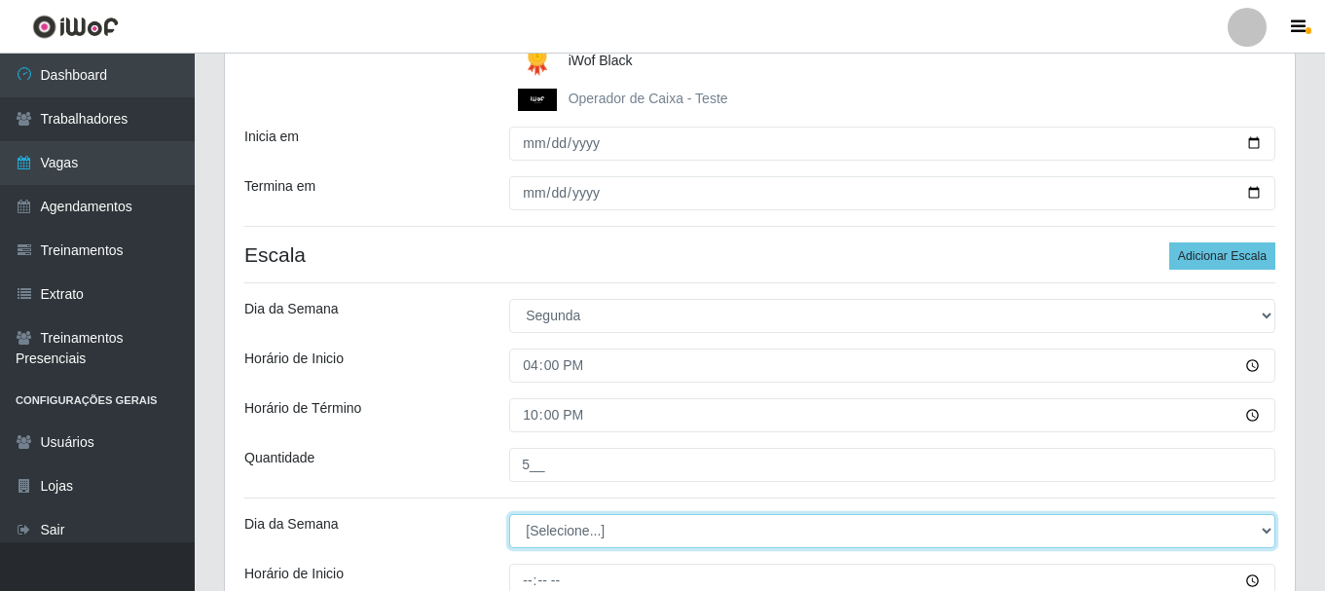
click at [1269, 530] on select "[Selecione...] Segunda Terça Quarta Quinta Sexta [PERSON_NAME]" at bounding box center [892, 531] width 766 height 34
select select "2"
click at [509, 514] on select "[Selecione...] Segunda Terça Quarta Quinta Sexta [PERSON_NAME]" at bounding box center [892, 531] width 766 height 34
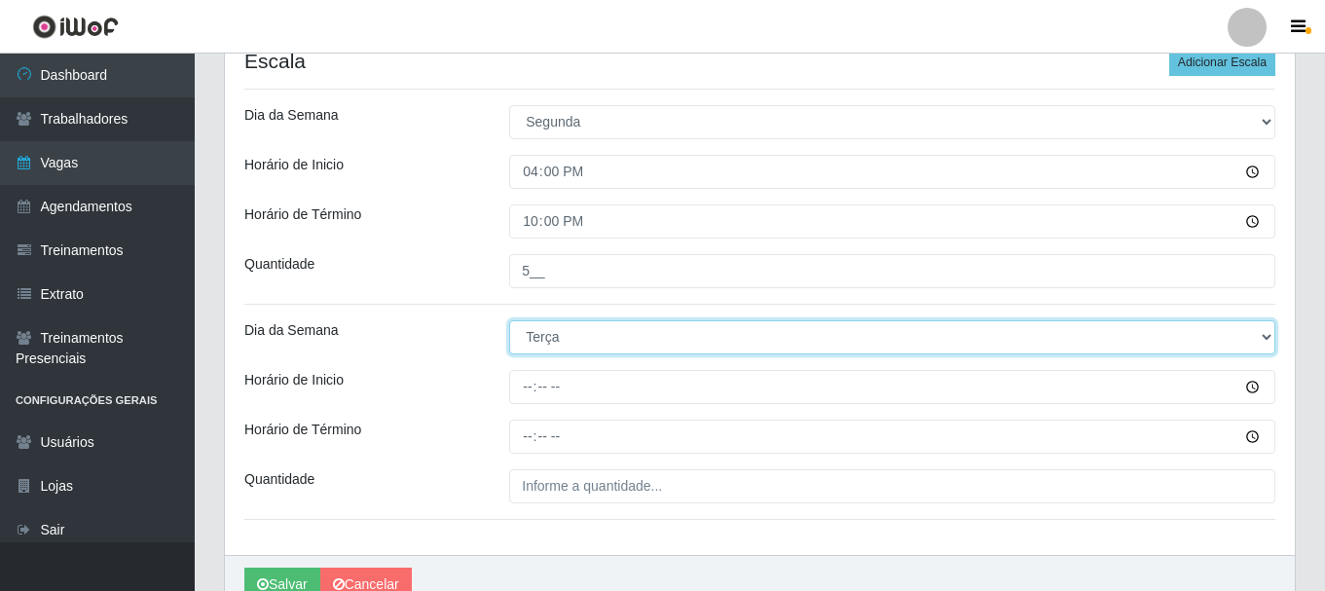
scroll to position [585, 0]
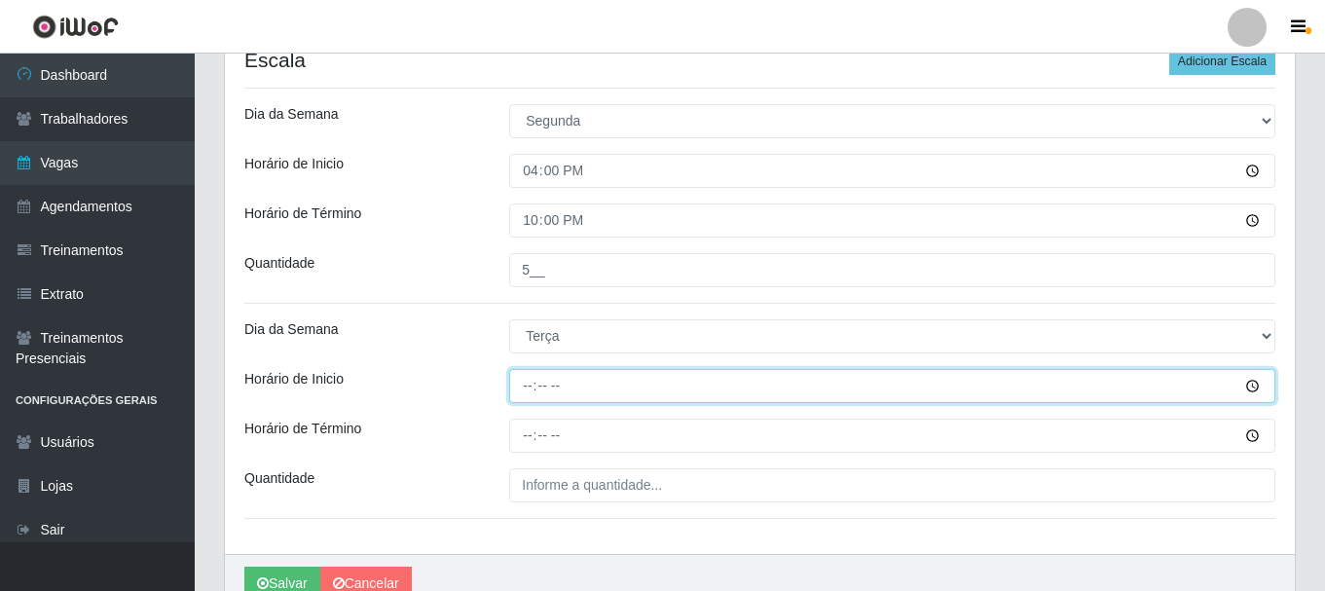
click at [529, 386] on input "Horário de Inicio" at bounding box center [892, 386] width 766 height 34
type input "16:00"
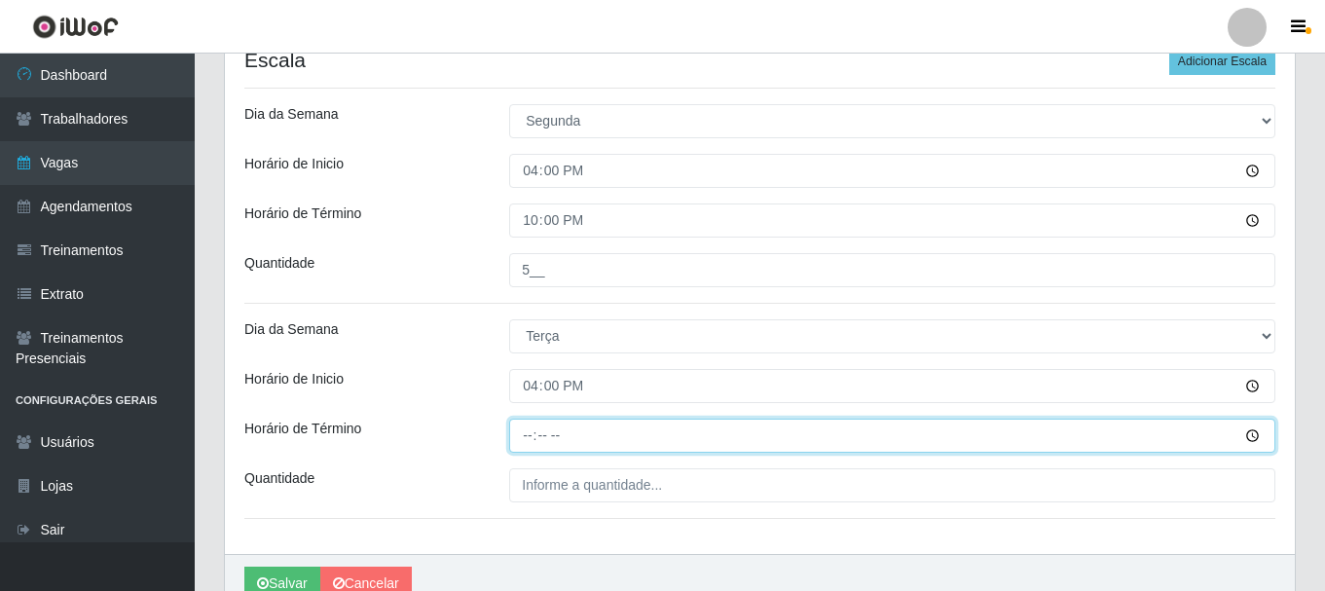
click at [528, 440] on input "Horário de Término" at bounding box center [892, 435] width 766 height 34
type input "22:00"
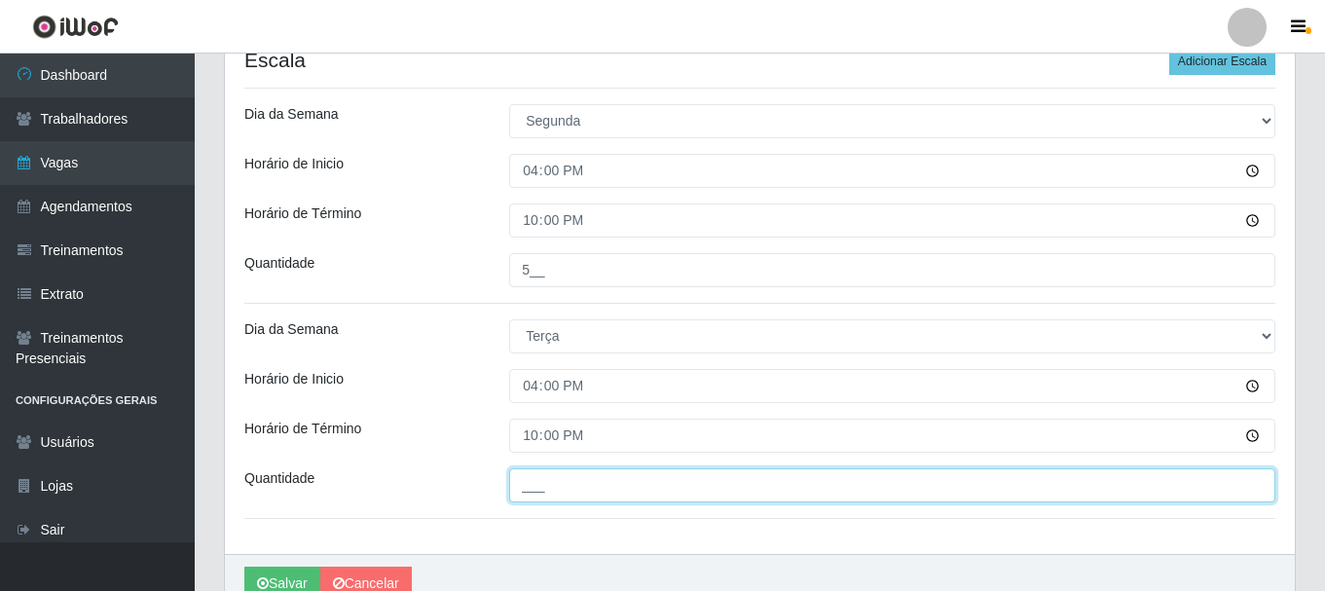
click at [536, 489] on input "___" at bounding box center [892, 485] width 766 height 34
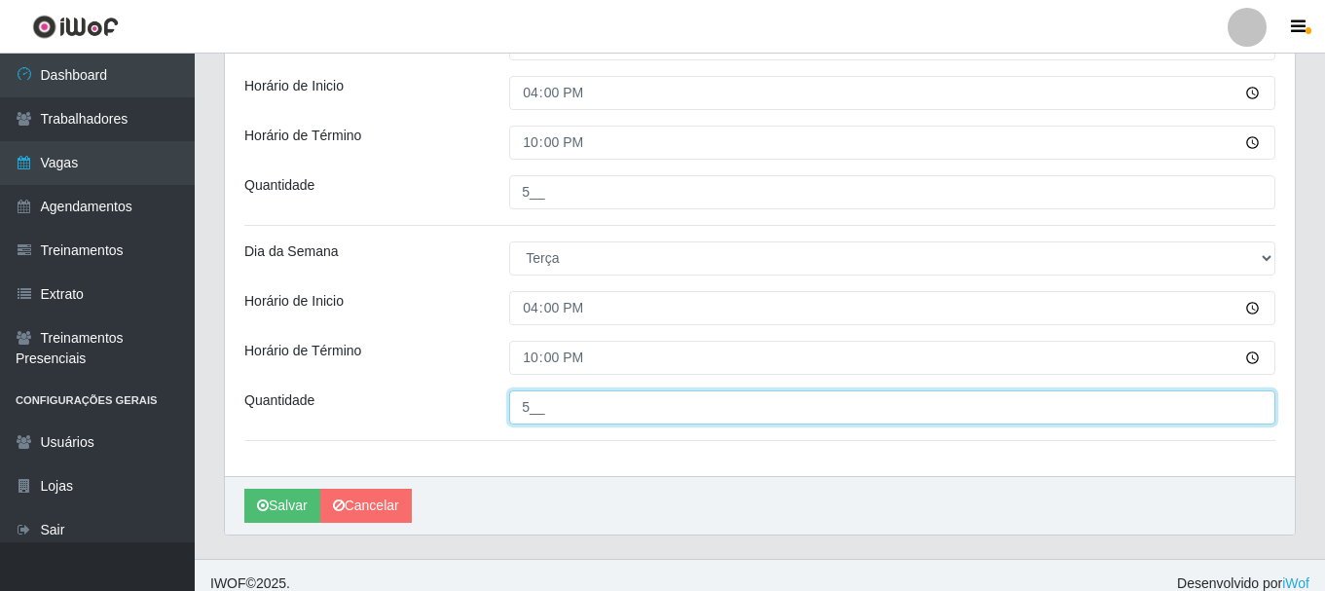
scroll to position [680, 0]
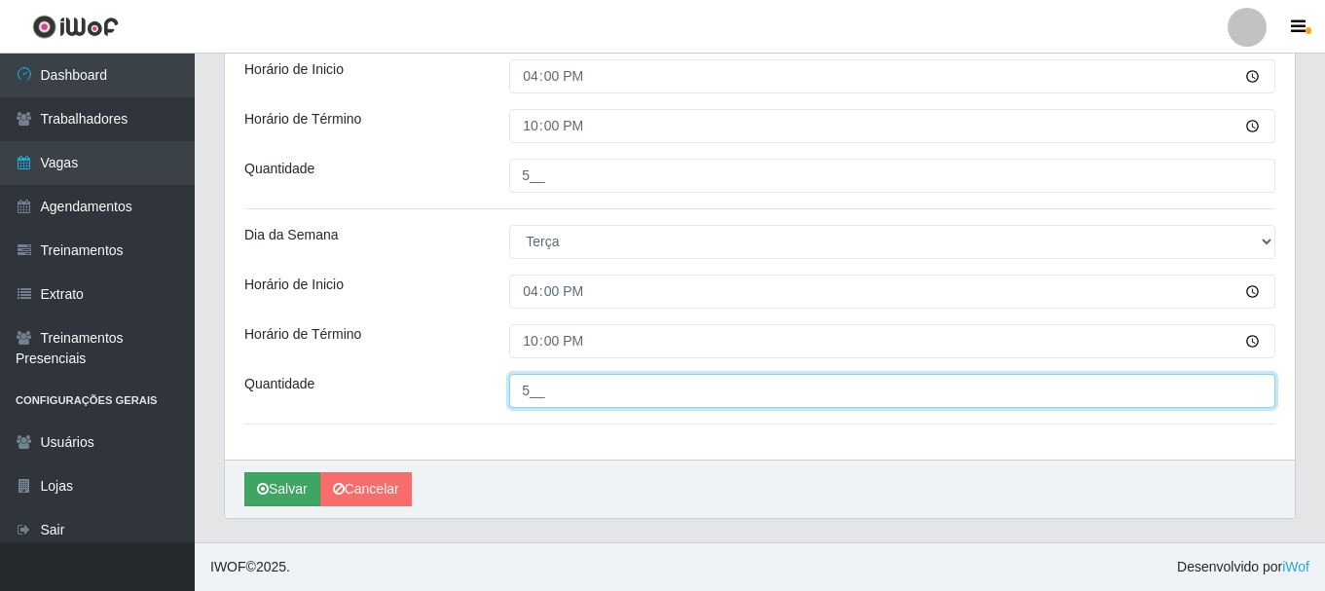
type input "5__"
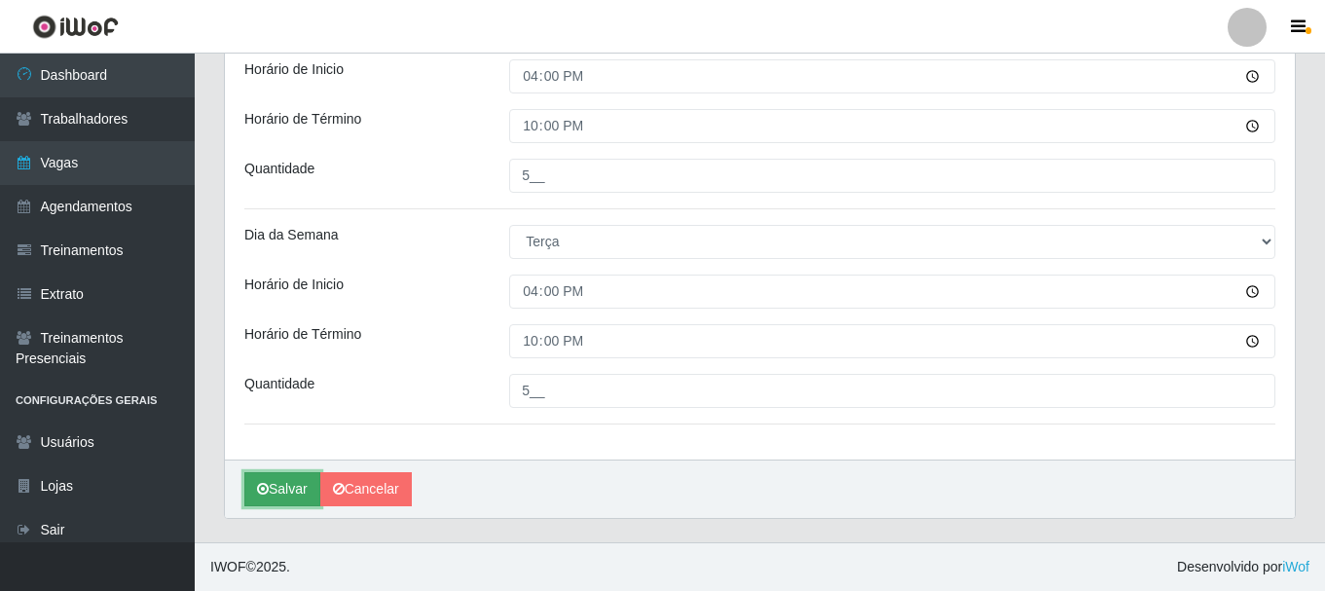
click at [289, 491] on button "Salvar" at bounding box center [282, 489] width 76 height 34
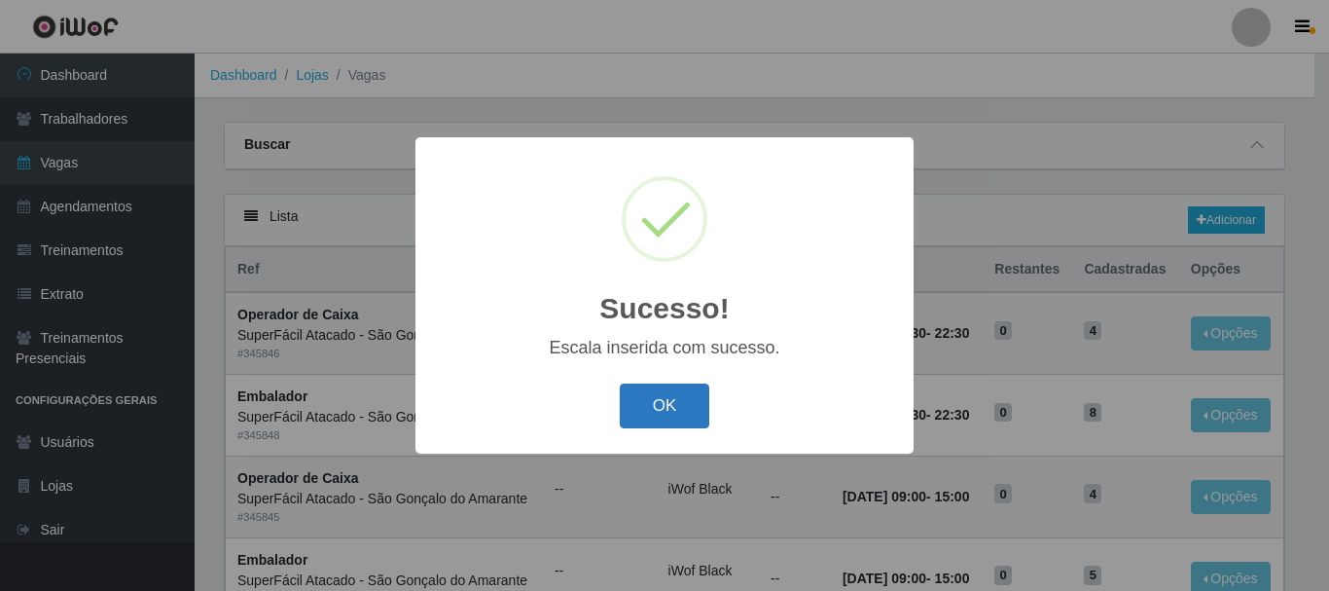
click at [668, 403] on button "OK" at bounding box center [665, 406] width 91 height 46
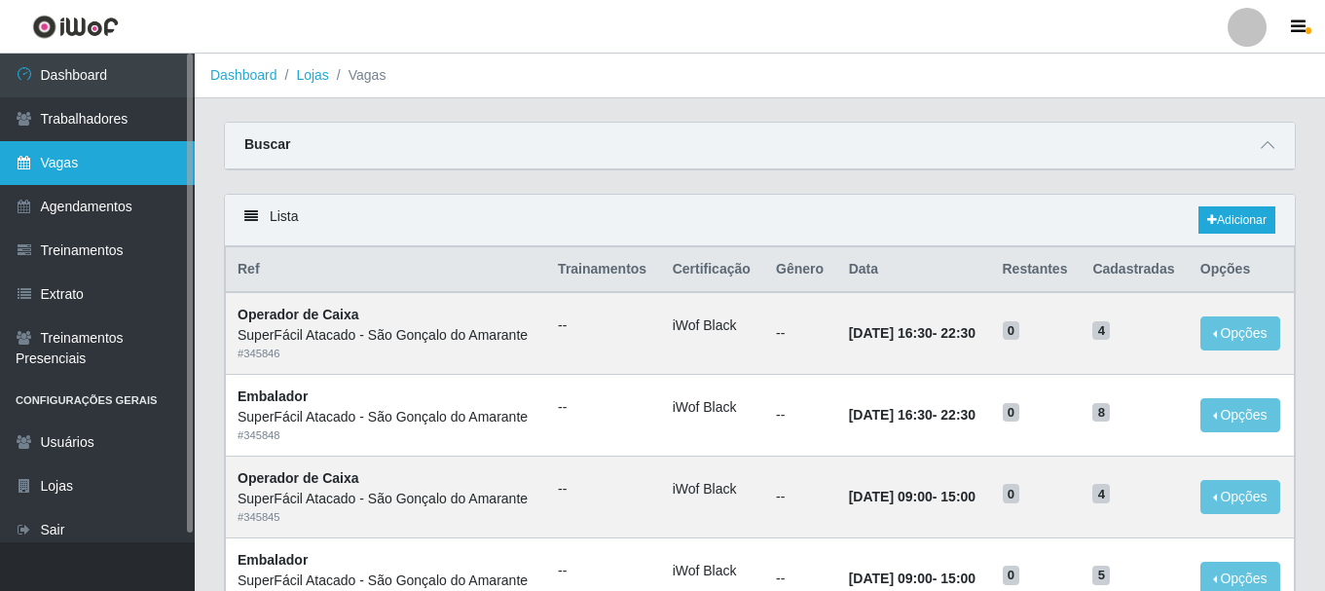
click at [78, 163] on link "Vagas" at bounding box center [97, 163] width 195 height 44
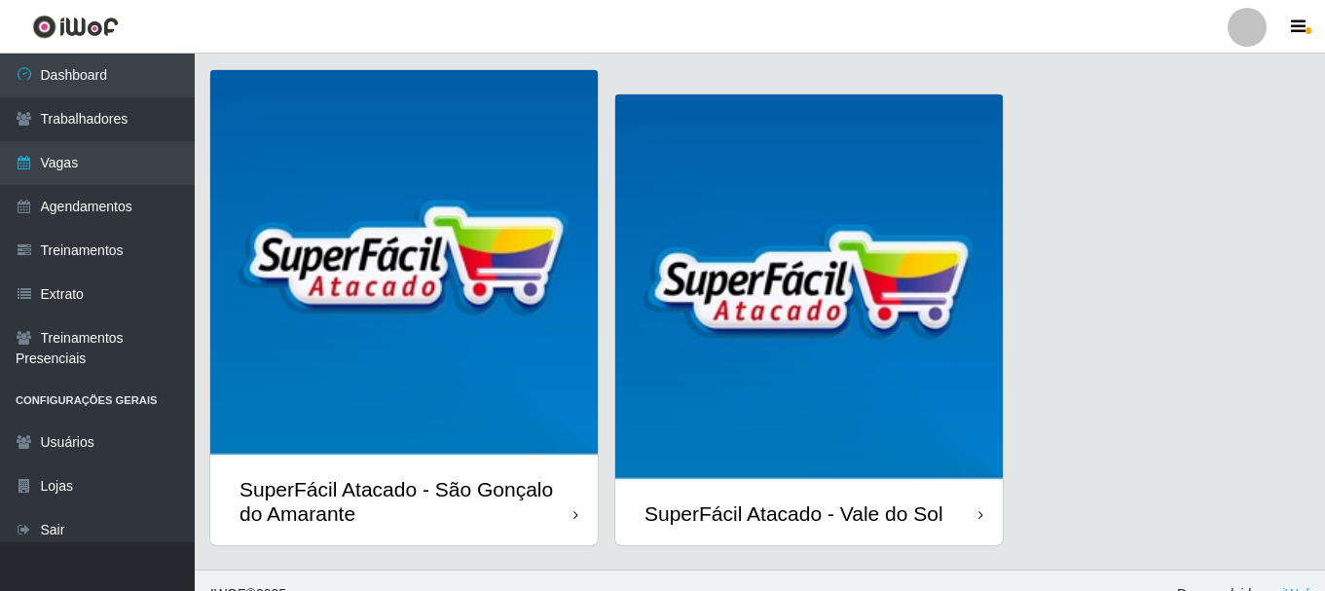
scroll to position [1057, 0]
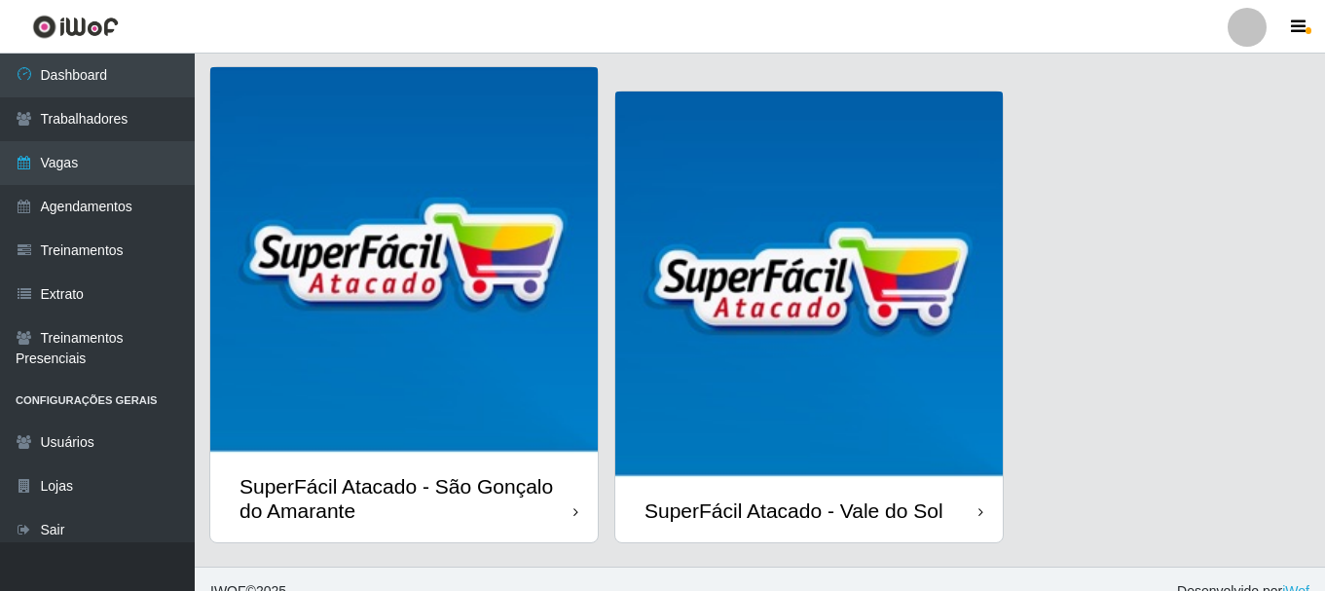
click at [896, 385] on img at bounding box center [808, 284] width 387 height 387
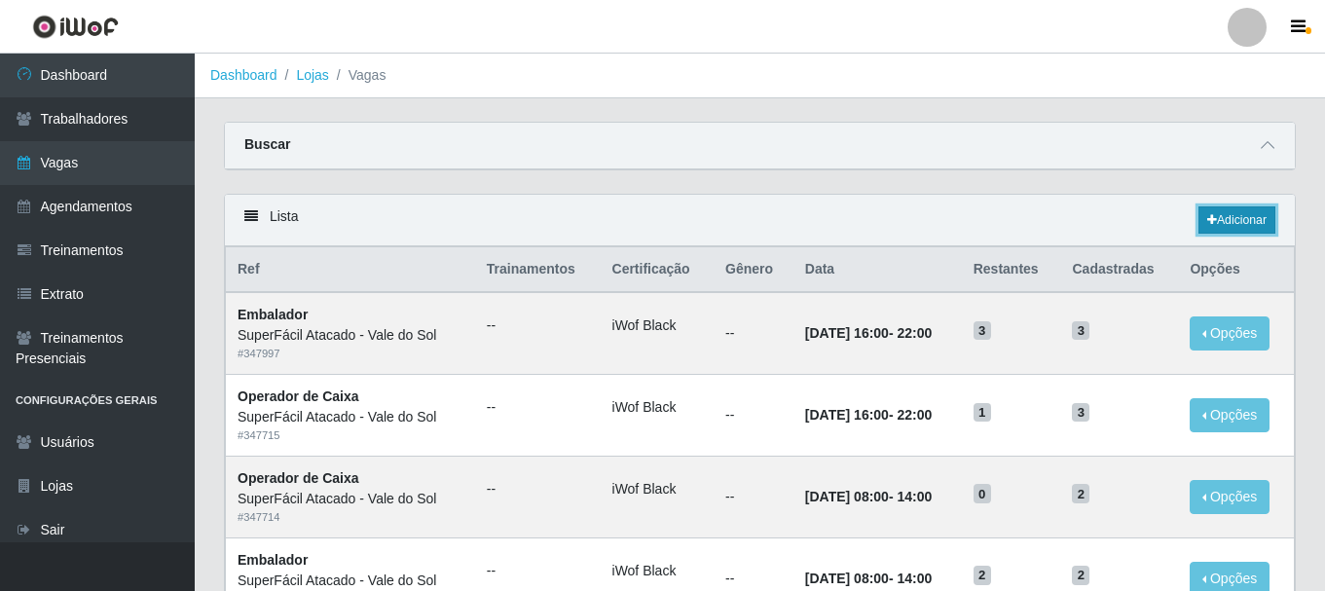
click at [1233, 230] on link "Adicionar" at bounding box center [1236, 219] width 77 height 27
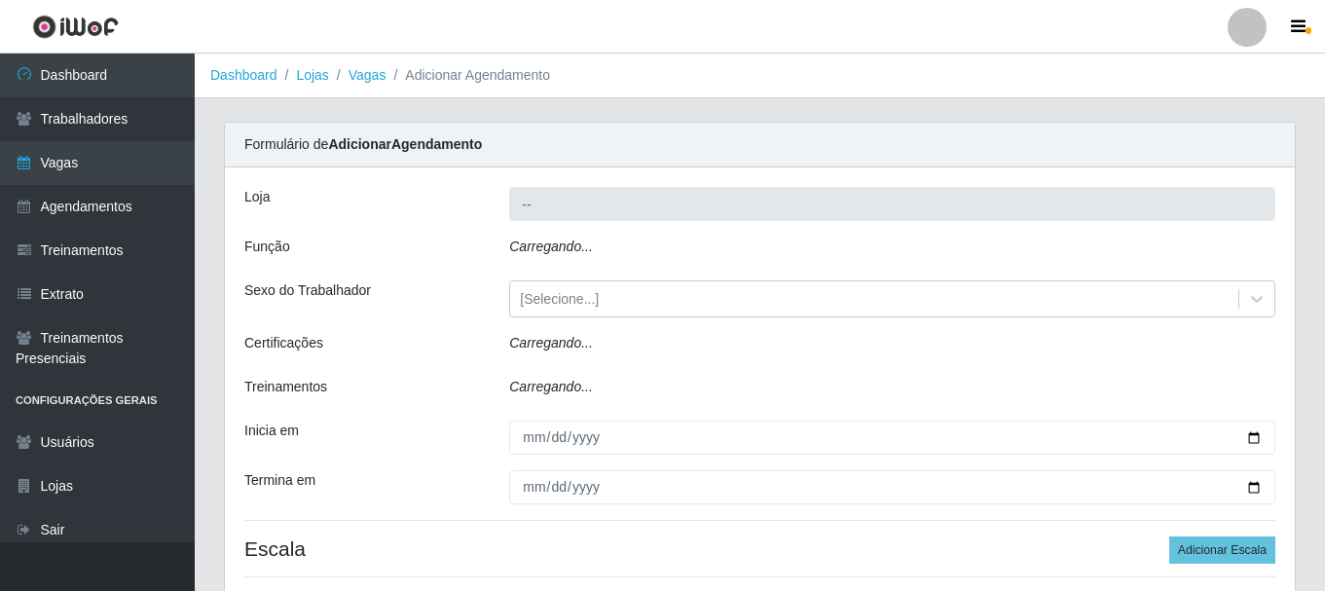
type input "SuperFácil Atacado - Vale do Sol"
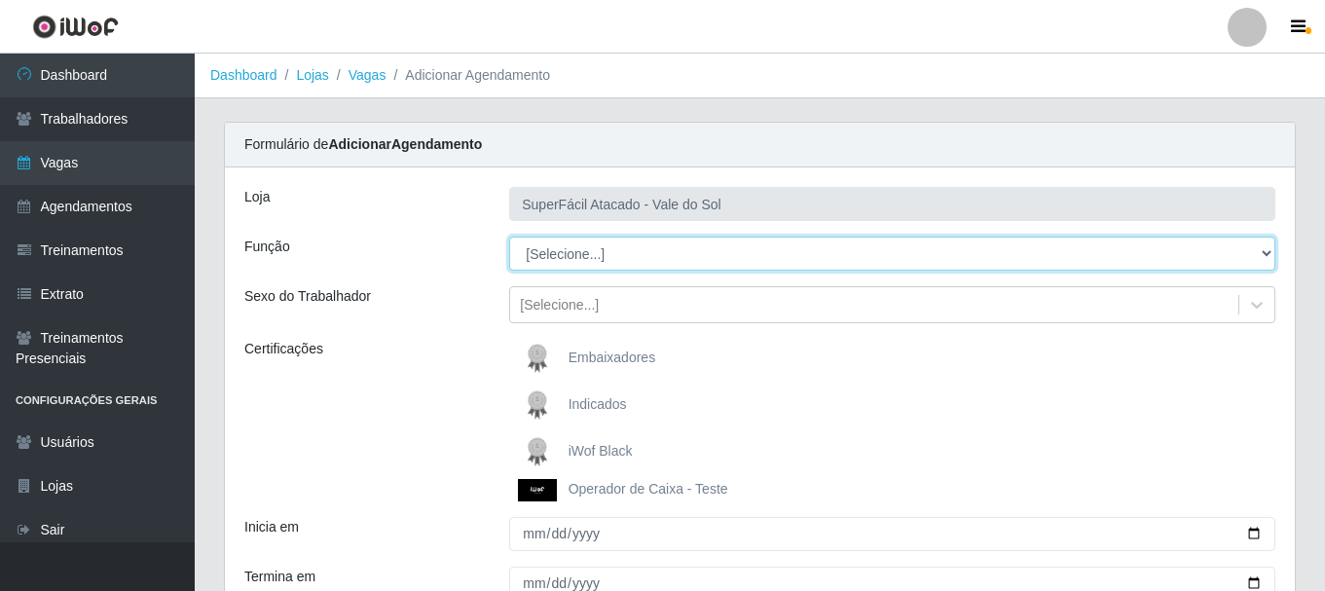
click at [1260, 254] on select "[Selecione...] Embalador Embalador + Embalador ++ Operador de Caixa Operador de…" at bounding box center [892, 253] width 766 height 34
select select "24"
click at [509, 236] on select "[Selecione...] Embalador Embalador + Embalador ++ Operador de Caixa Operador de…" at bounding box center [892, 253] width 766 height 34
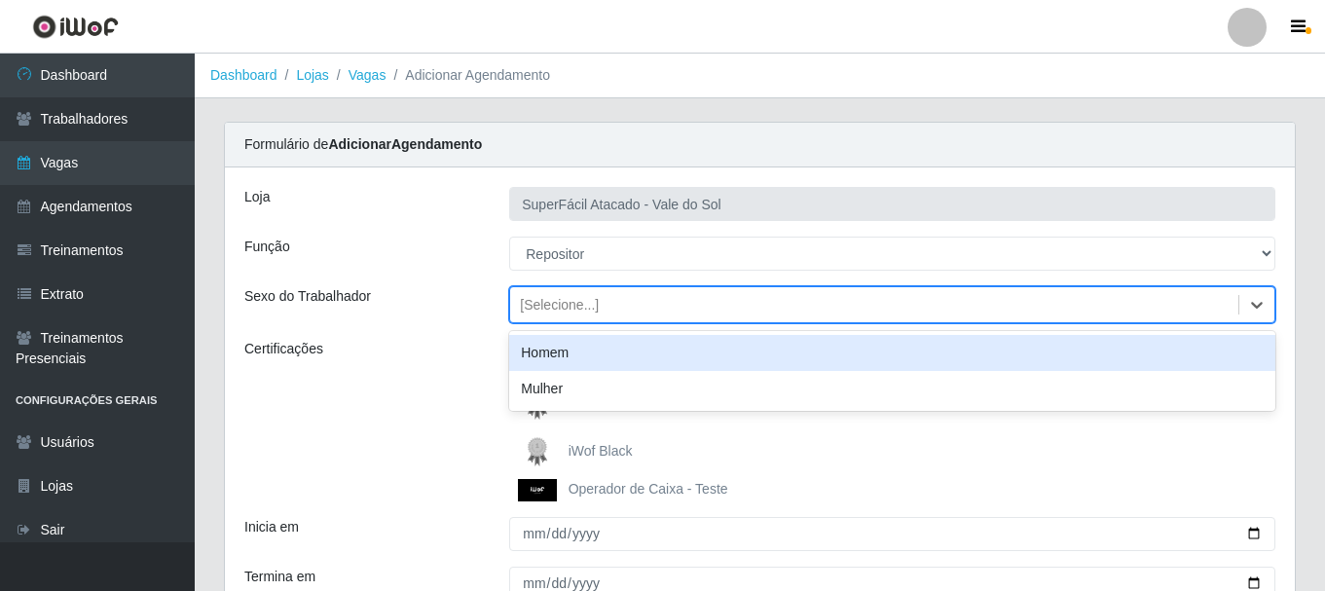
drag, startPoint x: 1255, startPoint y: 302, endPoint x: 570, endPoint y: 235, distance: 688.4
click at [1255, 301] on icon at bounding box center [1256, 304] width 19 height 19
drag, startPoint x: 572, startPoint y: 353, endPoint x: 529, endPoint y: 348, distance: 43.1
click at [569, 351] on div "Homem" at bounding box center [892, 353] width 766 height 36
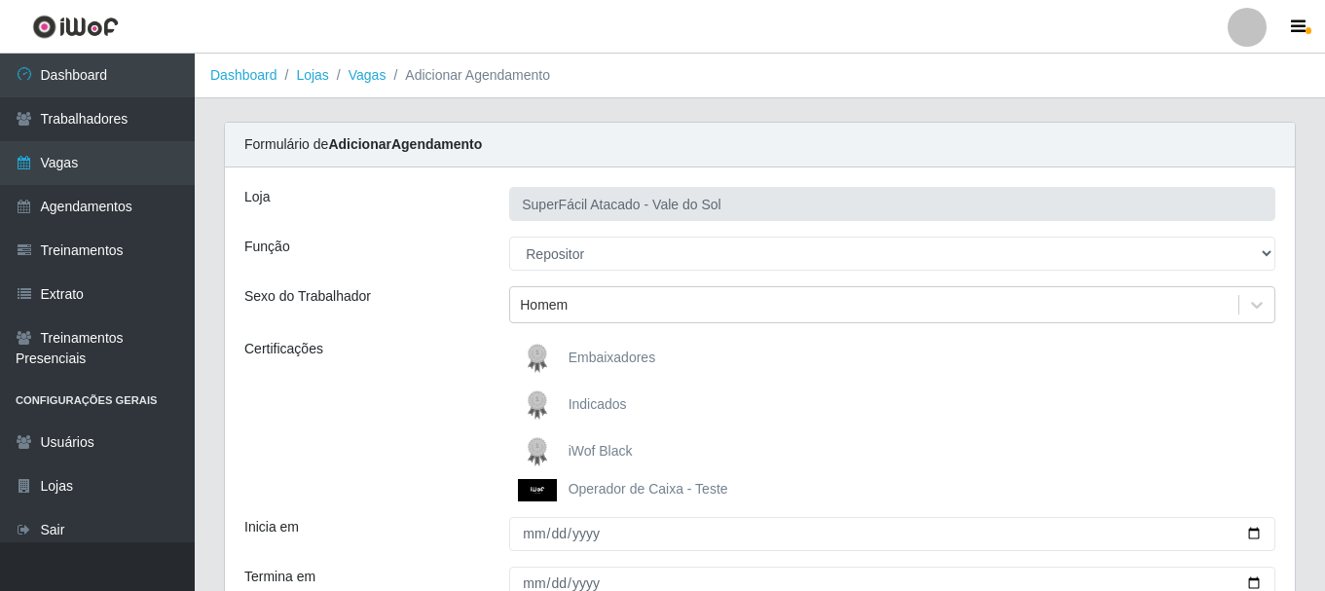
click at [599, 453] on span "iWof Black" at bounding box center [600, 451] width 64 height 16
click at [0, 0] on input "iWof Black" at bounding box center [0, 0] width 0 height 0
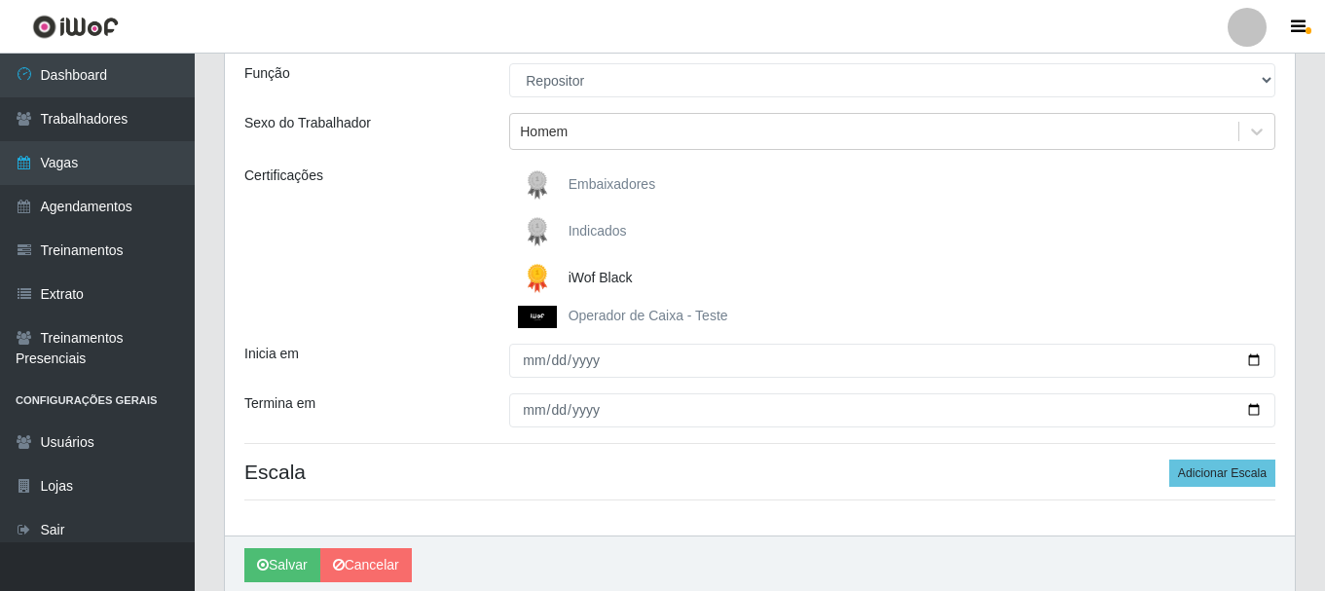
scroll to position [181, 0]
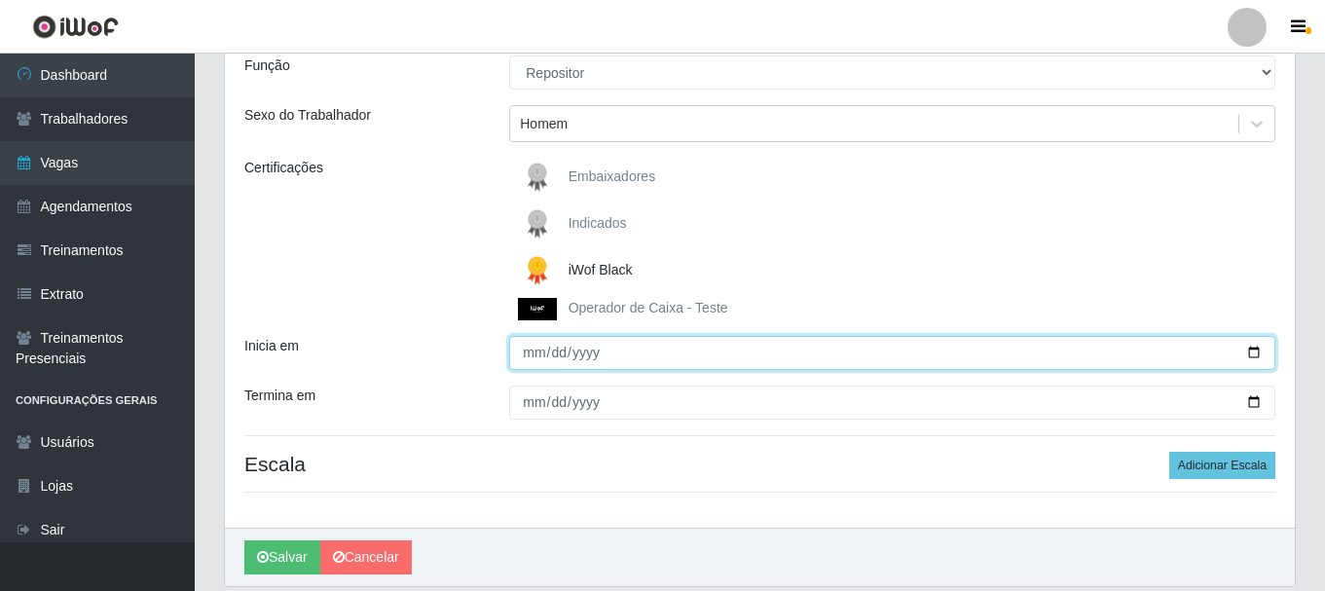
click at [1250, 349] on input "Inicia em" at bounding box center [892, 353] width 766 height 34
type input "[DATE]"
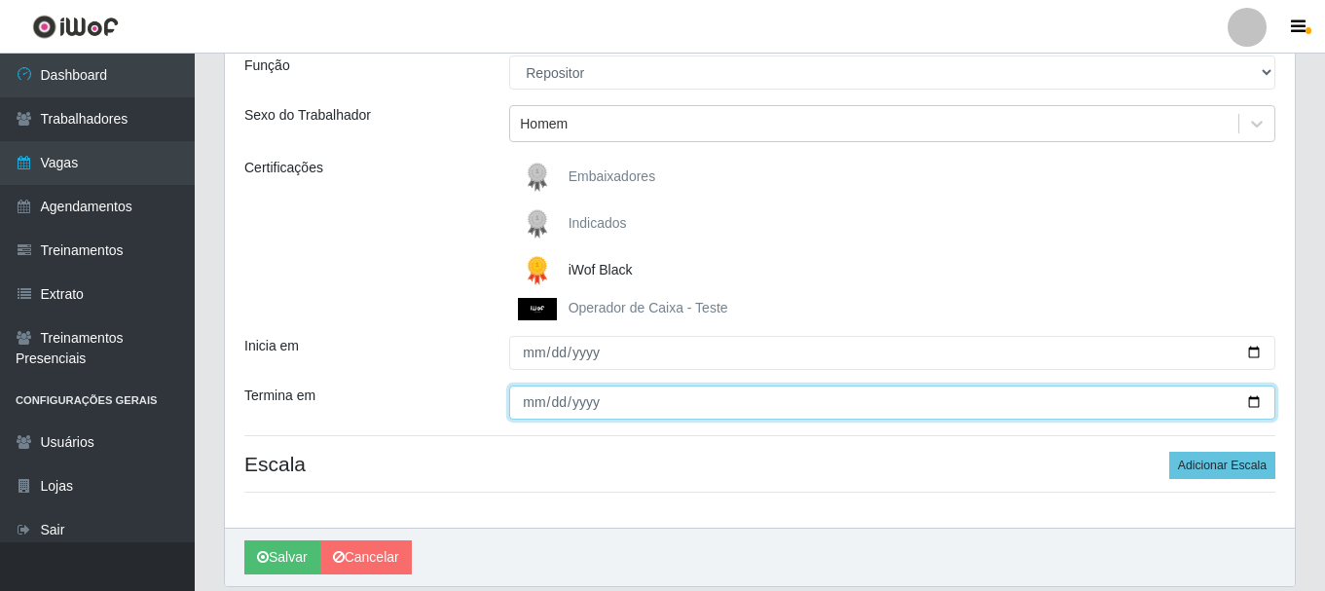
click at [536, 402] on input "Termina em" at bounding box center [892, 402] width 766 height 34
click at [1260, 408] on input "Termina em" at bounding box center [892, 402] width 766 height 34
type input "[DATE]"
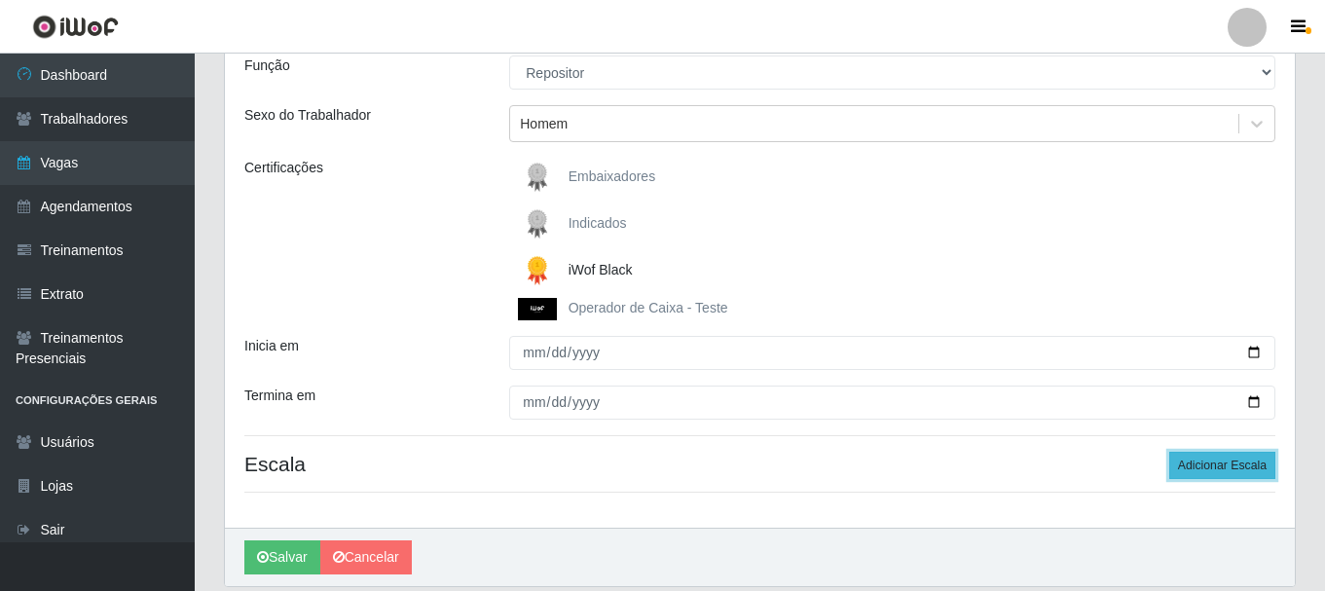
click at [1235, 471] on button "Adicionar Escala" at bounding box center [1222, 465] width 106 height 27
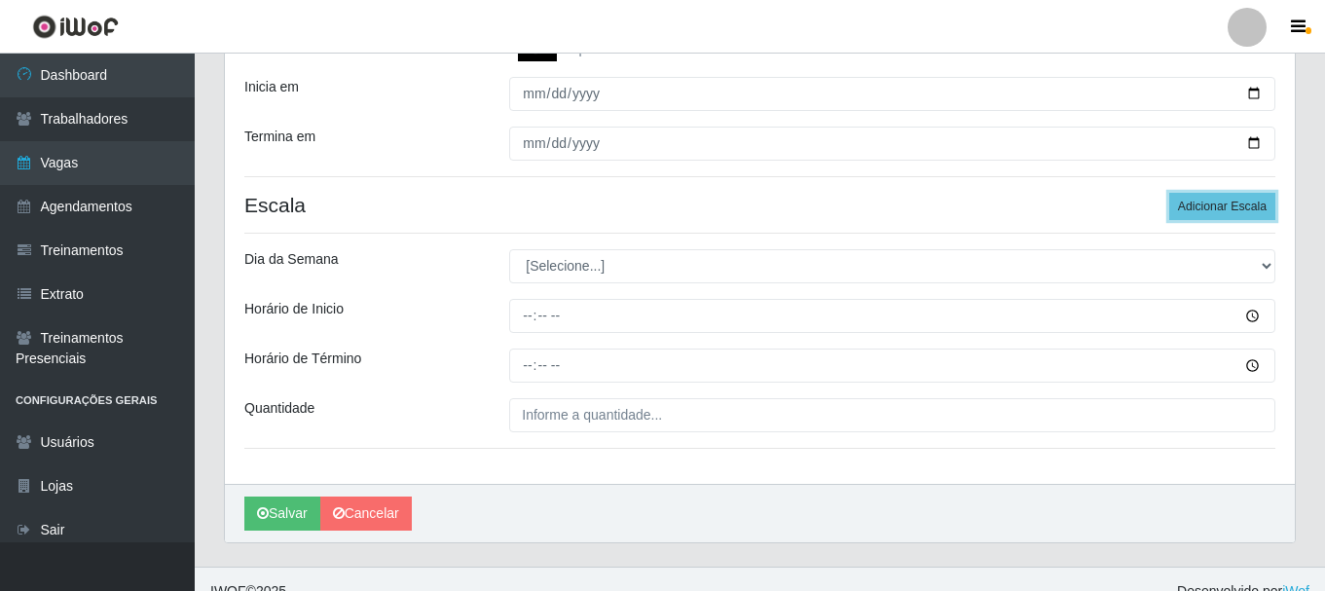
scroll to position [465, 0]
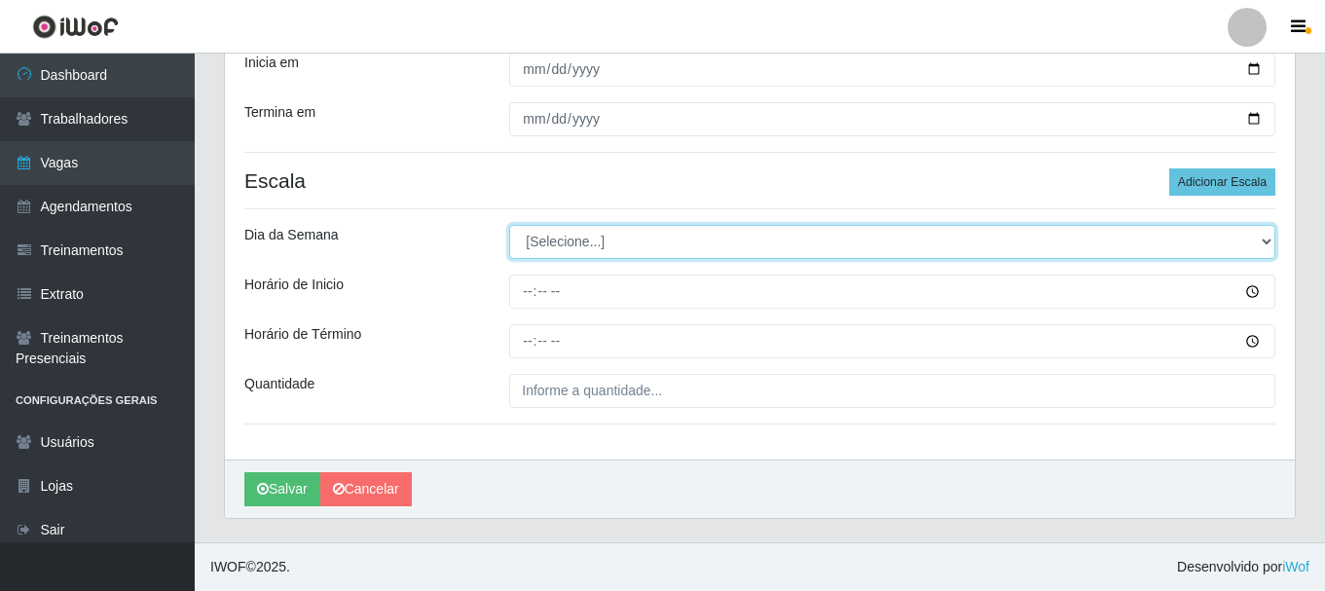
click at [1264, 239] on select "[Selecione...] Segunda Terça Quarta Quinta Sexta [PERSON_NAME]" at bounding box center [892, 242] width 766 height 34
select select "1"
click at [509, 225] on select "[Selecione...] Segunda Terça Quarta Quinta Sexta [PERSON_NAME]" at bounding box center [892, 242] width 766 height 34
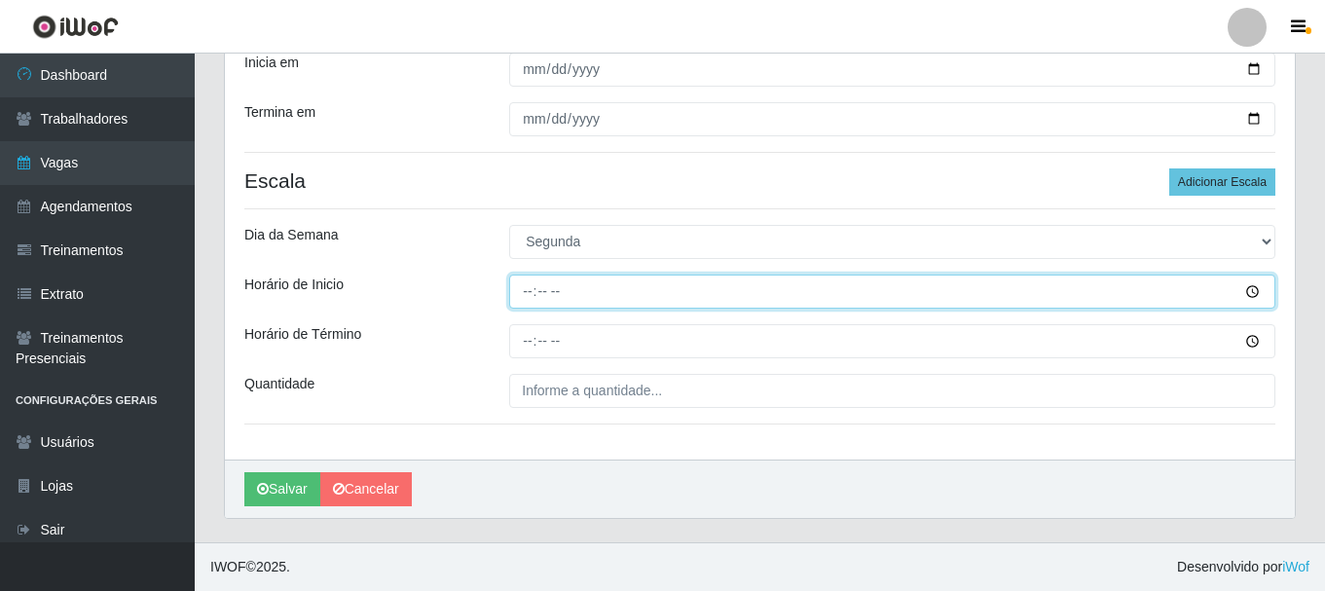
click at [511, 299] on input "Horário de Inicio" at bounding box center [892, 291] width 766 height 34
click at [1253, 288] on input "Horário de Inicio" at bounding box center [892, 291] width 766 height 34
drag, startPoint x: 790, startPoint y: 276, endPoint x: 736, endPoint y: 295, distance: 57.6
click at [788, 276] on input "Horário de Inicio" at bounding box center [892, 291] width 766 height 34
type input "16:00"
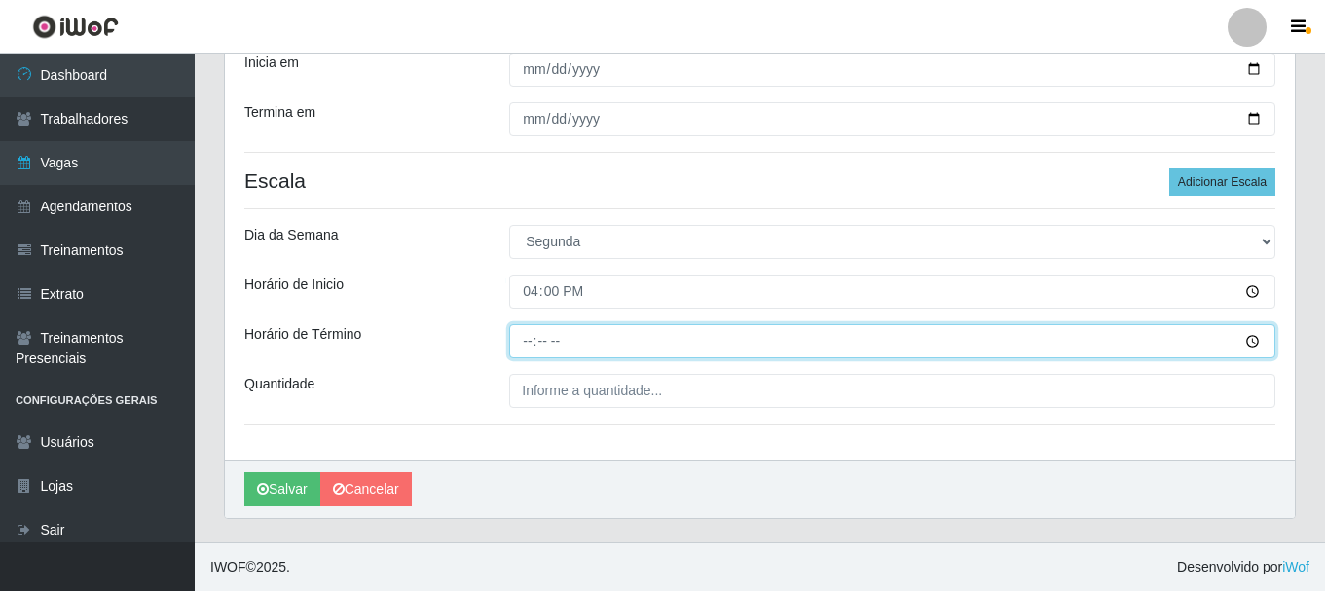
click at [529, 342] on input "Horário de Término" at bounding box center [892, 341] width 766 height 34
type input "22:00"
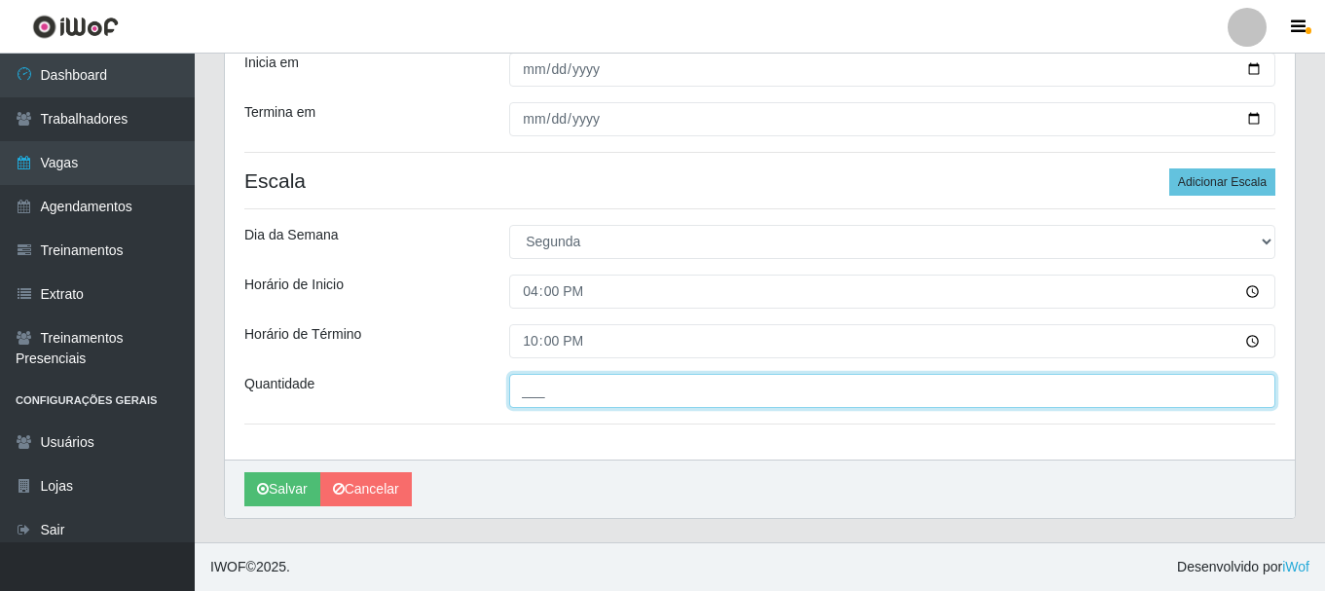
click at [528, 386] on input "___" at bounding box center [892, 391] width 766 height 34
type input "5__"
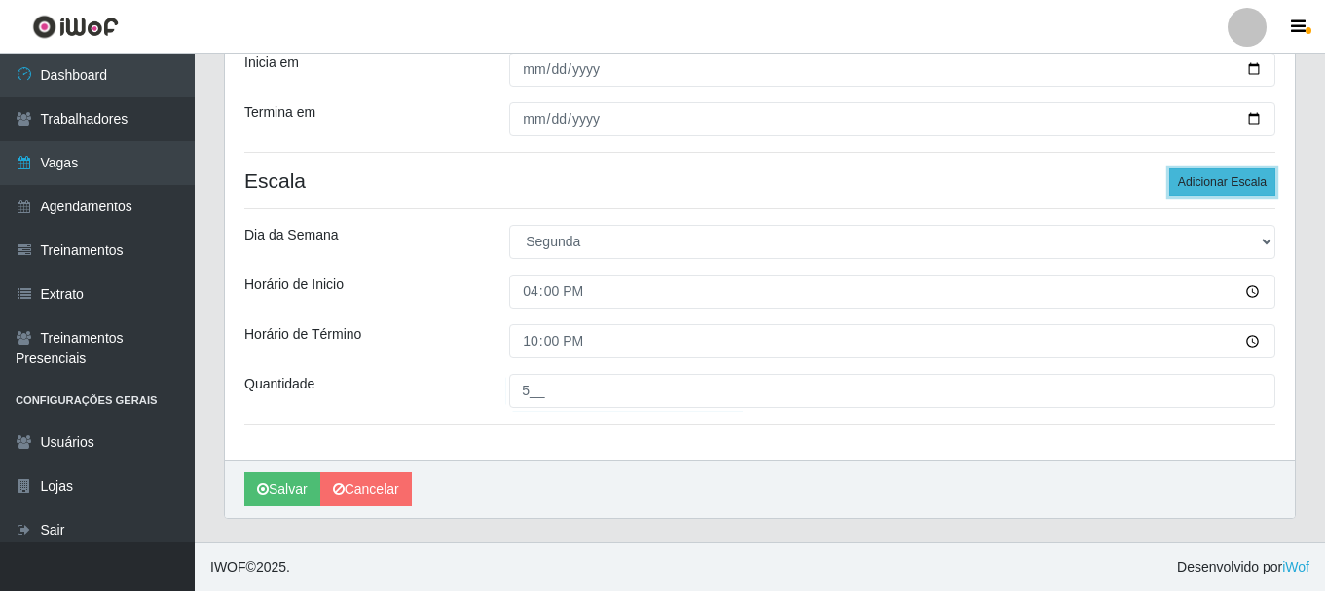
click at [1219, 187] on button "Adicionar Escala" at bounding box center [1222, 181] width 106 height 27
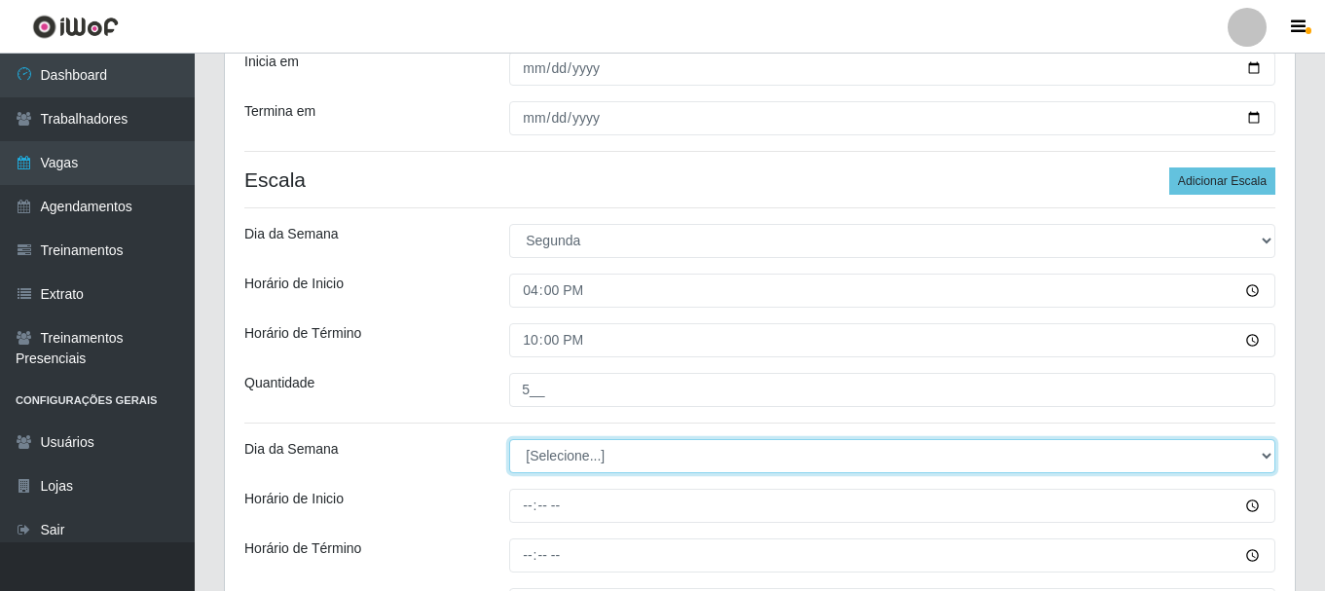
click at [1269, 455] on select "[Selecione...] Segunda Terça Quarta Quinta Sexta [PERSON_NAME]" at bounding box center [892, 456] width 766 height 34
select select "2"
click at [509, 439] on select "[Selecione...] Segunda Terça Quarta Quinta Sexta [PERSON_NAME]" at bounding box center [892, 456] width 766 height 34
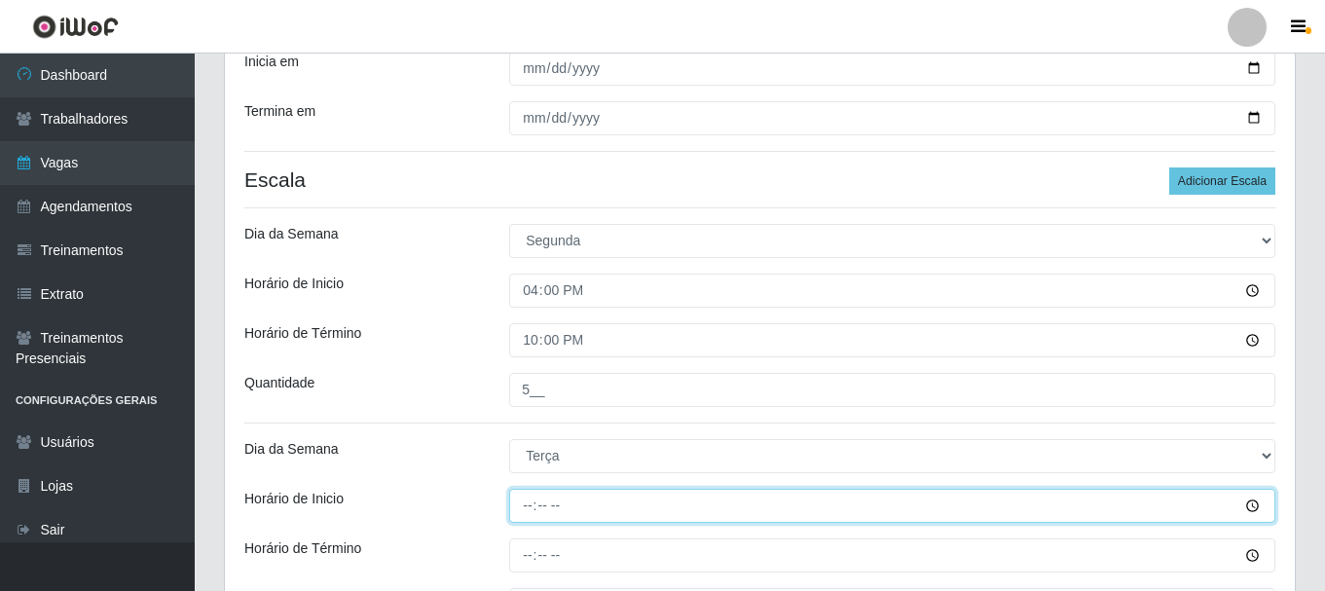
click at [527, 506] on input "Horário de Inicio" at bounding box center [892, 506] width 766 height 34
click at [521, 505] on input "Horário de Inicio" at bounding box center [892, 506] width 766 height 34
click at [528, 507] on input "Horário de Inicio" at bounding box center [892, 506] width 766 height 34
type input "16:00"
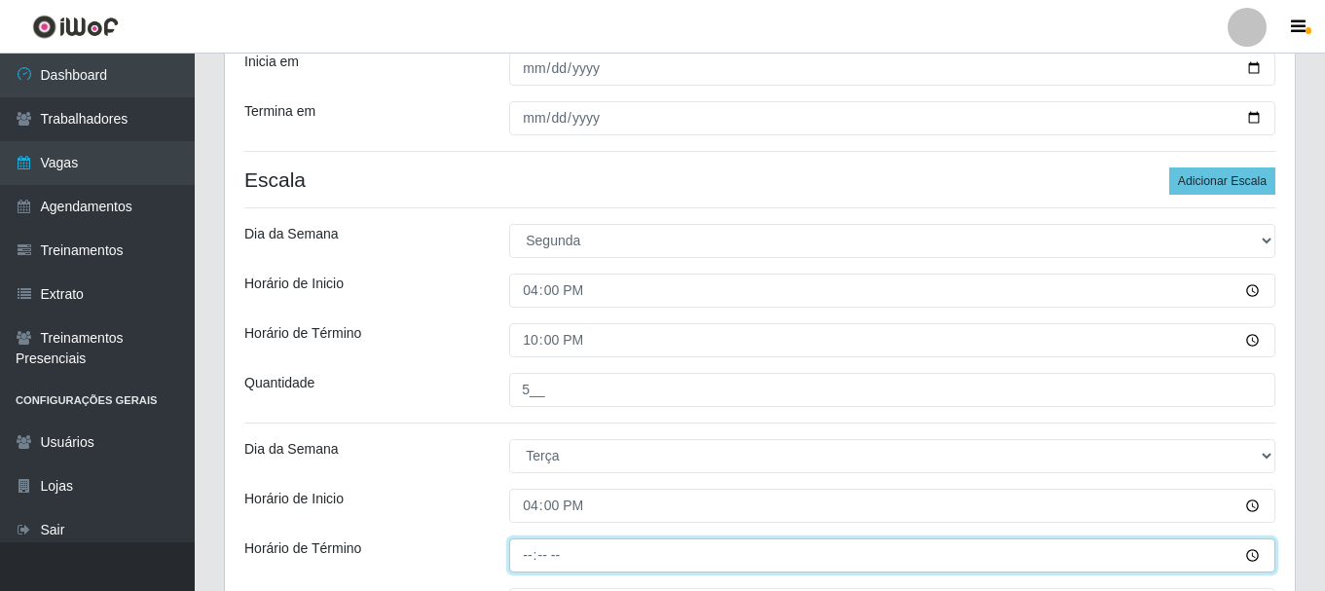
click at [522, 552] on input "Horário de Término" at bounding box center [892, 555] width 766 height 34
type input "22:00"
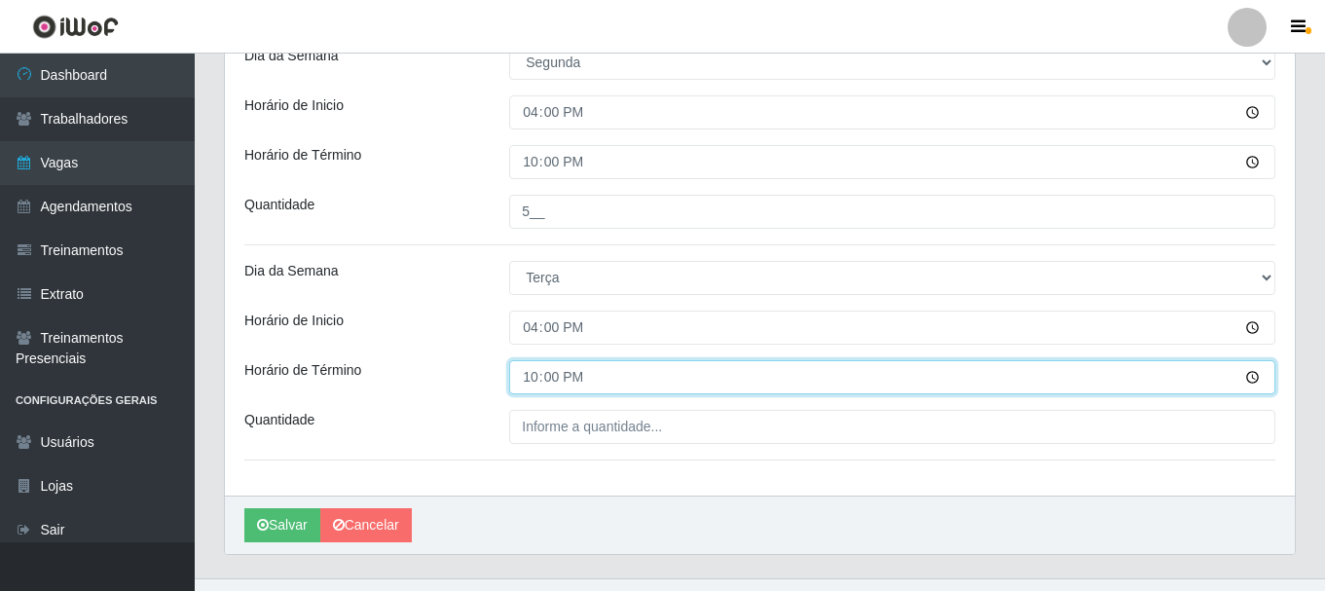
scroll to position [660, 0]
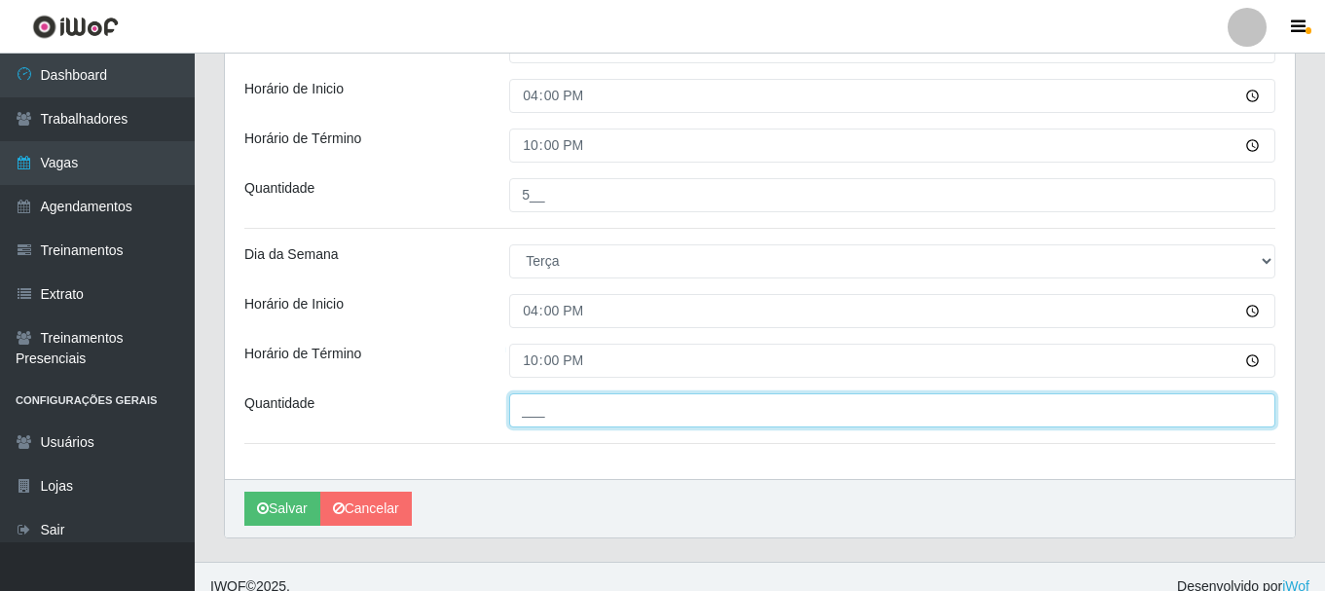
click at [530, 422] on input "___" at bounding box center [892, 410] width 766 height 34
type input "5__"
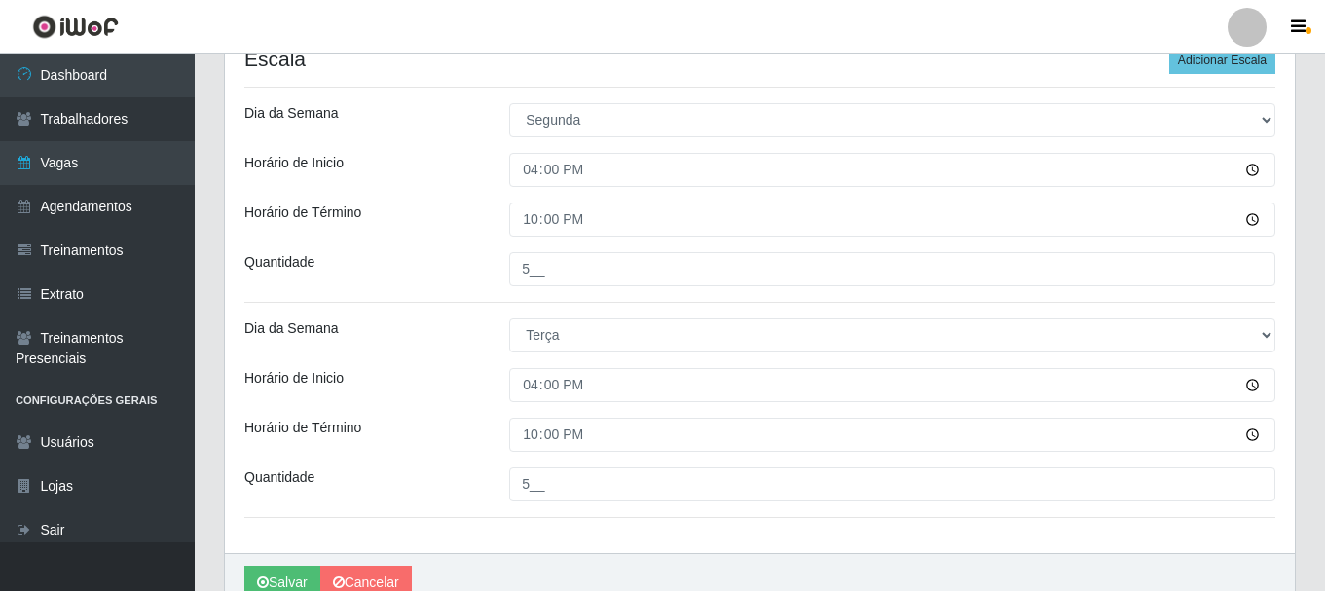
scroll to position [680, 0]
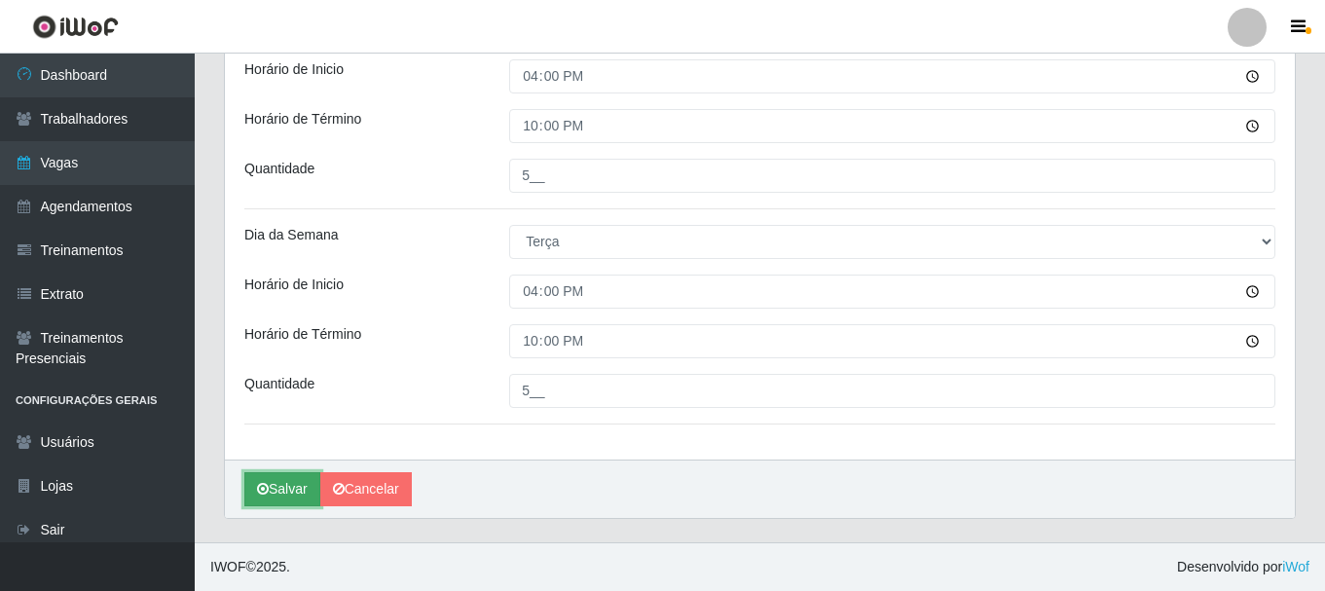
click at [281, 481] on button "Salvar" at bounding box center [282, 489] width 76 height 34
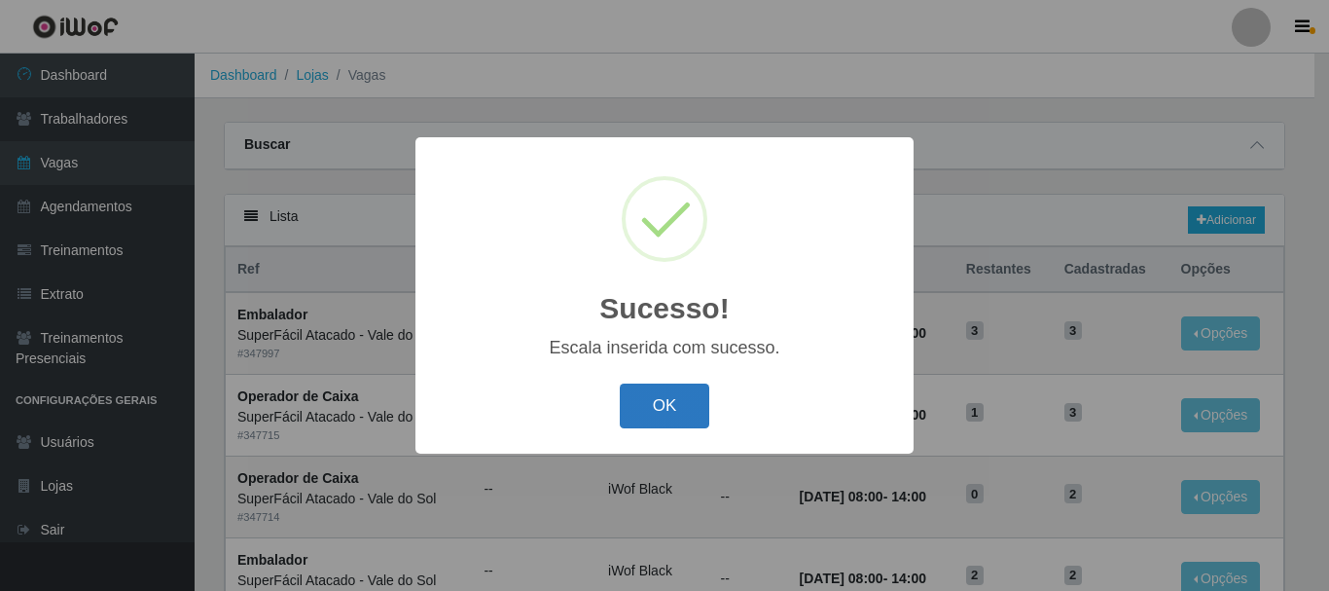
click at [643, 418] on button "OK" at bounding box center [665, 406] width 91 height 46
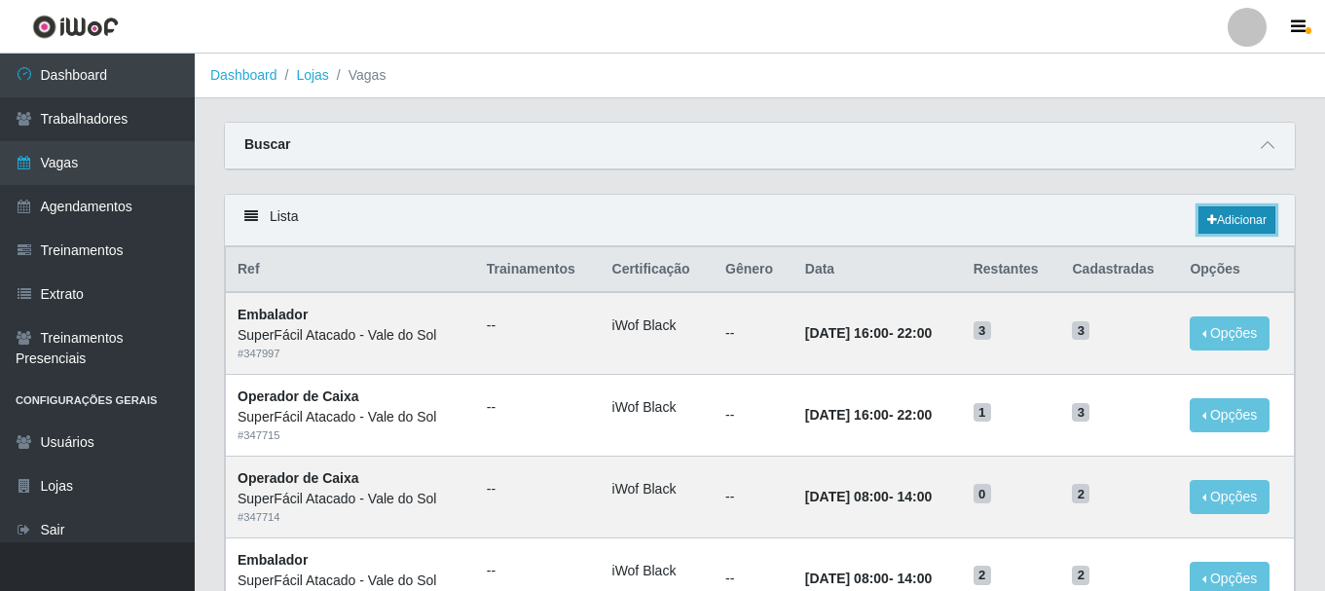
click at [1237, 225] on link "Adicionar" at bounding box center [1236, 219] width 77 height 27
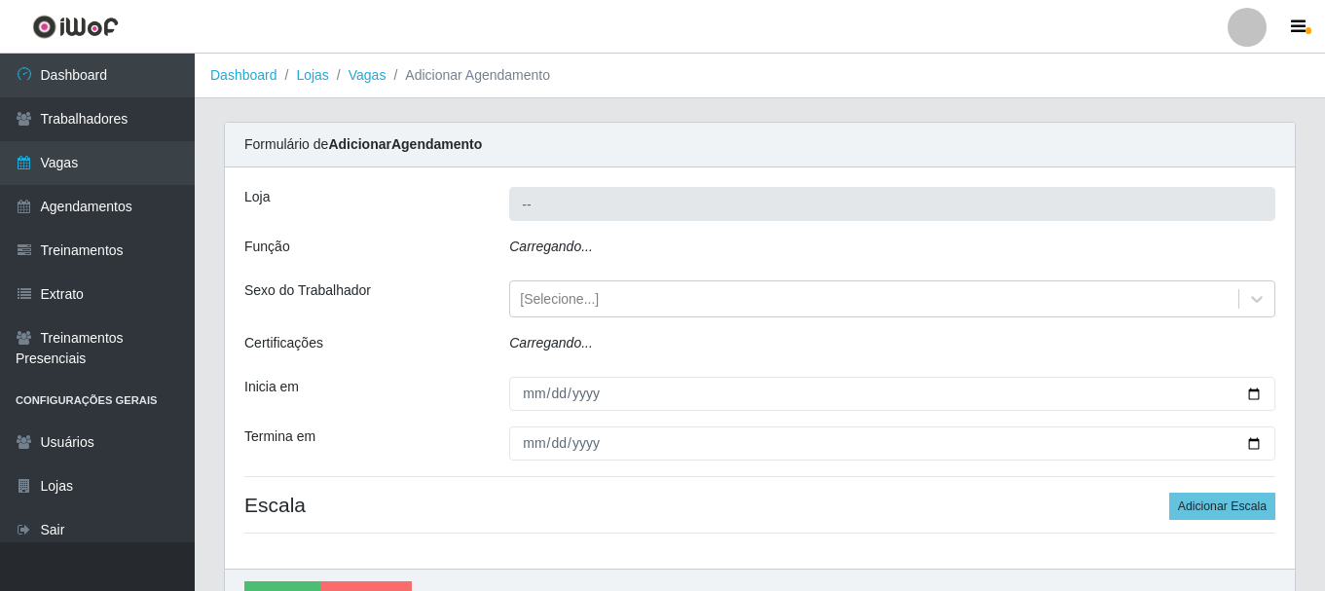
type input "SuperFácil Atacado - Vale do Sol"
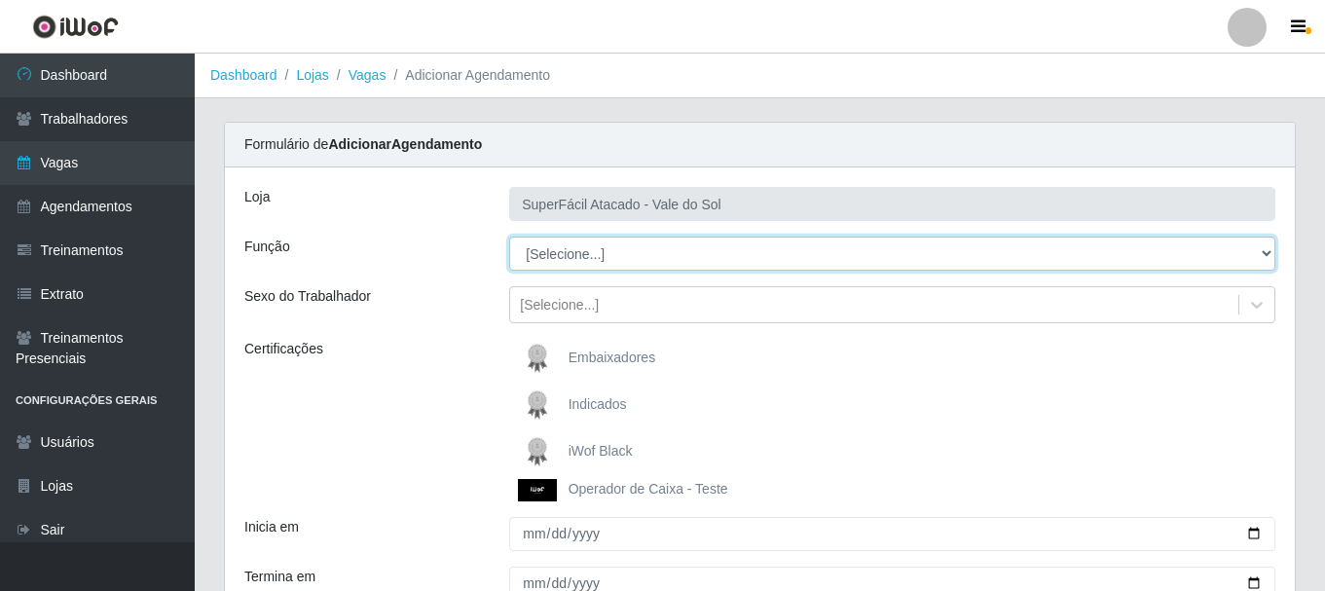
click at [1260, 247] on select "[Selecione...] Embalador Embalador + Embalador ++ Operador de Caixa Operador de…" at bounding box center [892, 253] width 766 height 34
select select "82"
click at [509, 236] on select "[Selecione...] Embalador Embalador + Embalador ++ Operador de Caixa Operador de…" at bounding box center [892, 253] width 766 height 34
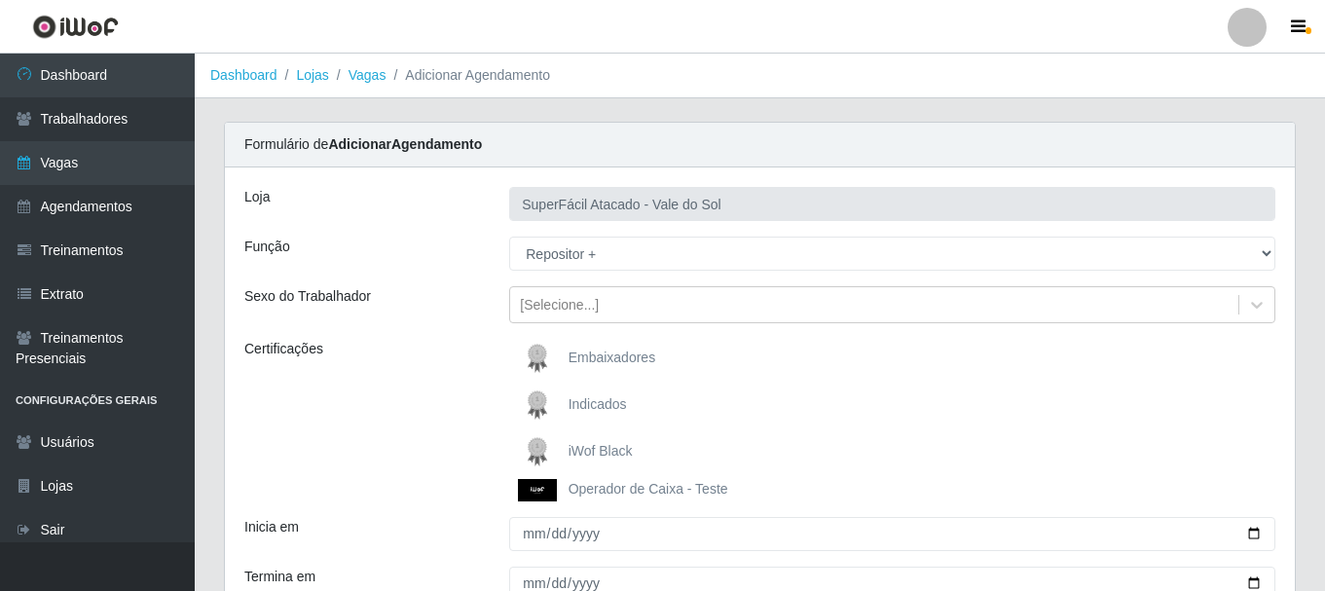
click at [584, 455] on span "iWof Black" at bounding box center [600, 451] width 64 height 16
click at [0, 0] on input "iWof Black" at bounding box center [0, 0] width 0 height 0
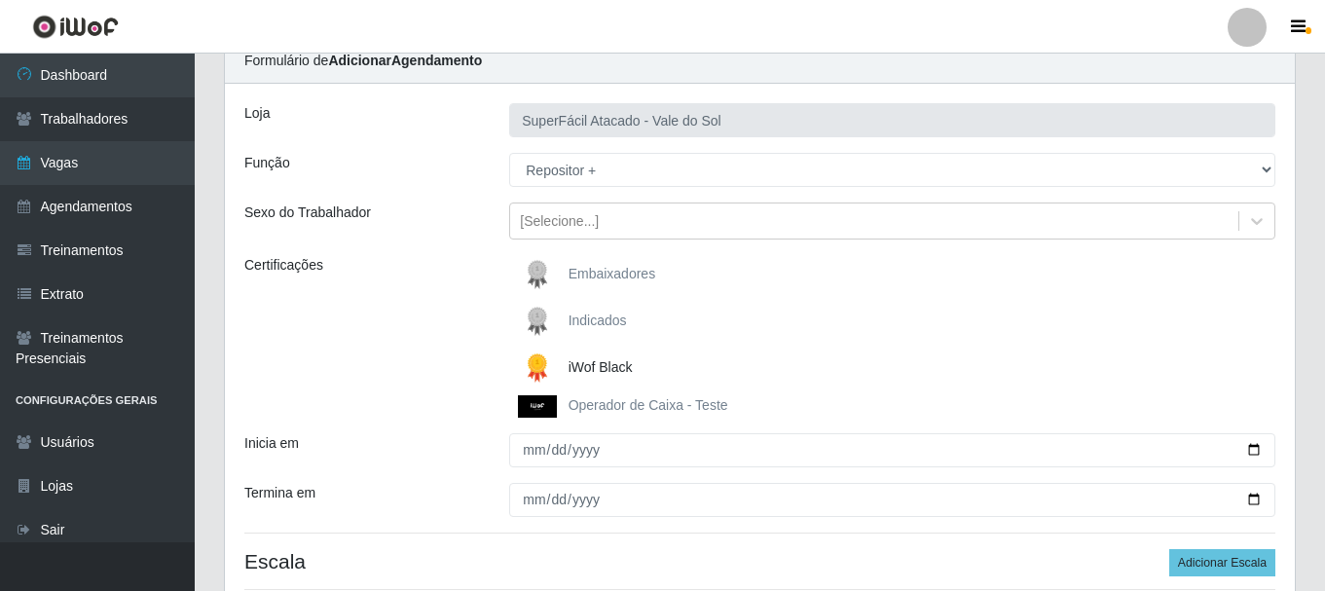
scroll to position [113, 0]
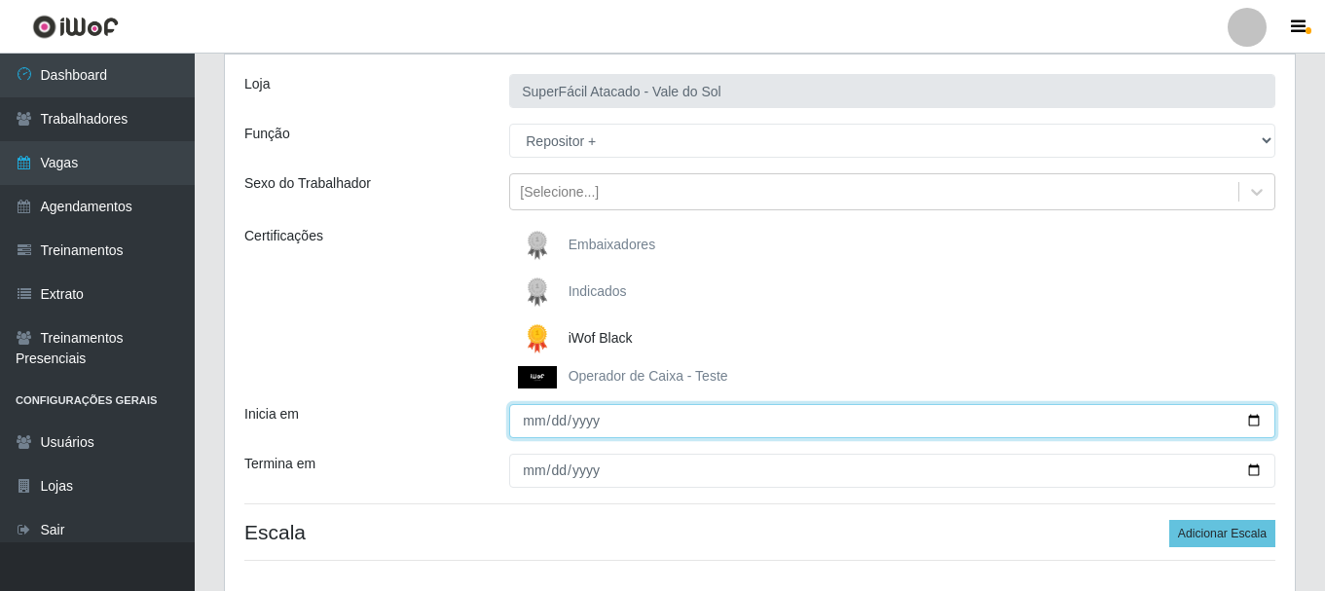
click at [1256, 422] on input "Inicia em" at bounding box center [892, 421] width 766 height 34
type input "[DATE]"
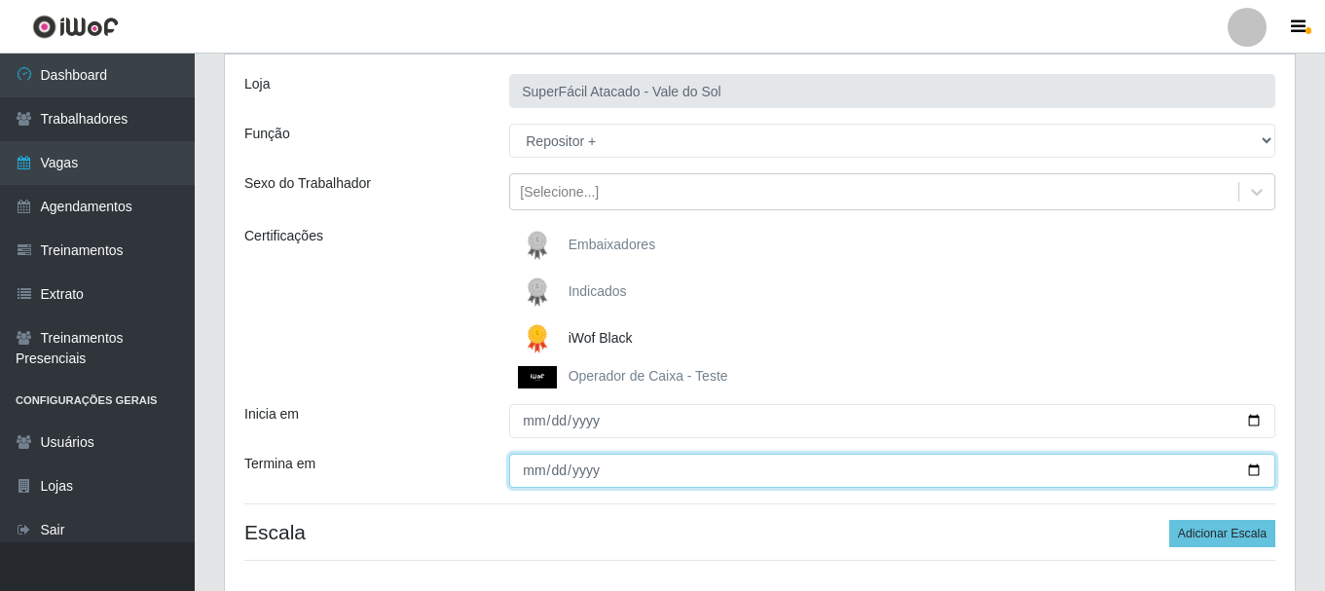
click at [1250, 466] on input "Termina em" at bounding box center [892, 471] width 766 height 34
type input "[DATE]"
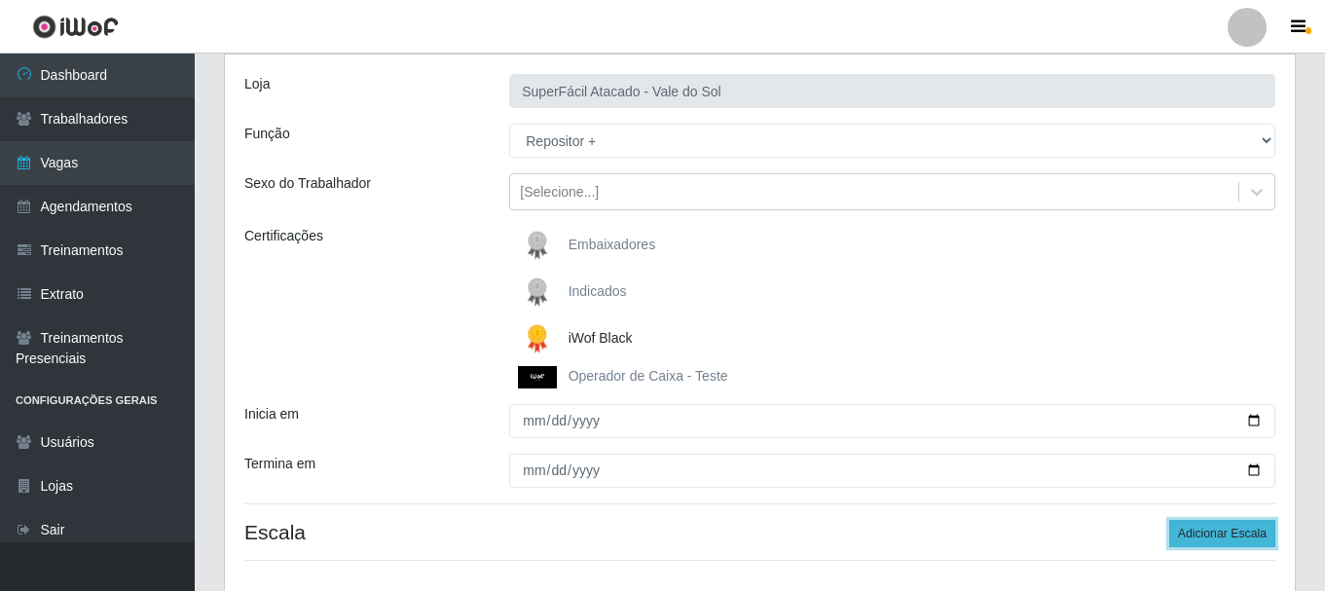
click at [1205, 532] on button "Adicionar Escala" at bounding box center [1222, 533] width 106 height 27
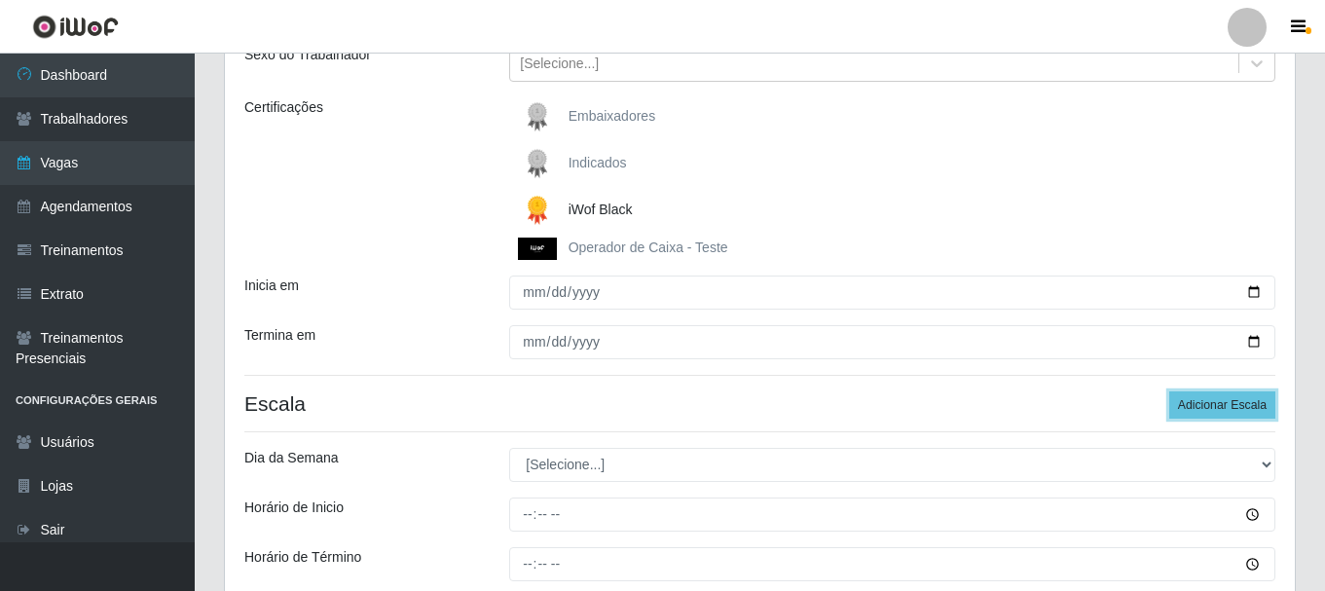
scroll to position [308, 0]
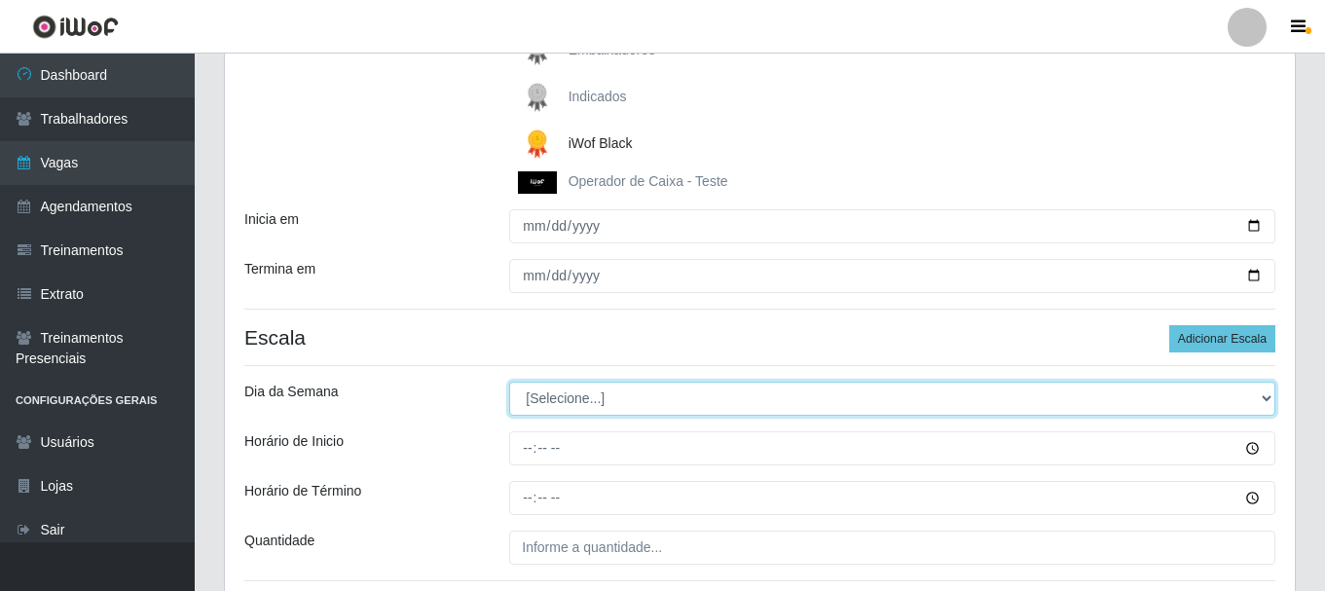
click at [1269, 397] on select "[Selecione...] Segunda Terça Quarta Quinta Sexta [PERSON_NAME]" at bounding box center [892, 399] width 766 height 34
select select "0"
click at [509, 382] on select "[Selecione...] Segunda Terça Quarta Quinta Sexta [PERSON_NAME]" at bounding box center [892, 399] width 766 height 34
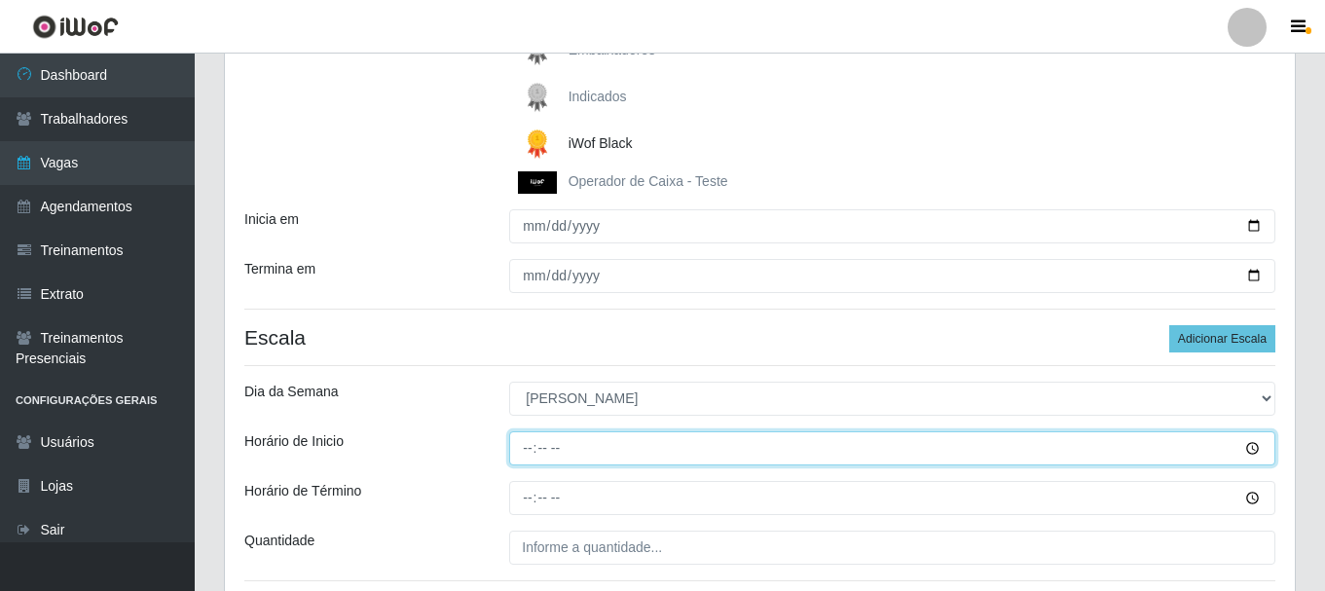
click at [527, 450] on input "Horário de Inicio" at bounding box center [892, 448] width 766 height 34
click at [525, 449] on input "15:00" at bounding box center [892, 448] width 766 height 34
type input "14:30"
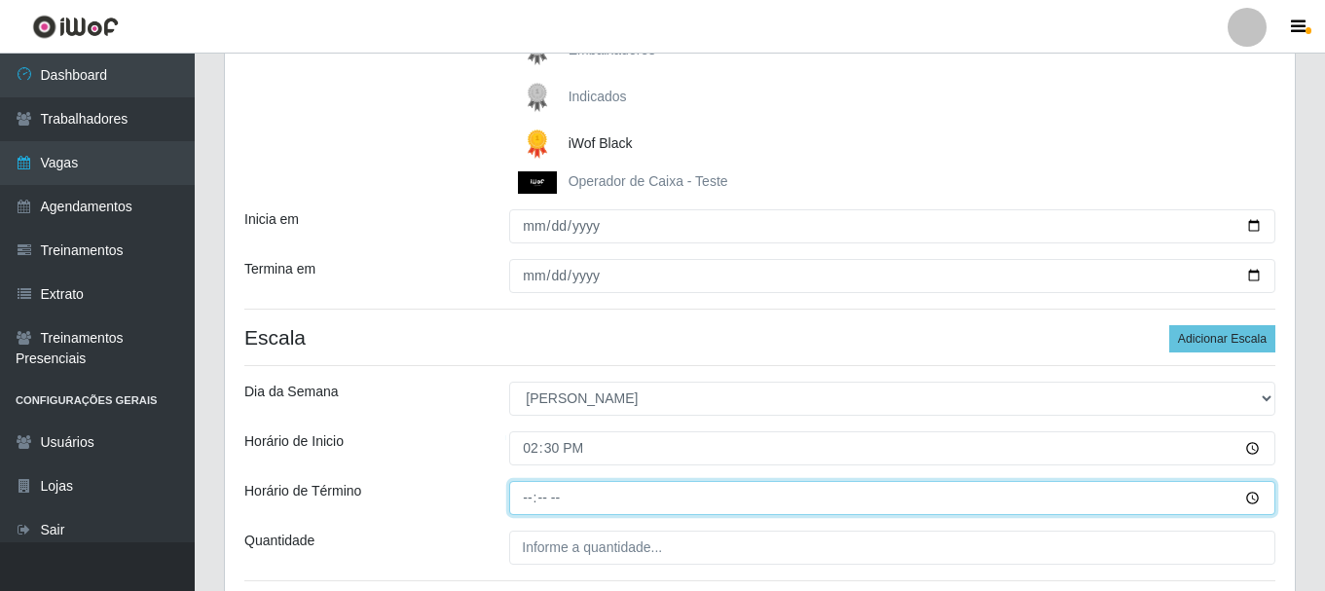
click at [531, 498] on input "Horário de Término" at bounding box center [892, 498] width 766 height 34
type input "20:30"
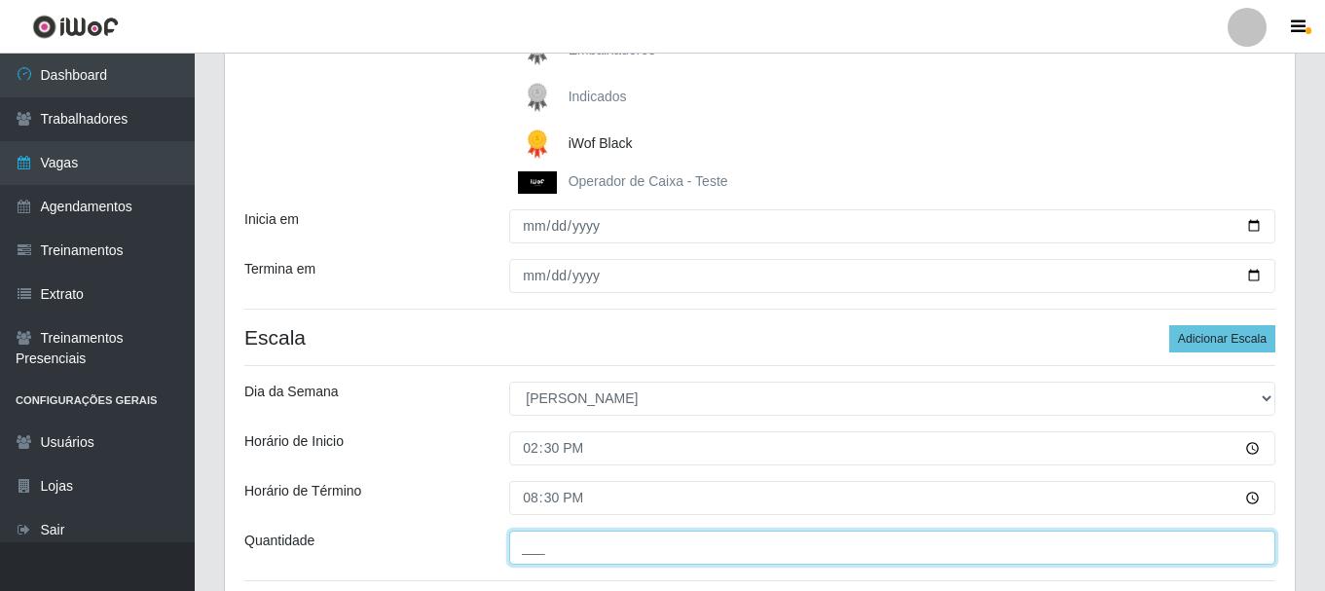
click at [537, 560] on input "___" at bounding box center [892, 547] width 766 height 34
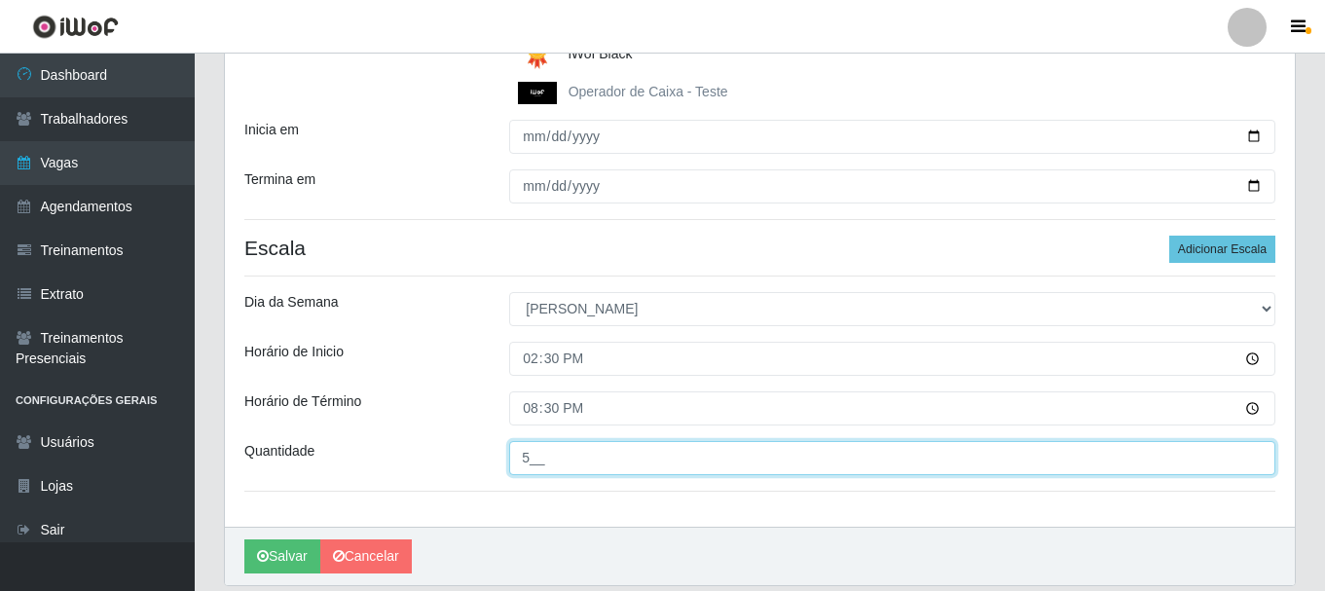
scroll to position [405, 0]
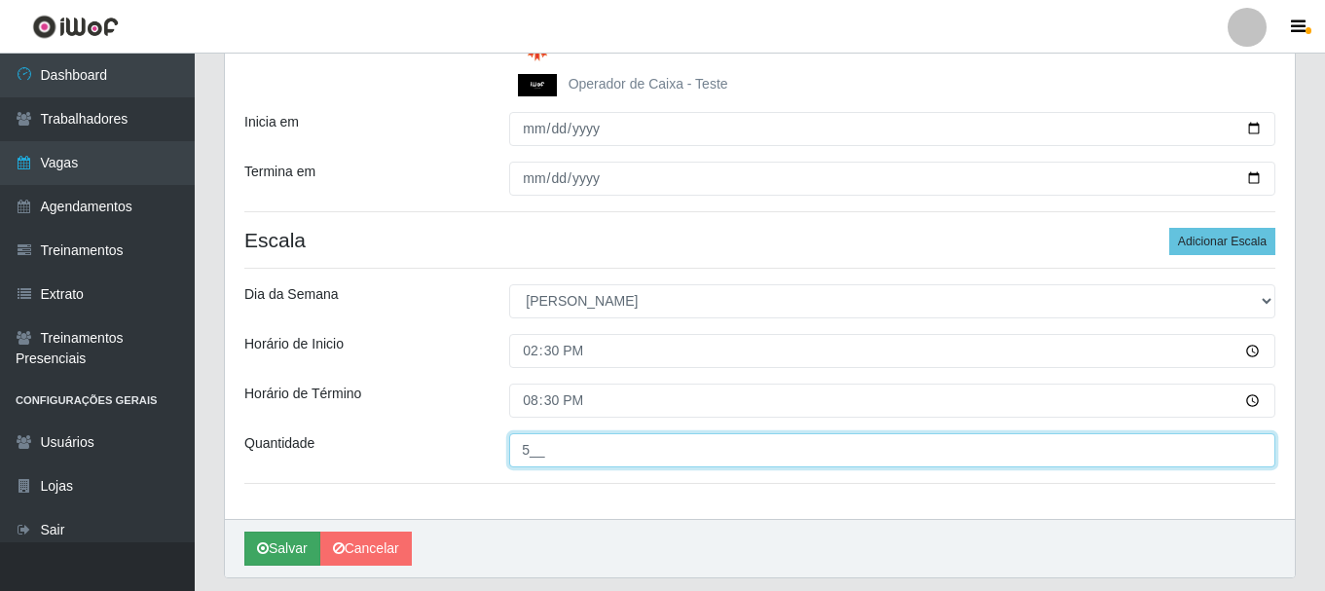
type input "5__"
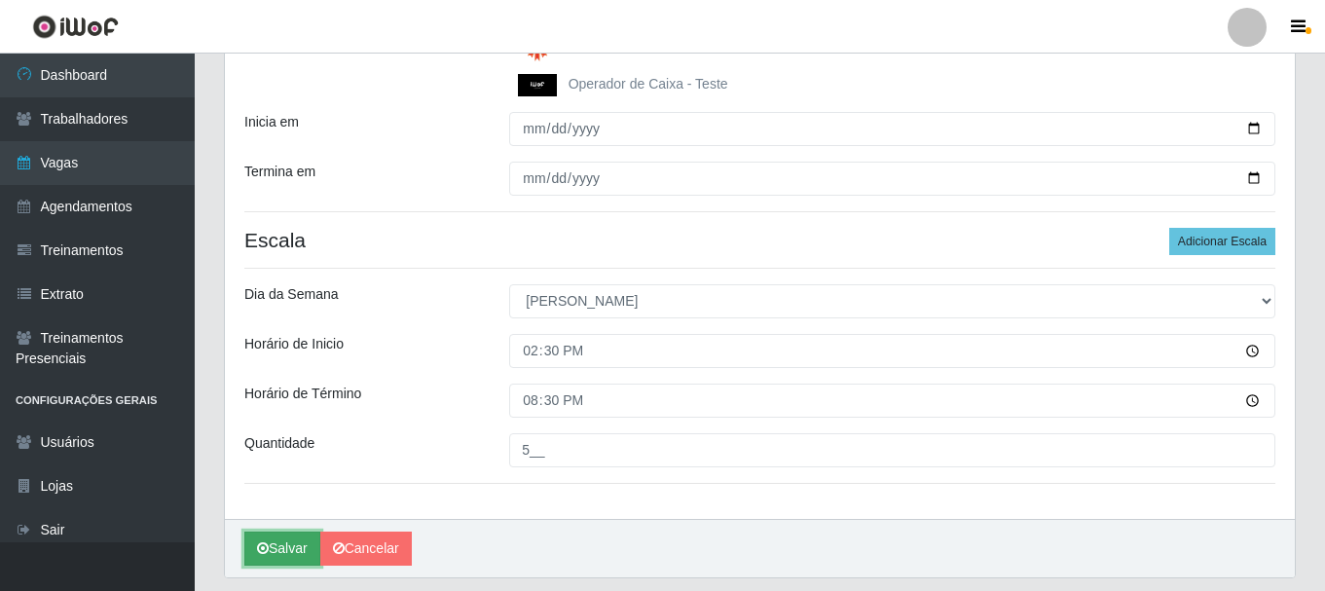
click at [273, 554] on button "Salvar" at bounding box center [282, 548] width 76 height 34
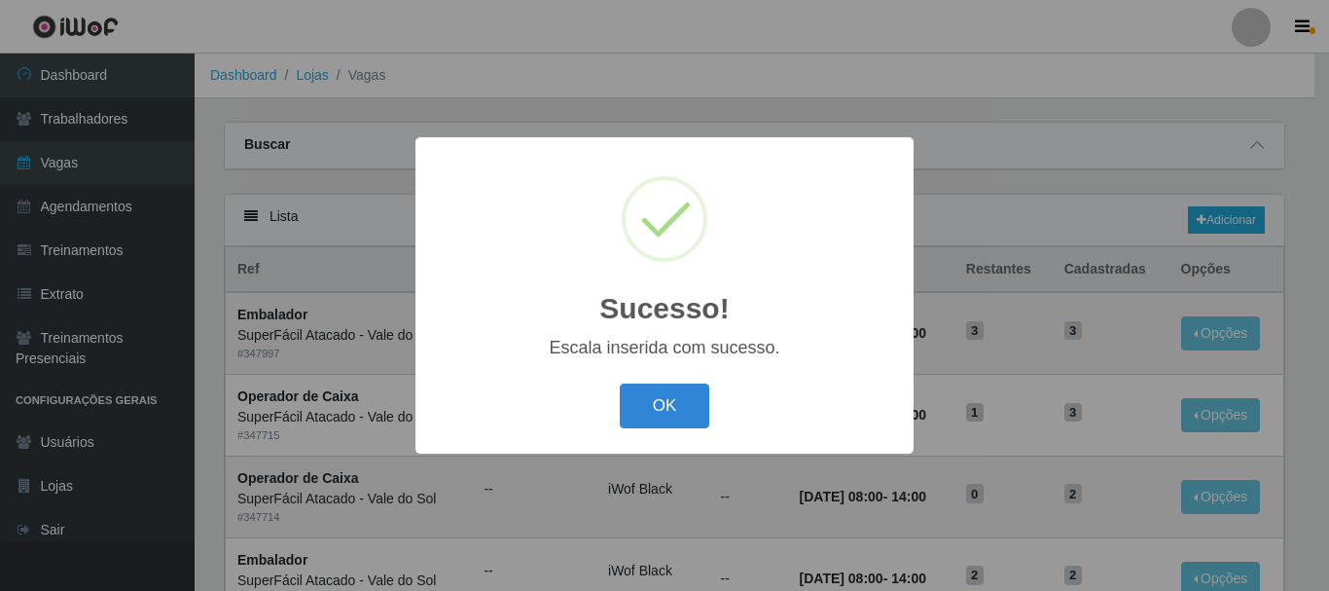
drag, startPoint x: 664, startPoint y: 412, endPoint x: 1292, endPoint y: 50, distance: 725.5
click at [667, 412] on button "OK" at bounding box center [665, 406] width 91 height 46
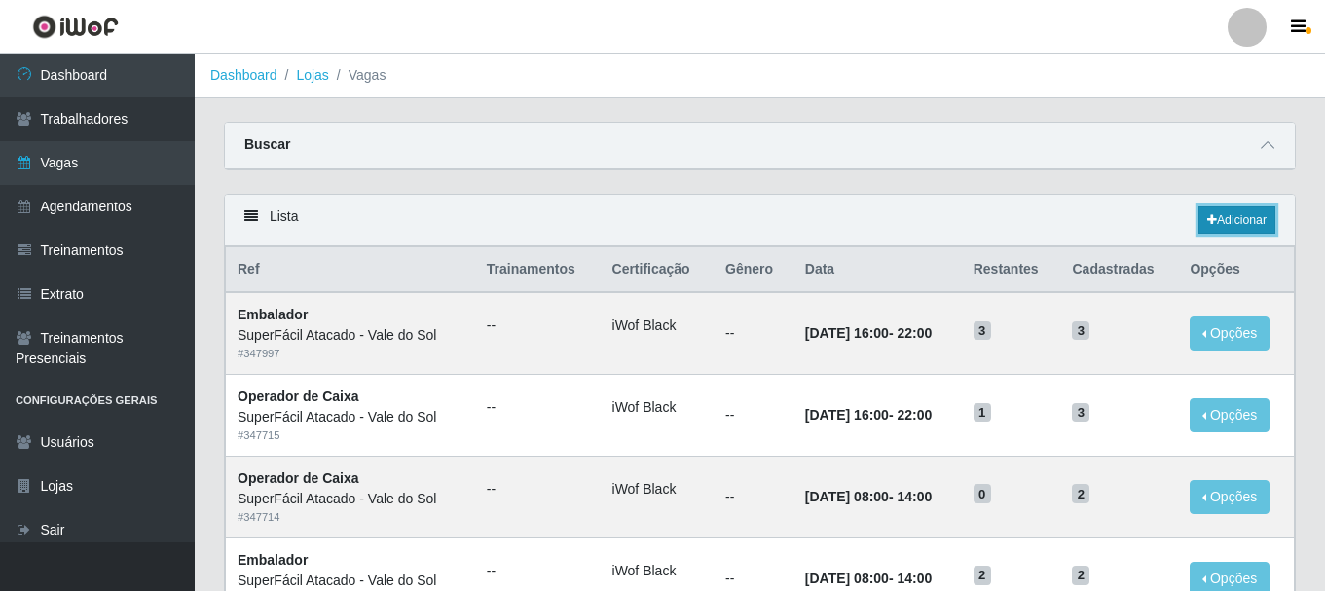
click at [1241, 223] on link "Adicionar" at bounding box center [1236, 219] width 77 height 27
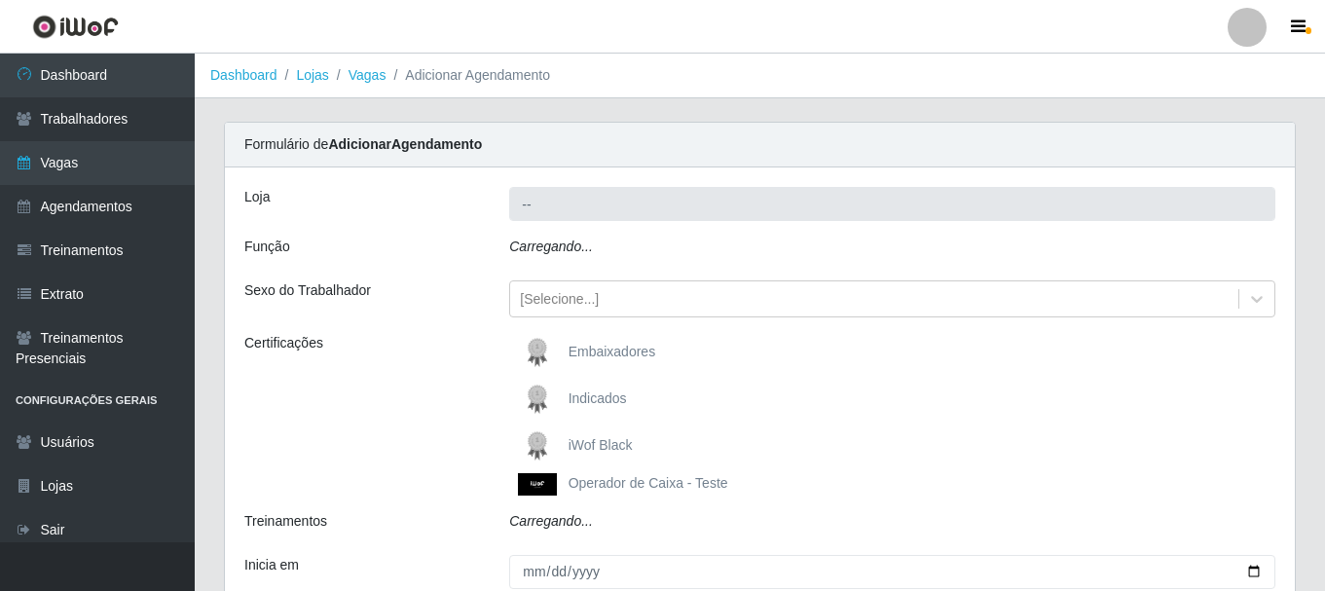
type input "SuperFácil Atacado - Vale do Sol"
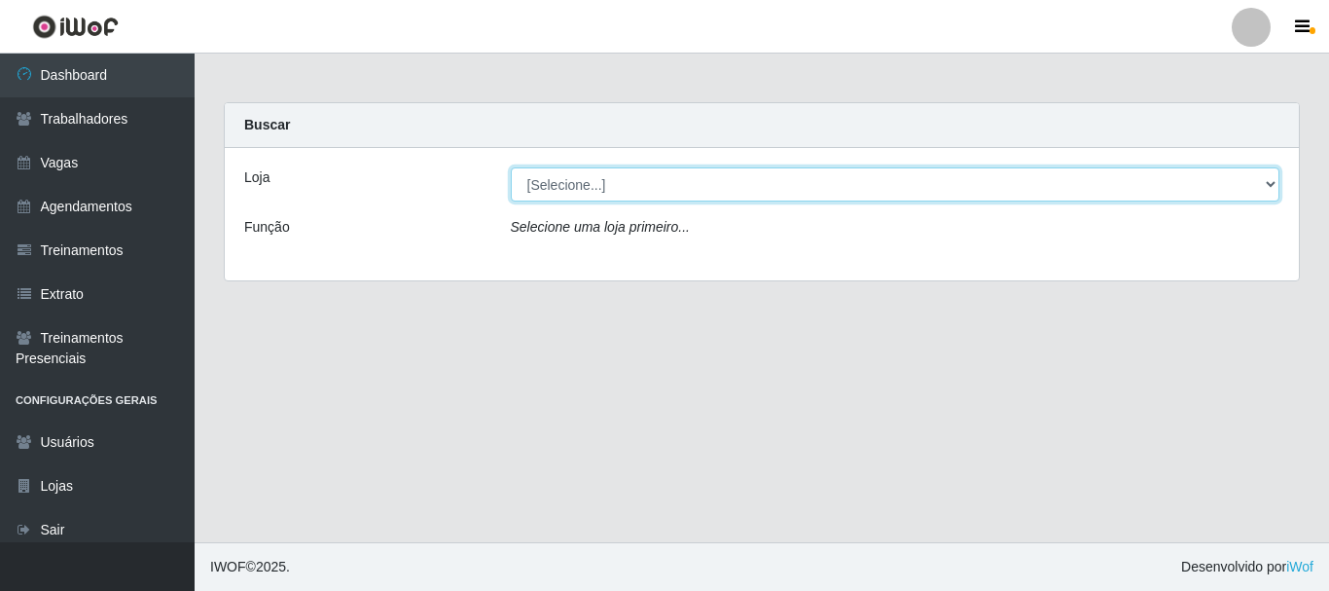
click at [1271, 179] on select "[Selecione...] SuperFácil Atacado - Alto de São Manoel SuperFácil Atacado - Ema…" at bounding box center [896, 184] width 770 height 34
select select "408"
click at [511, 167] on select "[Selecione...] SuperFácil Atacado - Alto de São Manoel SuperFácil Atacado - Ema…" at bounding box center [896, 184] width 770 height 34
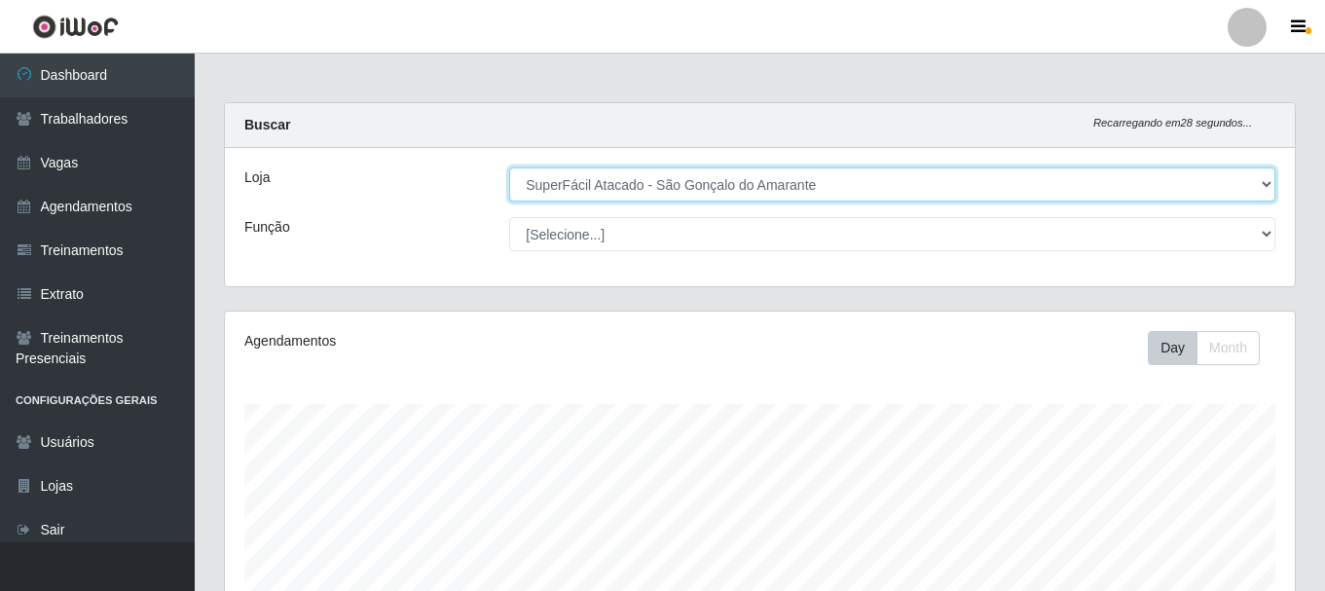
scroll to position [404, 1070]
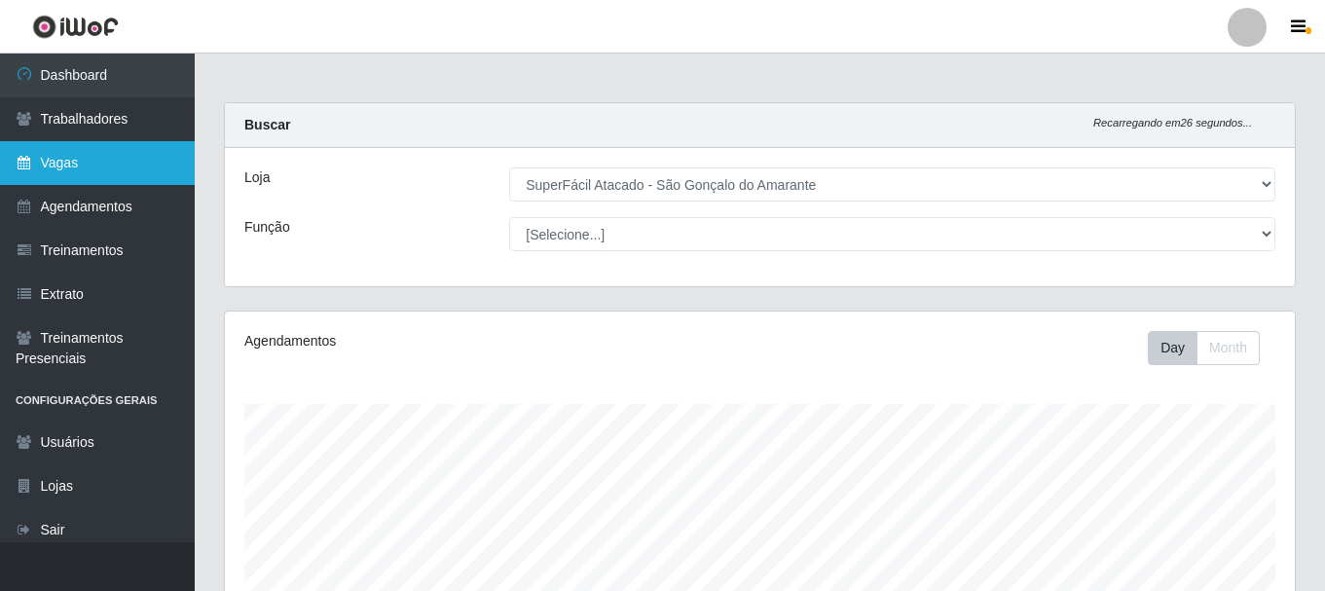
click at [59, 166] on link "Vagas" at bounding box center [97, 163] width 195 height 44
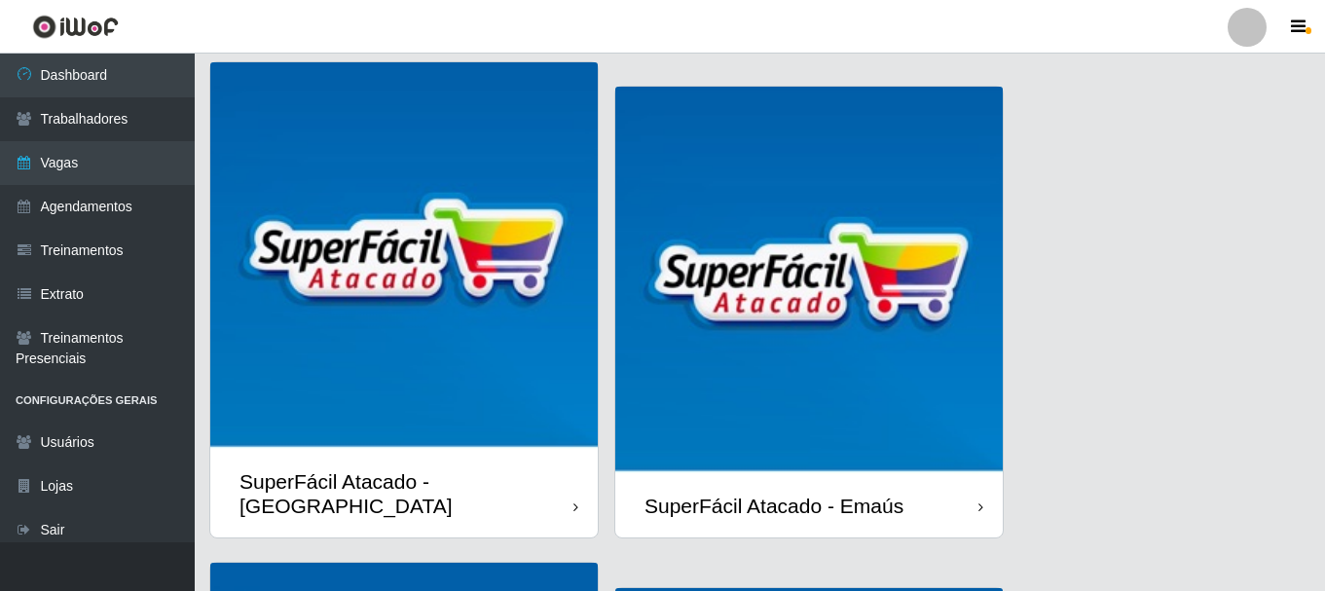
scroll to position [195, 0]
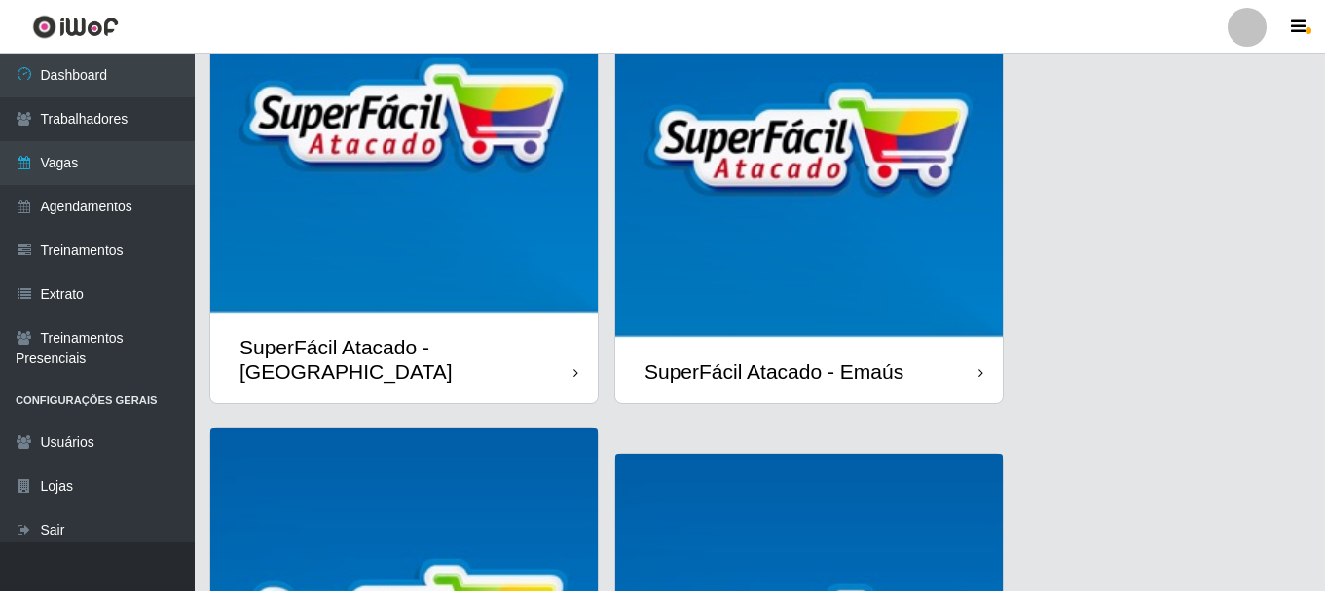
click at [908, 252] on img at bounding box center [808, 145] width 387 height 387
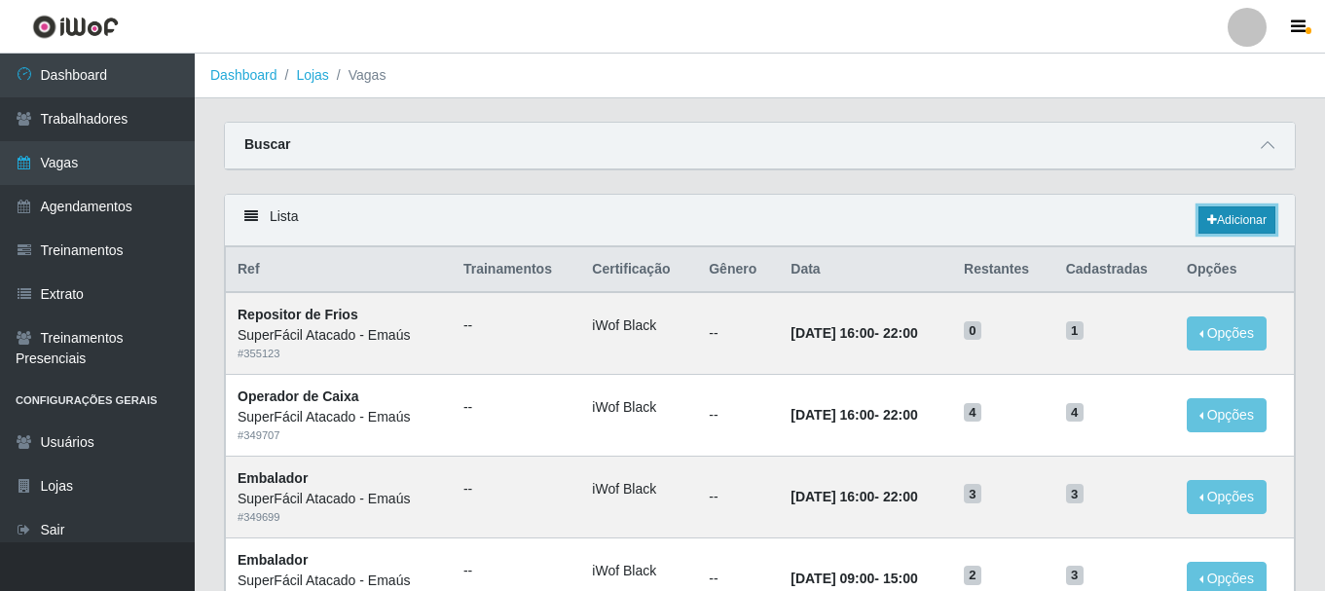
click at [1243, 220] on link "Adicionar" at bounding box center [1236, 219] width 77 height 27
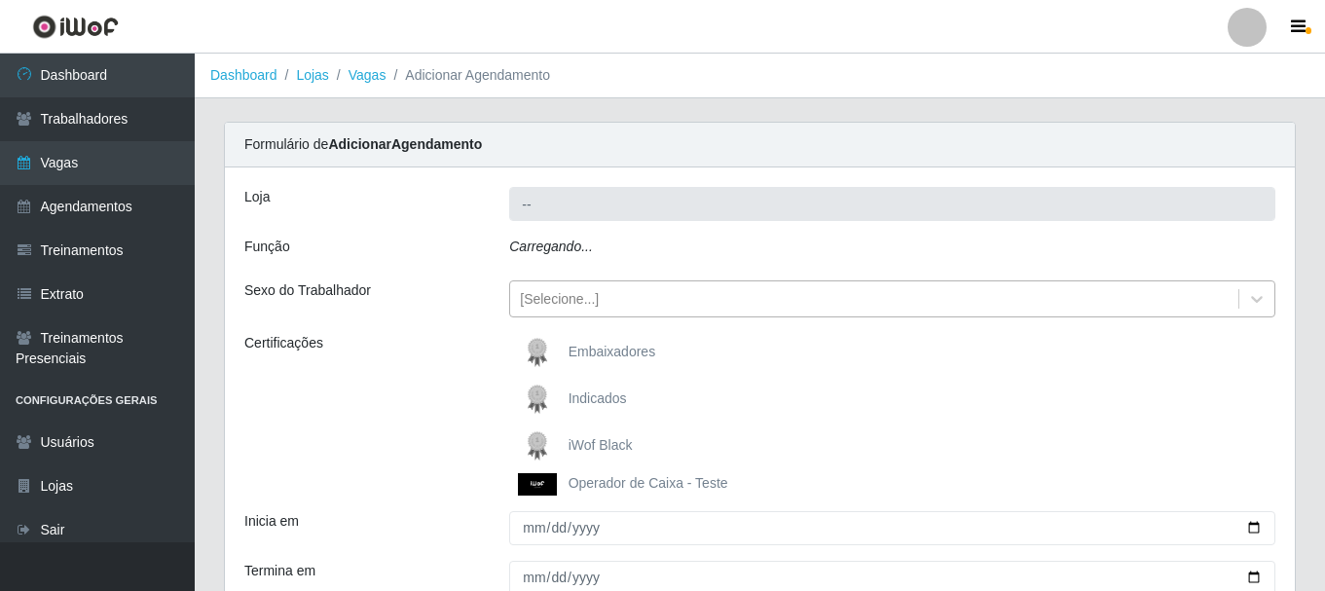
type input "SuperFácil Atacado - Emaús"
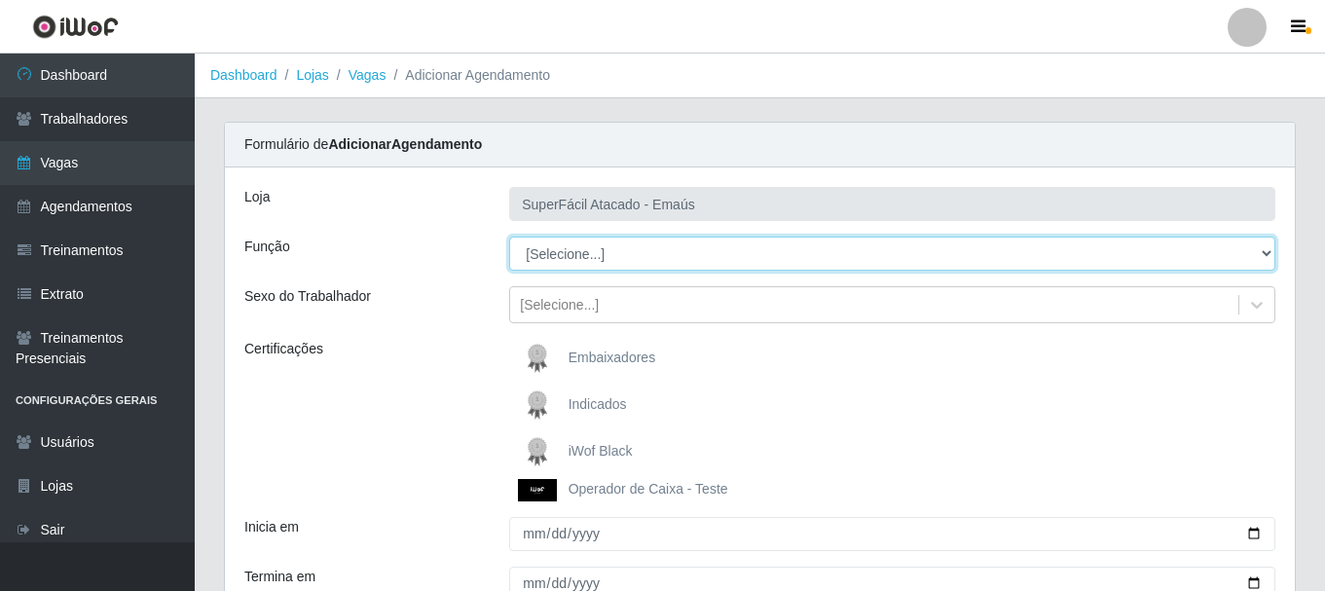
click at [1266, 258] on select "[Selecione...] Auxiliar de Estacionamento Auxiliar de Estacionamento + Auxiliar…" at bounding box center [892, 253] width 766 height 34
select select "82"
click at [509, 236] on select "[Selecione...] Auxiliar de Estacionamento Auxiliar de Estacionamento + Auxiliar…" at bounding box center [892, 253] width 766 height 34
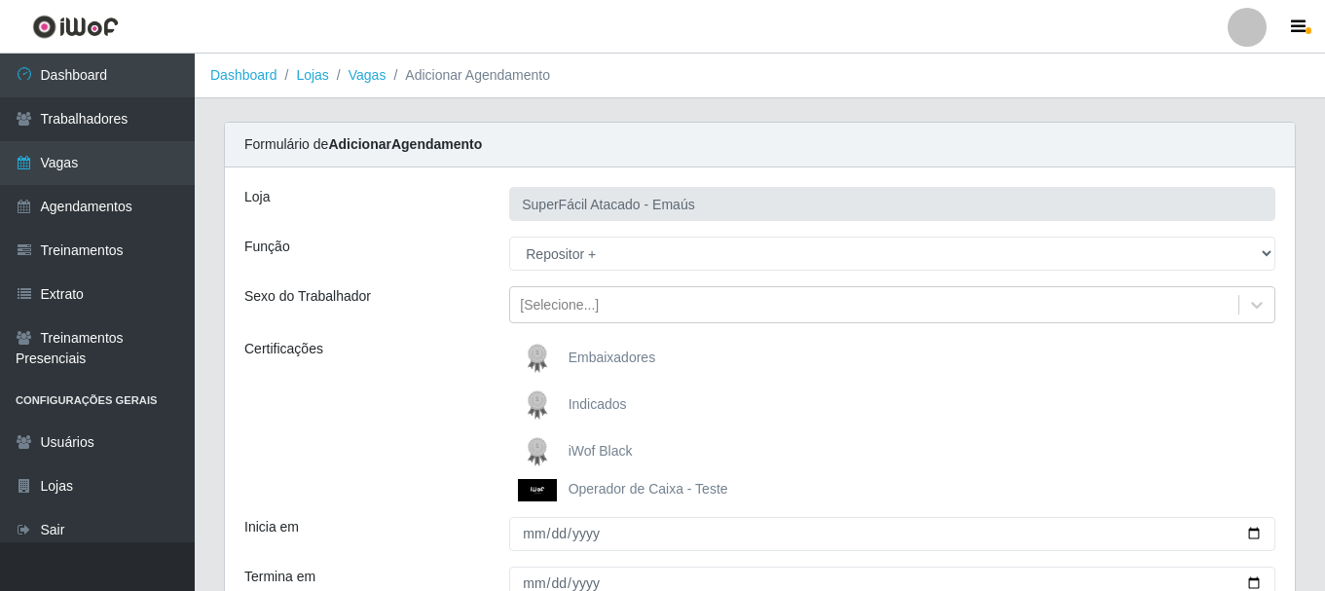
click at [612, 451] on span "iWof Black" at bounding box center [600, 451] width 64 height 16
click at [0, 0] on input "iWof Black" at bounding box center [0, 0] width 0 height 0
click at [1255, 300] on icon at bounding box center [1256, 304] width 19 height 19
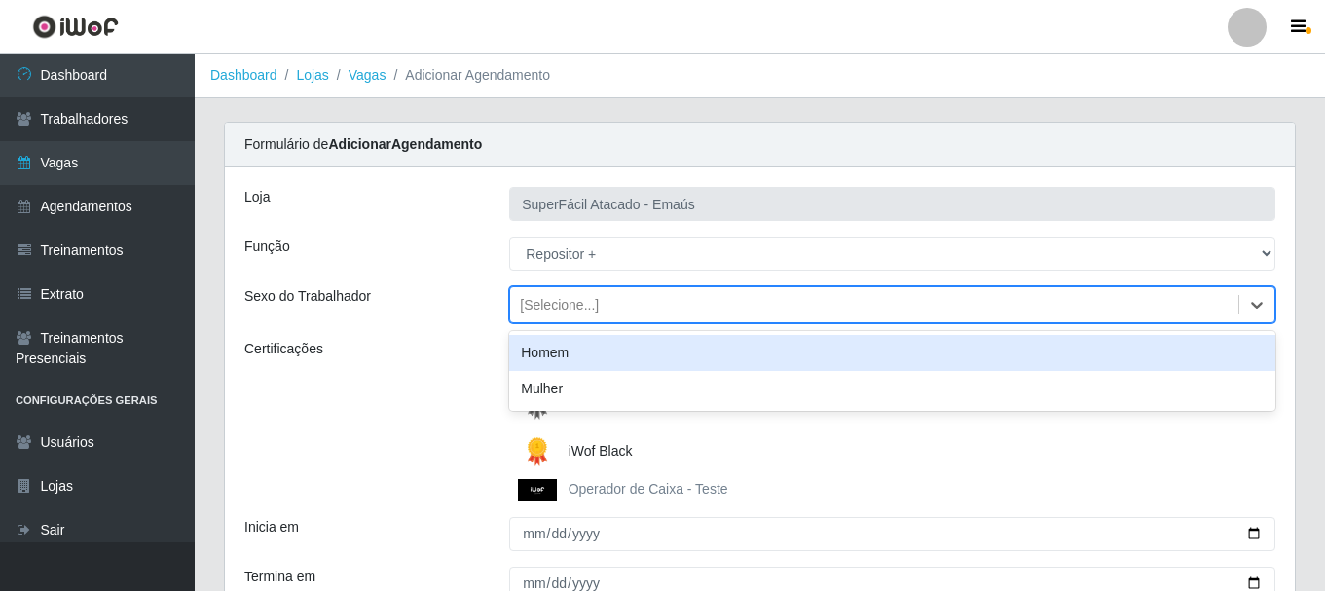
click at [549, 360] on div "Homem" at bounding box center [892, 353] width 766 height 36
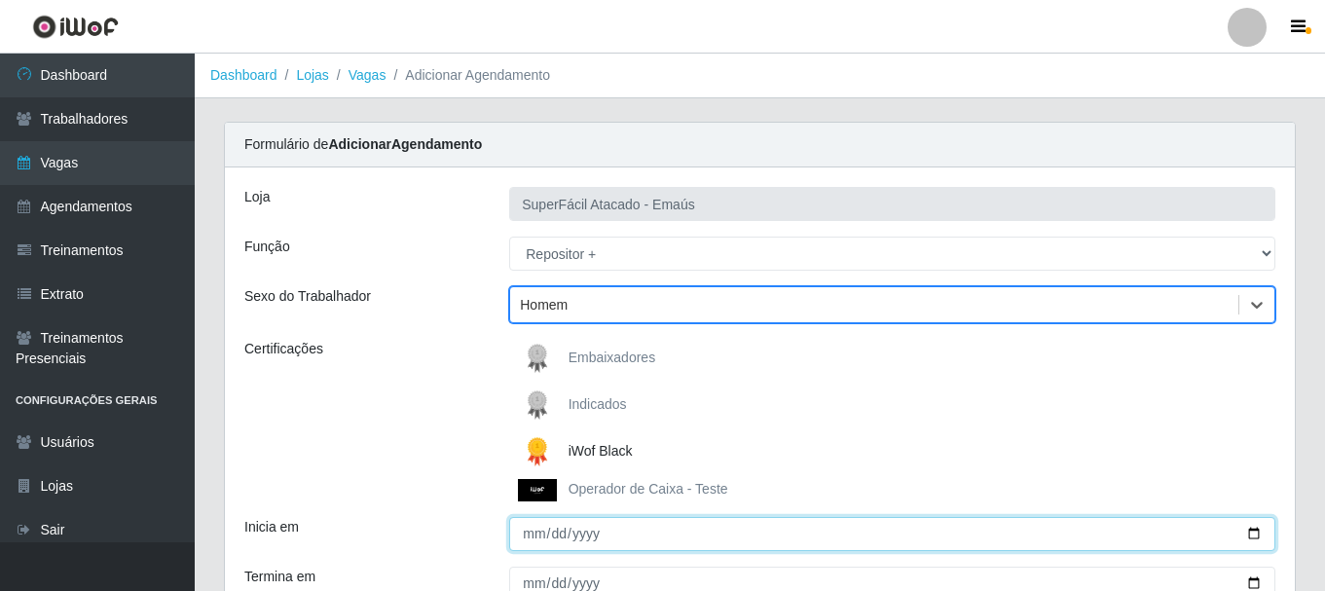
click at [1258, 535] on input "Inicia em" at bounding box center [892, 534] width 766 height 34
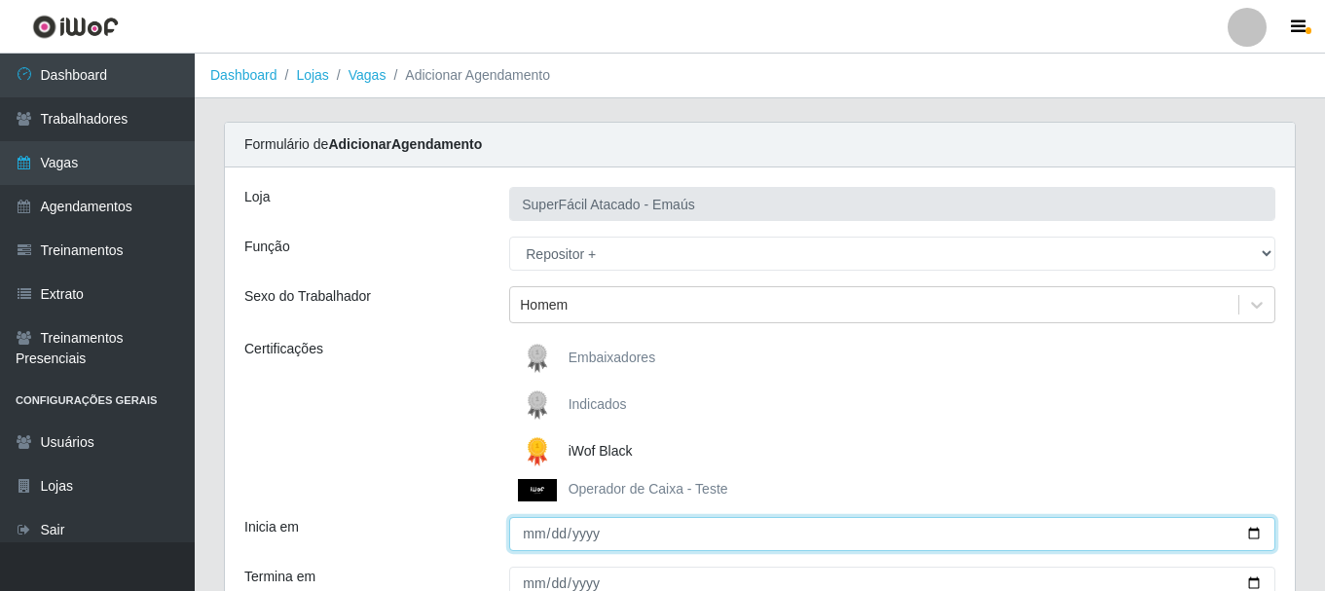
type input "[DATE]"
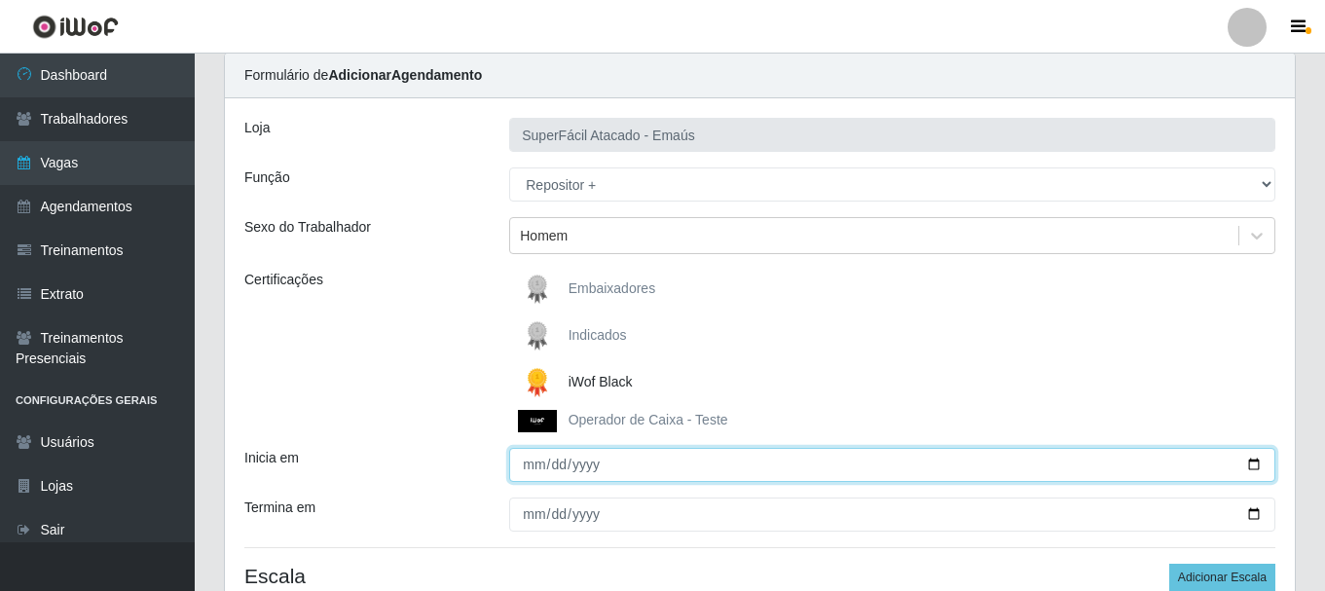
scroll to position [70, 0]
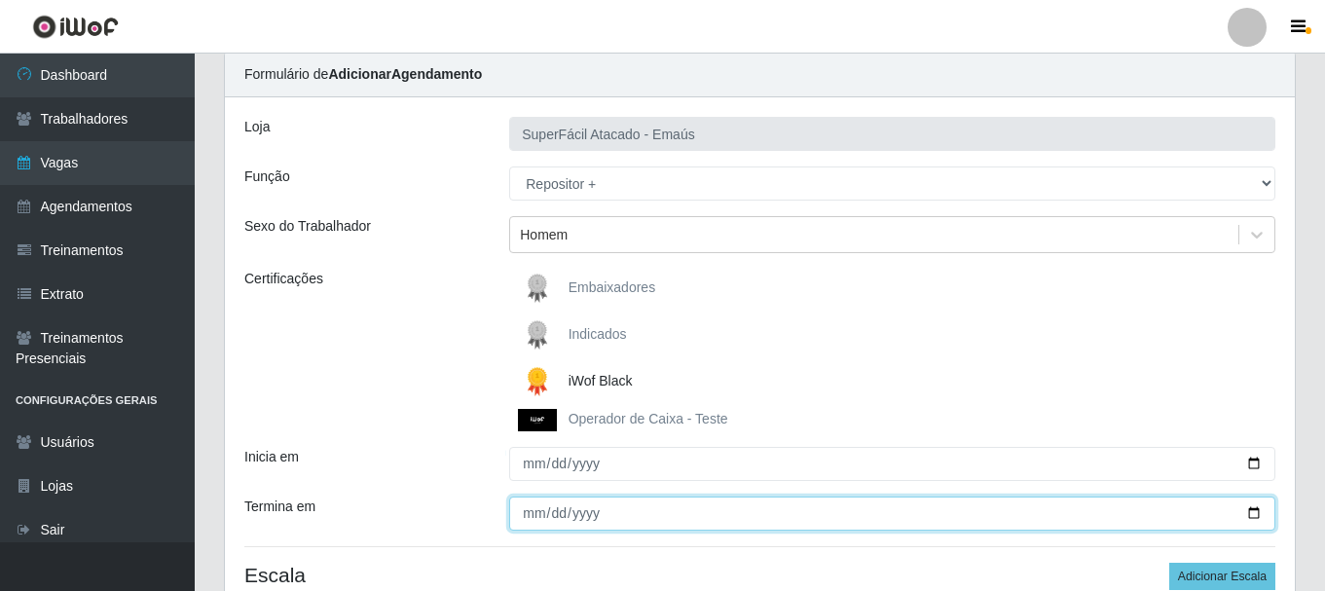
click at [513, 519] on input "Termina em" at bounding box center [892, 513] width 766 height 34
click at [1251, 512] on input "Termina em" at bounding box center [892, 513] width 766 height 34
type input "[DATE]"
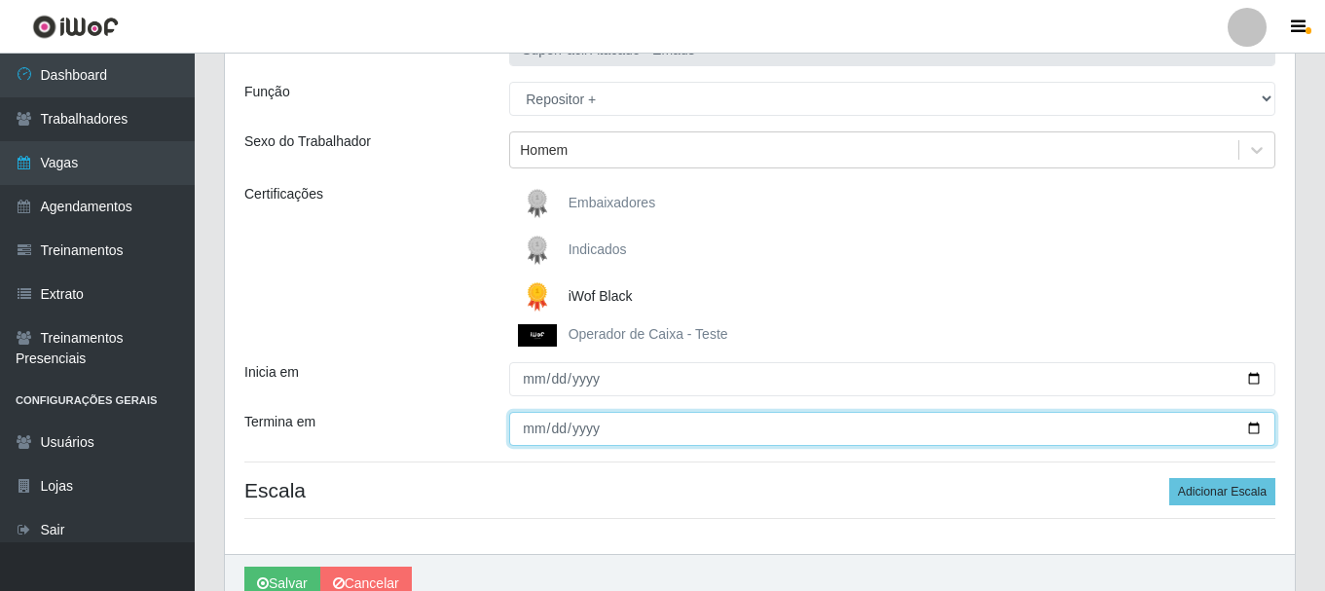
scroll to position [187, 0]
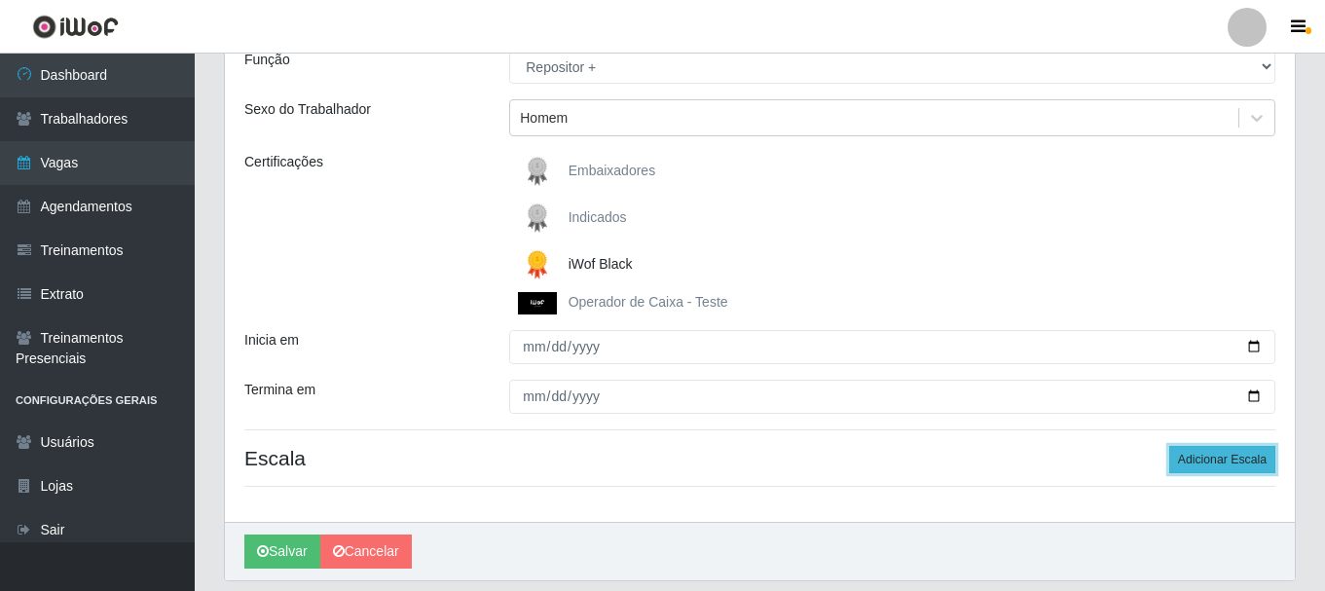
click at [1235, 463] on button "Adicionar Escala" at bounding box center [1222, 459] width 106 height 27
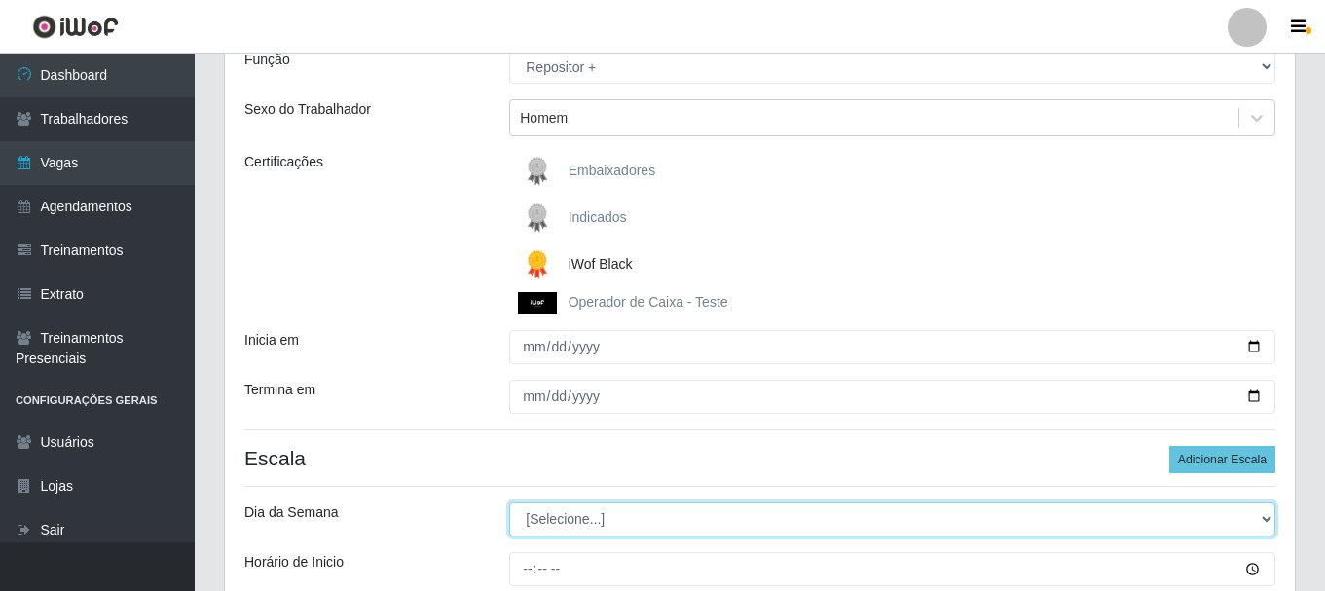
drag, startPoint x: 1267, startPoint y: 514, endPoint x: 1244, endPoint y: 512, distance: 23.4
click at [1267, 514] on select "[Selecione...] Segunda Terça Quarta Quinta Sexta [PERSON_NAME]" at bounding box center [892, 519] width 766 height 34
select select "0"
click at [509, 502] on select "[Selecione...] Segunda Terça Quarta Quinta Sexta [PERSON_NAME]" at bounding box center [892, 519] width 766 height 34
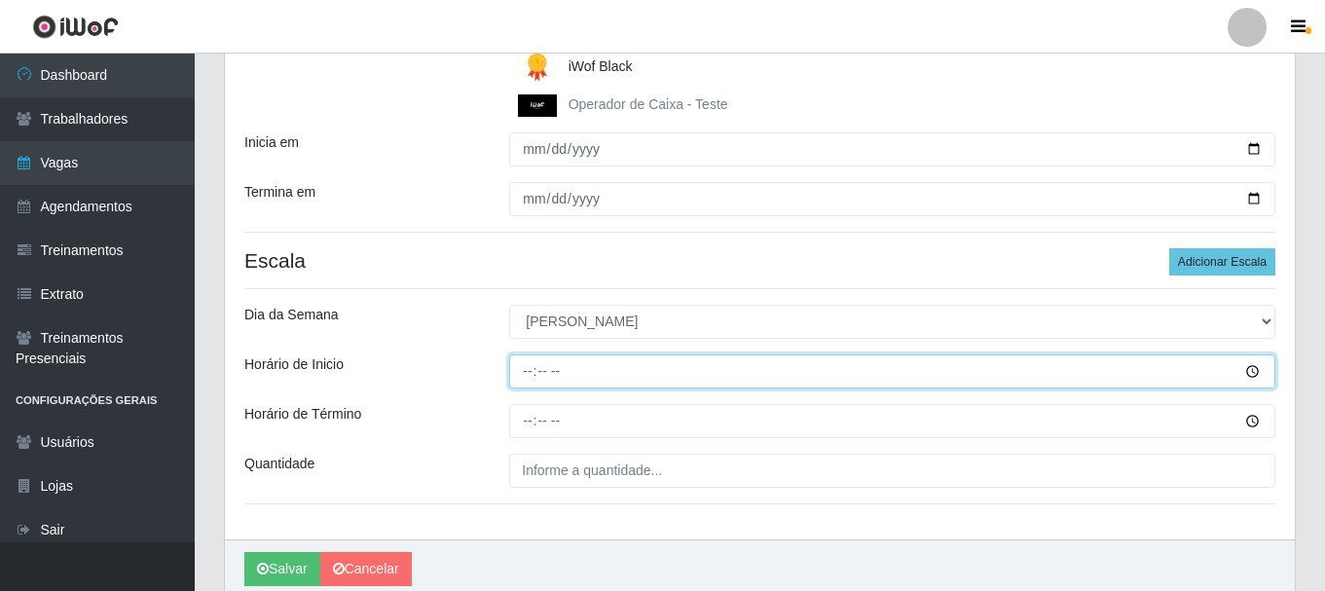
click at [519, 378] on input "Horário de Inicio" at bounding box center [892, 371] width 766 height 34
type input "14:39"
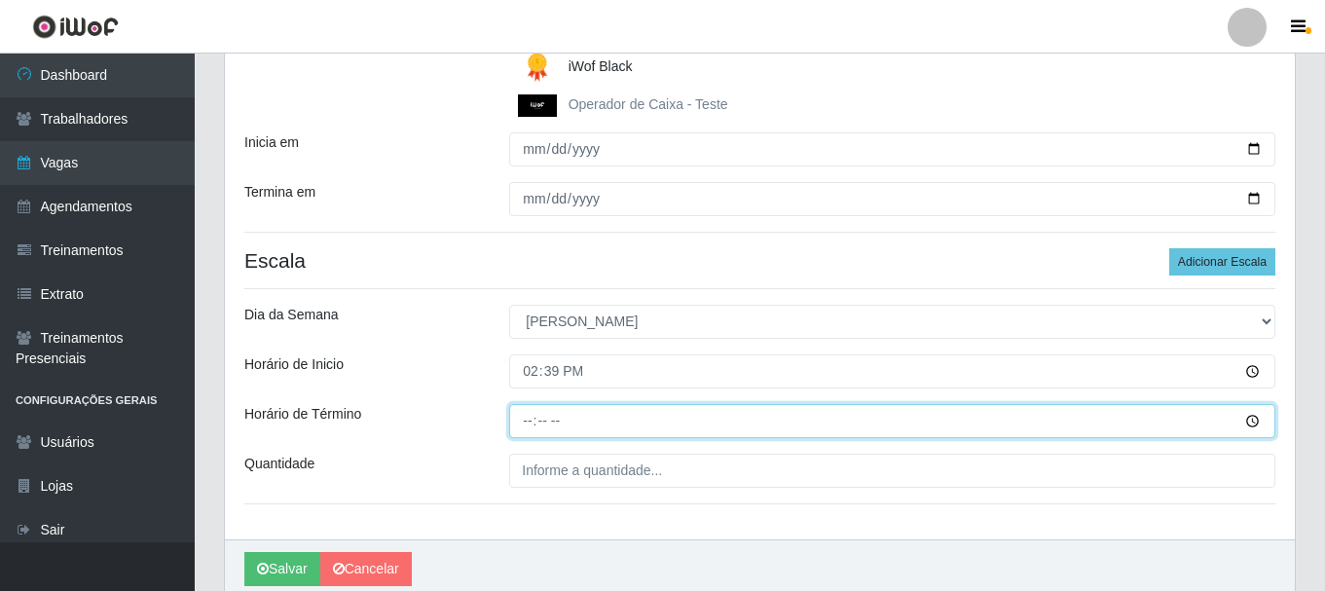
click at [526, 423] on input "Horário de Término" at bounding box center [892, 421] width 766 height 34
type input "20:20"
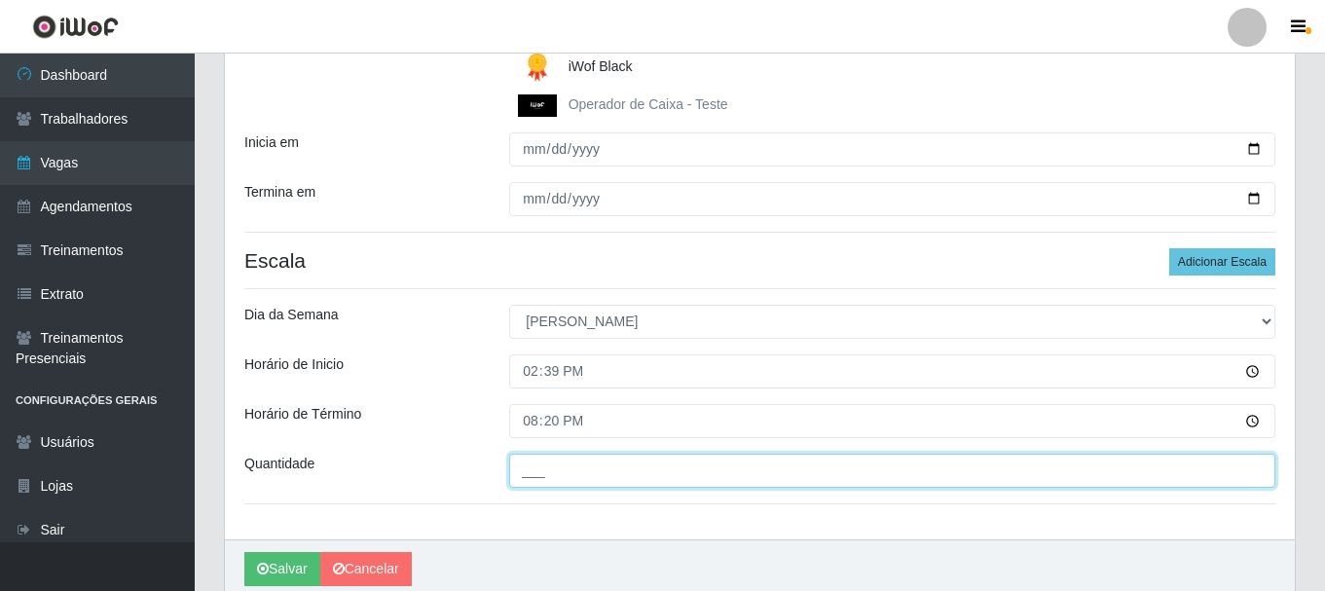
click at [561, 477] on input "___" at bounding box center [892, 471] width 766 height 34
type input "5__"
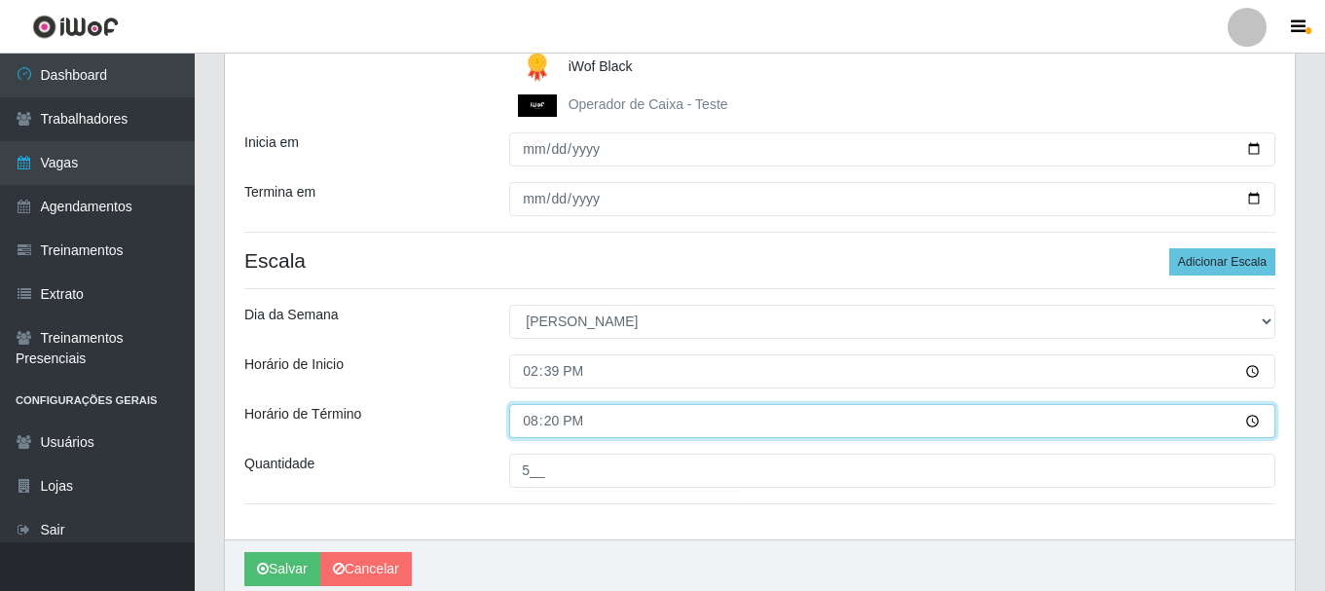
click at [615, 434] on input "20:20" at bounding box center [892, 421] width 766 height 34
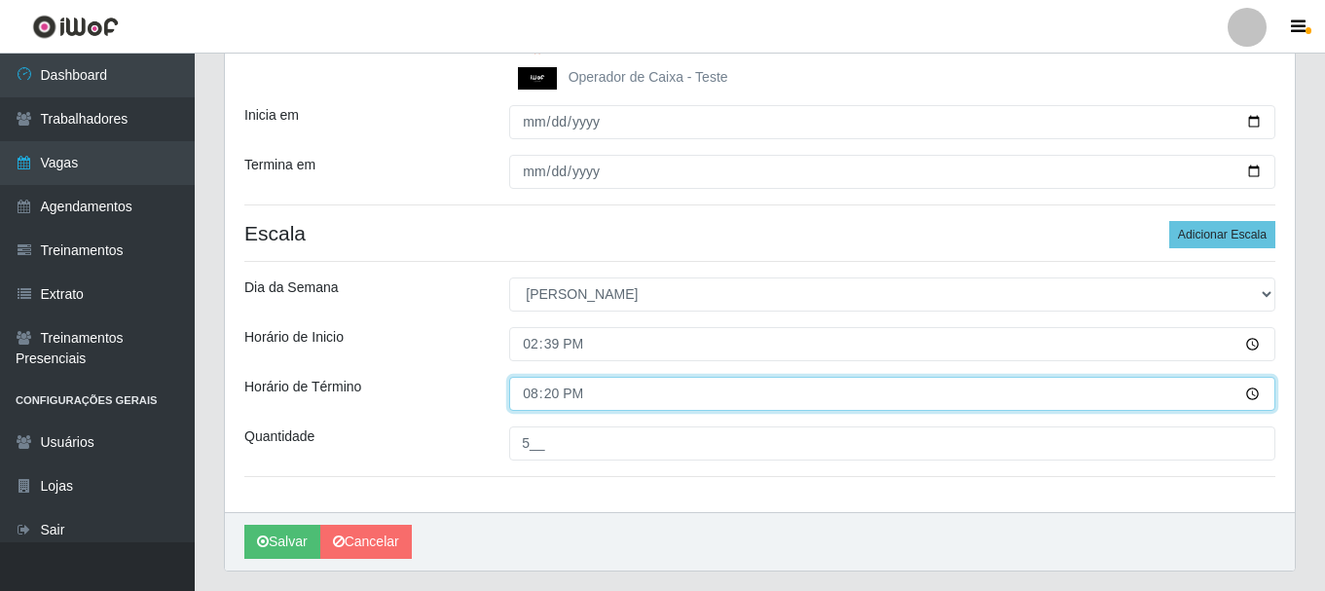
scroll to position [465, 0]
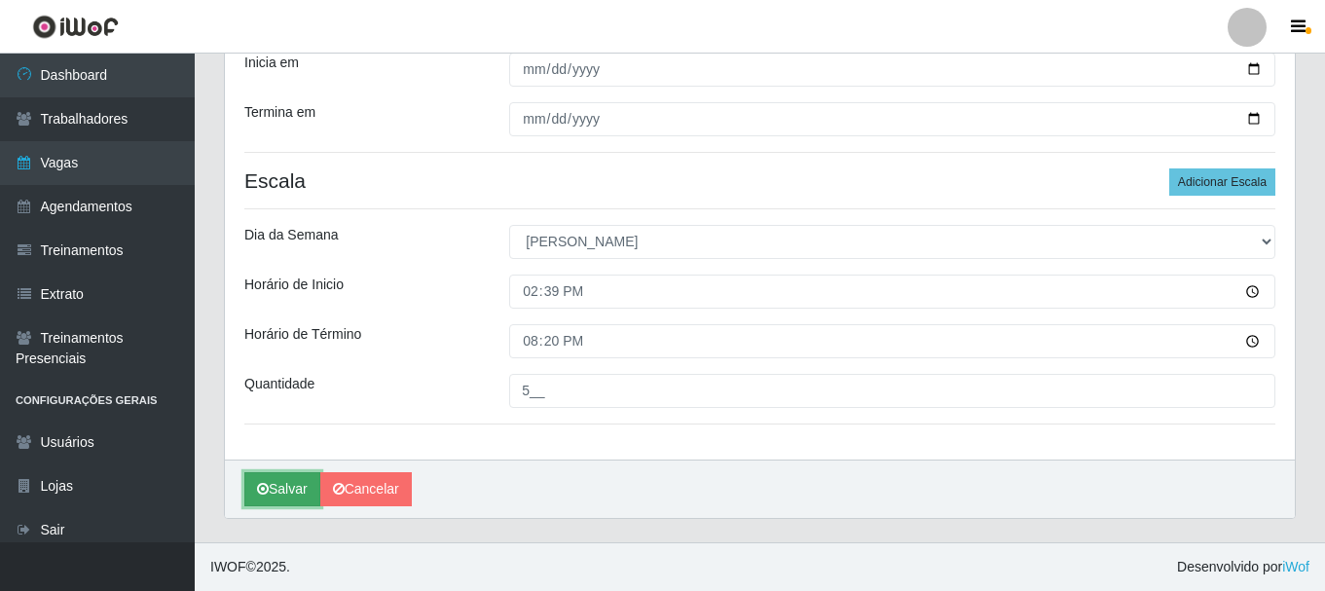
click at [281, 491] on button "Salvar" at bounding box center [282, 489] width 76 height 34
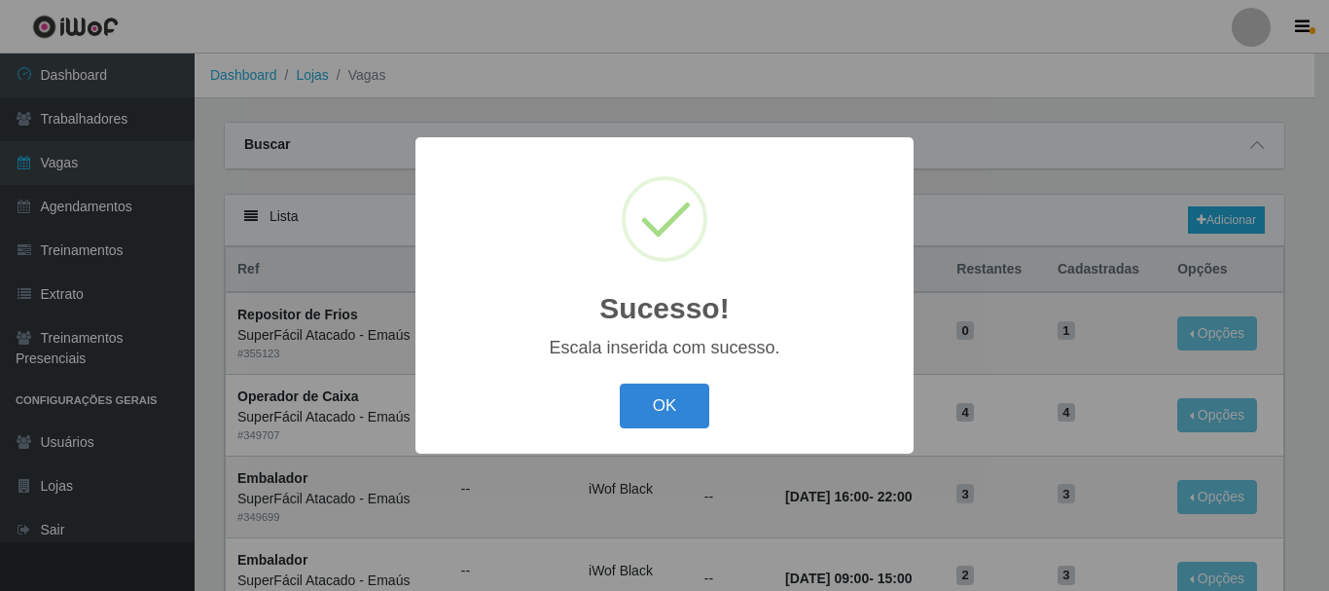
click at [690, 430] on div "OK Cancel" at bounding box center [664, 405] width 459 height 55
click at [672, 414] on button "OK" at bounding box center [665, 406] width 91 height 46
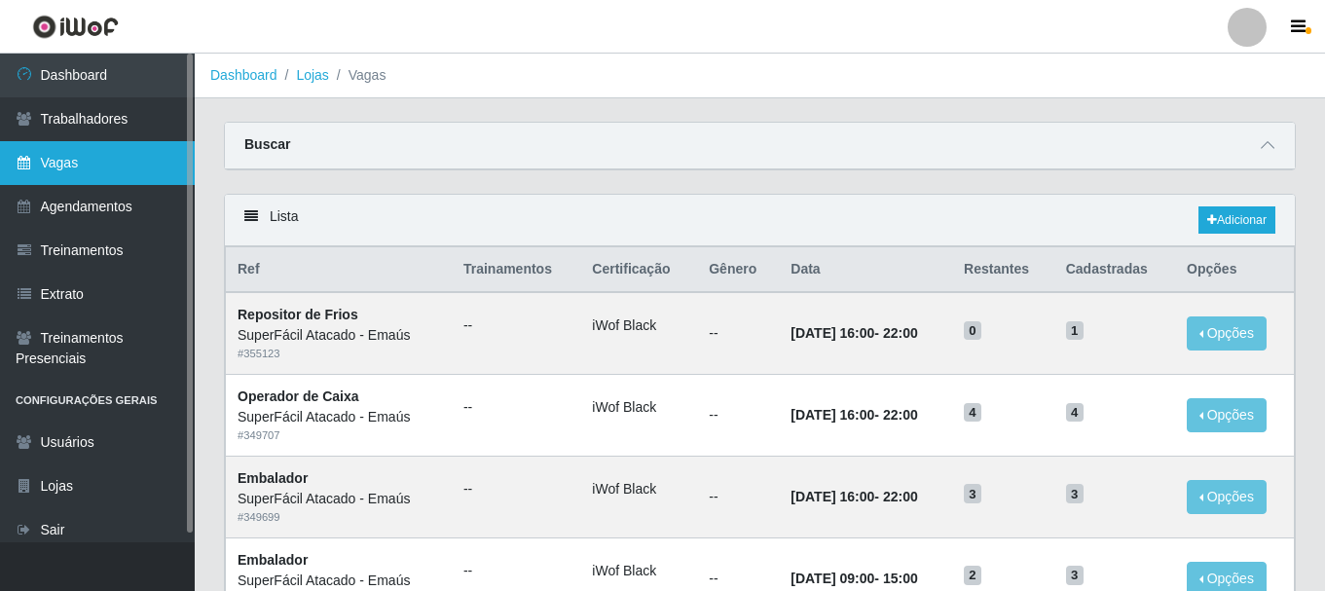
click at [91, 161] on link "Vagas" at bounding box center [97, 163] width 195 height 44
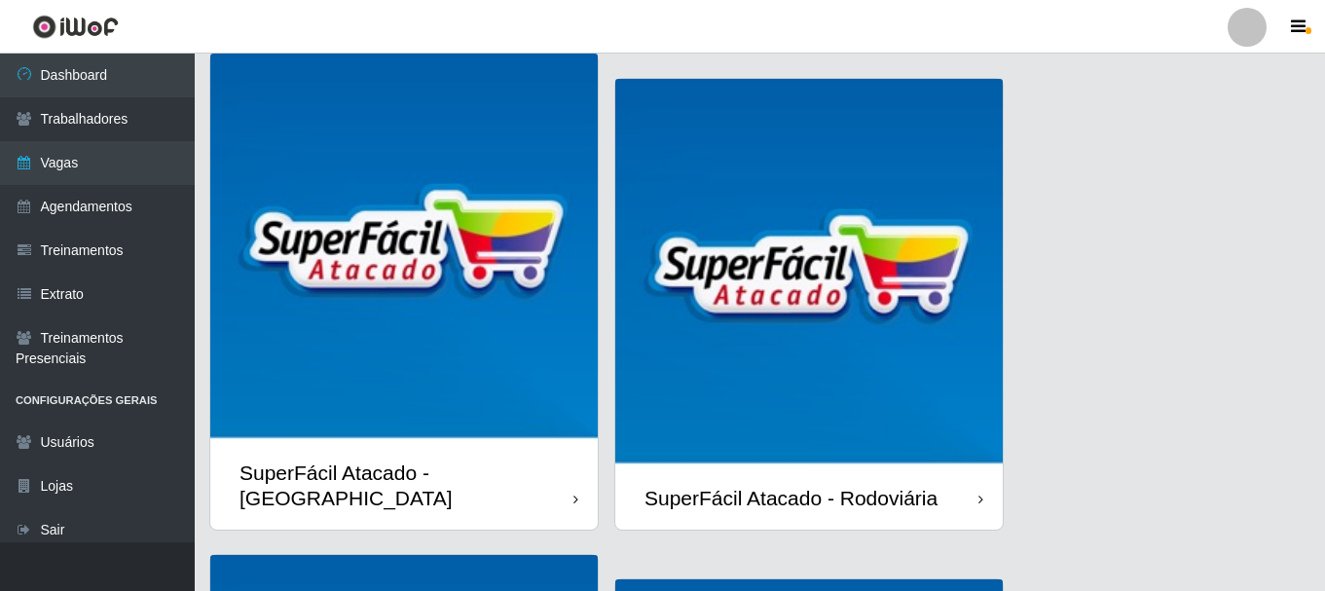
scroll to position [681, 0]
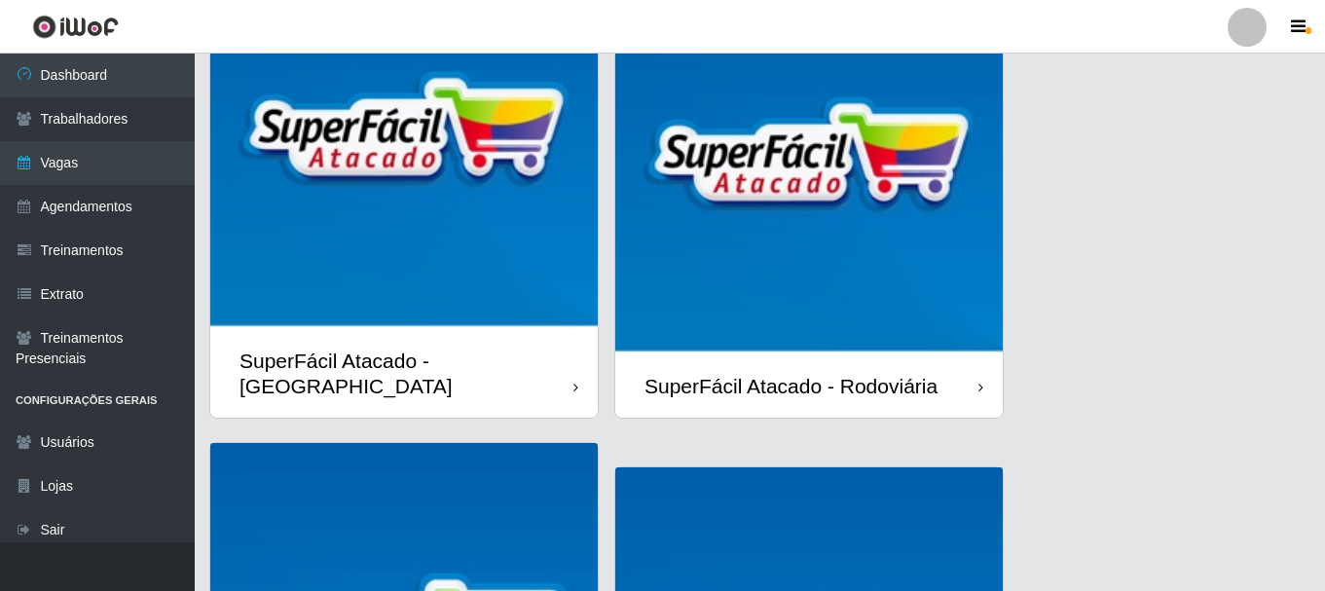
click at [952, 271] on img at bounding box center [808, 160] width 387 height 387
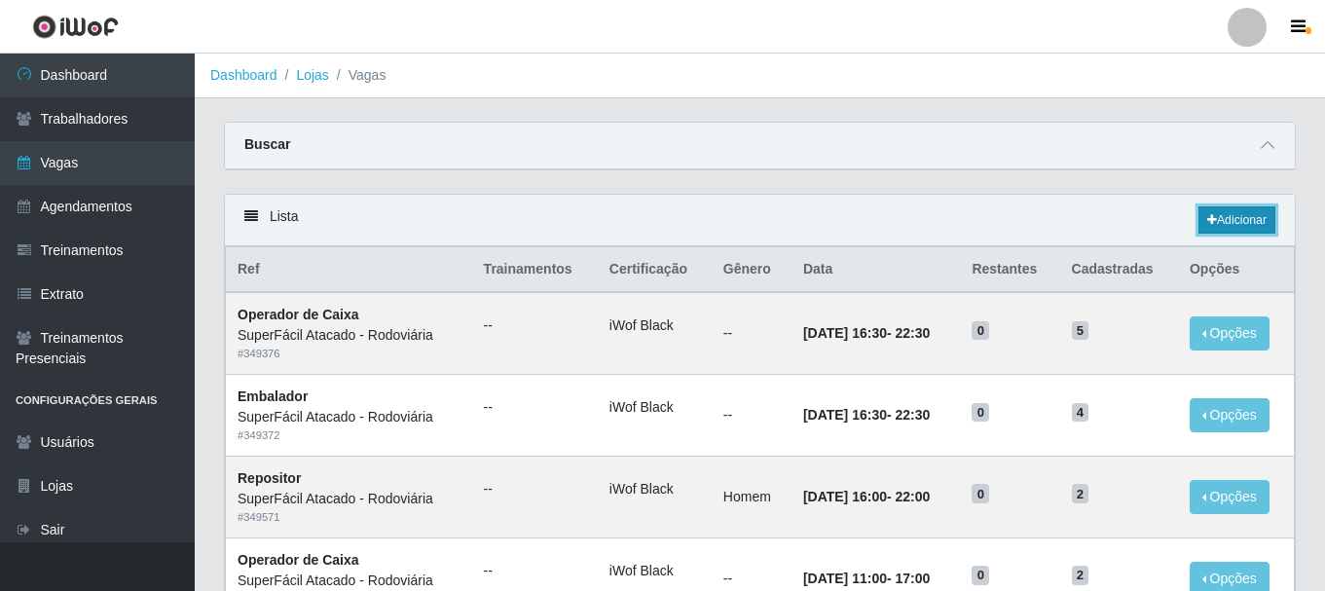
click at [1226, 224] on link "Adicionar" at bounding box center [1236, 219] width 77 height 27
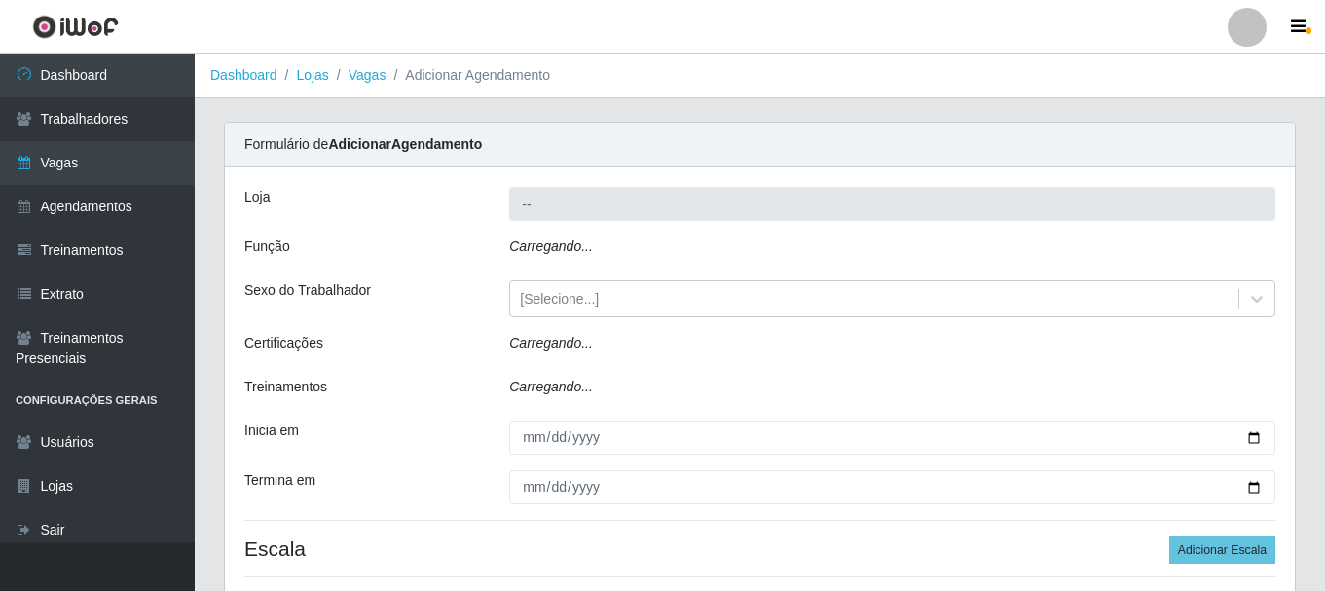
type input "SuperFácil Atacado - Rodoviária"
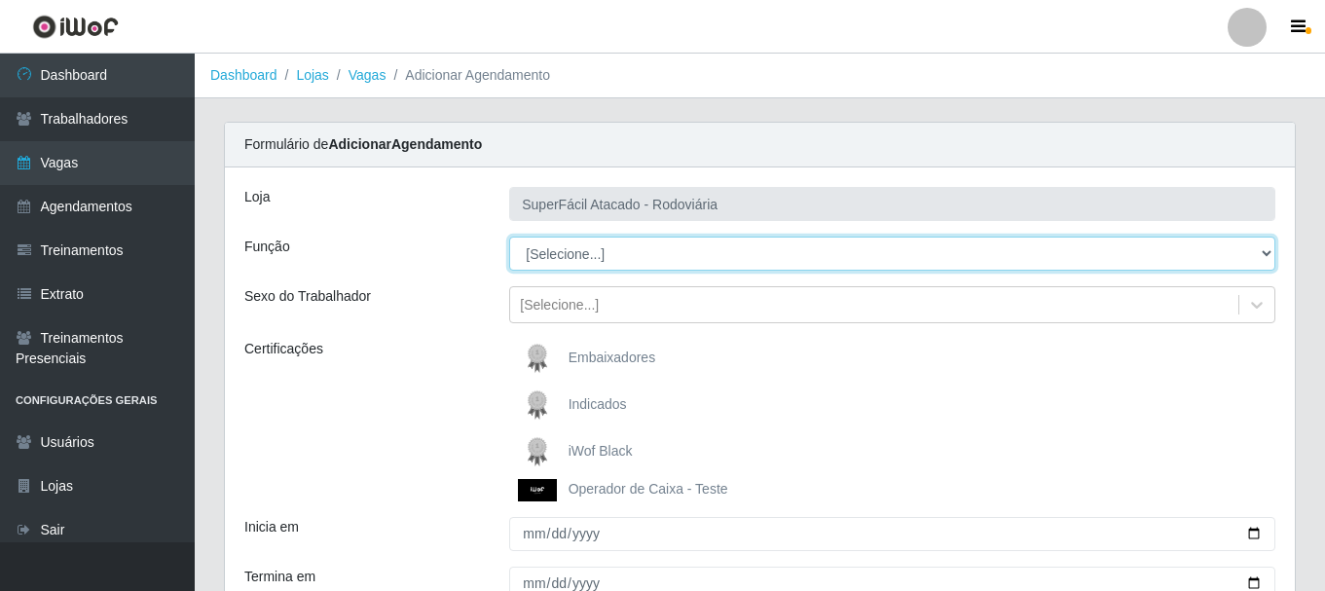
click at [1268, 250] on select "[Selecione...] Balconista de Padaria Balconista de Padaria + Balconista de Pada…" at bounding box center [892, 253] width 766 height 34
select select "82"
click at [509, 236] on select "[Selecione...] Balconista de Padaria Balconista de Padaria + Balconista de Pada…" at bounding box center [892, 253] width 766 height 34
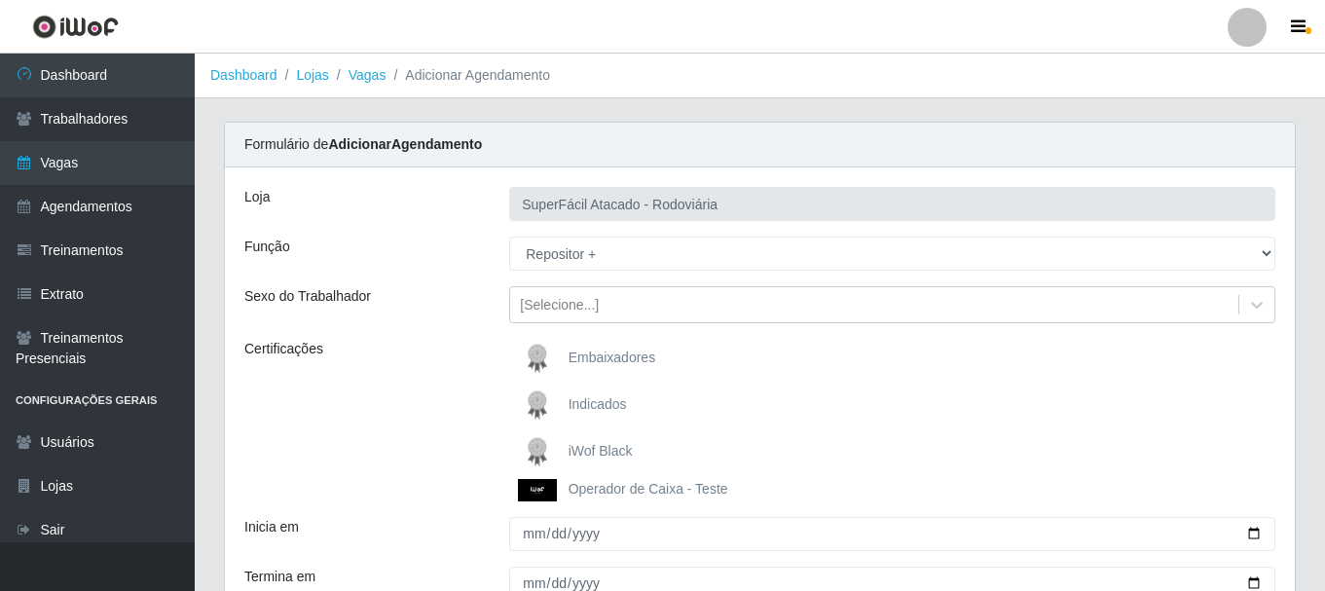
click at [595, 455] on span "iWof Black" at bounding box center [600, 451] width 64 height 16
click at [0, 0] on input "iWof Black" at bounding box center [0, 0] width 0 height 0
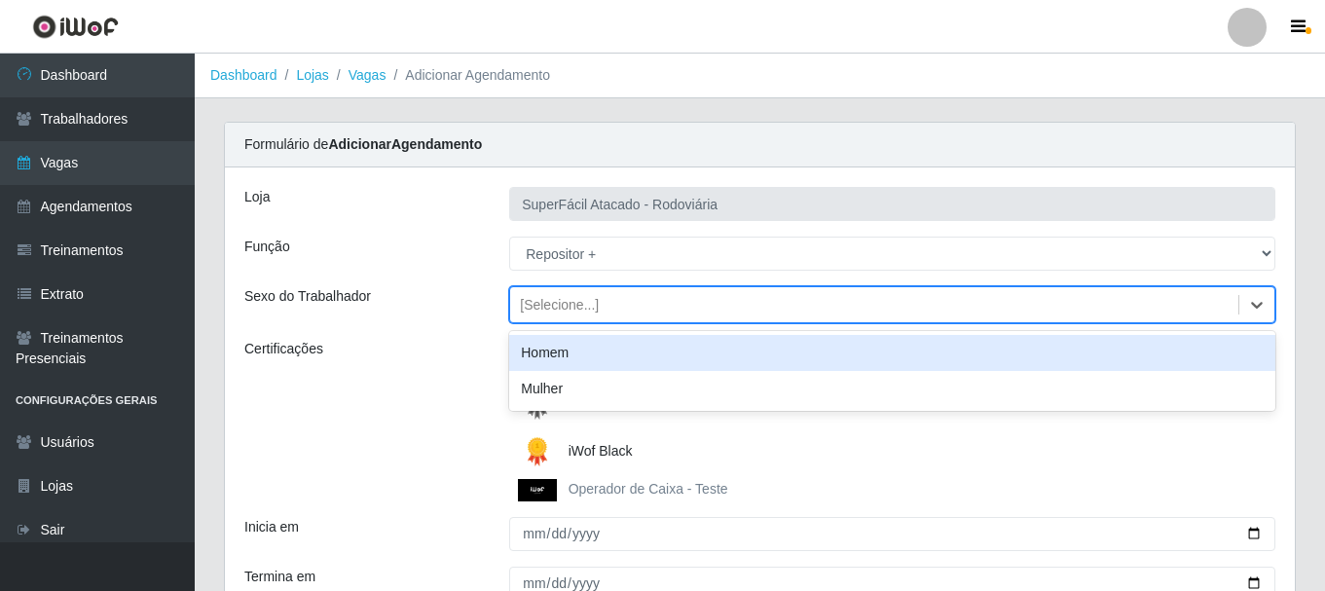
drag, startPoint x: 1262, startPoint y: 301, endPoint x: 1077, endPoint y: 280, distance: 186.0
click at [1263, 301] on icon at bounding box center [1256, 304] width 19 height 19
click at [565, 347] on div "Homem" at bounding box center [892, 353] width 766 height 36
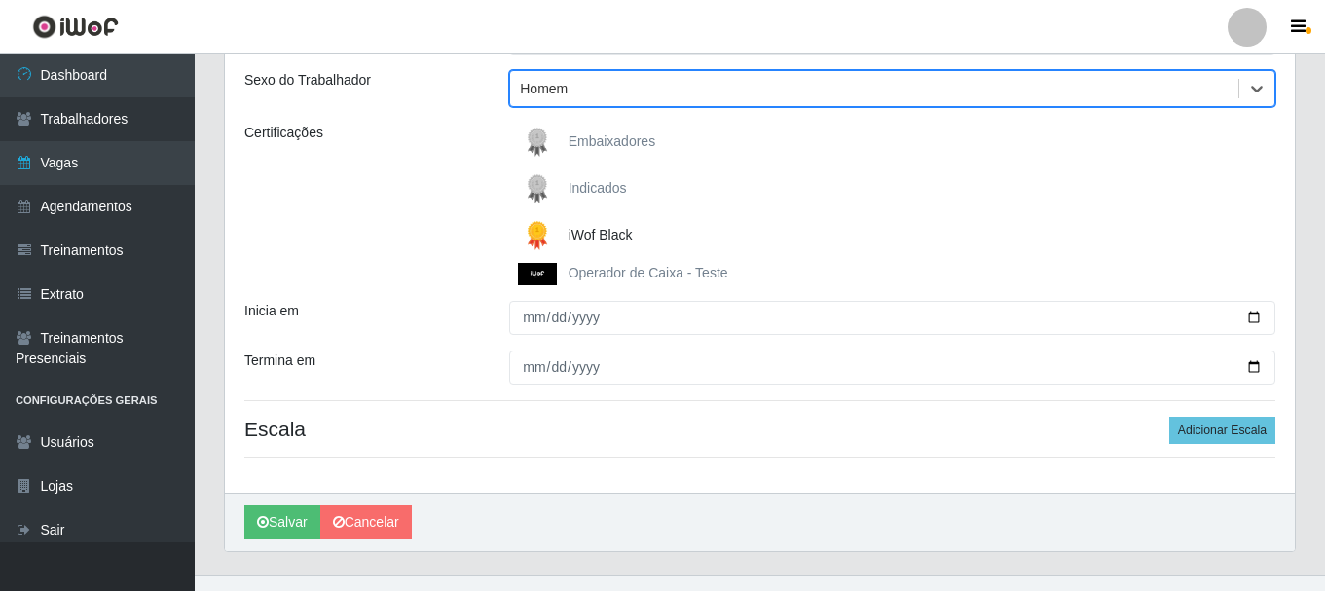
scroll to position [250, 0]
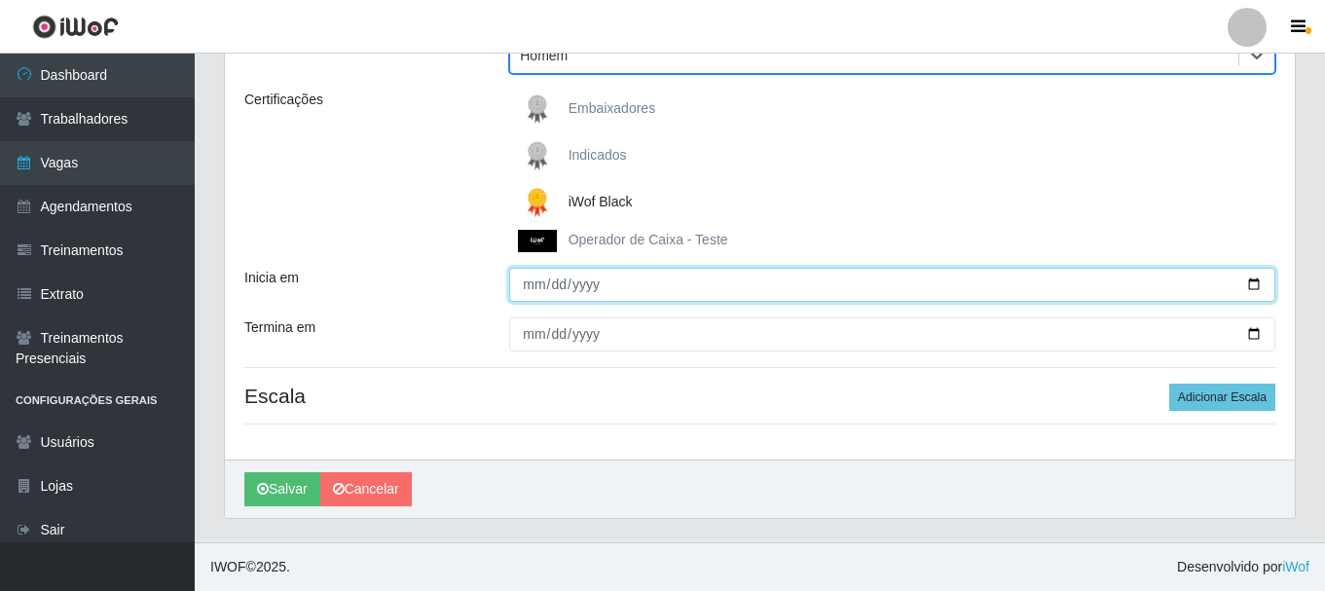
drag, startPoint x: 1251, startPoint y: 279, endPoint x: 1209, endPoint y: 284, distance: 42.1
click at [1251, 278] on input "Inicia em" at bounding box center [892, 285] width 766 height 34
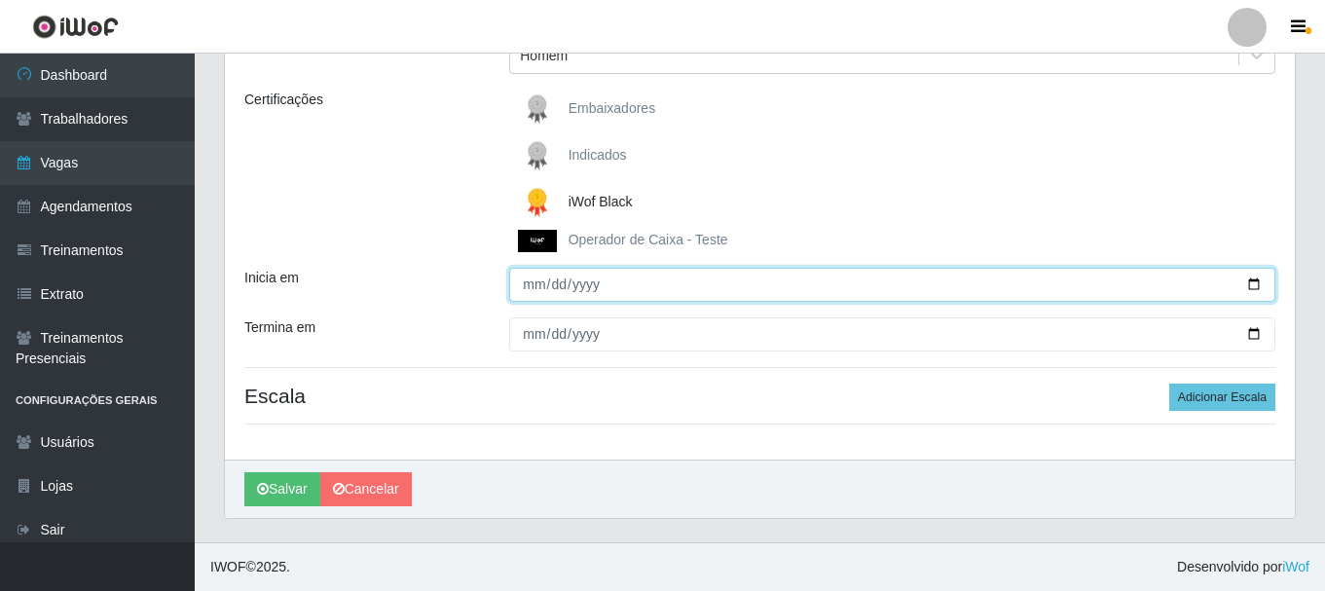
type input "[DATE]"
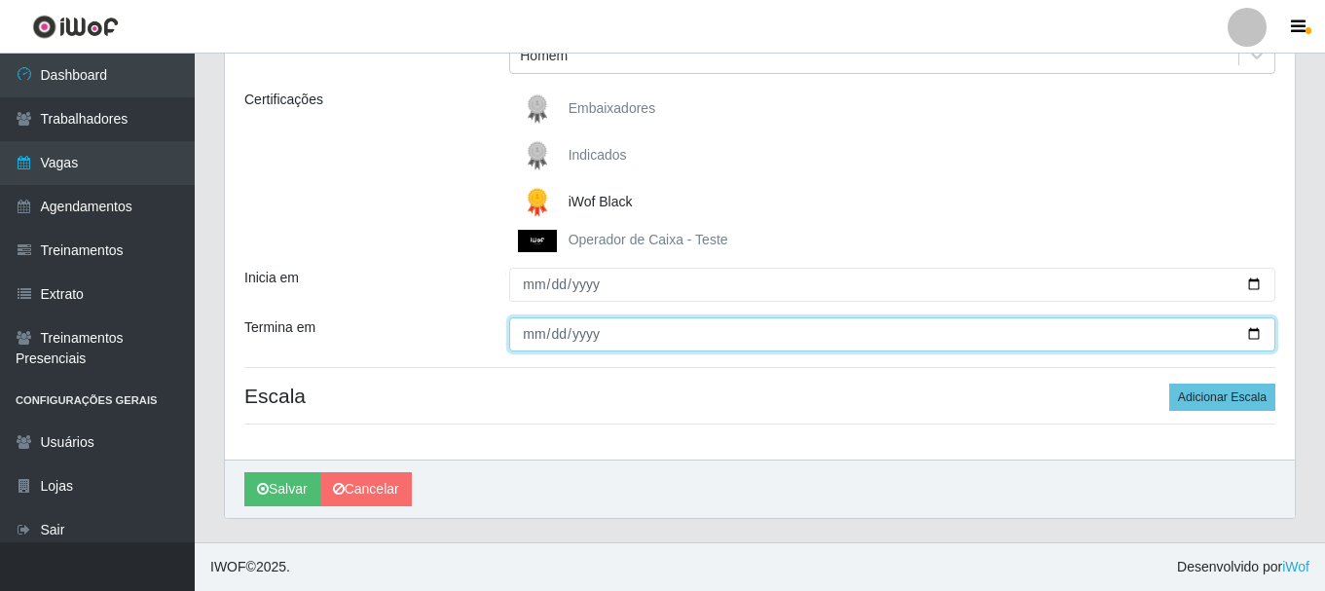
click at [1247, 335] on input "Termina em" at bounding box center [892, 334] width 766 height 34
type input "[DATE]"
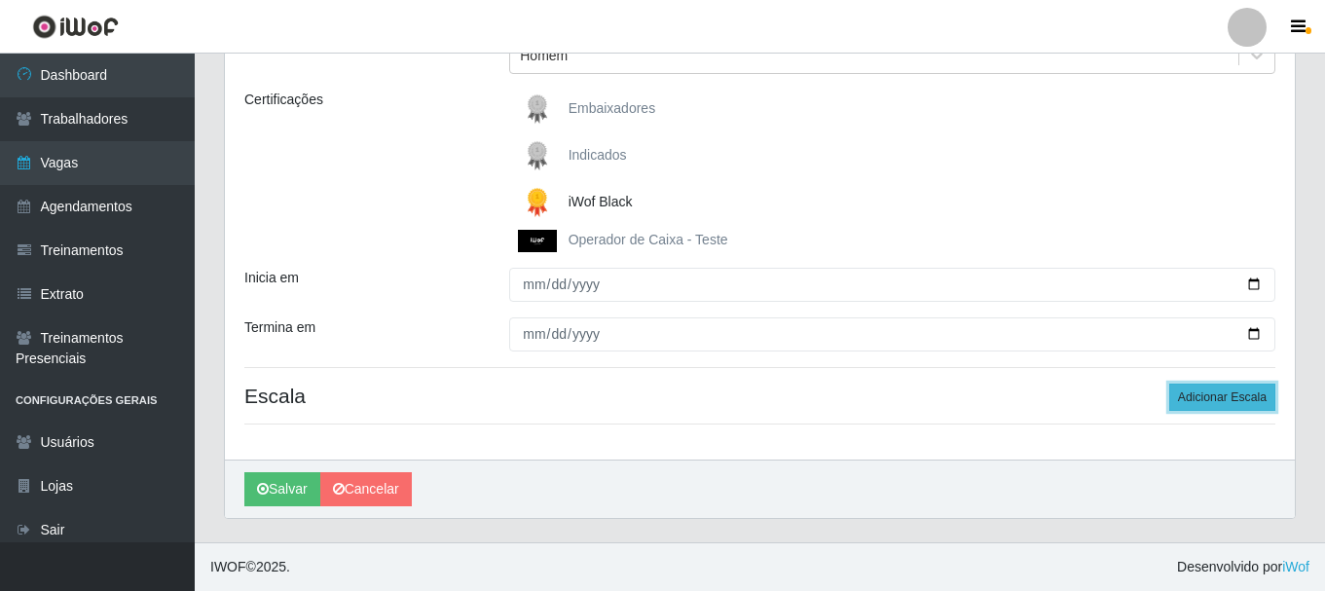
click at [1203, 395] on button "Adicionar Escala" at bounding box center [1222, 396] width 106 height 27
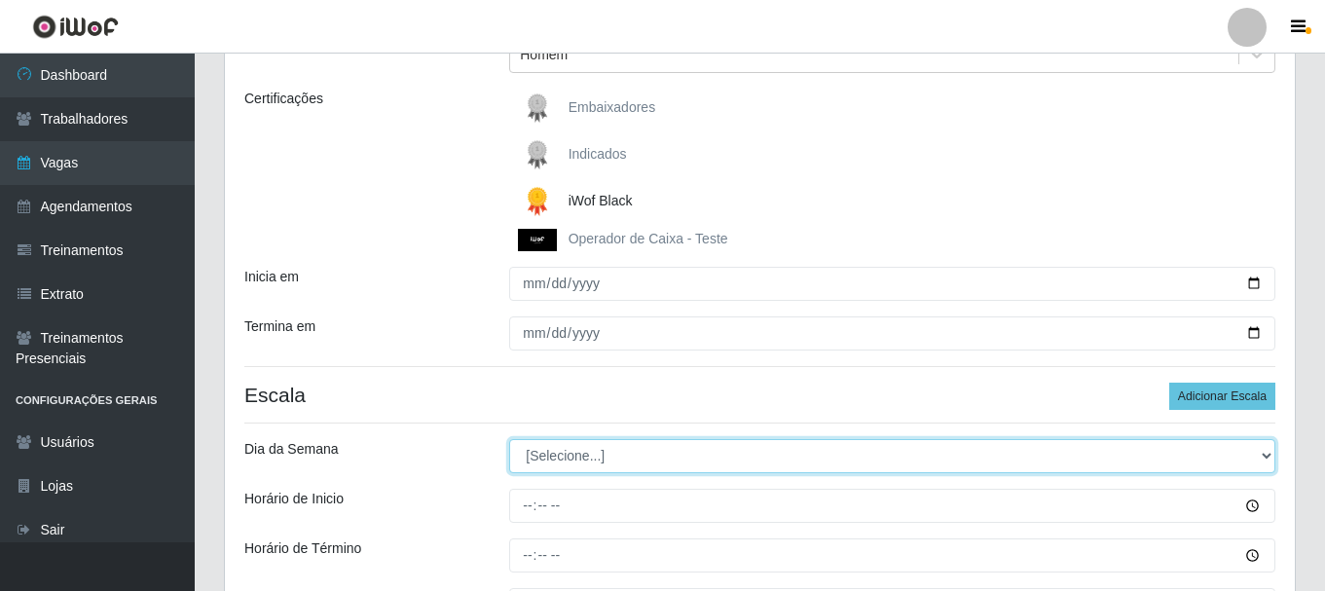
click at [1266, 458] on select "[Selecione...] Segunda Terça Quarta Quinta Sexta [PERSON_NAME]" at bounding box center [892, 456] width 766 height 34
select select "0"
click at [509, 439] on select "[Selecione...] Segunda Terça Quarta Quinta Sexta [PERSON_NAME]" at bounding box center [892, 456] width 766 height 34
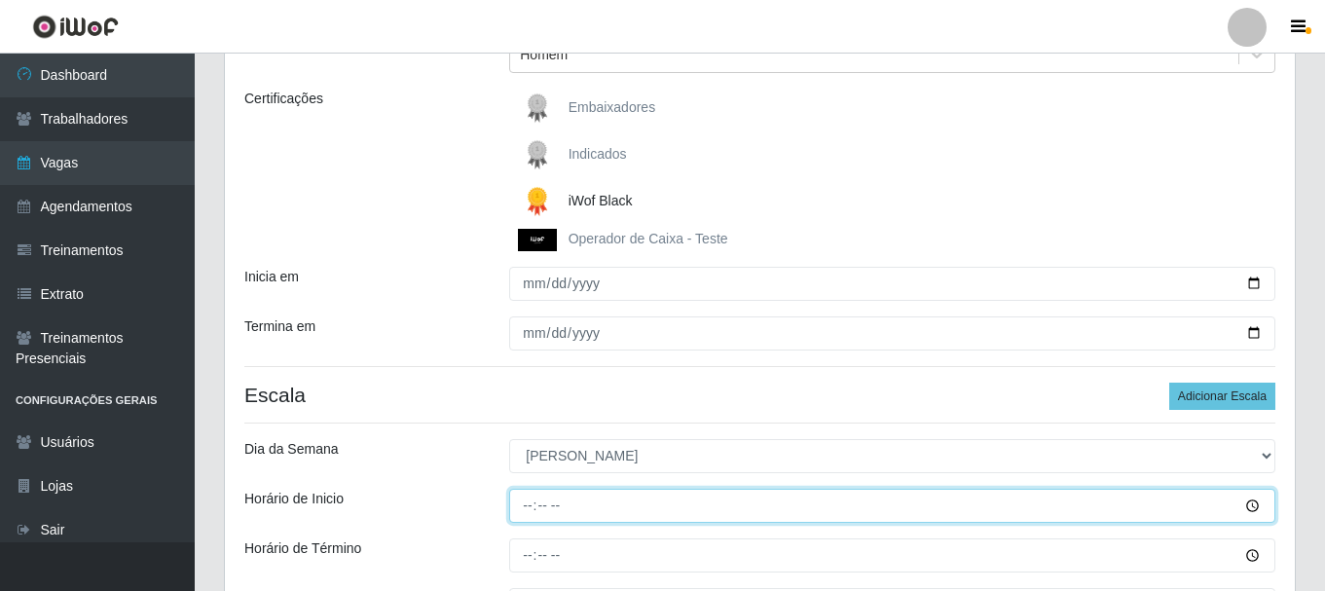
drag, startPoint x: 532, startPoint y: 514, endPoint x: 530, endPoint y: 498, distance: 15.7
click at [532, 513] on input "Horário de Inicio" at bounding box center [892, 506] width 766 height 34
type input "14:30"
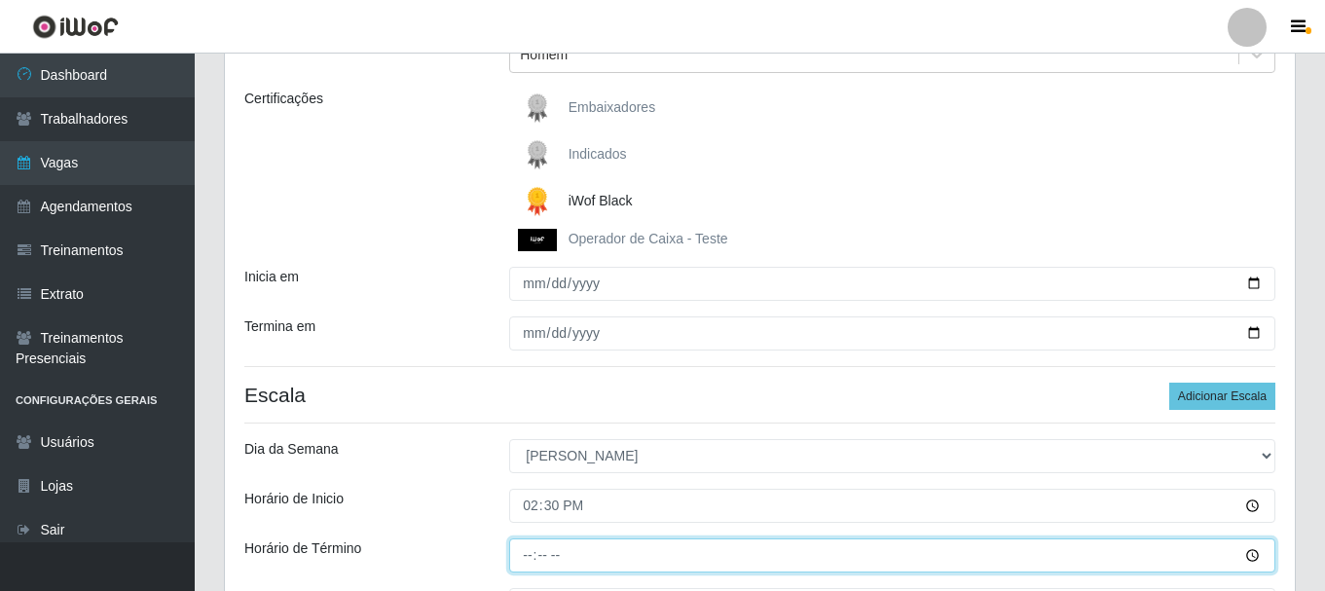
click at [521, 555] on input "Horário de Término" at bounding box center [892, 555] width 766 height 34
type input "20:20"
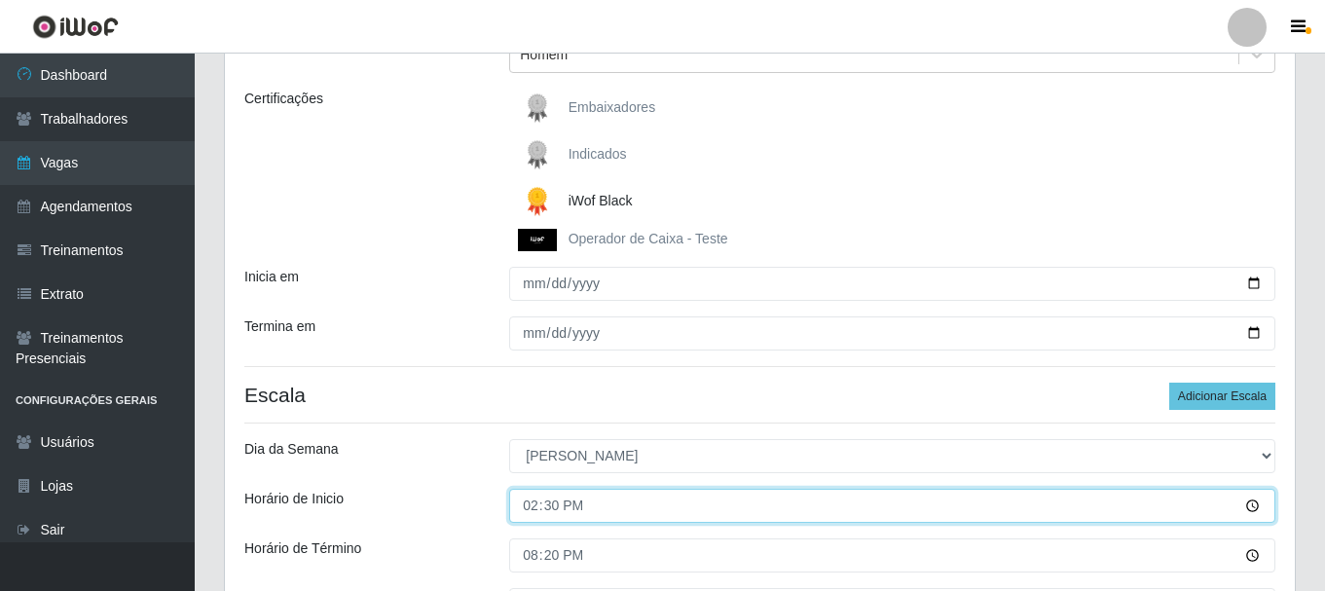
click at [611, 505] on input "14:30" at bounding box center [892, 506] width 766 height 34
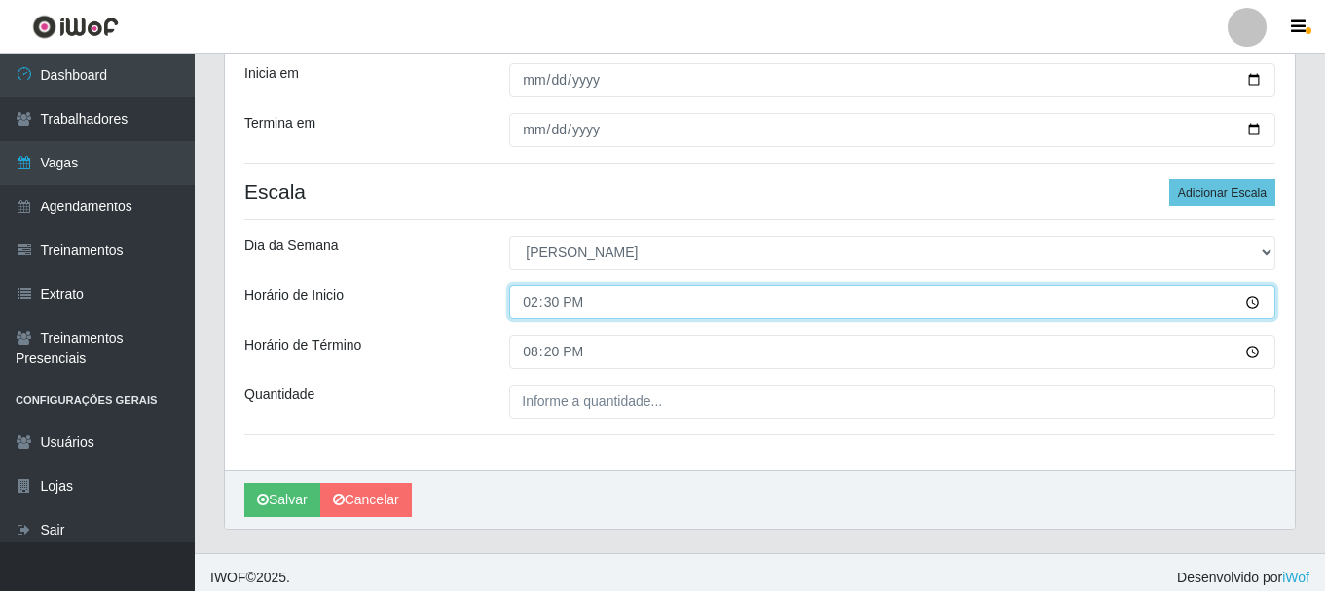
scroll to position [465, 0]
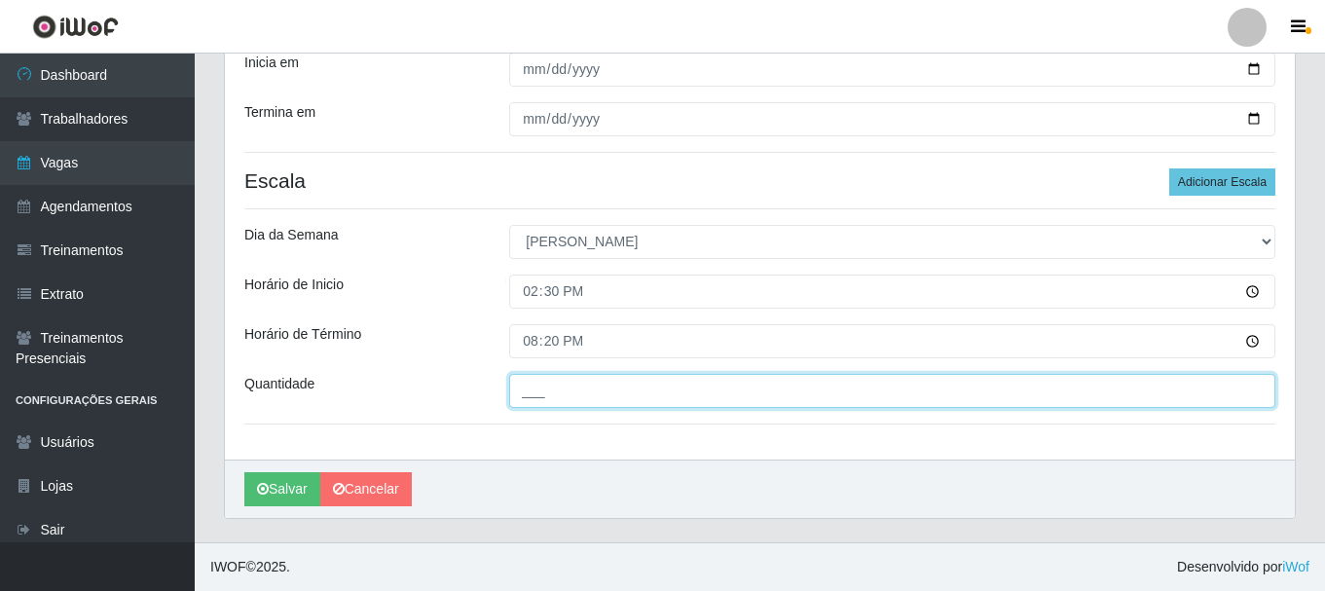
click at [547, 405] on input "___" at bounding box center [892, 391] width 766 height 34
type input "5__"
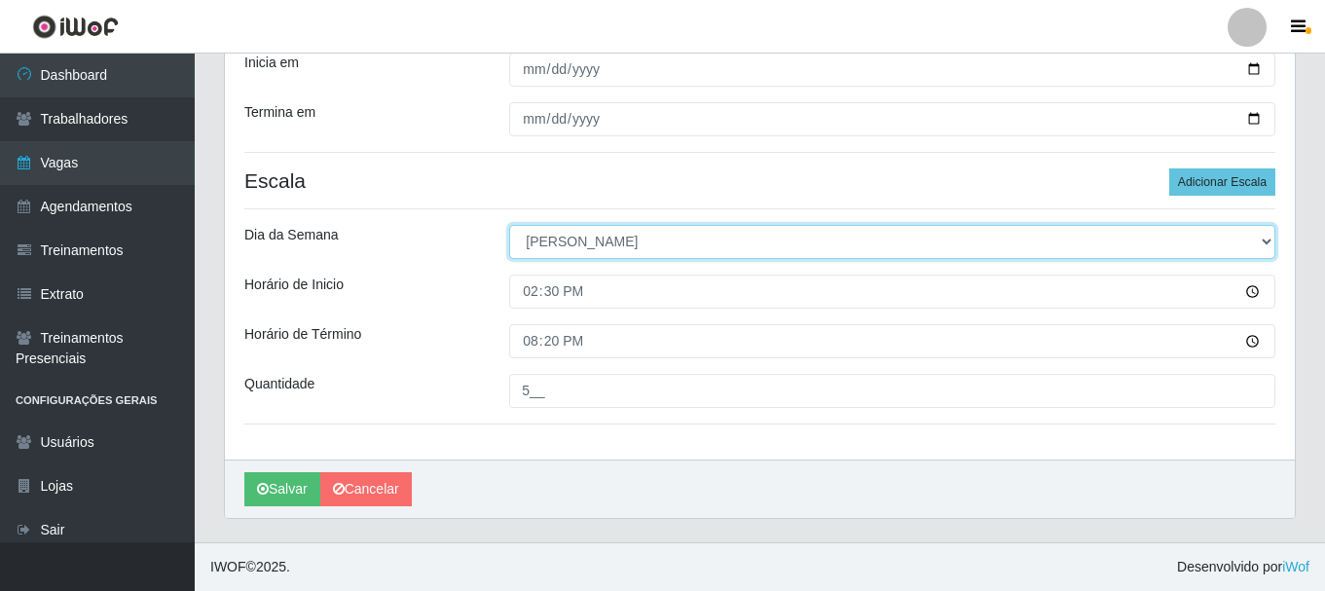
click at [713, 256] on select "[Selecione...] Segunda Terça Quarta Quinta Sexta [PERSON_NAME]" at bounding box center [892, 242] width 766 height 34
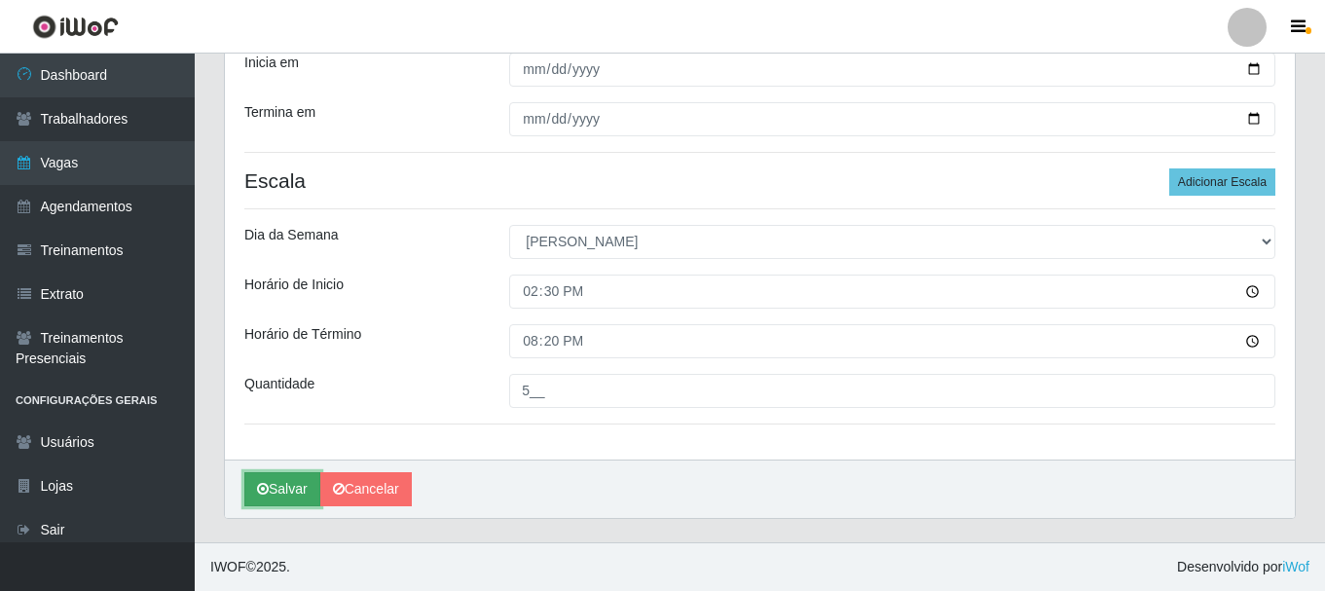
click at [290, 496] on button "Salvar" at bounding box center [282, 489] width 76 height 34
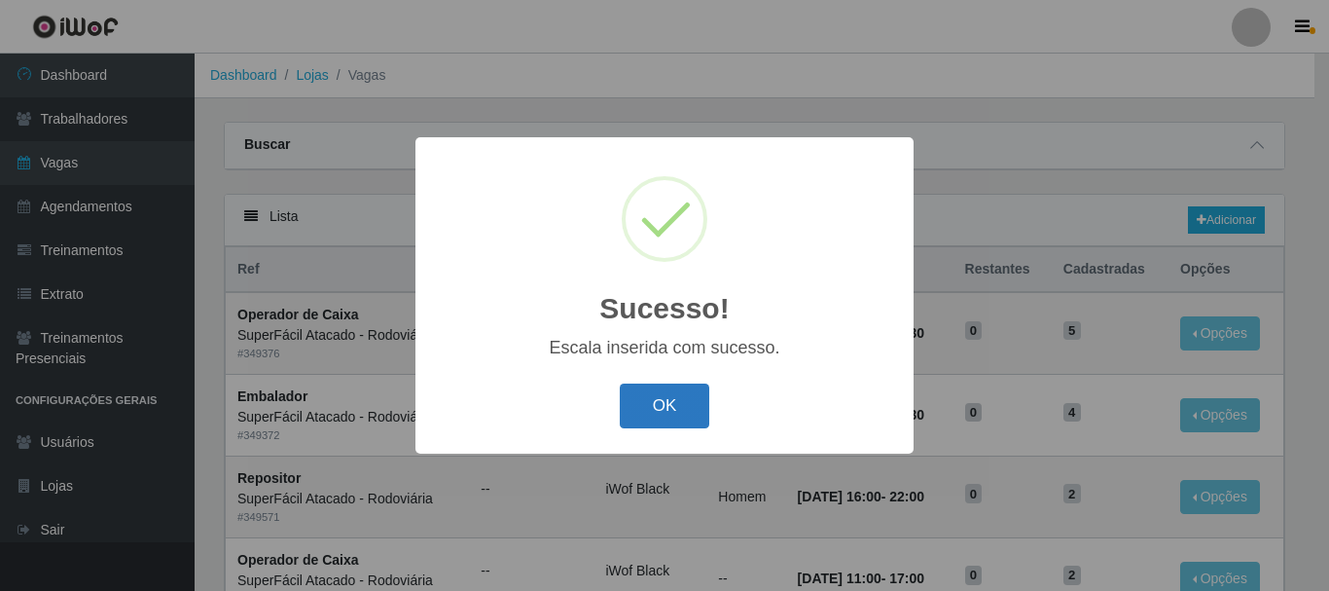
click at [638, 422] on button "OK" at bounding box center [665, 406] width 91 height 46
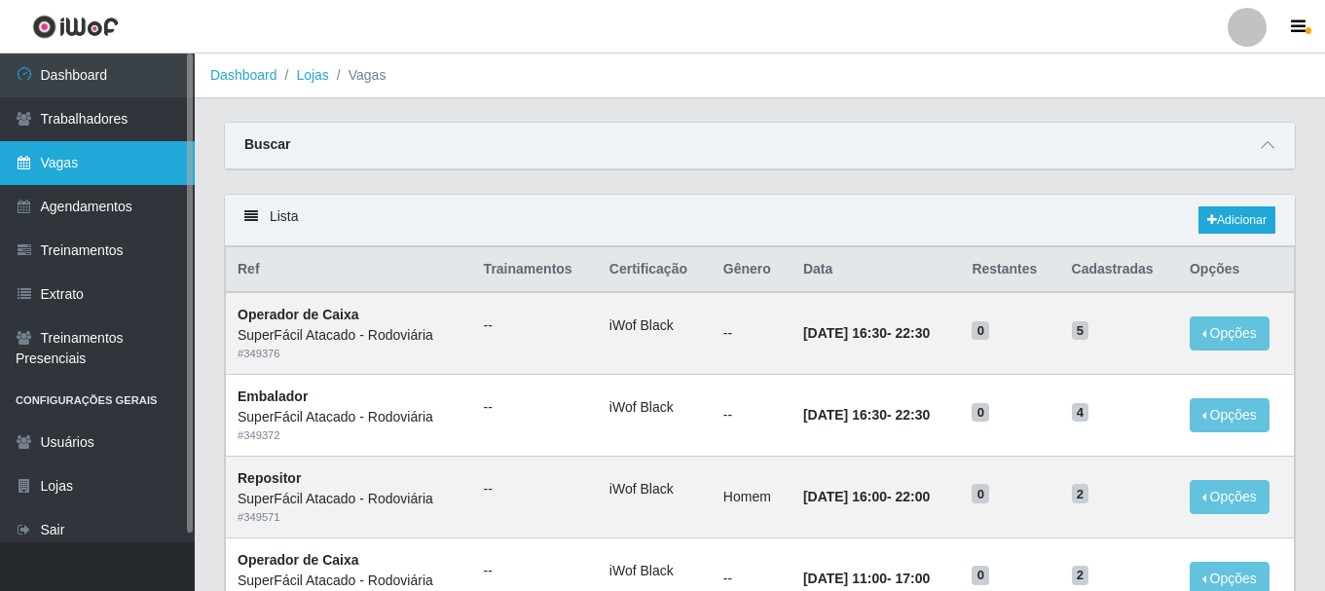
click at [123, 159] on link "Vagas" at bounding box center [97, 163] width 195 height 44
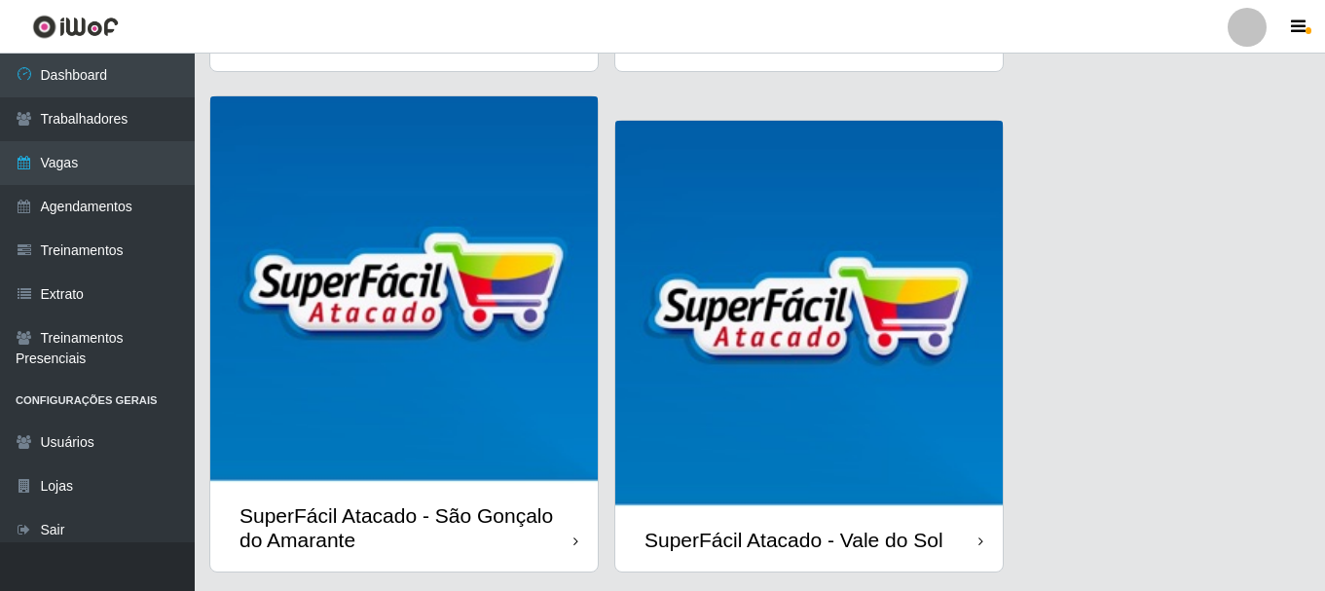
scroll to position [1057, 0]
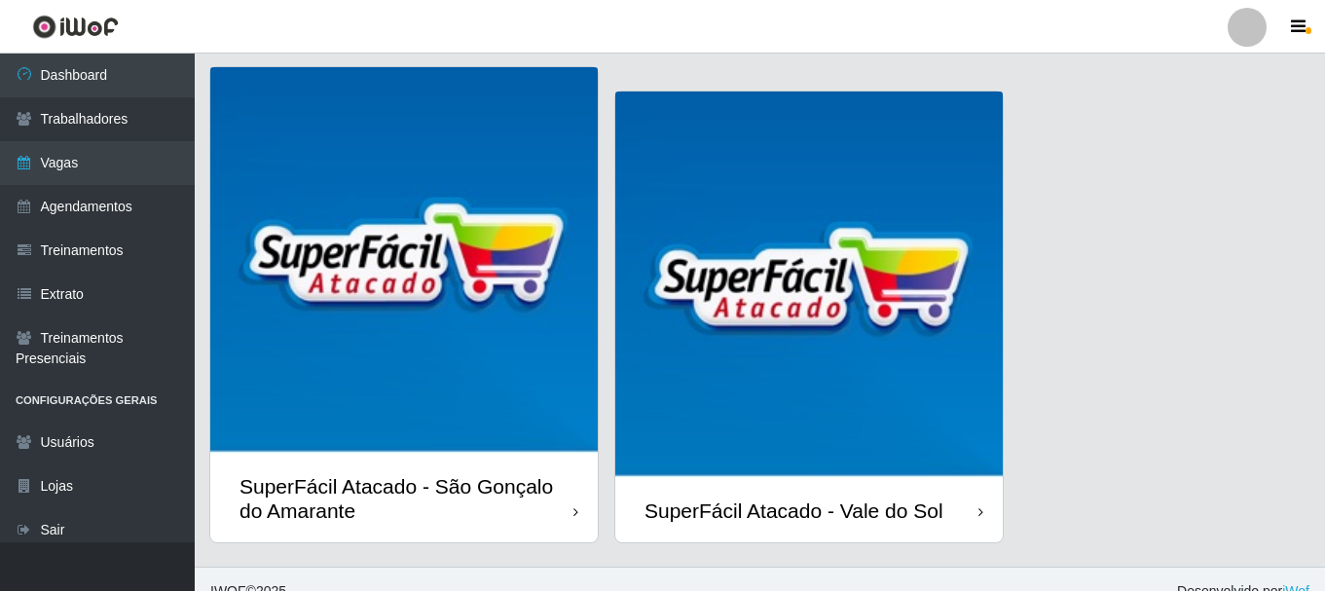
click at [389, 333] on img at bounding box center [403, 260] width 387 height 387
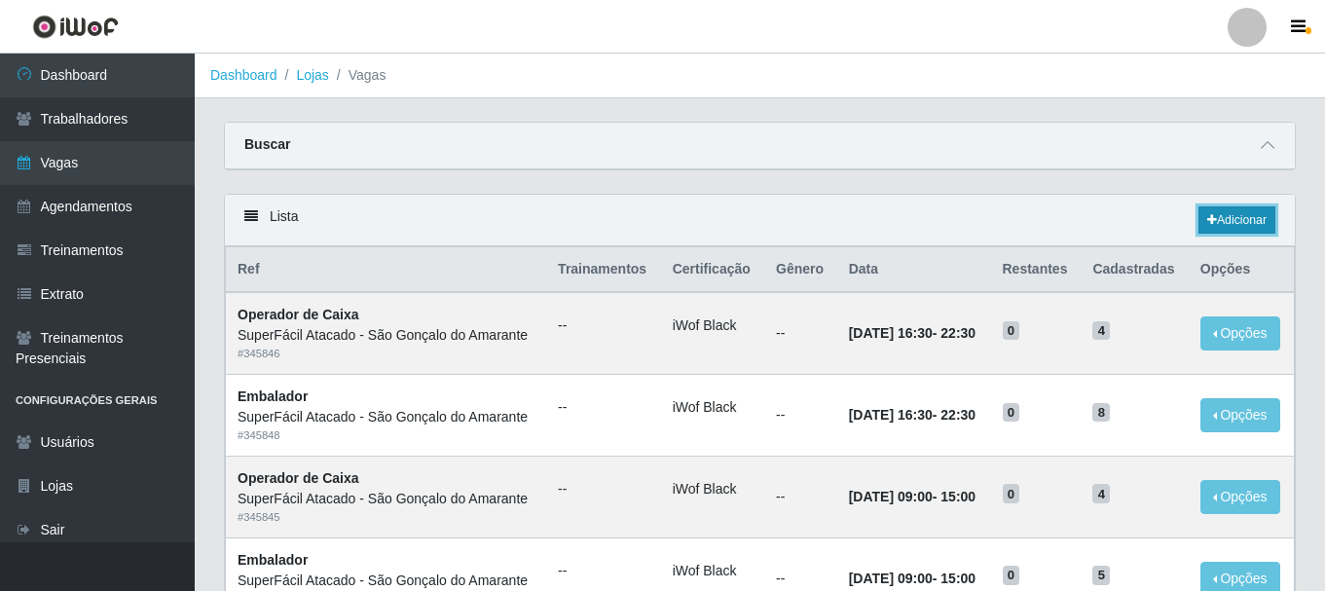
click at [1257, 219] on link "Adicionar" at bounding box center [1236, 219] width 77 height 27
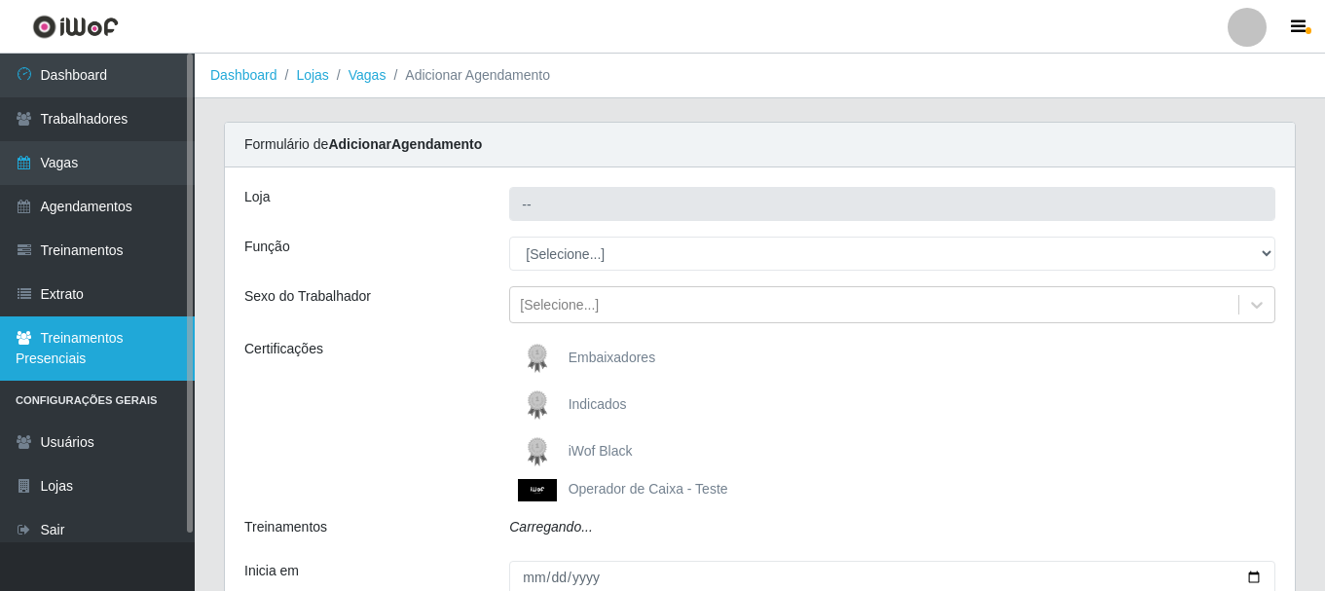
type input "SuperFácil Atacado - São Gonçalo do Amarante"
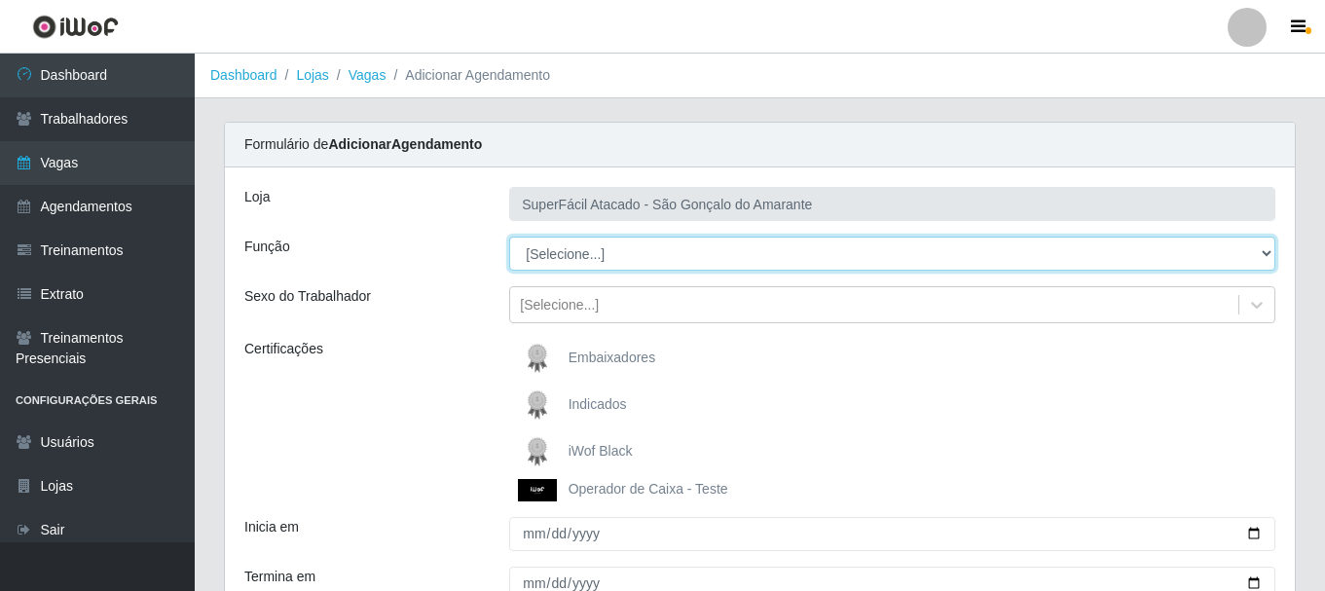
click at [1270, 254] on select "[Selecione...] Auxiliar de Estacionamento Auxiliar de Estacionamento + Auxiliar…" at bounding box center [892, 253] width 766 height 34
select select "82"
click at [509, 236] on select "[Selecione...] Auxiliar de Estacionamento Auxiliar de Estacionamento + Auxiliar…" at bounding box center [892, 253] width 766 height 34
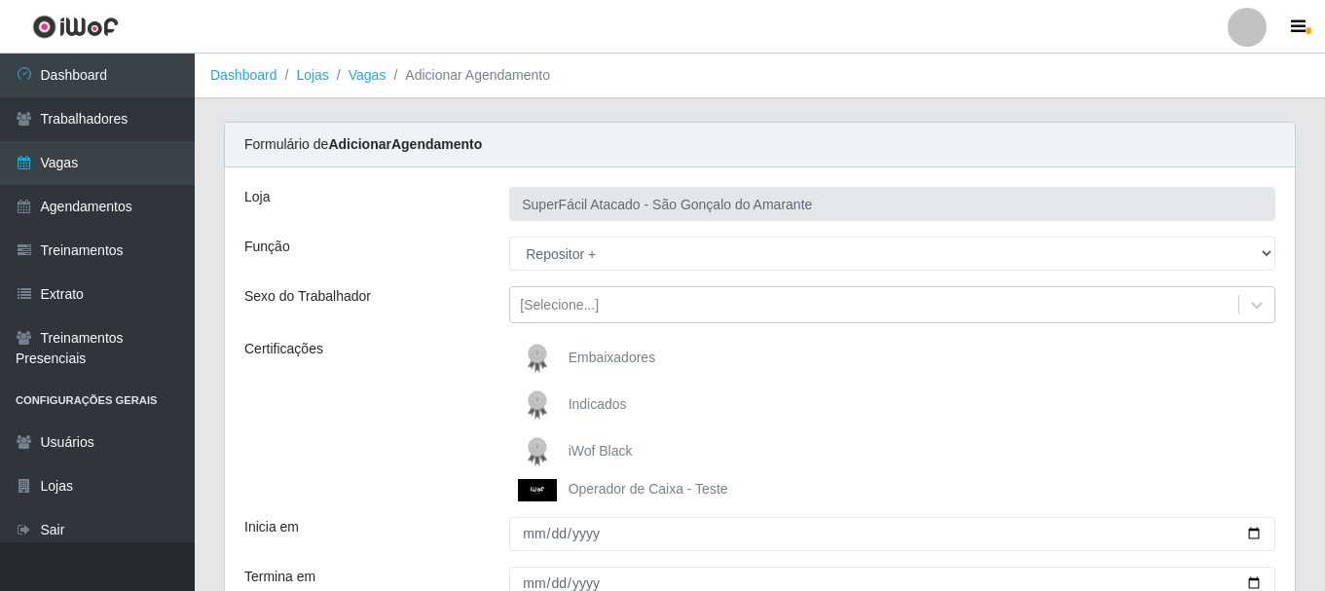
click at [607, 461] on label "iWof Black" at bounding box center [575, 451] width 115 height 39
click at [0, 0] on input "iWof Black" at bounding box center [0, 0] width 0 height 0
click at [1260, 306] on icon at bounding box center [1256, 304] width 19 height 19
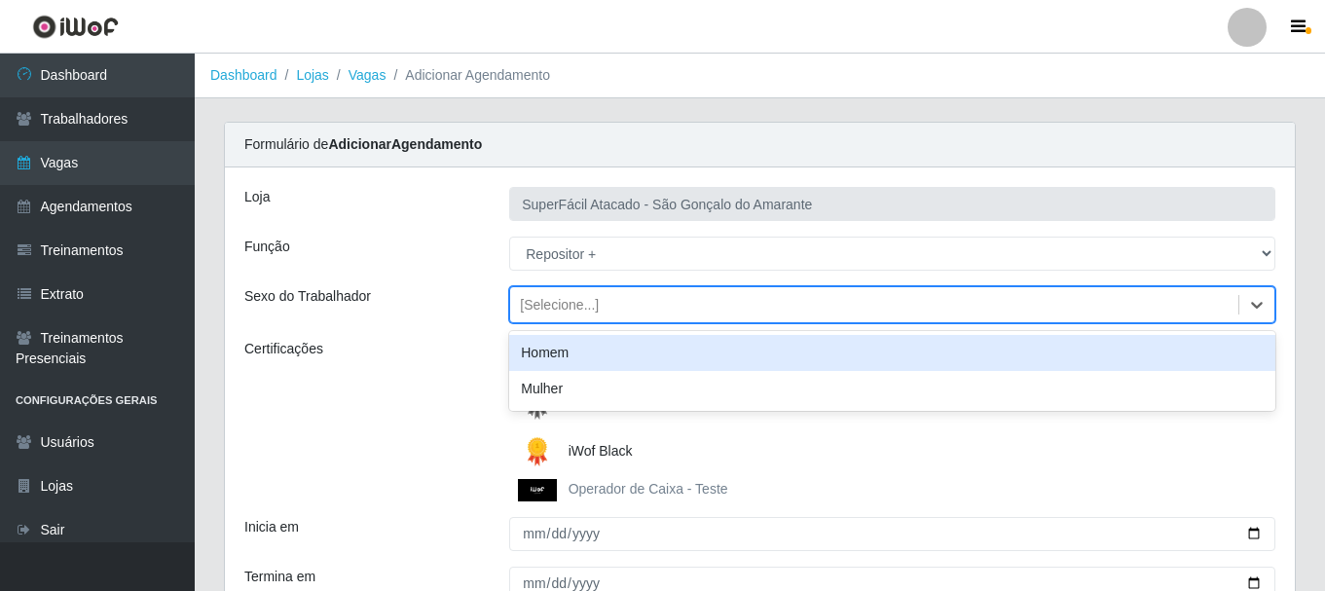
click at [559, 359] on div "Homem" at bounding box center [892, 353] width 766 height 36
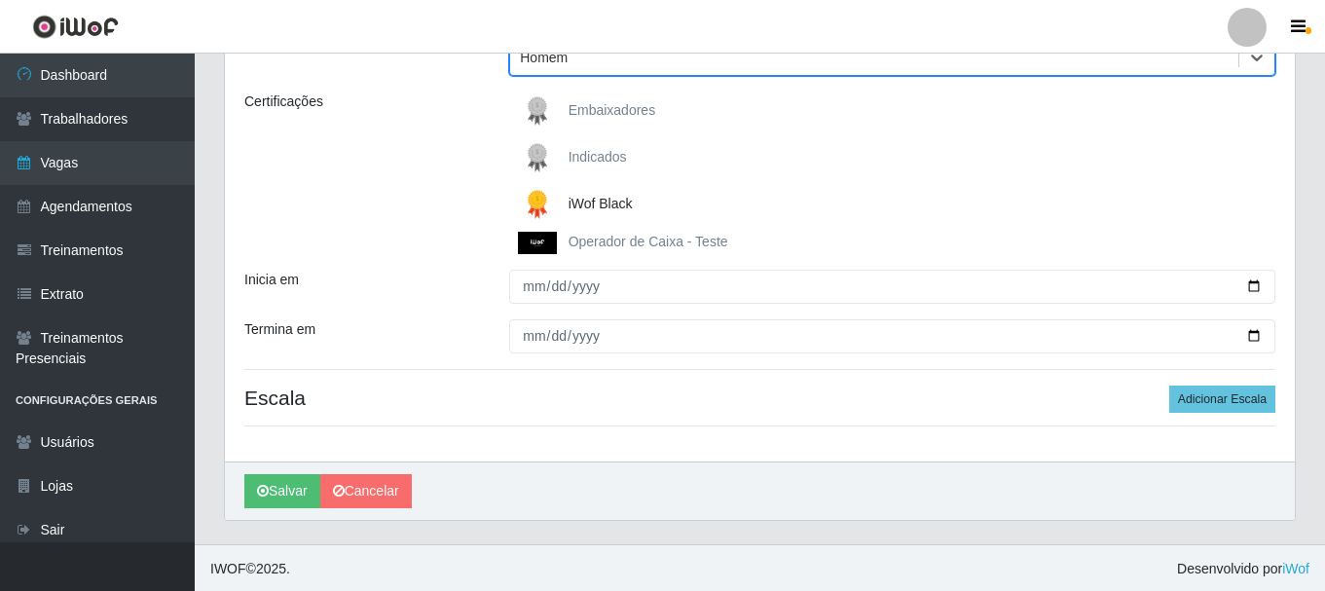
scroll to position [250, 0]
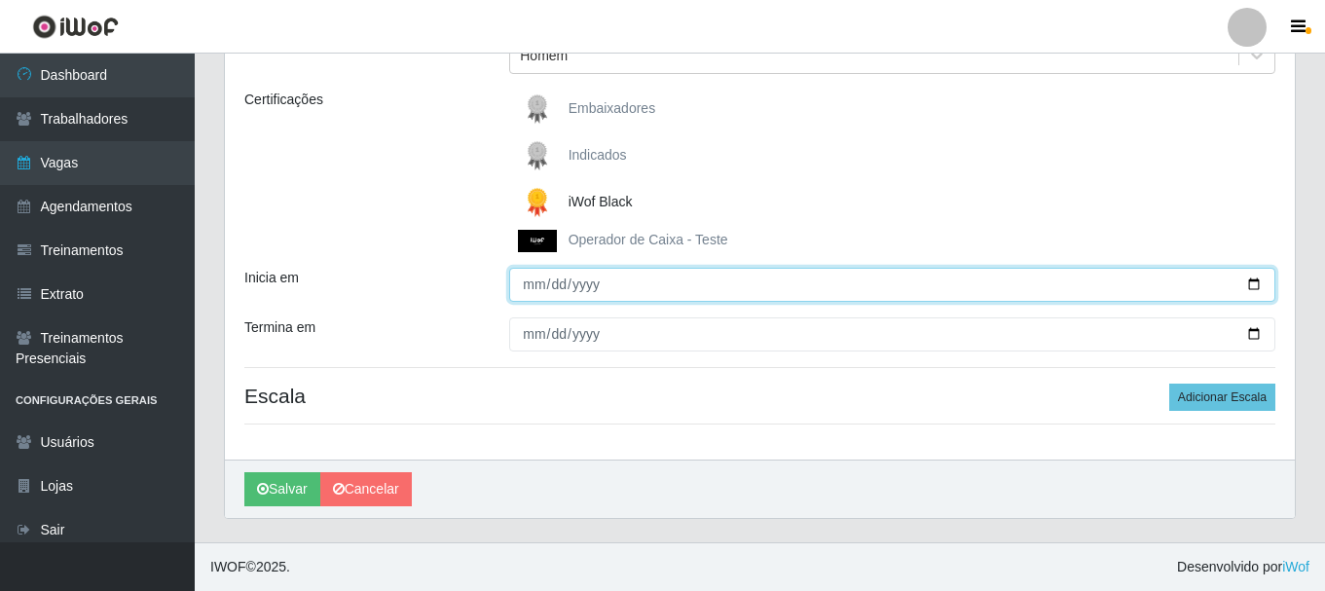
click at [1250, 284] on input "Inicia em" at bounding box center [892, 285] width 766 height 34
type input "[DATE]"
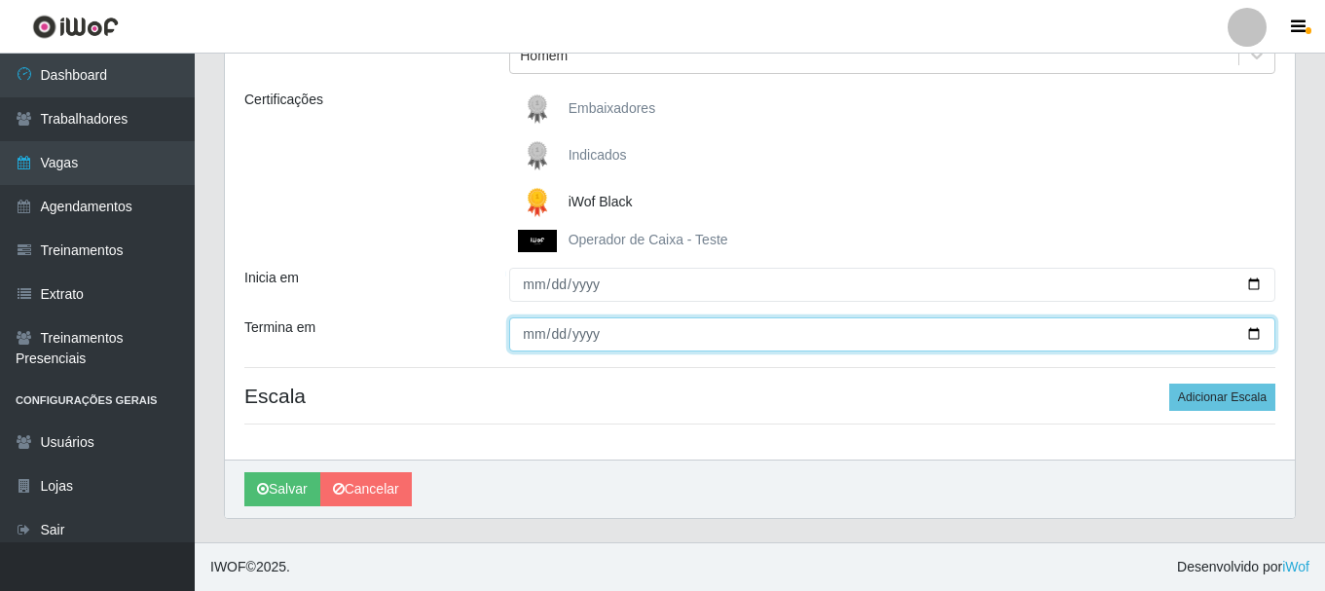
click at [1255, 333] on input "Termina em" at bounding box center [892, 334] width 766 height 34
type input "[DATE]"
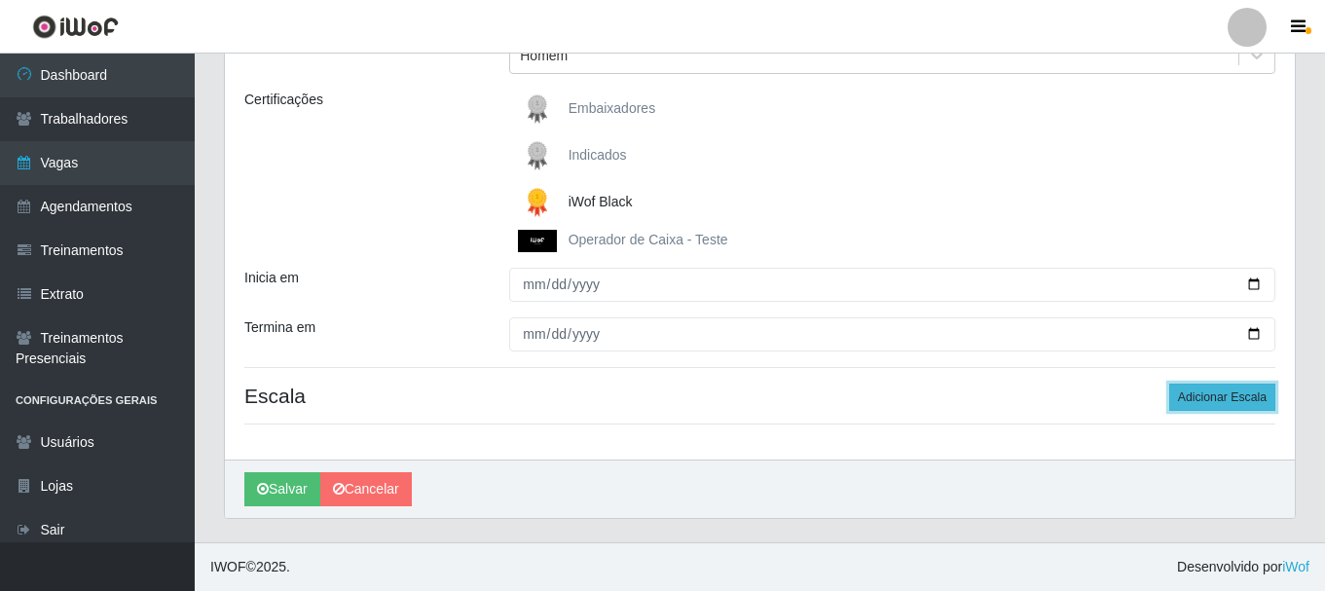
click at [1241, 394] on button "Adicionar Escala" at bounding box center [1222, 396] width 106 height 27
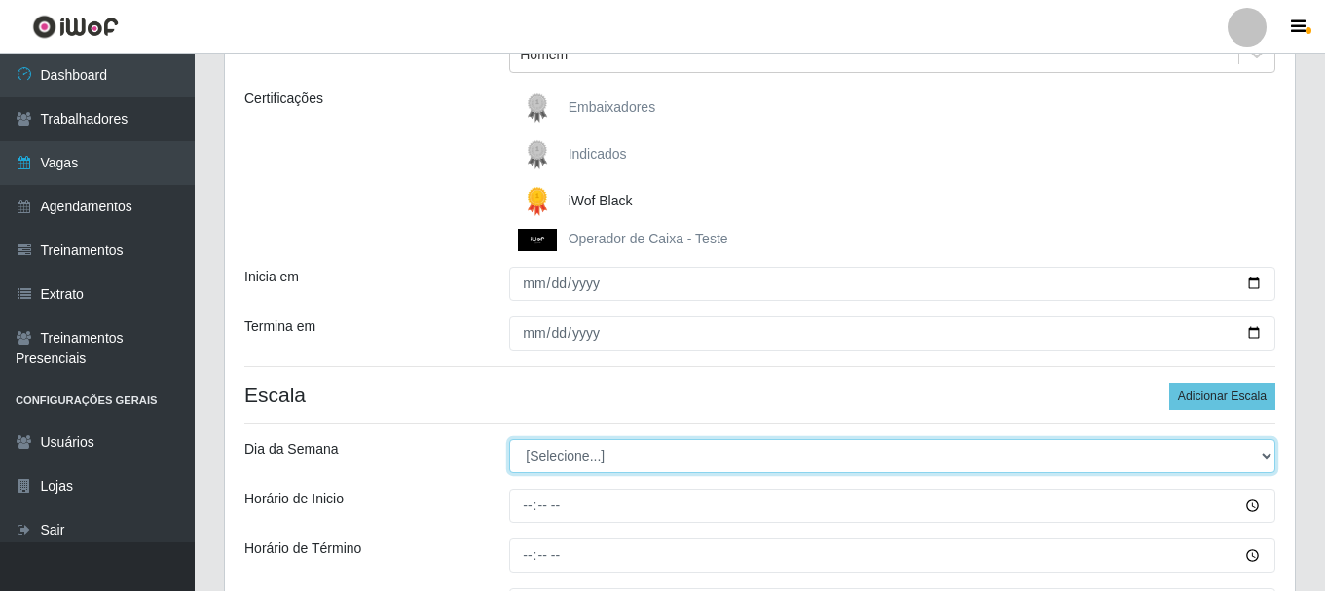
click at [1261, 452] on select "[Selecione...] Segunda Terça Quarta Quinta Sexta [PERSON_NAME]" at bounding box center [892, 456] width 766 height 34
select select "0"
click at [509, 439] on select "[Selecione...] Segunda Terça Quarta Quinta Sexta [PERSON_NAME]" at bounding box center [892, 456] width 766 height 34
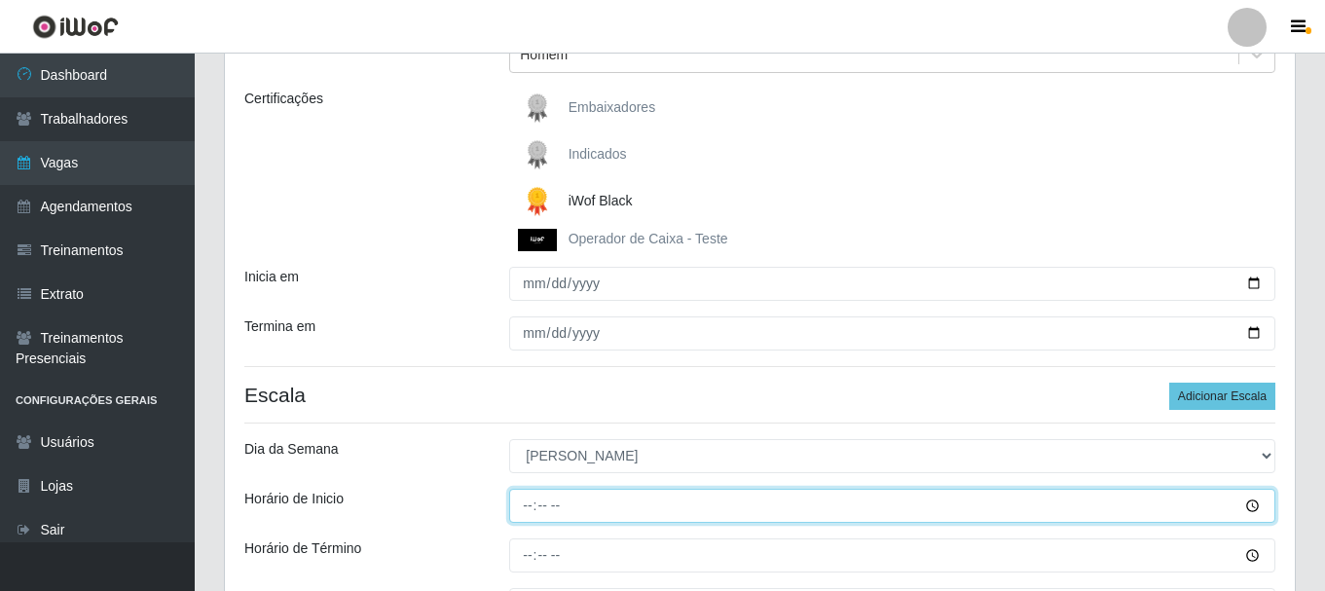
click at [519, 512] on input "Horário de Inicio" at bounding box center [892, 506] width 766 height 34
type input "14:30"
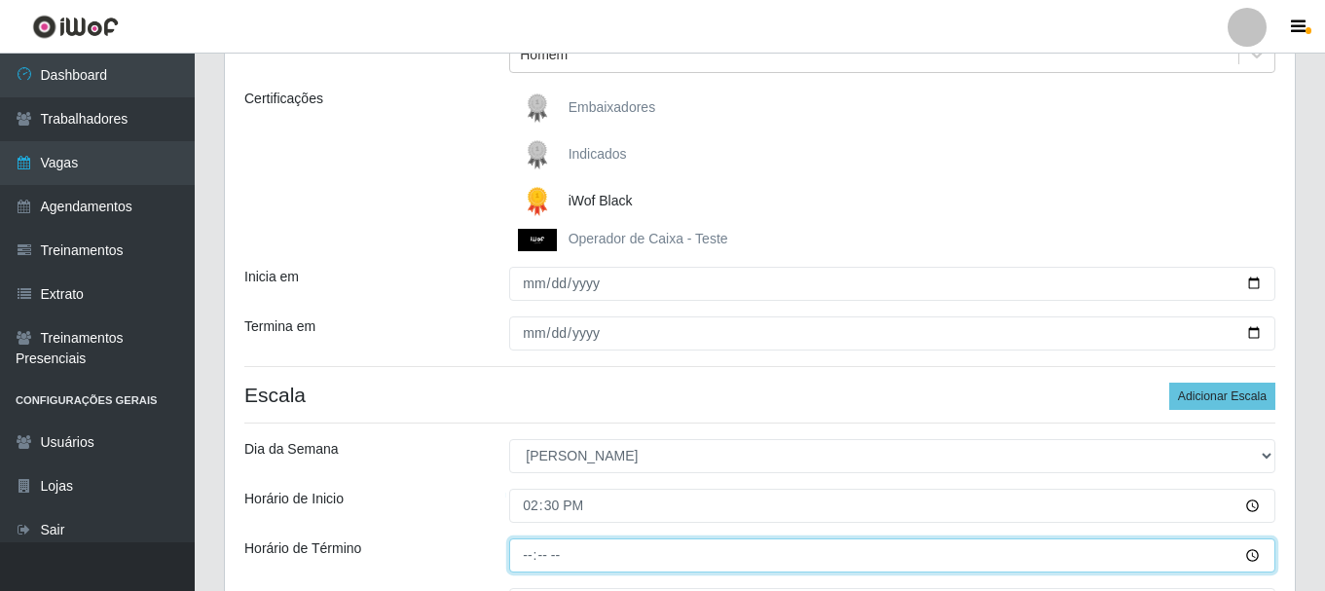
click at [518, 552] on input "Horário de Término" at bounding box center [892, 555] width 766 height 34
type input "20:30"
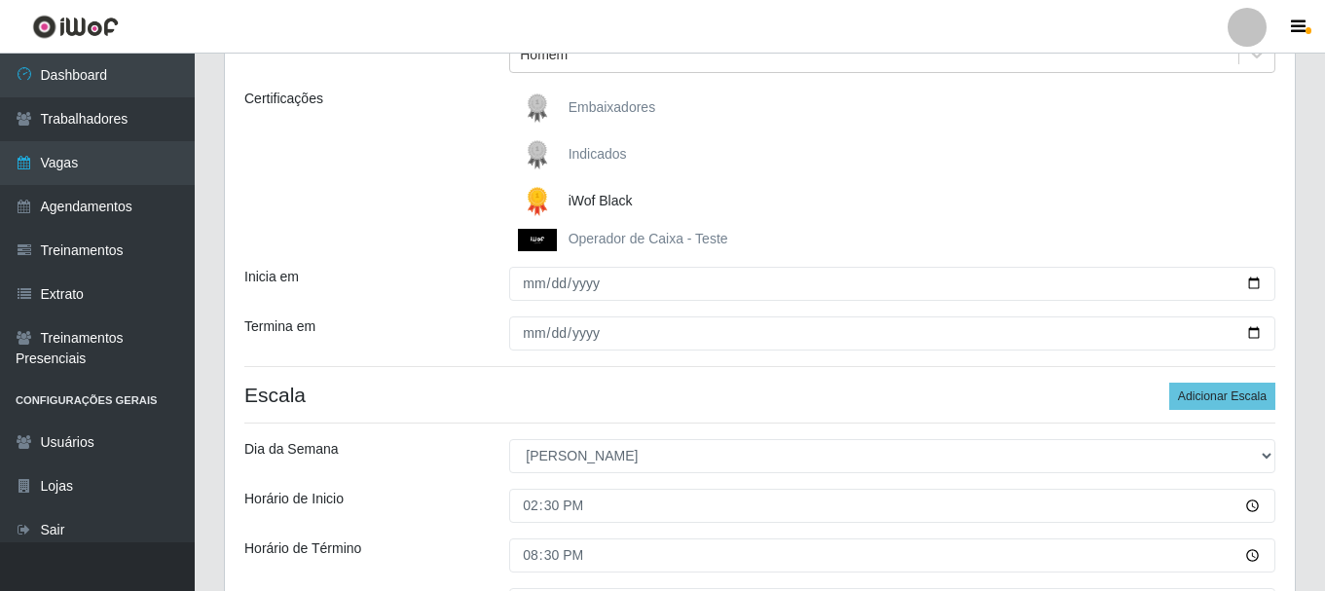
click at [663, 484] on div "Loja SuperFácil Atacado - São Gonçalo do Amarante Função [Selecione...] Auxilia…" at bounding box center [760, 295] width 1070 height 756
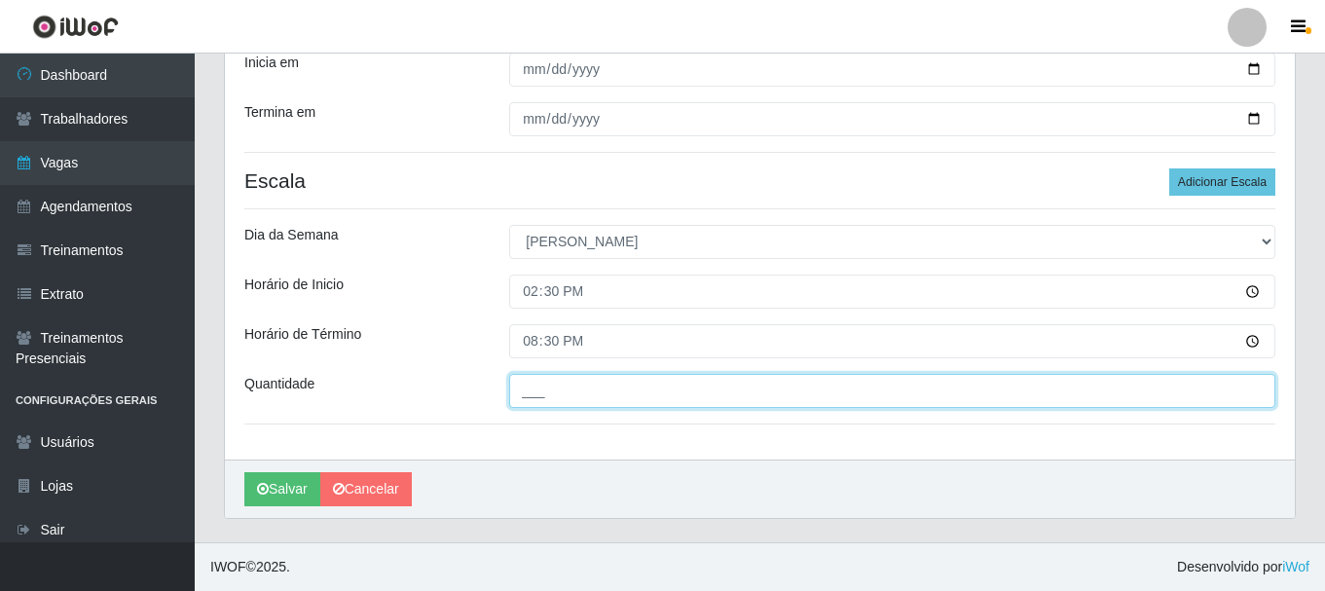
click at [530, 398] on input "___" at bounding box center [892, 391] width 766 height 34
type input "5__"
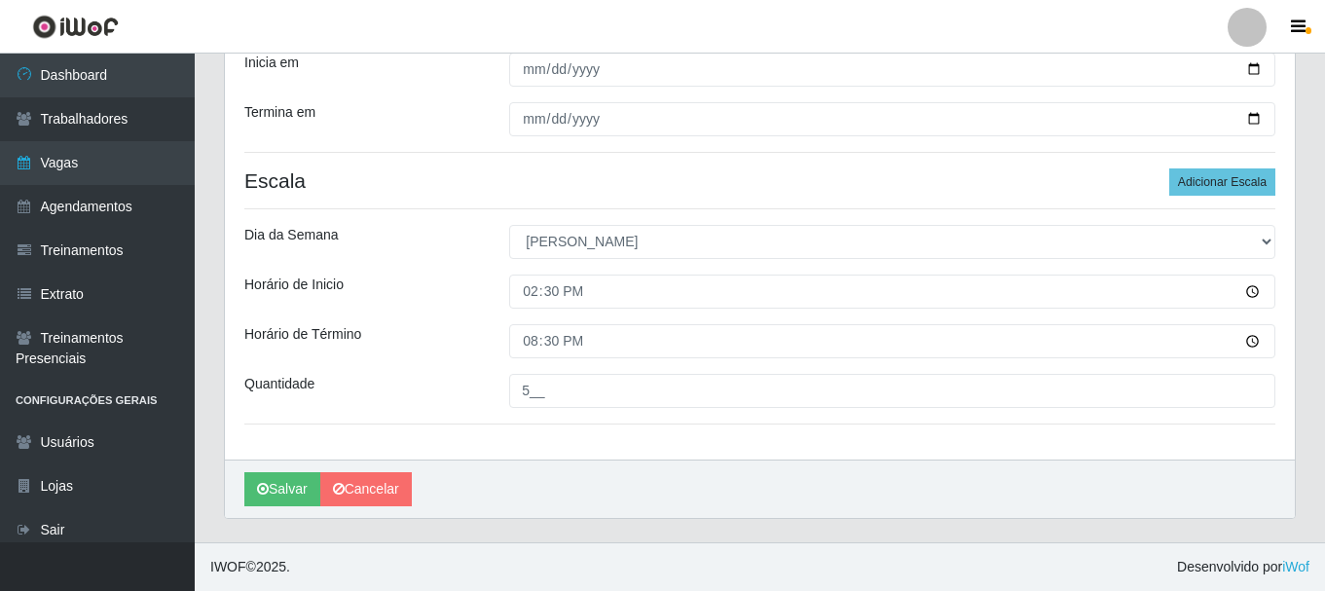
click at [555, 431] on div "Loja SuperFácil Atacado - São Gonçalo do Amarante Função [Selecione...] Auxilia…" at bounding box center [760, 81] width 1070 height 756
click at [289, 488] on button "Salvar" at bounding box center [282, 489] width 76 height 34
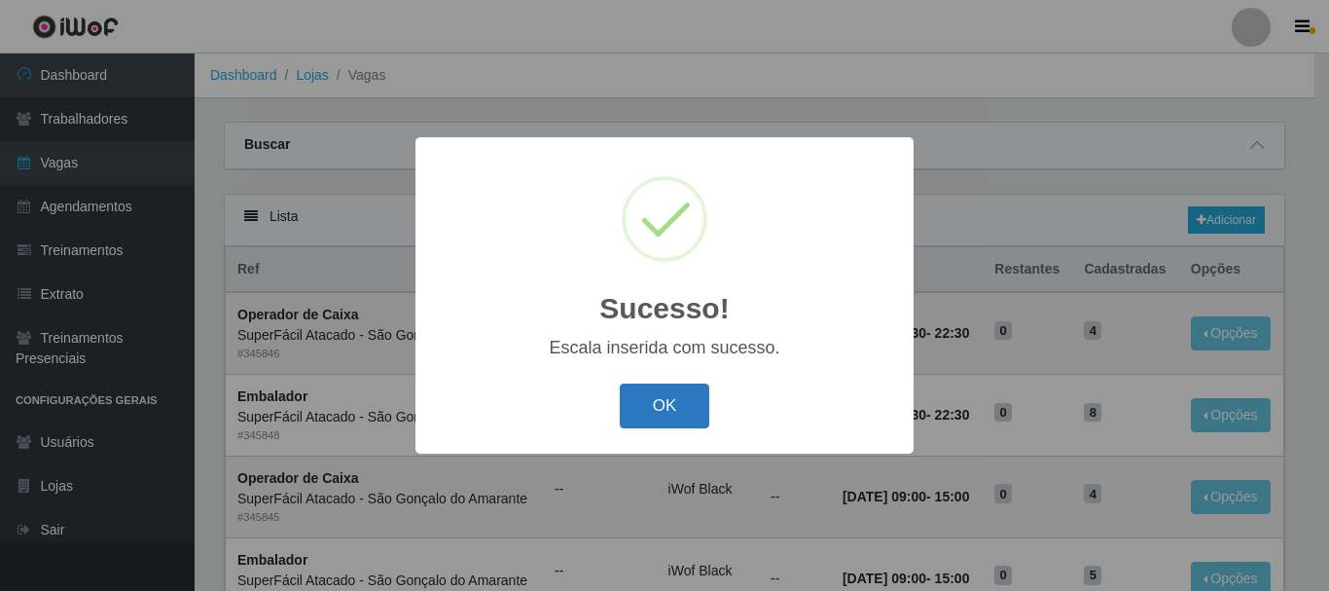
click at [684, 413] on button "OK" at bounding box center [665, 406] width 91 height 46
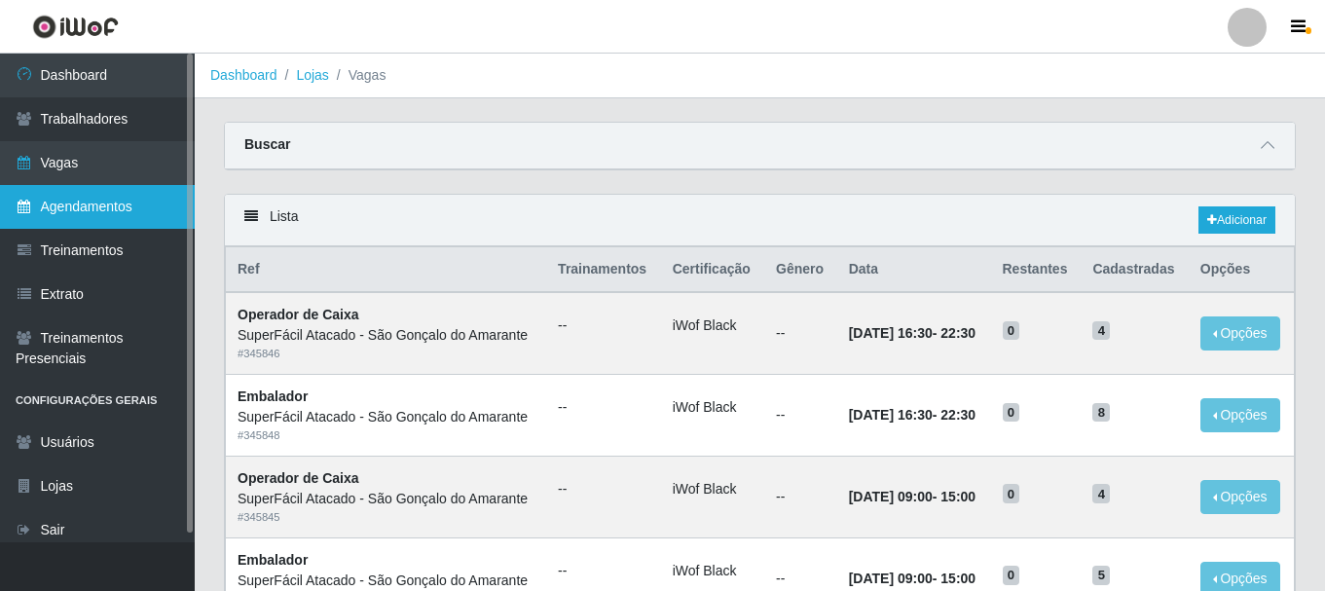
click at [91, 211] on link "Agendamentos" at bounding box center [97, 207] width 195 height 44
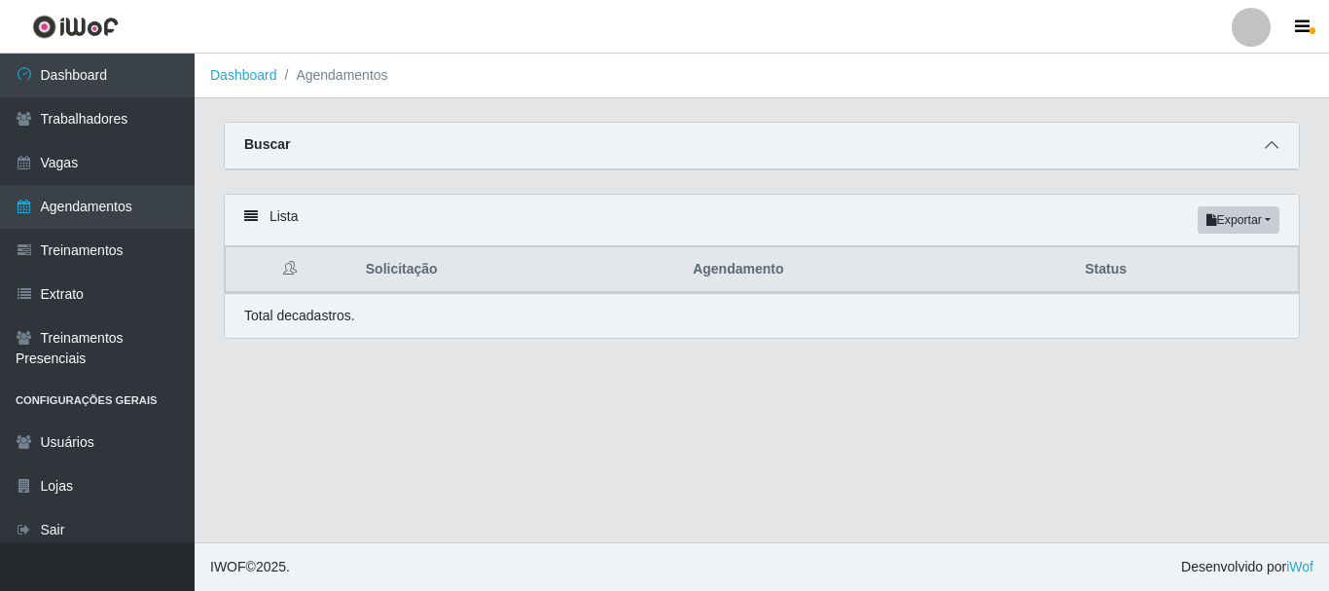
click at [1269, 152] on icon at bounding box center [1272, 145] width 14 height 14
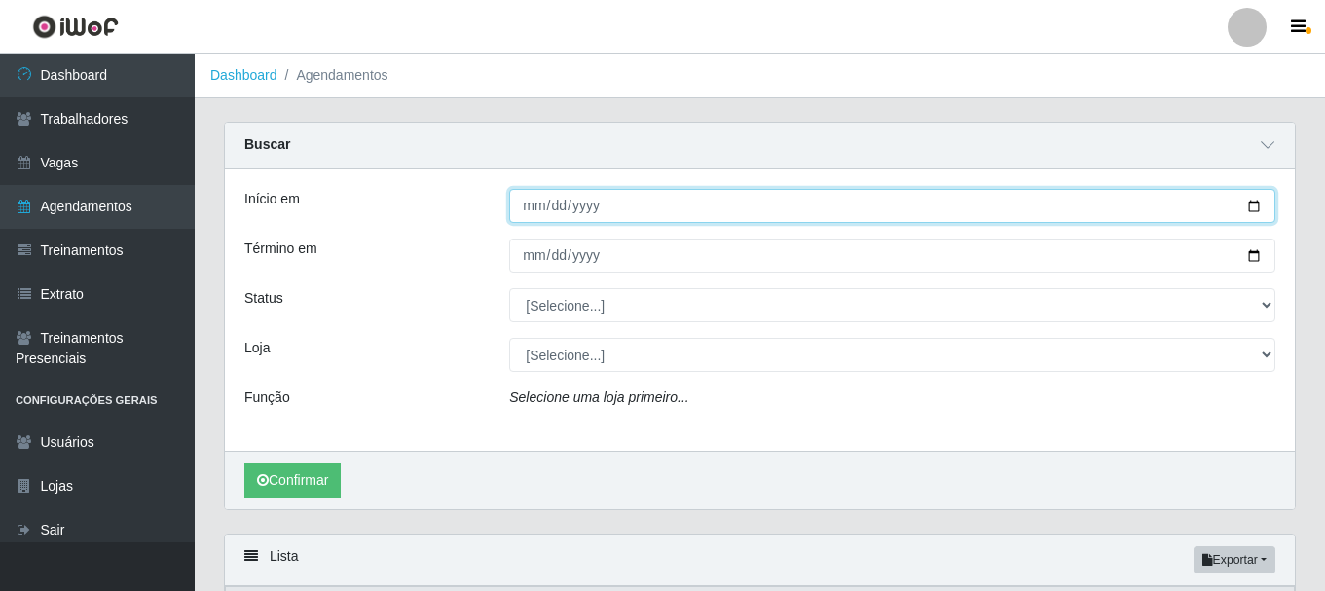
click at [518, 212] on input "Início em" at bounding box center [892, 206] width 766 height 34
type input "2025-10-04"
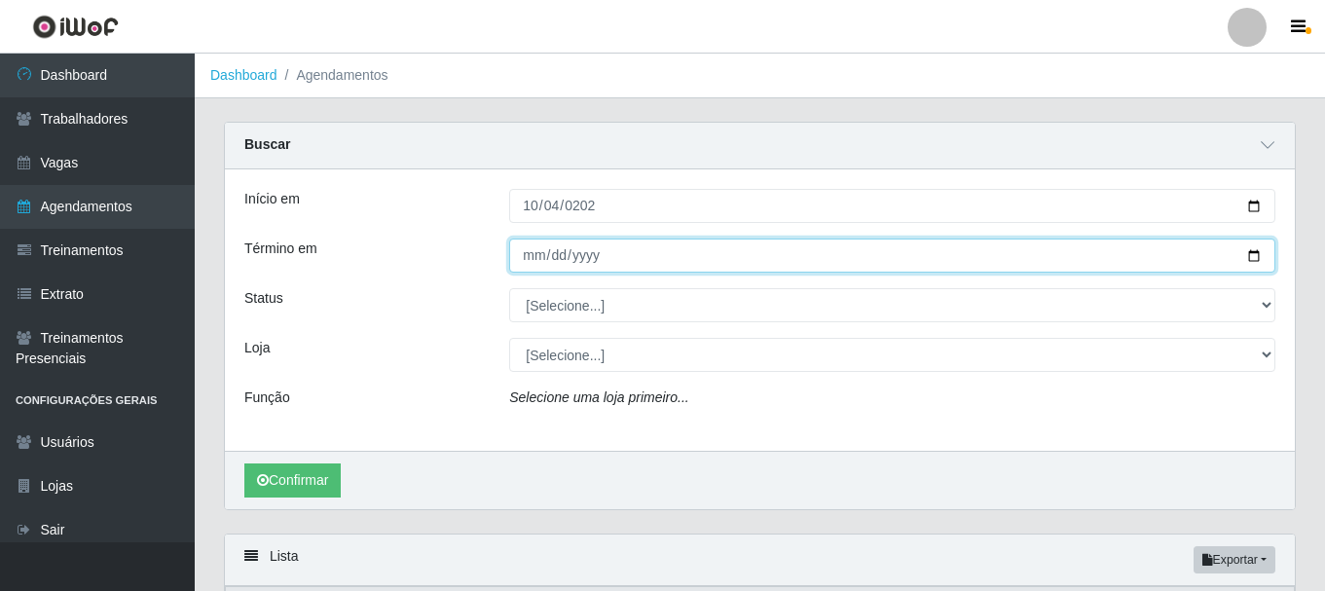
click at [538, 256] on input "Término em" at bounding box center [892, 255] width 766 height 34
type input "2025-10-04"
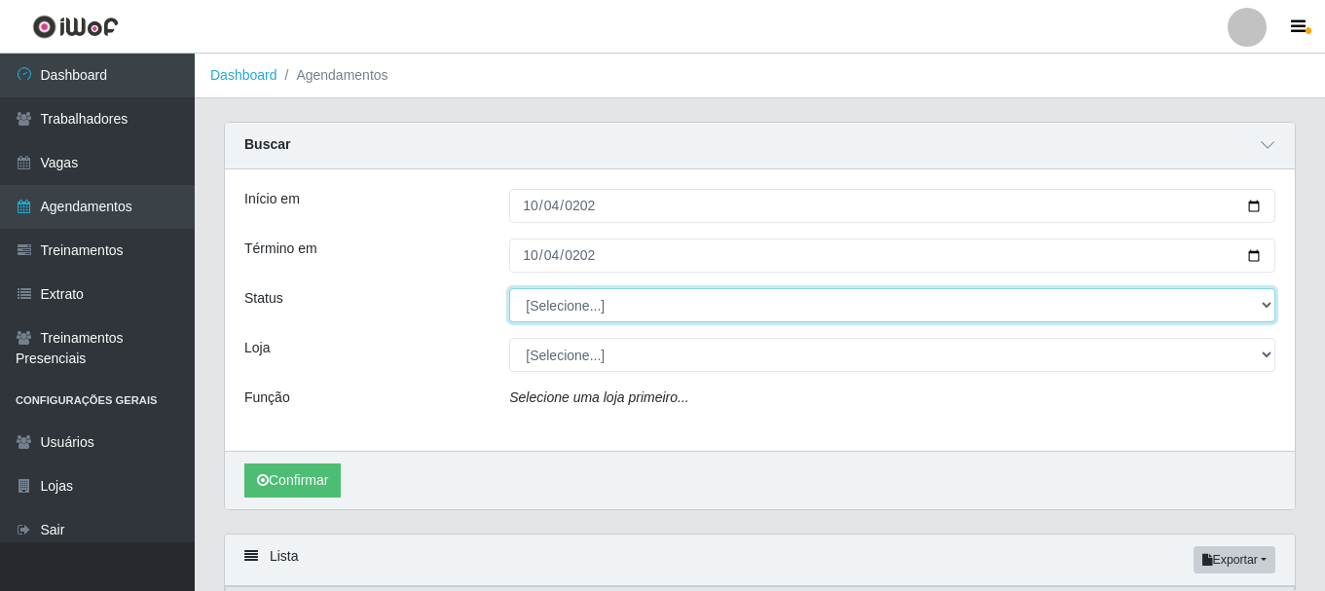
click at [1261, 306] on select "[Selecione...] AGENDADO AGUARDANDO LIBERAR EM ANDAMENTO EM REVISÃO FINALIZADO C…" at bounding box center [892, 305] width 766 height 34
select select "AGENDADO"
click at [509, 289] on select "[Selecione...] AGENDADO AGUARDANDO LIBERAR EM ANDAMENTO EM REVISÃO FINALIZADO C…" at bounding box center [892, 305] width 766 height 34
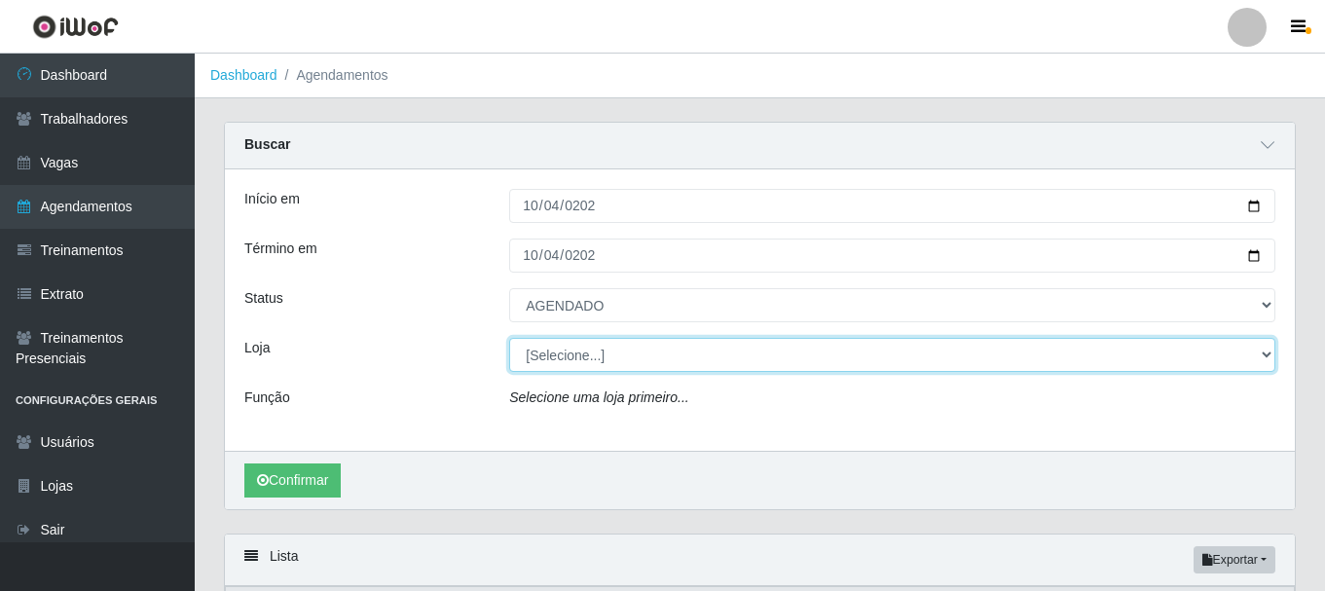
click at [1268, 354] on select "[Selecione...] SuperFácil Atacado - Alto de São Manoel SuperFácil Atacado - Ema…" at bounding box center [892, 355] width 766 height 34
select select "407"
click at [509, 339] on select "[Selecione...] SuperFácil Atacado - Alto de São Manoel SuperFácil Atacado - Ema…" at bounding box center [892, 355] width 766 height 34
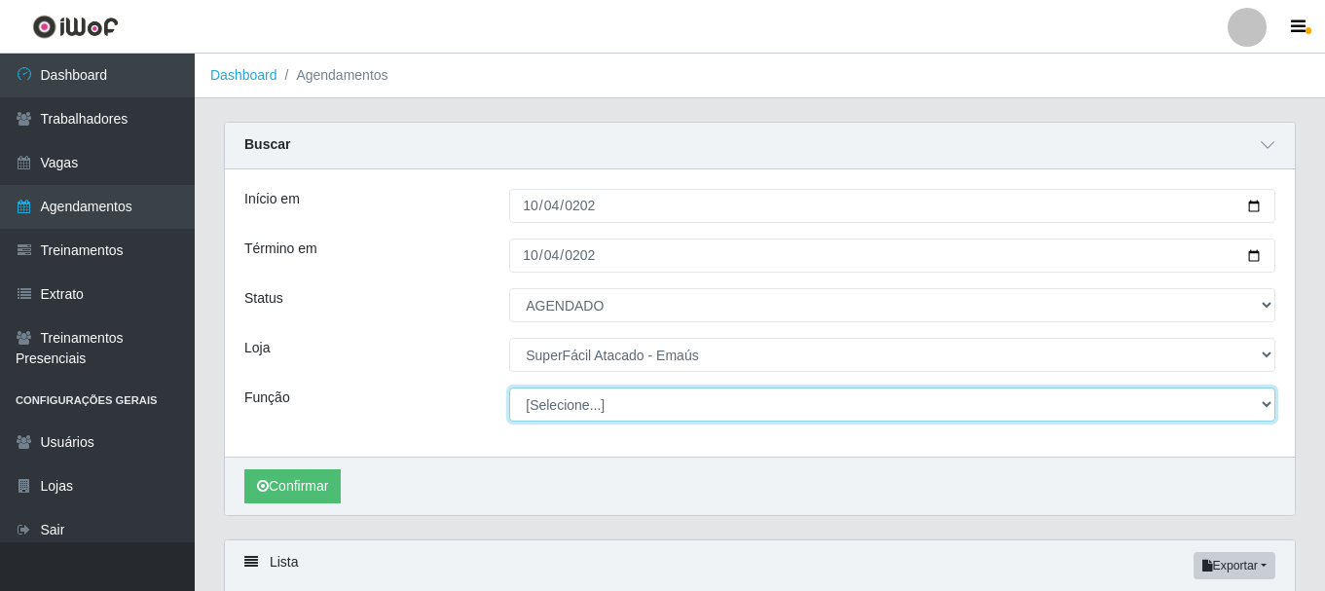
click at [1260, 405] on select "[Selecione...] Auxiliar de Estacionamento Auxiliar de Estacionamento + Auxiliar…" at bounding box center [892, 404] width 766 height 34
select select "86"
click at [509, 388] on select "[Selecione...] Auxiliar de Estacionamento Auxiliar de Estacionamento + Auxiliar…" at bounding box center [892, 404] width 766 height 34
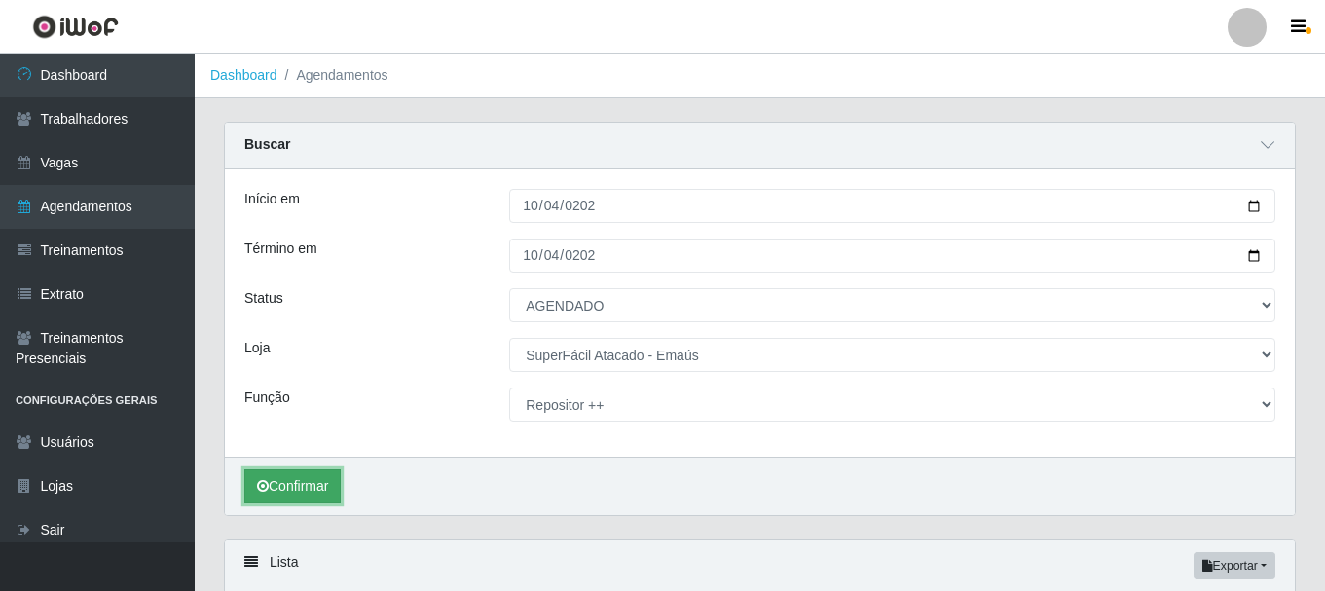
click at [291, 479] on button "Confirmar" at bounding box center [292, 486] width 96 height 34
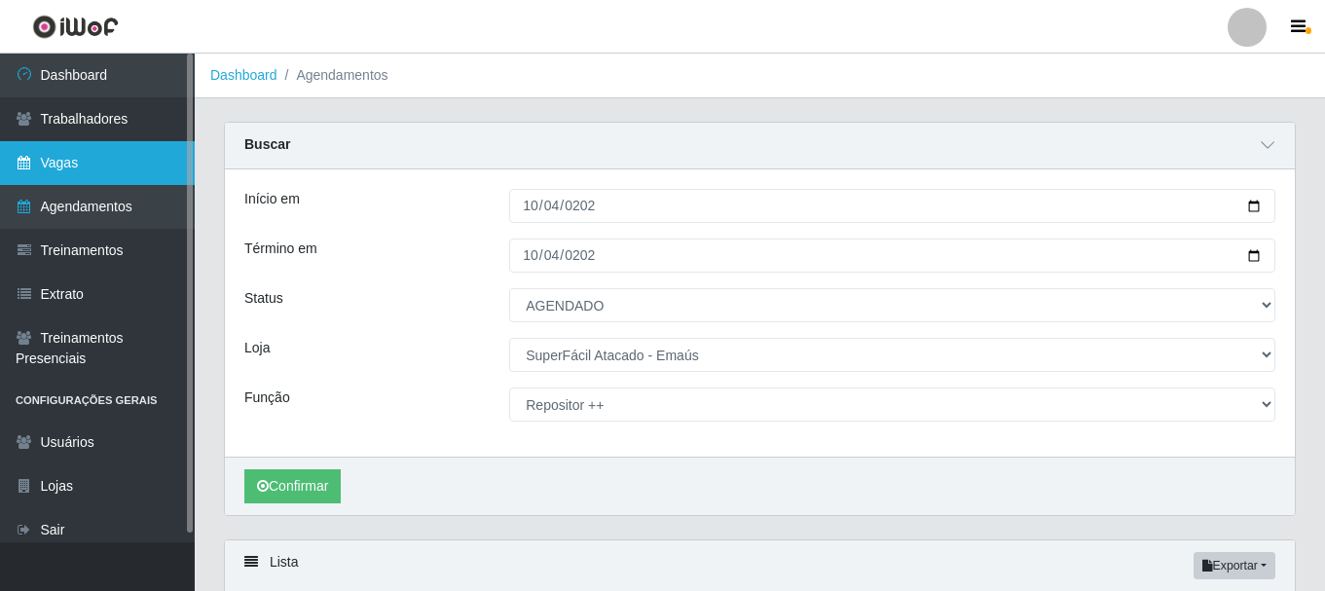
click at [119, 157] on link "Vagas" at bounding box center [97, 163] width 195 height 44
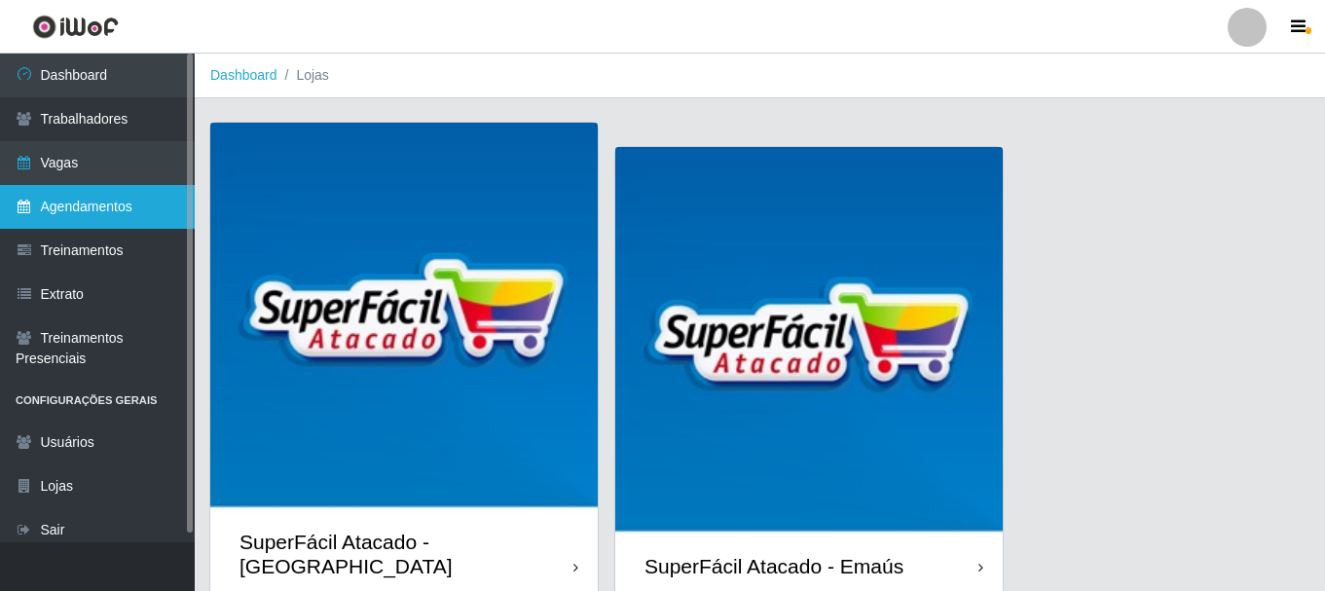
click at [42, 201] on link "Agendamentos" at bounding box center [97, 207] width 195 height 44
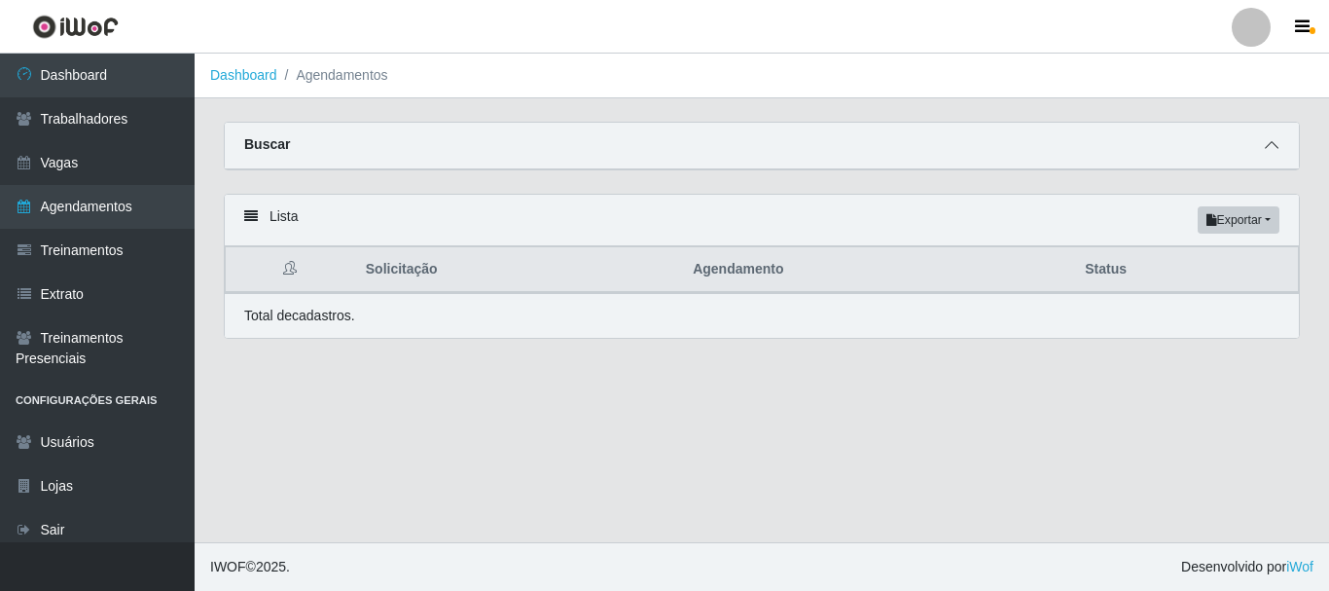
click at [1261, 143] on span at bounding box center [1271, 145] width 23 height 22
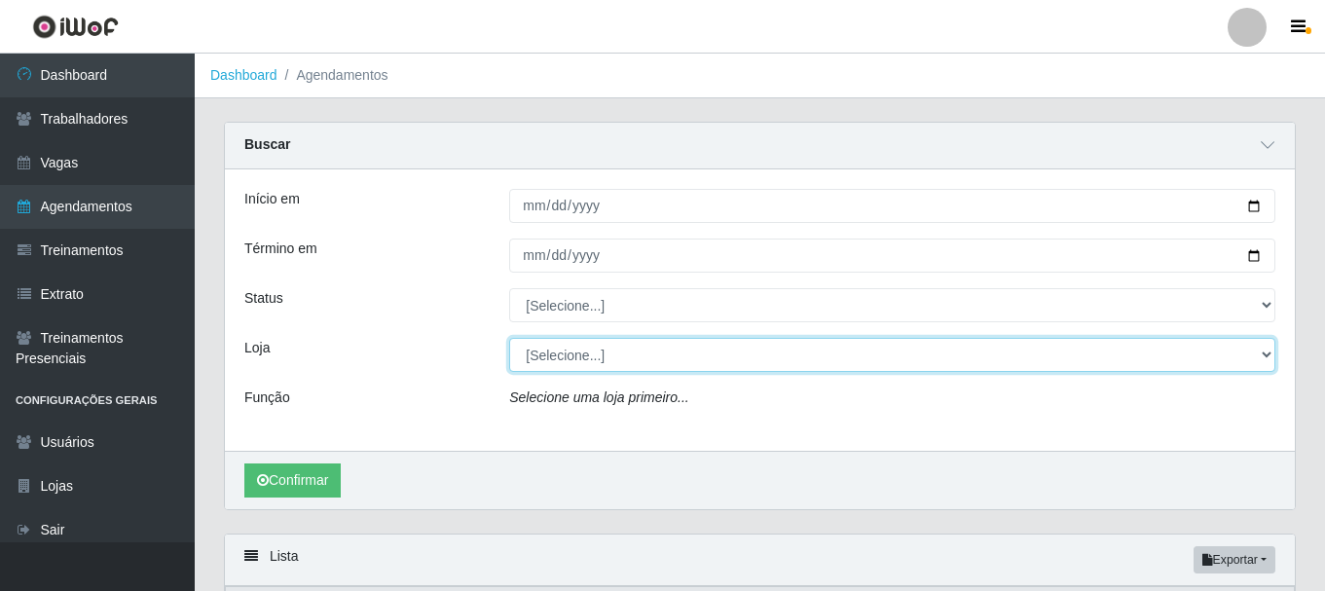
click at [1260, 352] on select "[Selecione...] SuperFácil Atacado - Alto de São Manoel SuperFácil Atacado - Ema…" at bounding box center [892, 355] width 766 height 34
select select "408"
click at [509, 339] on select "[Selecione...] SuperFácil Atacado - Alto de São Manoel SuperFácil Atacado - Ema…" at bounding box center [892, 355] width 766 height 34
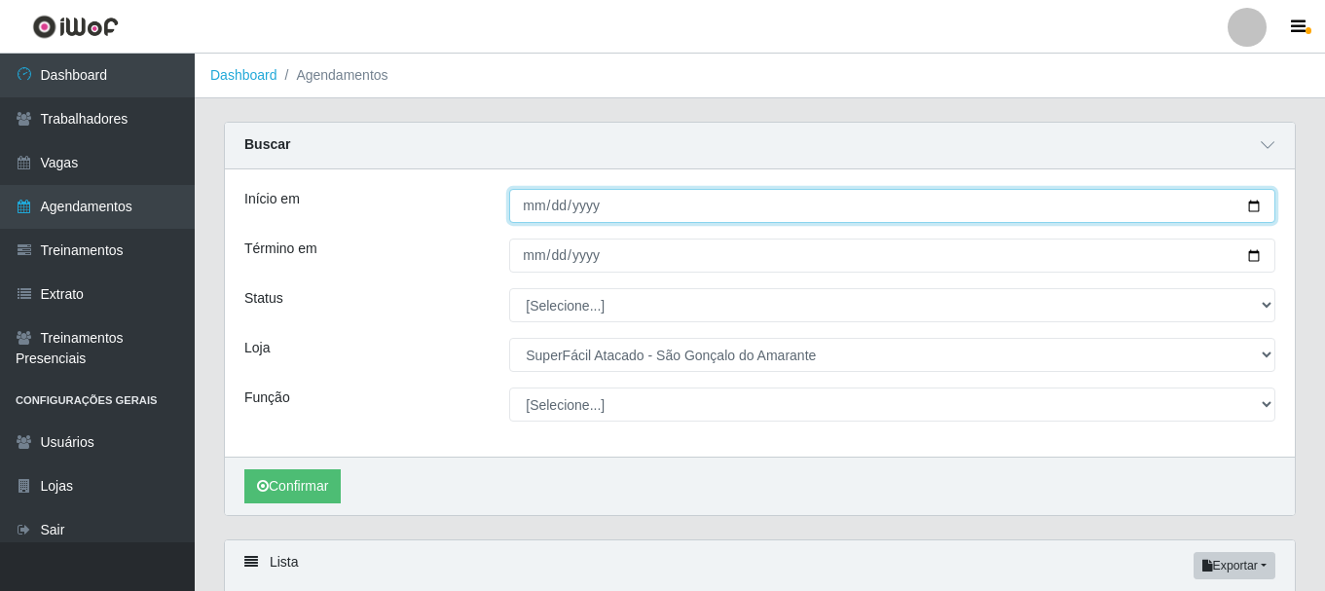
click at [1255, 199] on input "Início em" at bounding box center [892, 206] width 766 height 34
type input "[DATE]"
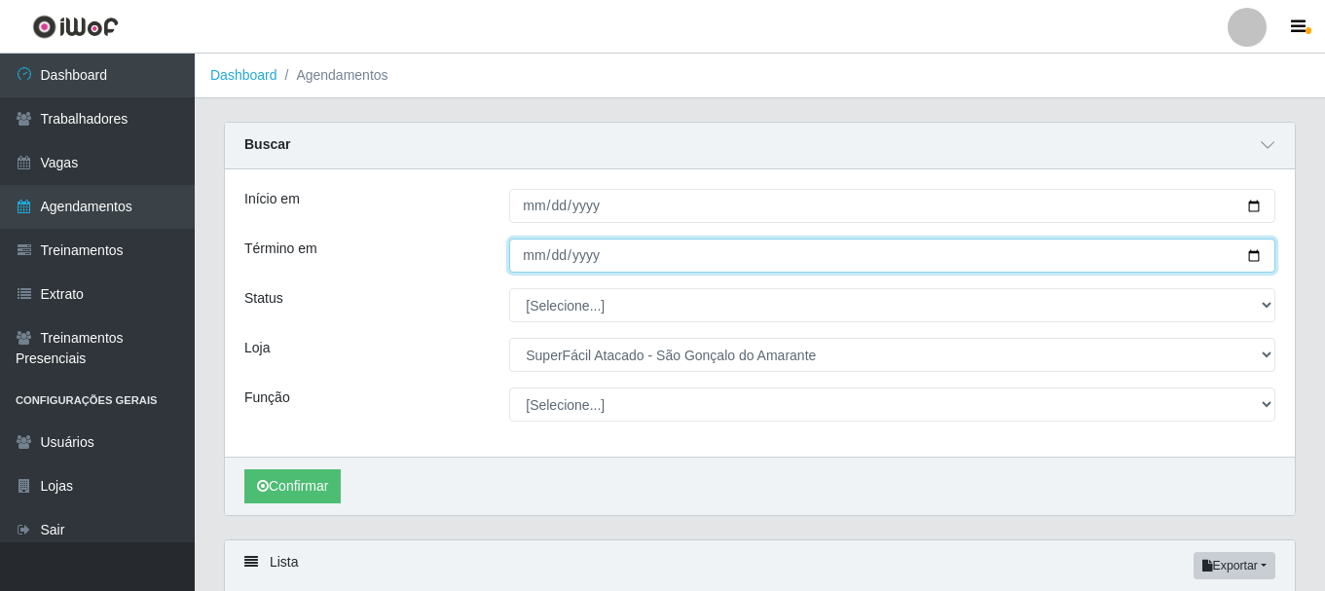
click at [1254, 258] on input "Término em" at bounding box center [892, 255] width 766 height 34
type input "[DATE]"
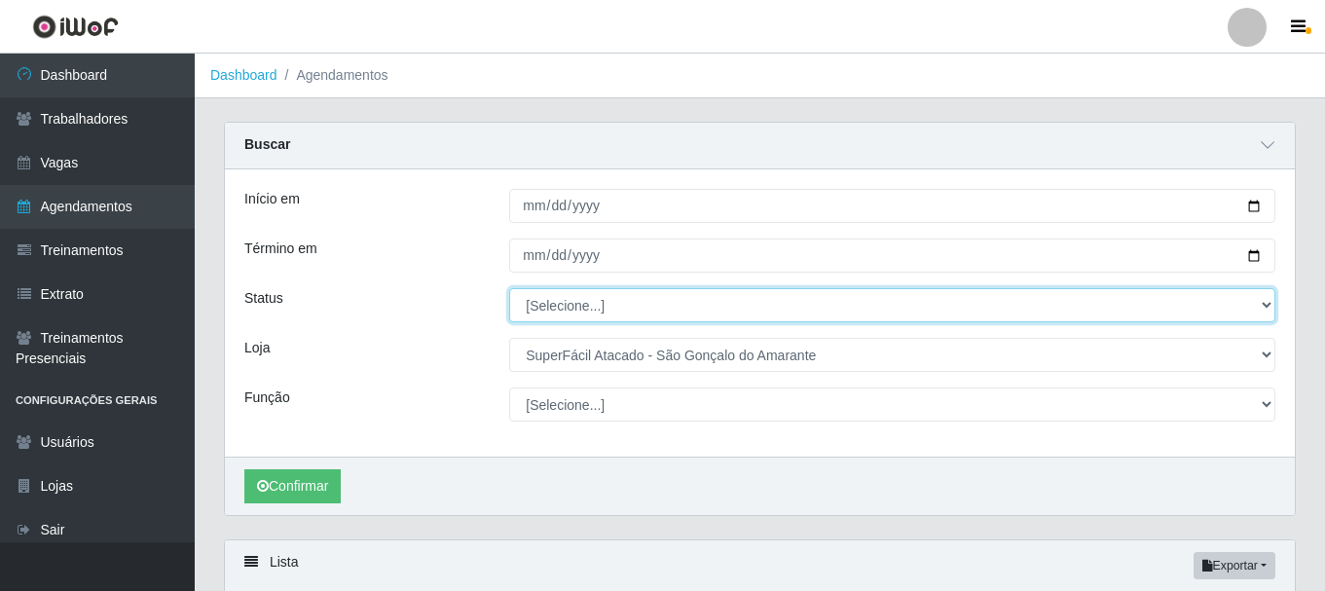
click at [1265, 306] on select "[Selecione...] AGENDADO AGUARDANDO LIBERAR EM ANDAMENTO EM REVISÃO FINALIZADO C…" at bounding box center [892, 305] width 766 height 34
select select "AGENDADO"
click at [509, 289] on select "[Selecione...] AGENDADO AGUARDANDO LIBERAR EM ANDAMENTO EM REVISÃO FINALIZADO C…" at bounding box center [892, 305] width 766 height 34
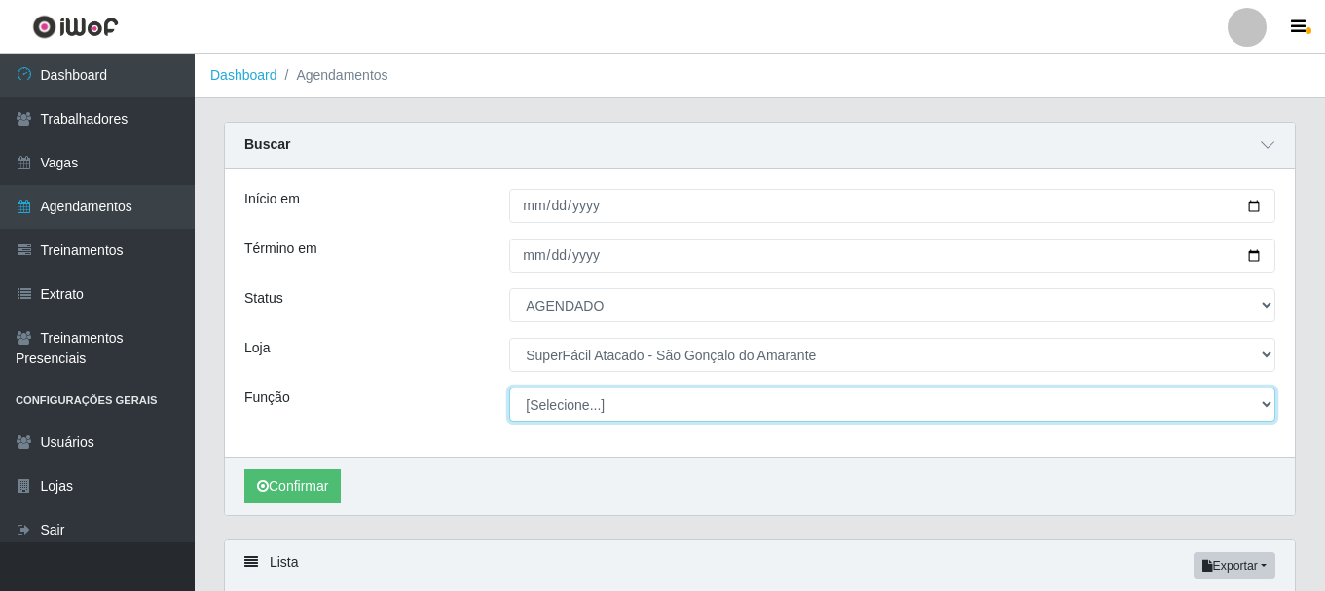
click at [1266, 407] on select "[Selecione...] Auxiliar de Estacionamento Auxiliar de Estacionamento + Auxiliar…" at bounding box center [892, 404] width 766 height 34
select select "82"
click at [509, 388] on select "[Selecione...] Auxiliar de Estacionamento Auxiliar de Estacionamento + Auxiliar…" at bounding box center [892, 404] width 766 height 34
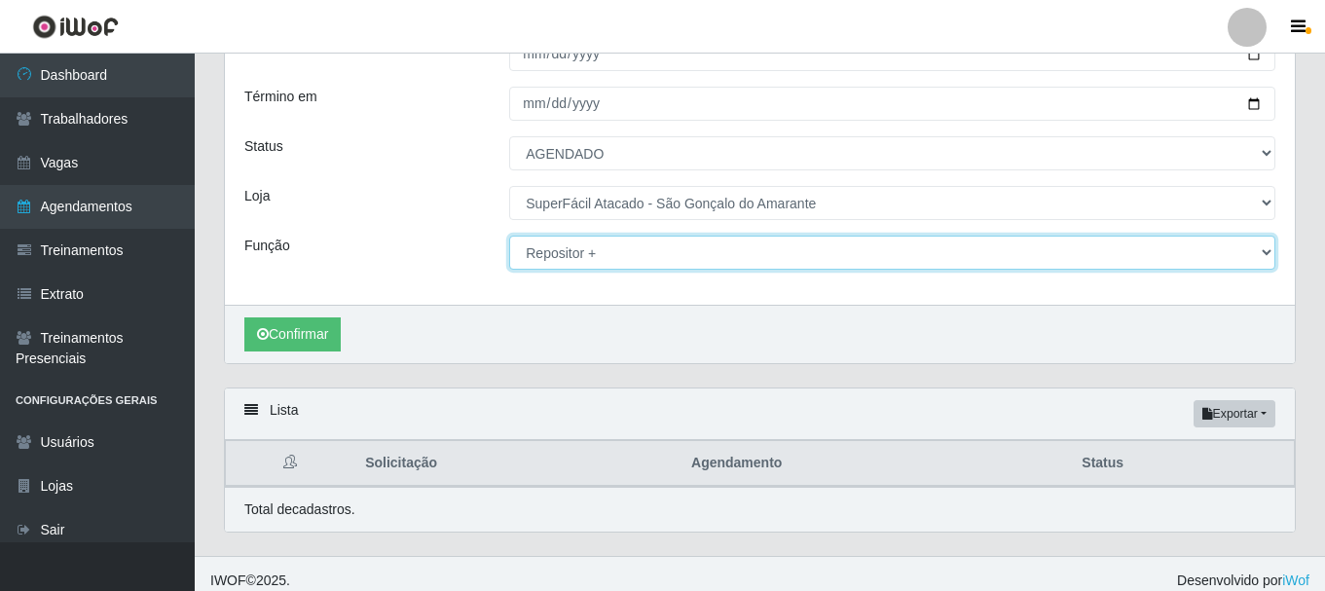
scroll to position [166, 0]
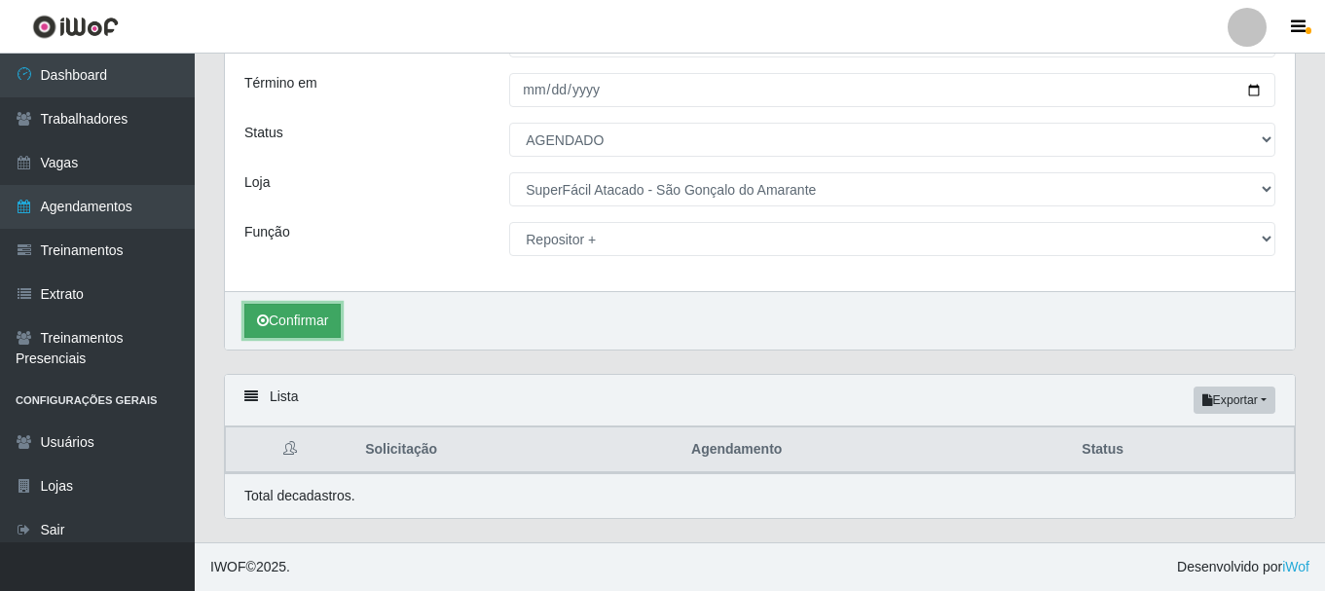
click at [324, 328] on button "Confirmar" at bounding box center [292, 321] width 96 height 34
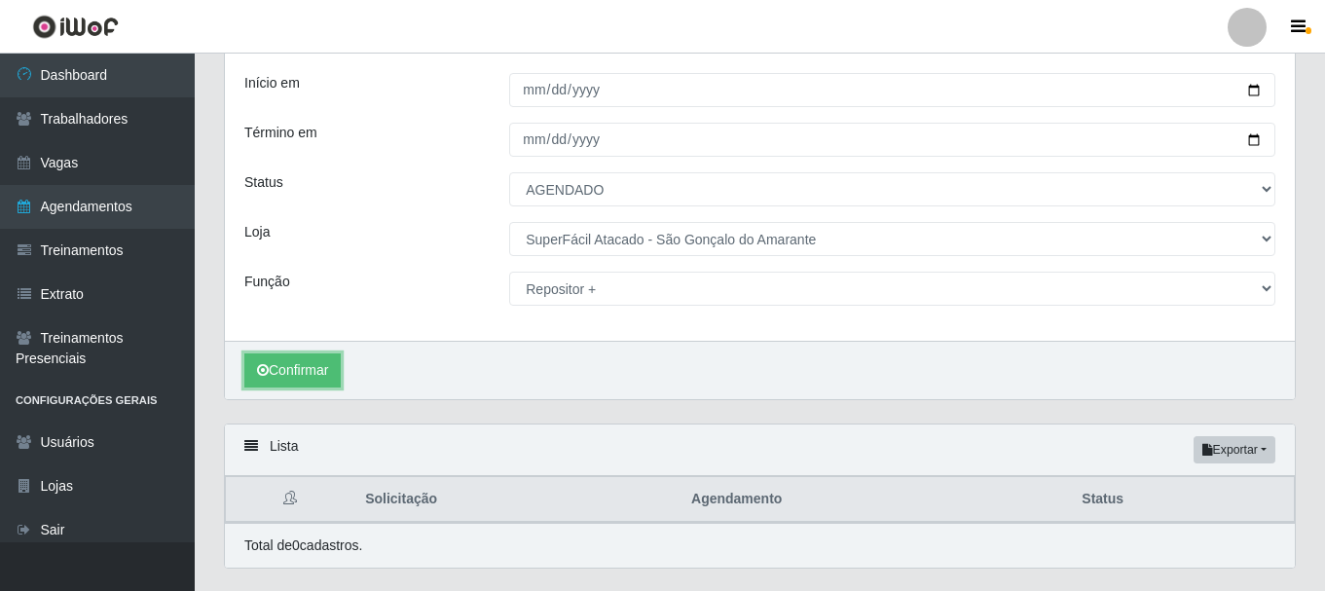
scroll to position [69, 0]
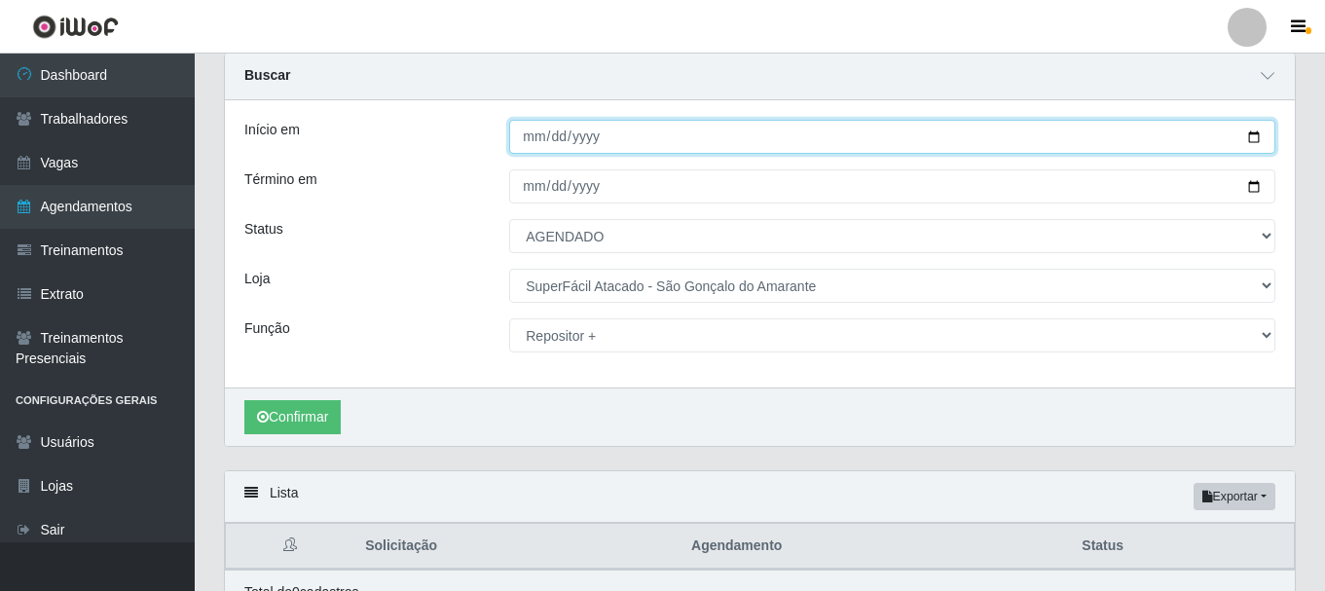
click at [1254, 134] on input "[DATE]" at bounding box center [892, 137] width 766 height 34
type input "[DATE]"
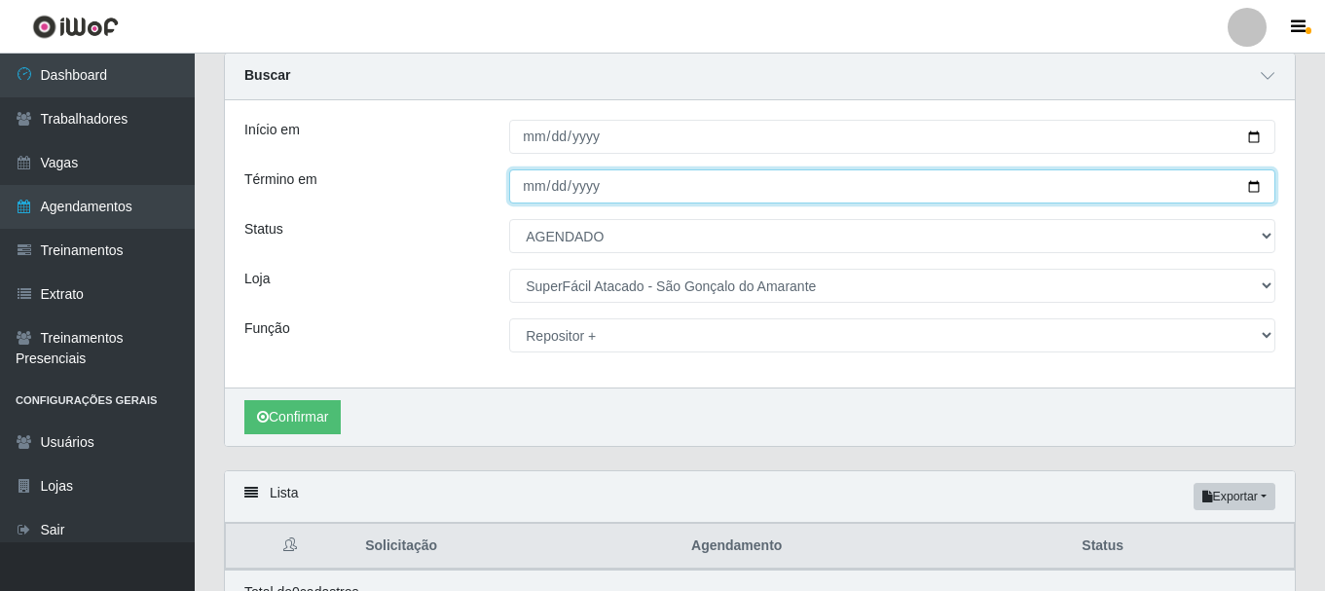
click at [1269, 188] on input "[DATE]" at bounding box center [892, 186] width 766 height 34
click at [1252, 189] on input "[DATE]" at bounding box center [892, 186] width 766 height 34
type input "[DATE]"
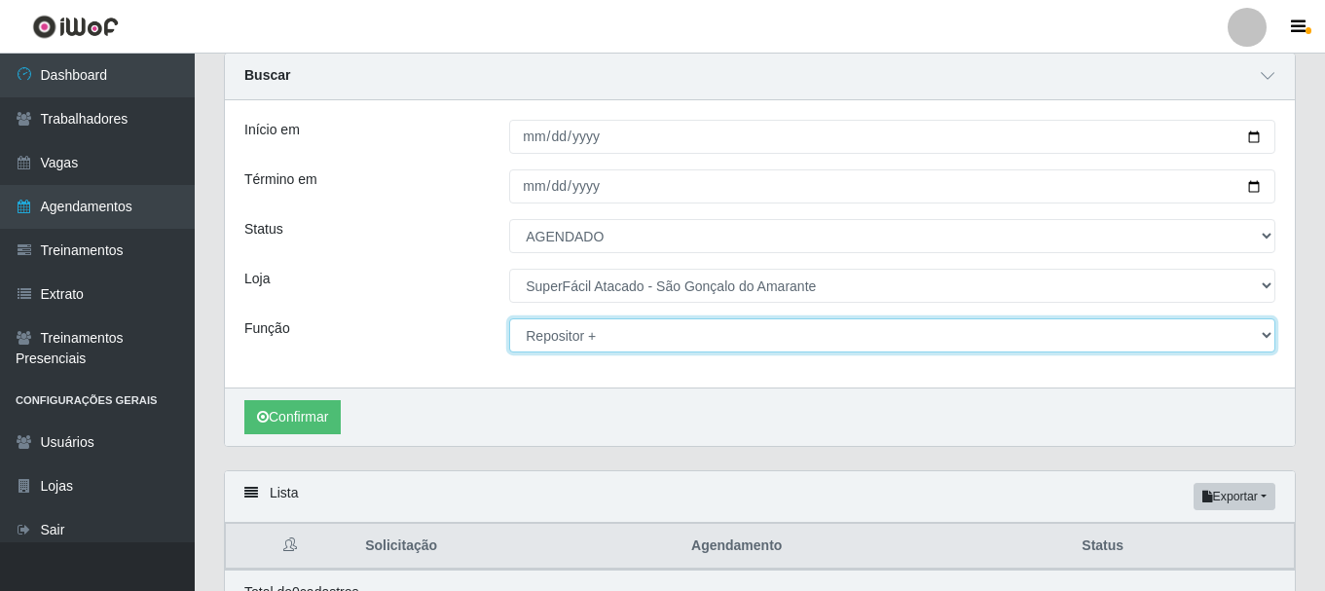
click at [1261, 336] on select "[Selecione...] Auxiliar de Estacionamento Auxiliar de Estacionamento + Auxiliar…" at bounding box center [892, 335] width 766 height 34
select select "24"
click at [509, 319] on select "[Selecione...] Auxiliar de Estacionamento Auxiliar de Estacionamento + Auxiliar…" at bounding box center [892, 335] width 766 height 34
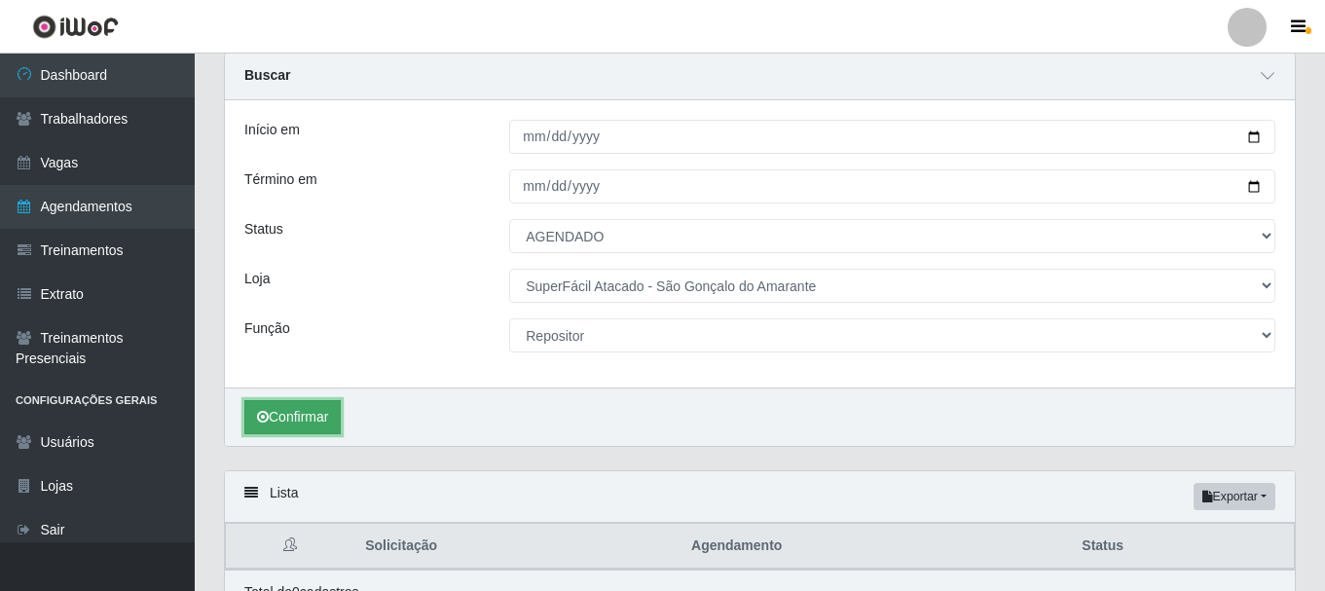
click at [317, 414] on button "Confirmar" at bounding box center [292, 417] width 96 height 34
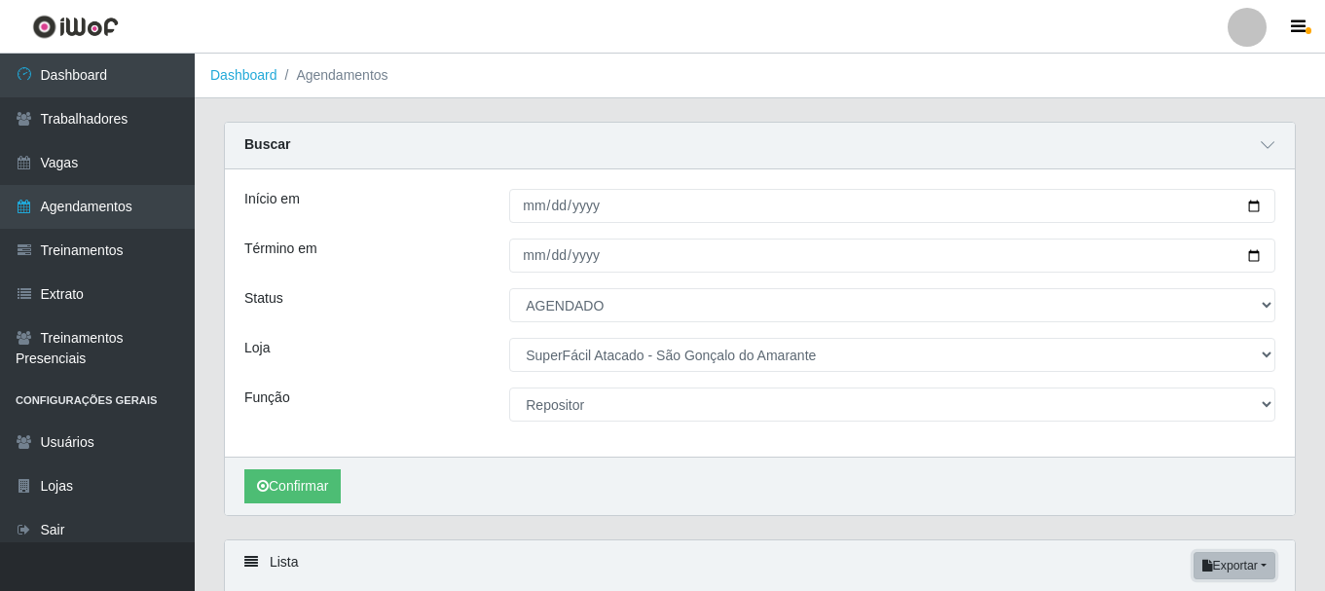
click at [1260, 570] on button "Exportar" at bounding box center [1234, 565] width 82 height 27
click at [1000, 440] on div "Início em 2025-10-06 Término em 2025-10-07 Status [Selecione...] AGENDADO AGUAR…" at bounding box center [760, 312] width 1070 height 287
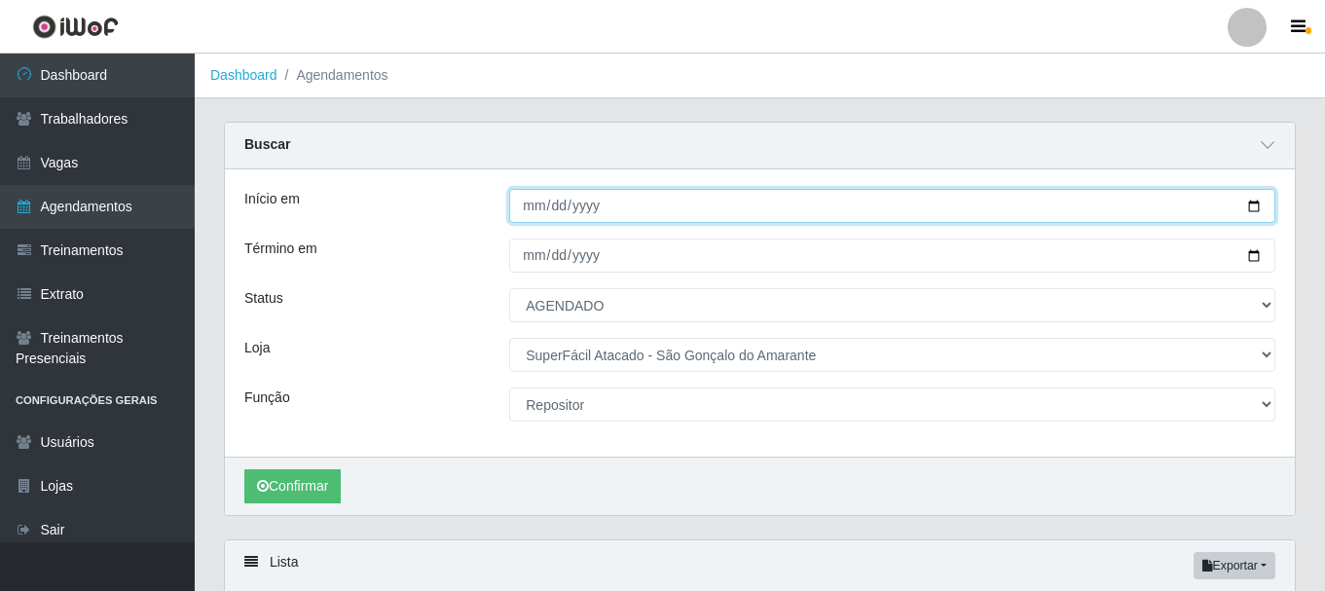
click at [1251, 201] on input "[DATE]" at bounding box center [892, 206] width 766 height 34
type input "2025-10-04"
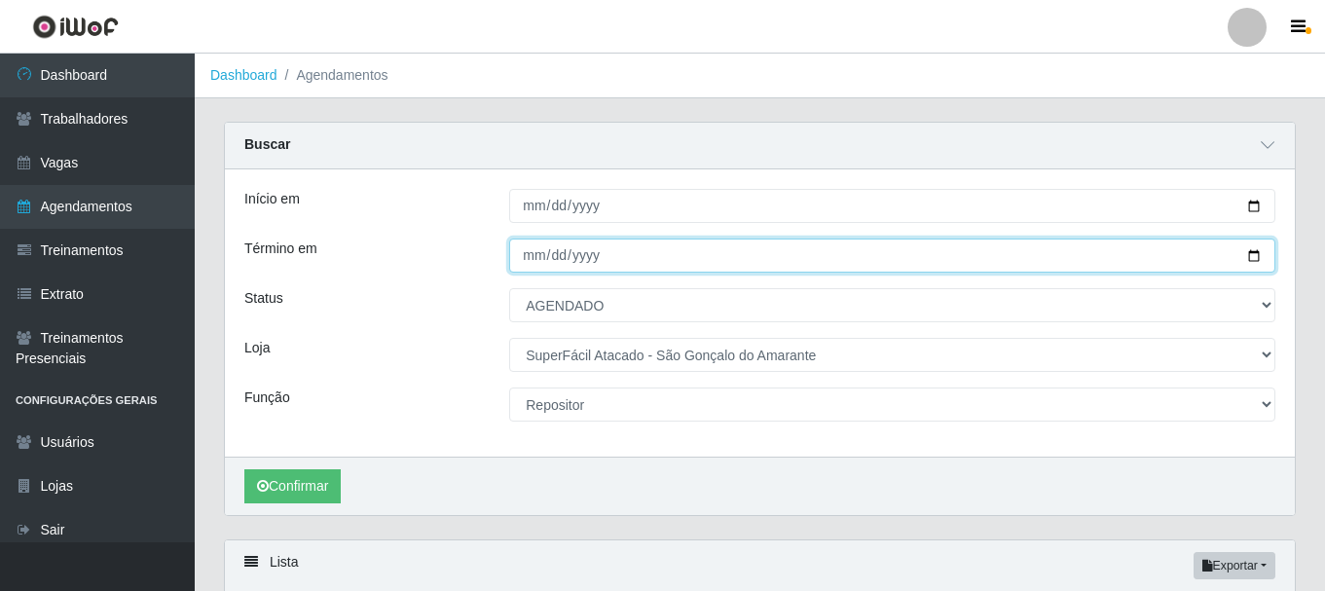
click at [1253, 257] on input "[DATE]" at bounding box center [892, 255] width 766 height 34
type input "2025-10-04"
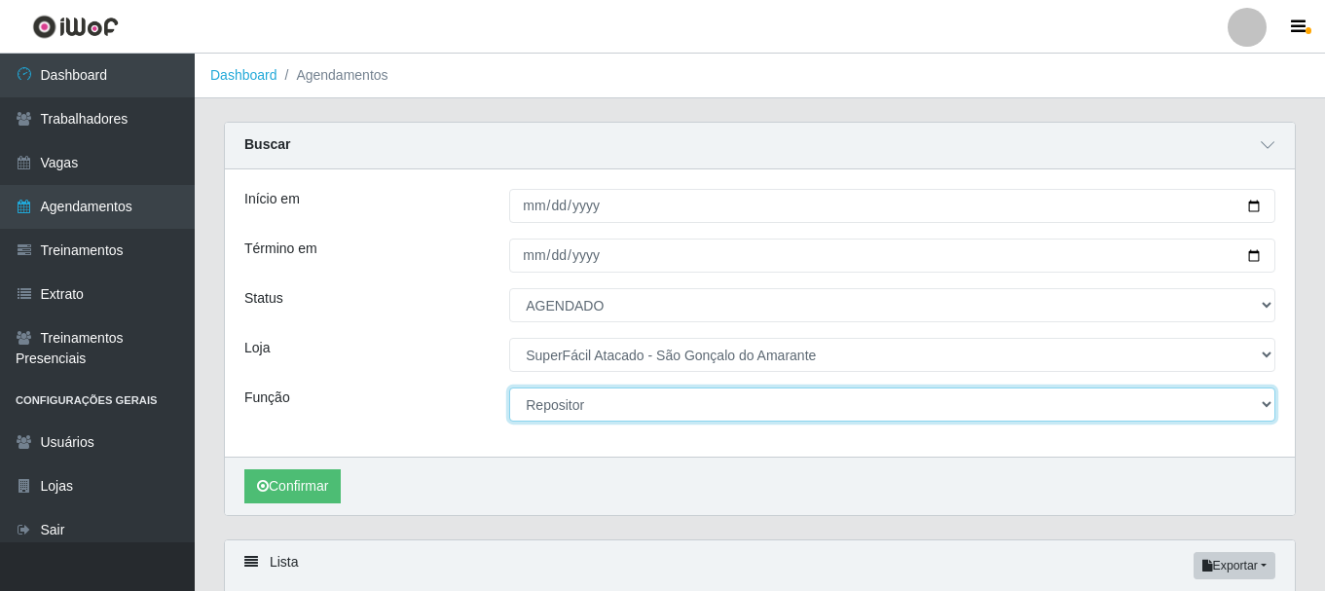
click at [1258, 405] on select "[Selecione...] Auxiliar de Estacionamento Auxiliar de Estacionamento + Auxiliar…" at bounding box center [892, 404] width 766 height 34
select select "86"
click at [509, 388] on select "[Selecione...] Auxiliar de Estacionamento Auxiliar de Estacionamento + Auxiliar…" at bounding box center [892, 404] width 766 height 34
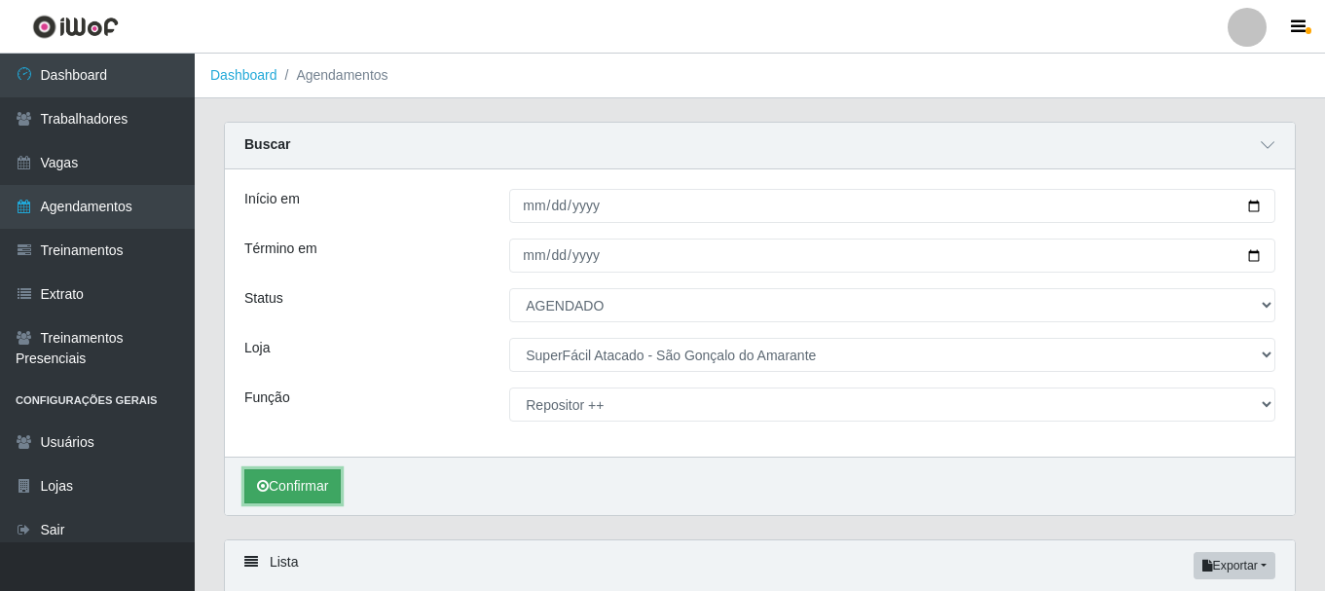
click at [279, 492] on button "Confirmar" at bounding box center [292, 486] width 96 height 34
click at [302, 489] on button "Confirmar" at bounding box center [292, 486] width 96 height 34
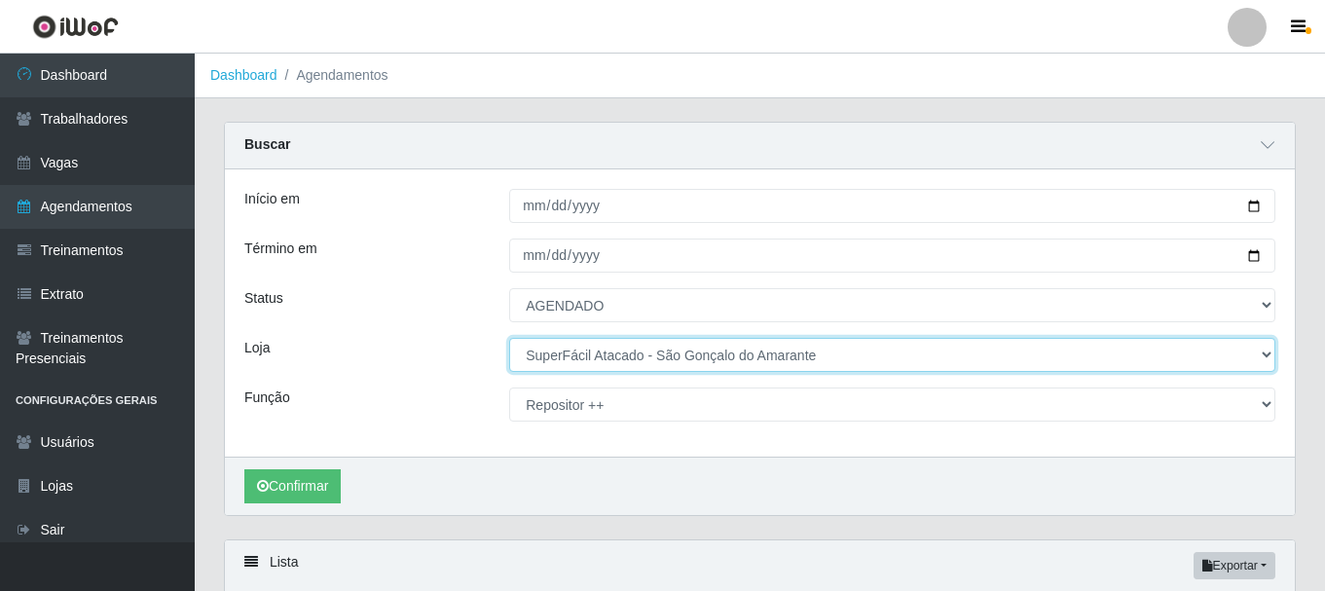
click at [1271, 353] on select "[Selecione...] SuperFácil Atacado - Alto de São Manoel SuperFácil Atacado - Ema…" at bounding box center [892, 355] width 766 height 34
select select "502"
click at [509, 339] on select "[Selecione...] SuperFácil Atacado - Alto de São Manoel SuperFácil Atacado - Ema…" at bounding box center [892, 355] width 766 height 34
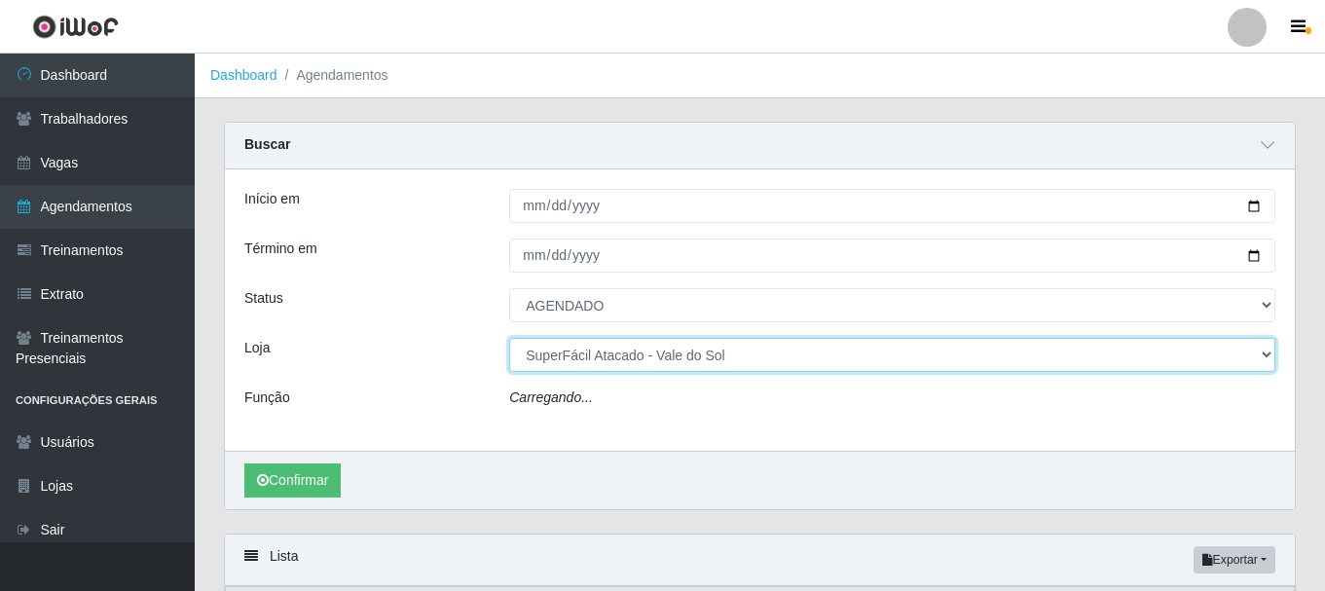
select select "86"
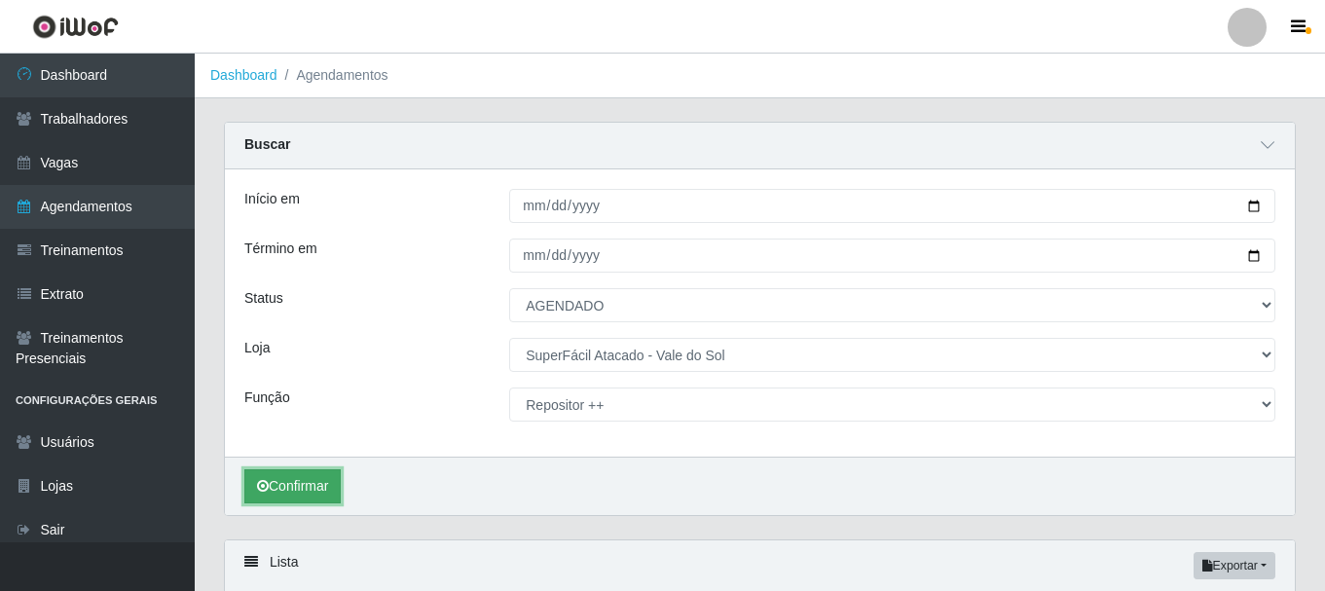
click at [296, 484] on button "Confirmar" at bounding box center [292, 486] width 96 height 34
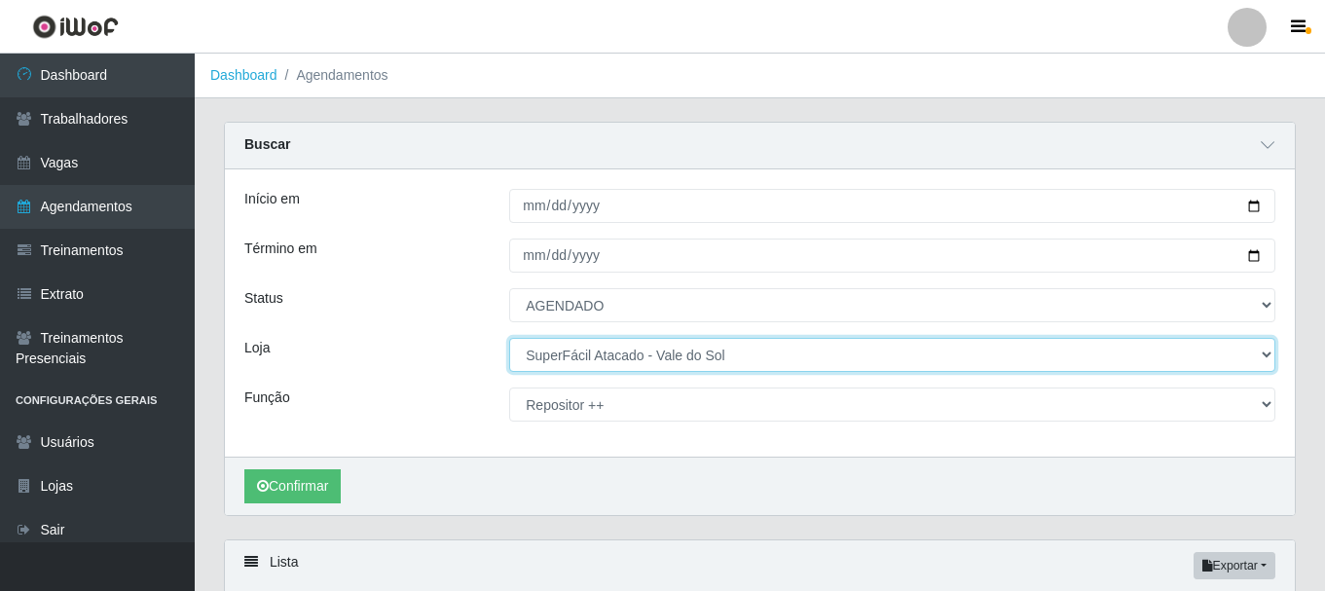
click at [1262, 353] on select "[Selecione...] SuperFácil Atacado - Alto de São Manoel SuperFácil Atacado - Ema…" at bounding box center [892, 355] width 766 height 34
select select "400"
click at [509, 339] on select "[Selecione...] SuperFácil Atacado - Alto de São Manoel SuperFácil Atacado - Ema…" at bounding box center [892, 355] width 766 height 34
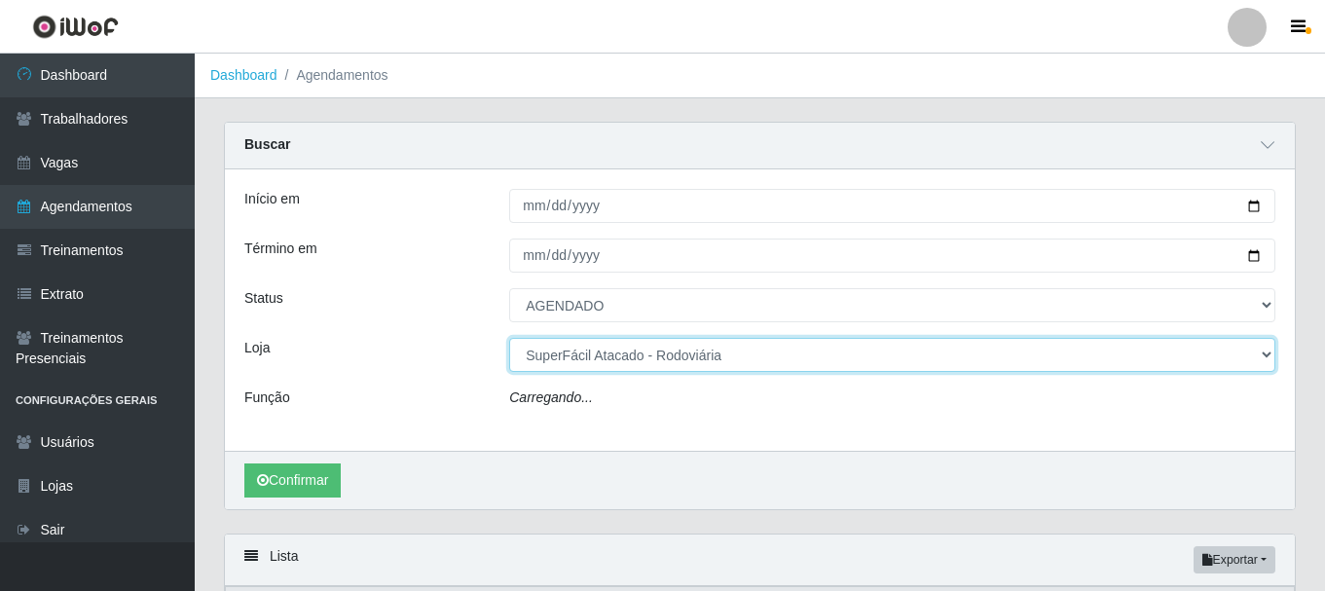
select select "86"
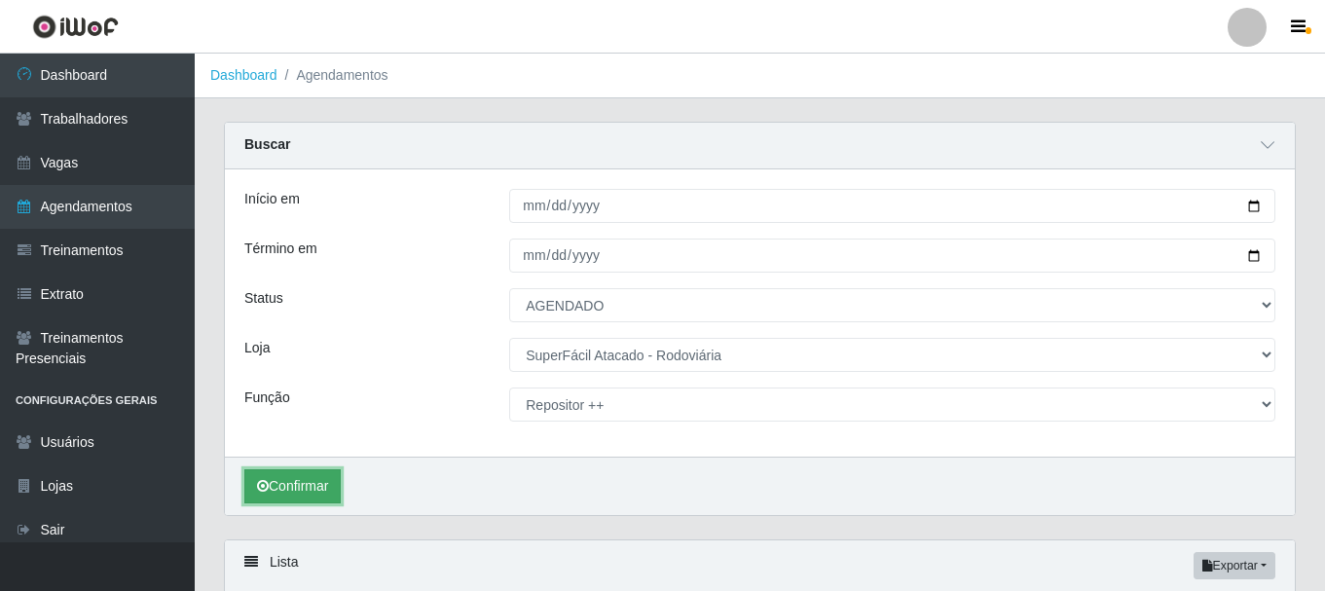
click at [292, 479] on button "Confirmar" at bounding box center [292, 486] width 96 height 34
click at [295, 486] on button "Confirmar" at bounding box center [292, 486] width 96 height 34
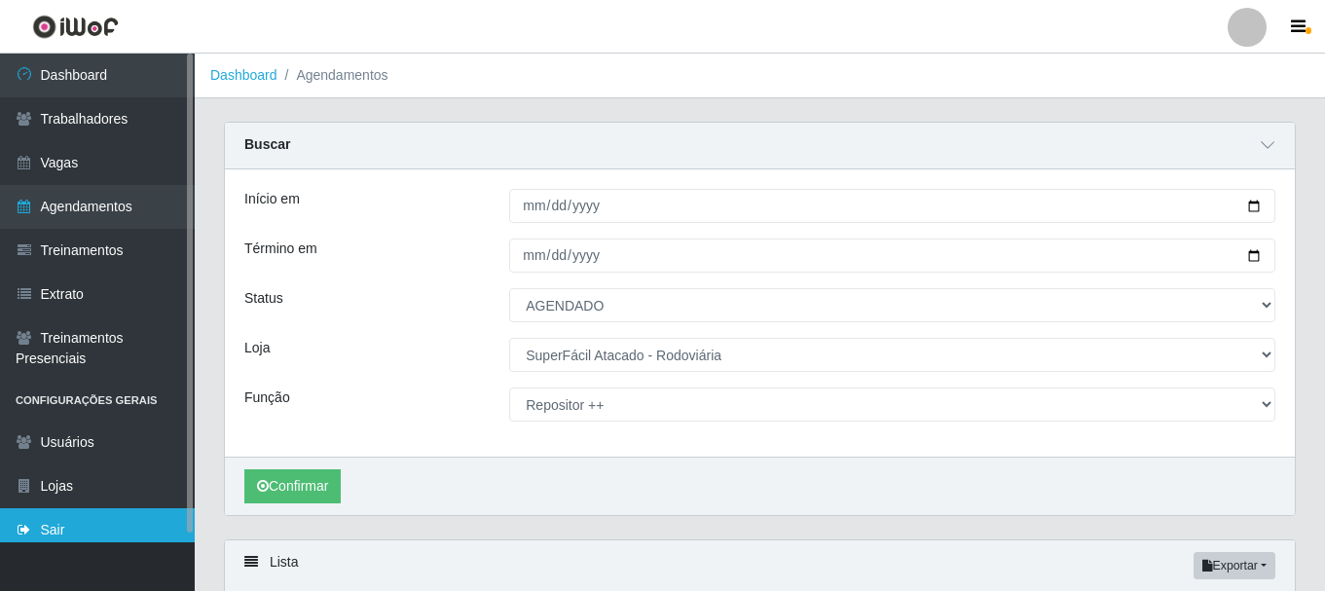
click at [56, 528] on link "Sair" at bounding box center [97, 530] width 195 height 44
